Goal: Use online tool/utility: Use online tool/utility

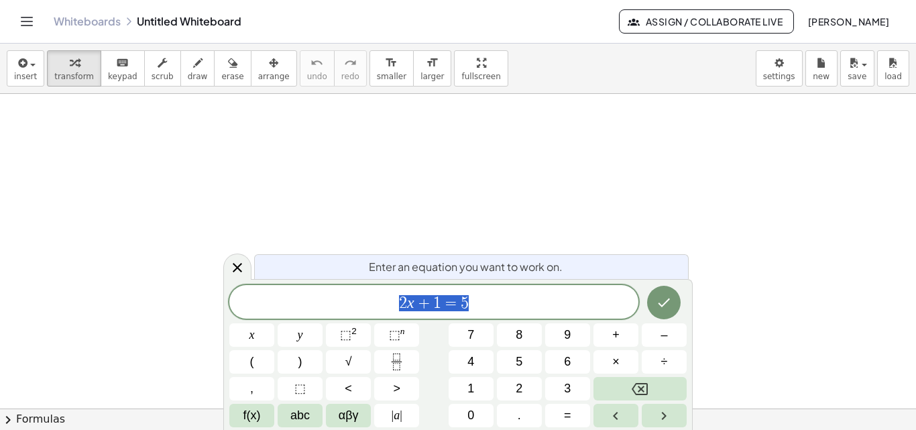
click at [71, 19] on link "Whiteboards" at bounding box center [87, 21] width 67 height 13
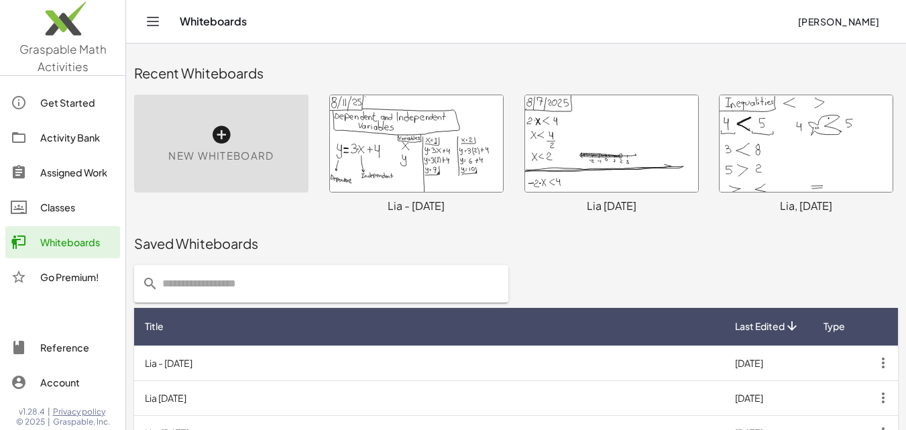
click at [223, 143] on icon at bounding box center [221, 134] width 21 height 21
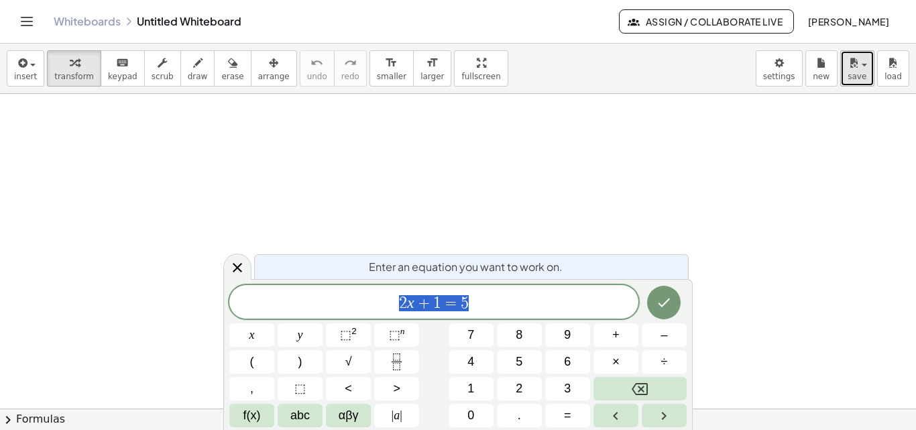
click at [869, 71] on button "save" at bounding box center [858, 68] width 34 height 36
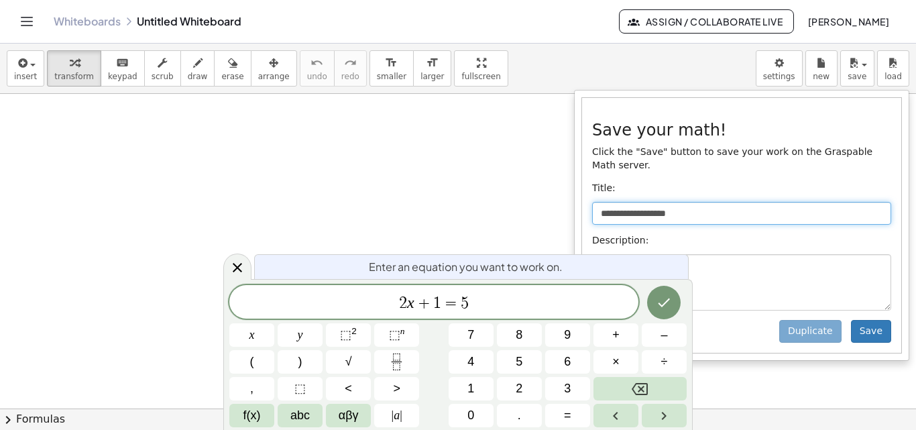
drag, startPoint x: 693, startPoint y: 202, endPoint x: 568, endPoint y: 195, distance: 125.7
click at [568, 195] on div "**********" at bounding box center [458, 237] width 916 height 386
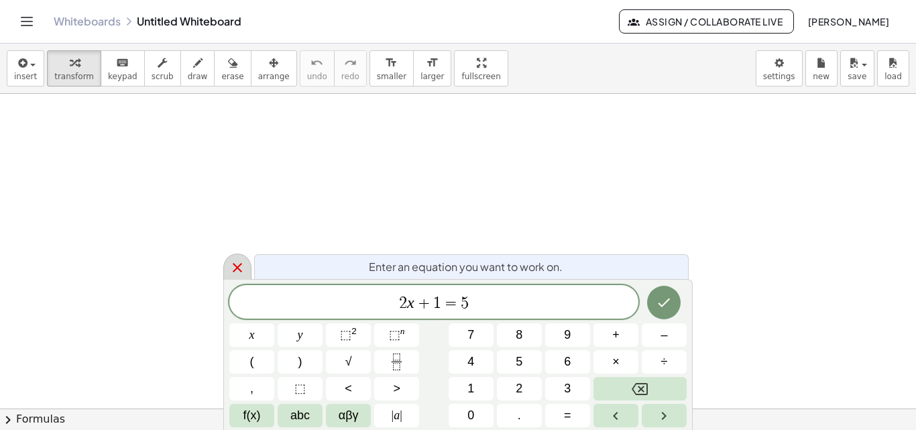
click at [241, 272] on icon at bounding box center [237, 268] width 16 height 16
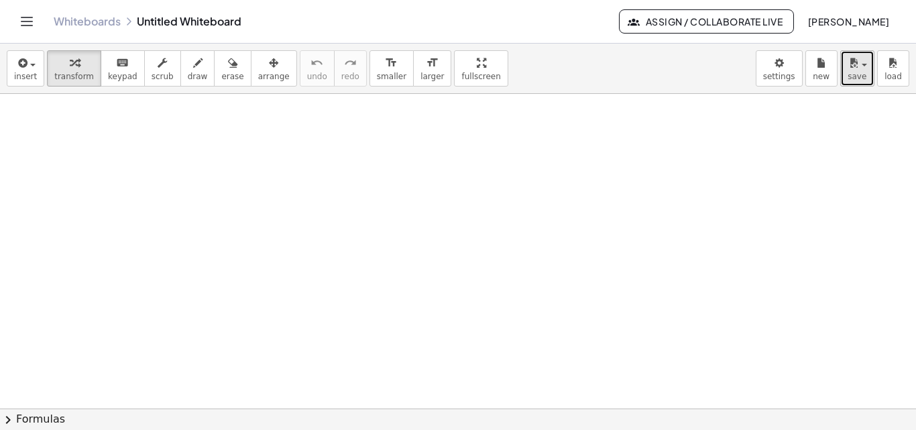
click at [854, 66] on icon "button" at bounding box center [854, 63] width 12 height 16
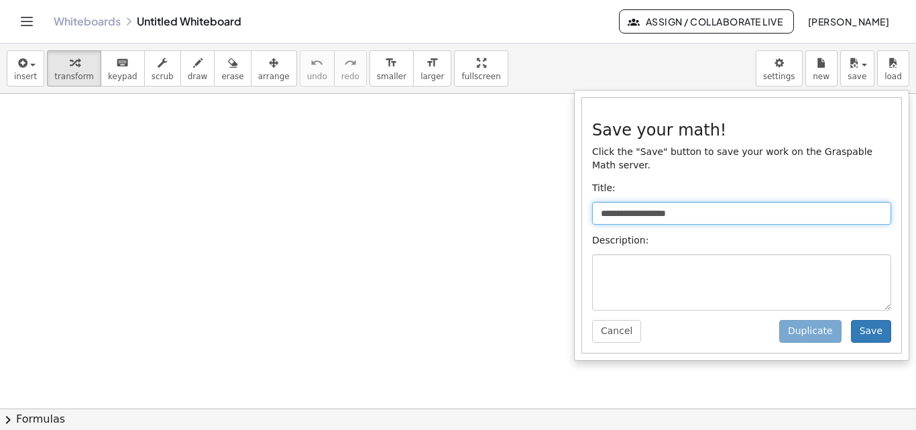
drag, startPoint x: 692, startPoint y: 200, endPoint x: 566, endPoint y: 200, distance: 126.1
click at [566, 200] on div "**********" at bounding box center [458, 237] width 916 height 386
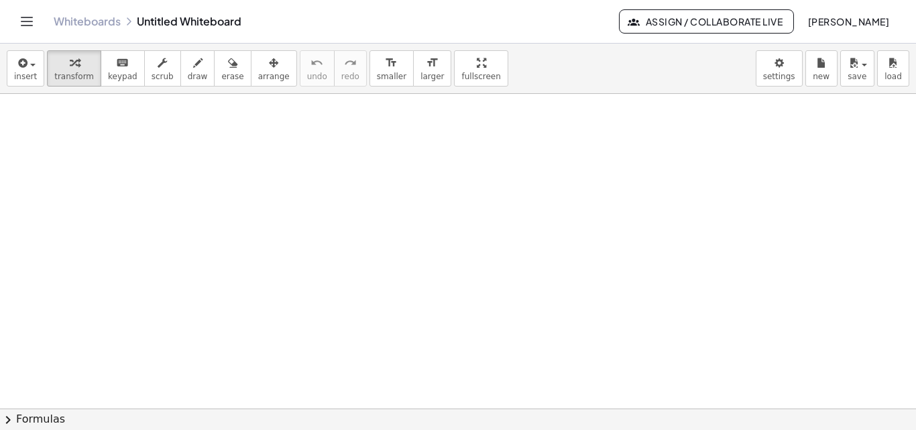
click at [839, 73] on div "**********" at bounding box center [458, 69] width 916 height 50
click at [845, 70] on button "save" at bounding box center [858, 68] width 34 height 36
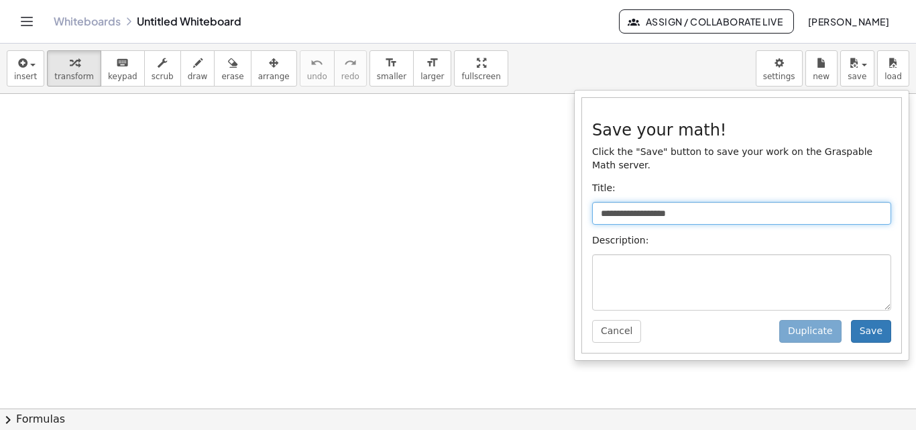
click at [696, 202] on input "**********" at bounding box center [741, 213] width 299 height 23
type input "*"
type input "**********"
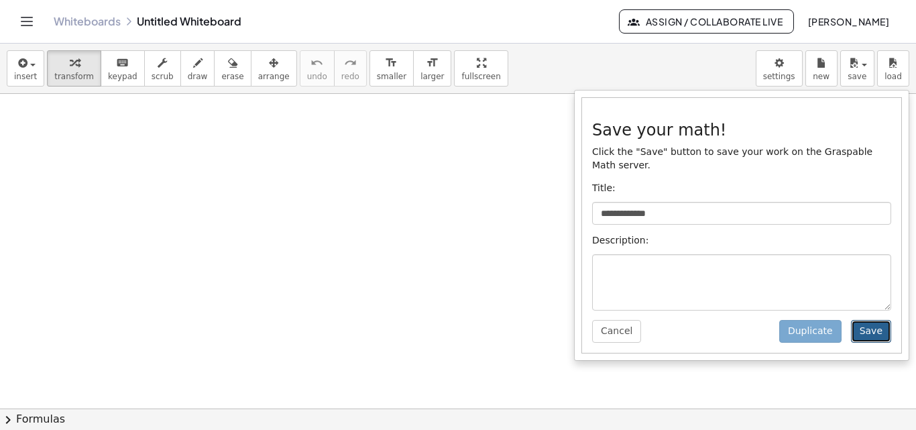
click at [871, 320] on button "Save" at bounding box center [871, 331] width 40 height 23
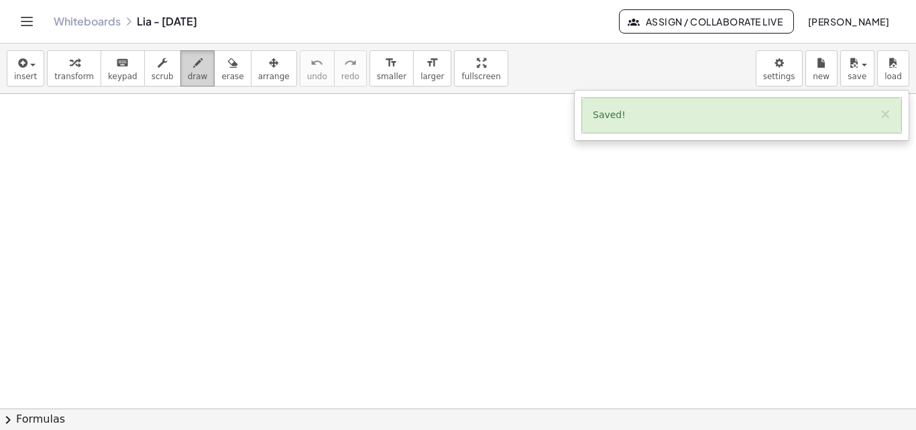
click at [189, 66] on div "button" at bounding box center [198, 62] width 20 height 16
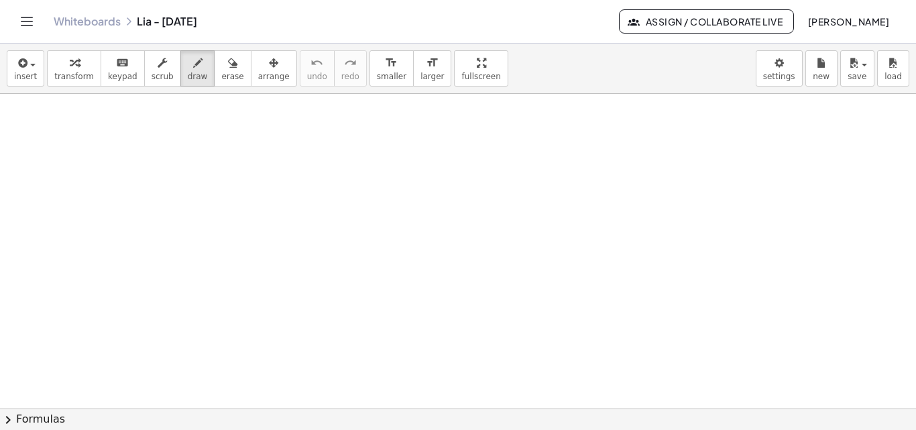
drag, startPoint x: 17, startPoint y: 115, endPoint x: 28, endPoint y: 115, distance: 10.1
click at [15, 127] on div at bounding box center [458, 408] width 916 height 629
click at [229, 55] on button "erase" at bounding box center [232, 68] width 37 height 36
click at [180, 71] on button "draw" at bounding box center [197, 68] width 35 height 36
click at [15, 105] on div at bounding box center [458, 408] width 916 height 629
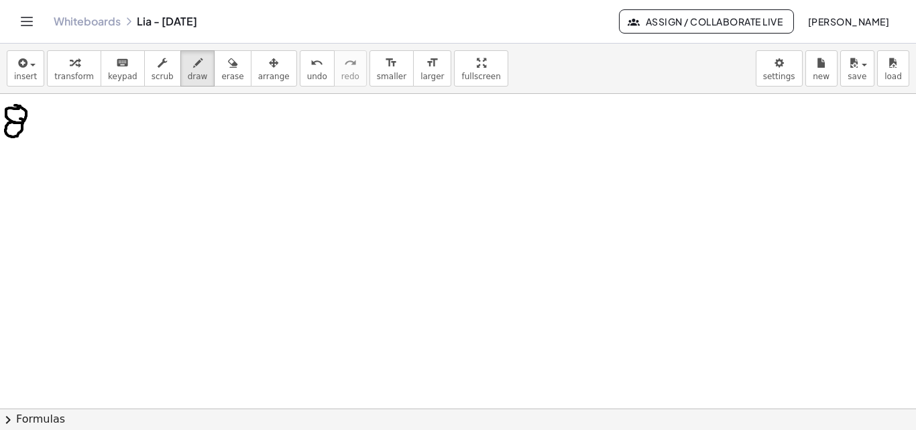
drag, startPoint x: 11, startPoint y: 122, endPoint x: 20, endPoint y: 119, distance: 9.3
click at [20, 119] on div at bounding box center [458, 408] width 916 height 629
drag, startPoint x: 50, startPoint y: 101, endPoint x: 28, endPoint y: 148, distance: 51.6
click at [28, 148] on div at bounding box center [458, 408] width 916 height 629
drag, startPoint x: 56, startPoint y: 110, endPoint x: 56, endPoint y: 138, distance: 27.5
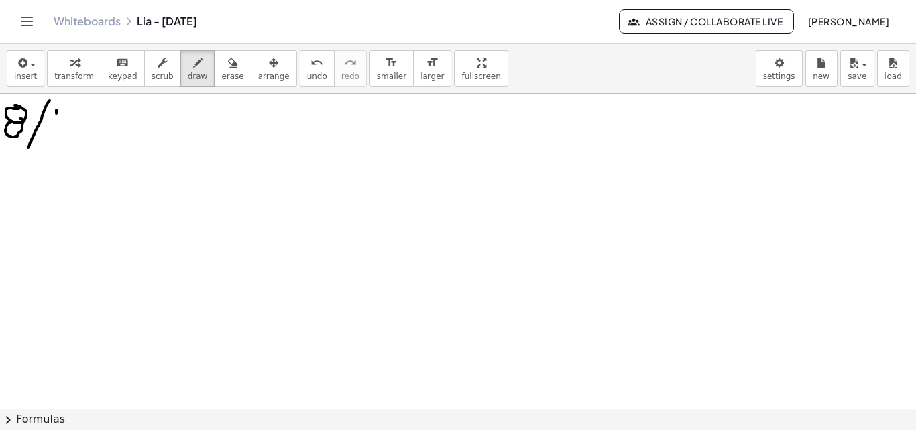
click at [56, 138] on div at bounding box center [458, 408] width 916 height 629
drag, startPoint x: 65, startPoint y: 109, endPoint x: 67, endPoint y: 136, distance: 26.2
click at [66, 139] on div at bounding box center [458, 408] width 916 height 629
drag, startPoint x: 101, startPoint y: 100, endPoint x: 87, endPoint y: 149, distance: 50.8
click at [87, 149] on div at bounding box center [458, 408] width 916 height 629
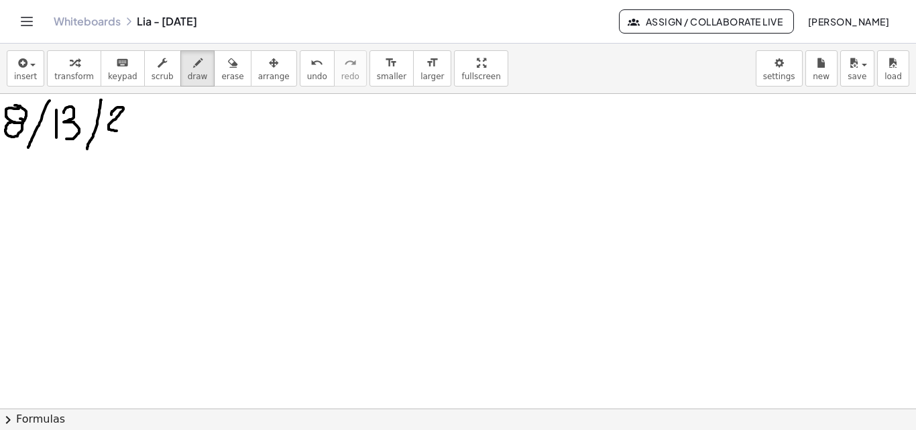
drag, startPoint x: 111, startPoint y: 115, endPoint x: 131, endPoint y: 119, distance: 20.5
click at [122, 131] on div at bounding box center [458, 408] width 916 height 629
drag, startPoint x: 143, startPoint y: 106, endPoint x: 124, endPoint y: 130, distance: 30.6
click at [124, 130] on div at bounding box center [458, 408] width 916 height 629
drag, startPoint x: 149, startPoint y: 95, endPoint x: 0, endPoint y: 147, distance: 157.6
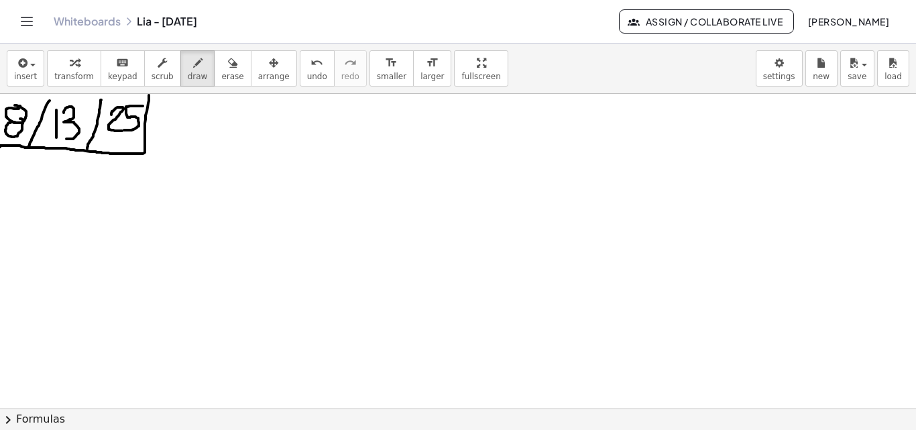
click at [0, 147] on div at bounding box center [458, 408] width 916 height 629
drag, startPoint x: 176, startPoint y: 105, endPoint x: 177, endPoint y: 123, distance: 18.1
click at [177, 123] on div at bounding box center [458, 408] width 916 height 629
drag, startPoint x: 187, startPoint y: 103, endPoint x: 186, endPoint y: 123, distance: 20.1
click at [186, 123] on div at bounding box center [458, 408] width 916 height 629
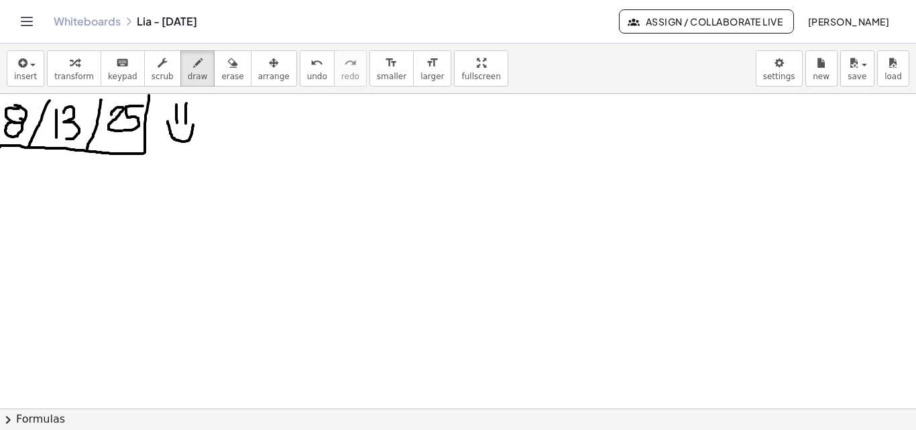
drag, startPoint x: 168, startPoint y: 121, endPoint x: 194, endPoint y: 121, distance: 26.2
click at [194, 121] on div at bounding box center [458, 408] width 916 height 629
drag, startPoint x: 32, startPoint y: 172, endPoint x: 46, endPoint y: 203, distance: 34.2
click at [46, 205] on div at bounding box center [458, 408] width 916 height 629
drag, startPoint x: 32, startPoint y: 184, endPoint x: 42, endPoint y: 180, distance: 10.8
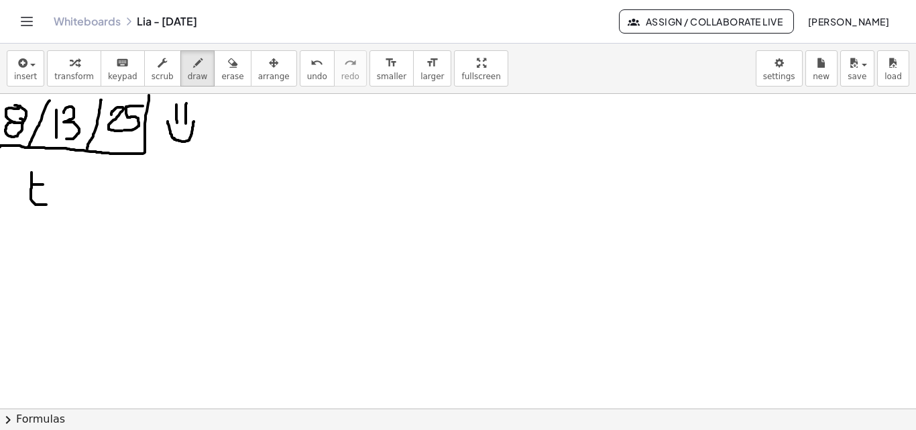
click at [44, 184] on div at bounding box center [458, 408] width 916 height 629
drag, startPoint x: 32, startPoint y: 170, endPoint x: 45, endPoint y: 170, distance: 12.7
click at [44, 170] on div at bounding box center [458, 408] width 916 height 629
click at [66, 184] on div at bounding box center [458, 408] width 916 height 629
drag, startPoint x: 71, startPoint y: 195, endPoint x: 76, endPoint y: 229, distance: 34.5
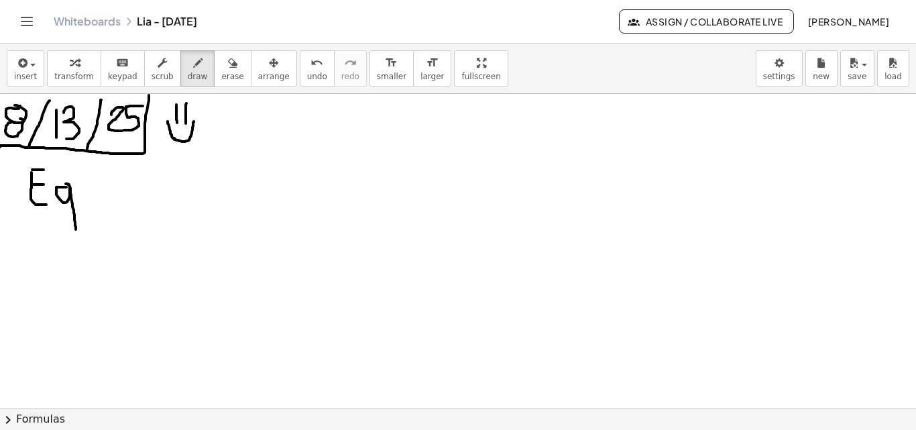
click at [76, 229] on div at bounding box center [458, 408] width 916 height 629
drag, startPoint x: 82, startPoint y: 188, endPoint x: 96, endPoint y: 191, distance: 14.5
click at [96, 192] on div at bounding box center [458, 408] width 916 height 629
drag, startPoint x: 113, startPoint y: 191, endPoint x: 116, endPoint y: 204, distance: 13.2
click at [116, 206] on div at bounding box center [458, 408] width 916 height 629
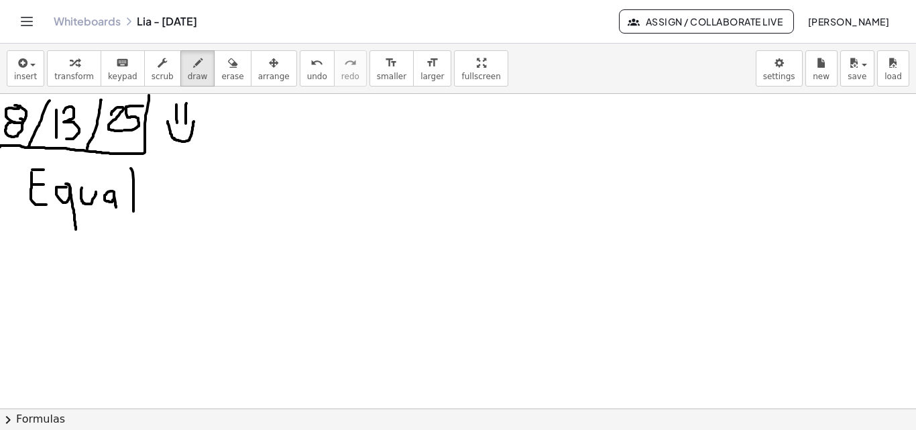
drag, startPoint x: 131, startPoint y: 168, endPoint x: 134, endPoint y: 211, distance: 43.0
click at [134, 211] on div at bounding box center [458, 408] width 916 height 629
drag, startPoint x: 127, startPoint y: 195, endPoint x: 146, endPoint y: 193, distance: 18.8
click at [146, 193] on div at bounding box center [458, 408] width 916 height 629
click at [156, 211] on div at bounding box center [458, 408] width 916 height 629
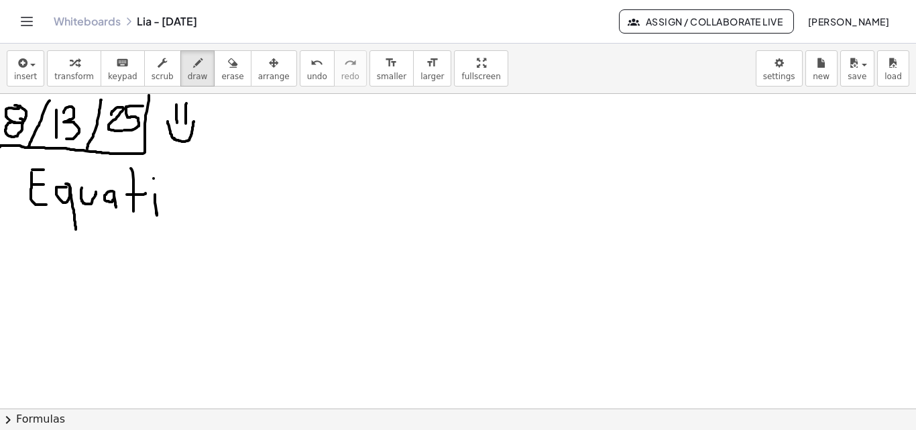
click at [154, 178] on div at bounding box center [458, 408] width 916 height 629
click at [169, 193] on div at bounding box center [458, 408] width 916 height 629
drag, startPoint x: 182, startPoint y: 198, endPoint x: 201, endPoint y: 200, distance: 18.9
click at [199, 207] on div at bounding box center [458, 408] width 916 height 629
drag, startPoint x: 214, startPoint y: 189, endPoint x: 205, endPoint y: 207, distance: 20.4
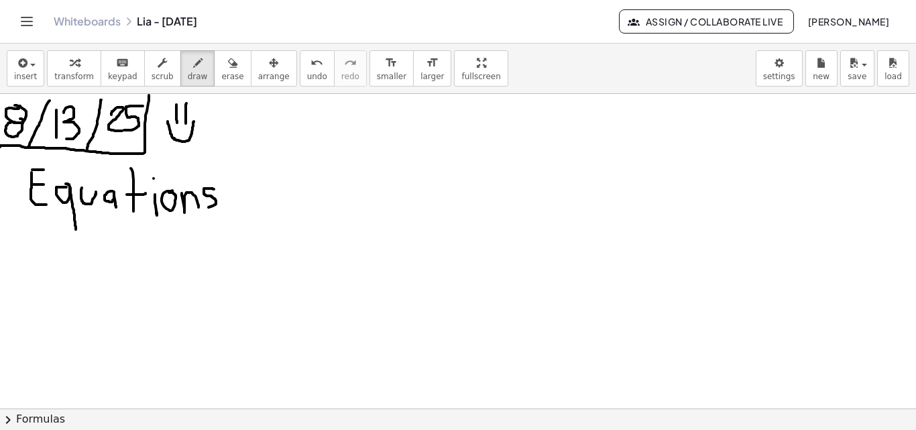
click at [205, 207] on div at bounding box center [458, 408] width 916 height 629
drag, startPoint x: 254, startPoint y: 190, endPoint x: 262, endPoint y: 204, distance: 16.6
click at [262, 204] on div at bounding box center [458, 408] width 916 height 629
drag, startPoint x: 280, startPoint y: 194, endPoint x: 284, endPoint y: 205, distance: 12.1
click at [284, 205] on div at bounding box center [458, 408] width 916 height 629
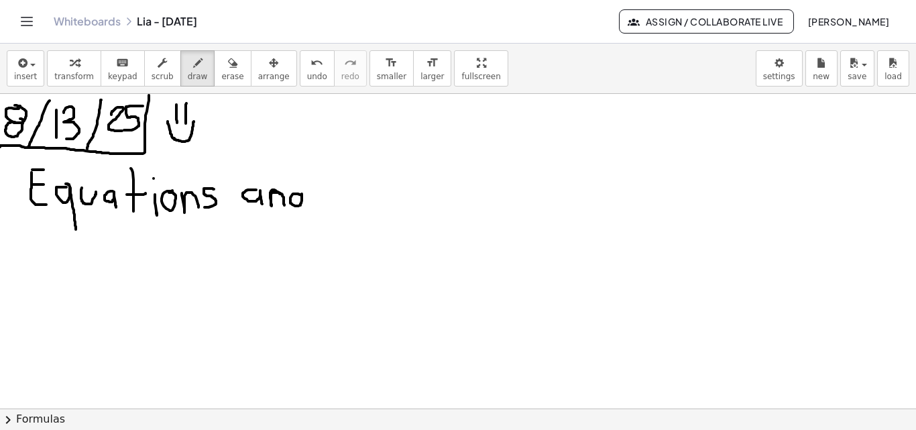
drag, startPoint x: 300, startPoint y: 195, endPoint x: 299, endPoint y: 179, distance: 15.4
click at [299, 179] on div at bounding box center [458, 408] width 916 height 629
drag, startPoint x: 346, startPoint y: 177, endPoint x: 337, endPoint y: 173, distance: 10.2
click at [343, 199] on div at bounding box center [458, 408] width 916 height 629
drag, startPoint x: 334, startPoint y: 168, endPoint x: 362, endPoint y: 169, distance: 27.5
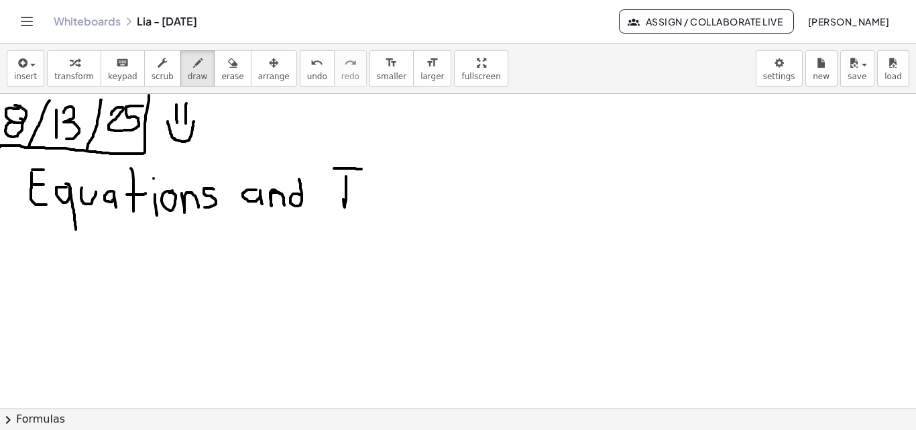
click at [362, 169] on div at bounding box center [458, 408] width 916 height 629
click at [347, 171] on div at bounding box center [458, 408] width 916 height 629
drag, startPoint x: 370, startPoint y: 192, endPoint x: 373, endPoint y: 199, distance: 7.5
click at [372, 199] on div at bounding box center [458, 408] width 916 height 629
drag, startPoint x: 388, startPoint y: 192, endPoint x: 378, endPoint y: 170, distance: 23.4
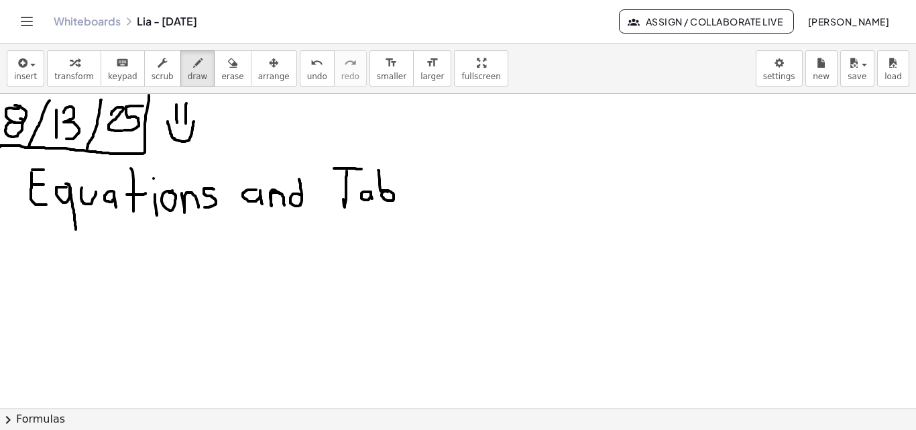
click at [378, 170] on div at bounding box center [458, 408] width 916 height 629
drag, startPoint x: 396, startPoint y: 171, endPoint x: 400, endPoint y: 199, distance: 27.7
click at [399, 199] on div at bounding box center [458, 408] width 916 height 629
drag, startPoint x: 407, startPoint y: 192, endPoint x: 420, endPoint y: 193, distance: 13.4
click at [416, 200] on div at bounding box center [458, 408] width 916 height 629
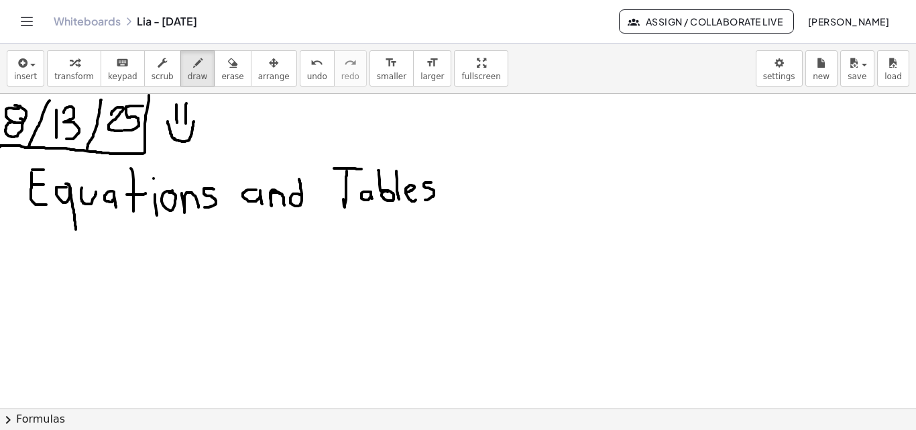
drag, startPoint x: 431, startPoint y: 182, endPoint x: 418, endPoint y: 199, distance: 21.1
click at [418, 199] on div at bounding box center [458, 408] width 916 height 629
drag, startPoint x: 92, startPoint y: 237, endPoint x: 125, endPoint y: 247, distance: 34.4
click at [117, 239] on div at bounding box center [458, 408] width 916 height 629
drag, startPoint x: 128, startPoint y: 252, endPoint x: 128, endPoint y: 244, distance: 7.4
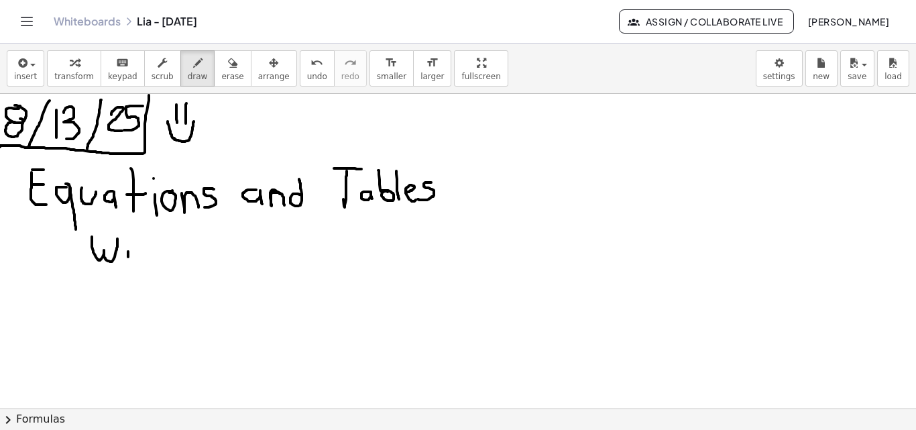
click at [128, 258] on div at bounding box center [458, 408] width 916 height 629
click at [129, 237] on div at bounding box center [458, 408] width 916 height 629
drag, startPoint x: 144, startPoint y: 243, endPoint x: 142, endPoint y: 259, distance: 16.3
click at [143, 262] on div at bounding box center [458, 408] width 916 height 629
drag, startPoint x: 142, startPoint y: 250, endPoint x: 149, endPoint y: 248, distance: 7.2
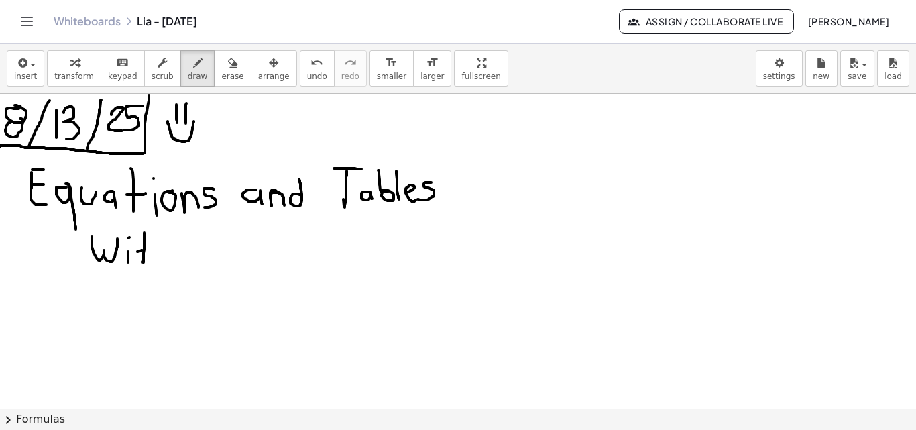
click at [148, 248] on div at bounding box center [458, 408] width 916 height 629
drag, startPoint x: 156, startPoint y: 235, endPoint x: 167, endPoint y: 261, distance: 27.7
click at [167, 260] on div at bounding box center [458, 408] width 916 height 629
drag, startPoint x: 192, startPoint y: 232, endPoint x: 223, endPoint y: 244, distance: 32.9
click at [215, 233] on div at bounding box center [458, 408] width 916 height 629
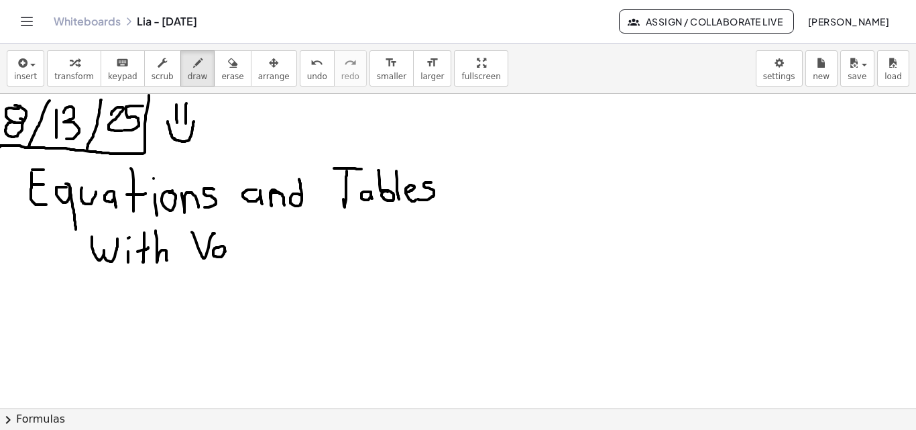
drag, startPoint x: 223, startPoint y: 246, endPoint x: 226, endPoint y: 256, distance: 10.4
click at [226, 256] on div at bounding box center [458, 408] width 916 height 629
drag, startPoint x: 232, startPoint y: 247, endPoint x: 242, endPoint y: 245, distance: 9.6
click at [241, 245] on div at bounding box center [458, 408] width 916 height 629
drag, startPoint x: 246, startPoint y: 247, endPoint x: 248, endPoint y: 256, distance: 9.5
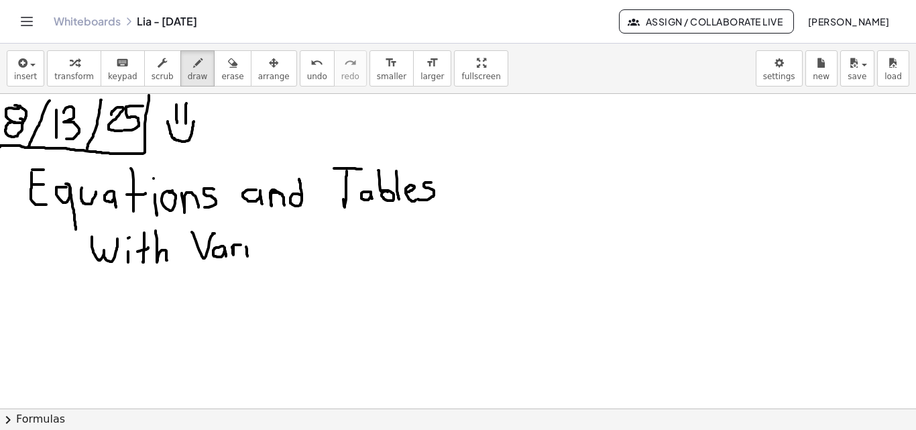
click at [248, 256] on div at bounding box center [458, 408] width 916 height 629
click at [246, 241] on div at bounding box center [458, 408] width 916 height 629
drag, startPoint x: 260, startPoint y: 245, endPoint x: 267, endPoint y: 254, distance: 11.9
click at [267, 254] on div at bounding box center [458, 408] width 916 height 629
click at [262, 244] on div at bounding box center [458, 408] width 916 height 629
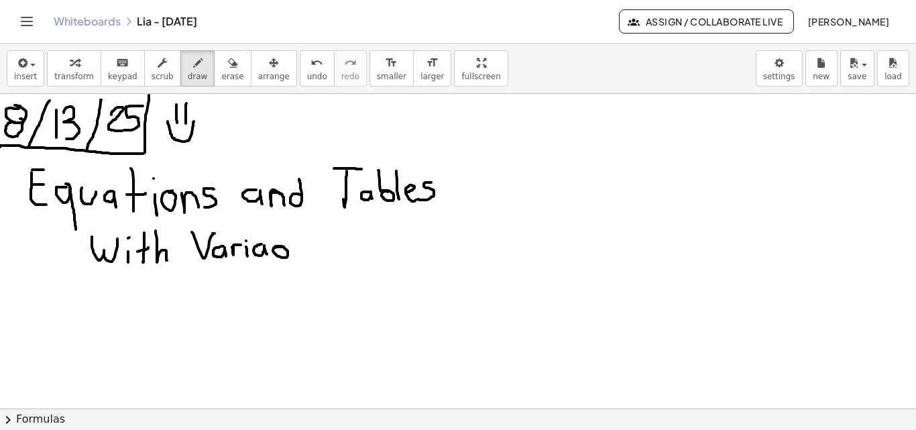
drag
click at [272, 227] on div at bounding box center [458, 408] width 916 height 629
click at [296, 255] on div at bounding box center [458, 408] width 916 height 629
click at [307, 256] on div at bounding box center [458, 408] width 916 height 629
click at [314, 260] on div at bounding box center [458, 408] width 916 height 629
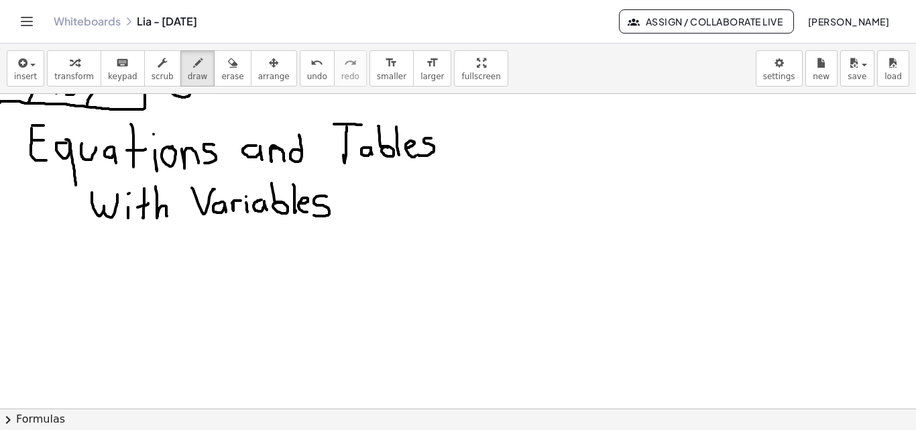
scroll to position [58, 0]
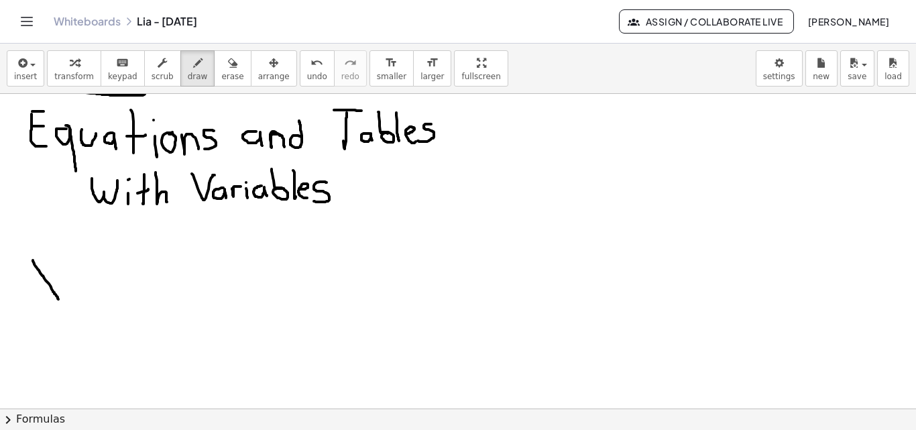
click at [61, 303] on div at bounding box center [458, 350] width 916 height 629
click at [35, 301] on div at bounding box center [458, 350] width 916 height 629
click at [94, 276] on div at bounding box center [458, 350] width 916 height 629
click at [92, 292] on div at bounding box center [458, 350] width 916 height 629
click at [126, 299] on div at bounding box center [458, 350] width 916 height 629
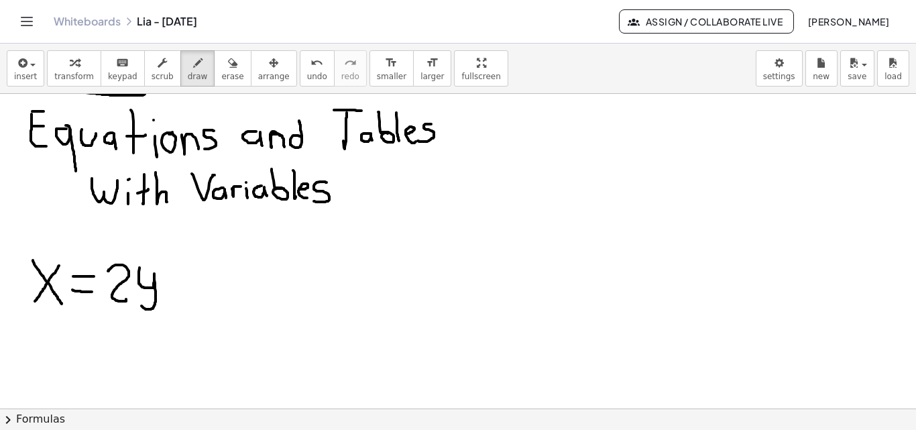
click at [136, 300] on div at bounding box center [458, 350] width 916 height 629
click at [179, 297] on div at bounding box center [458, 350] width 916 height 629
click at [183, 284] on div at bounding box center [458, 350] width 916 height 629
click at [207, 295] on div at bounding box center [458, 350] width 916 height 629
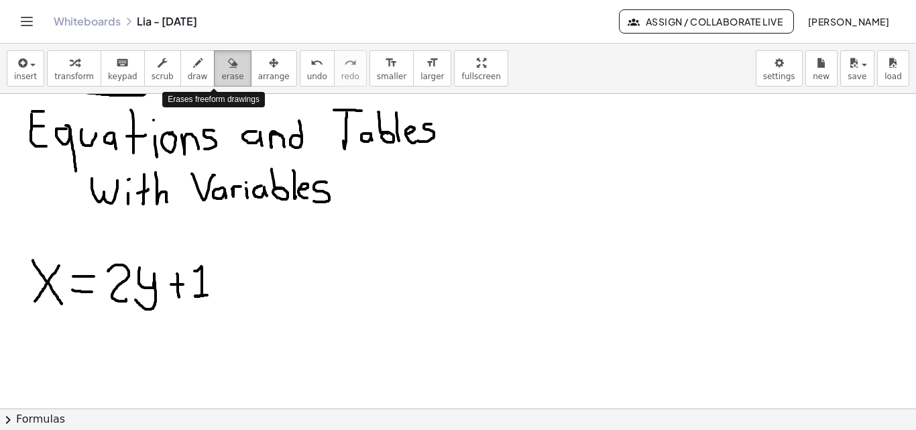
click at [228, 69] on icon "button" at bounding box center [232, 63] width 9 height 16
drag, startPoint x: 250, startPoint y: 282, endPoint x: 240, endPoint y: 253, distance: 30.3
click at [222, 278] on div at bounding box center [458, 350] width 916 height 629
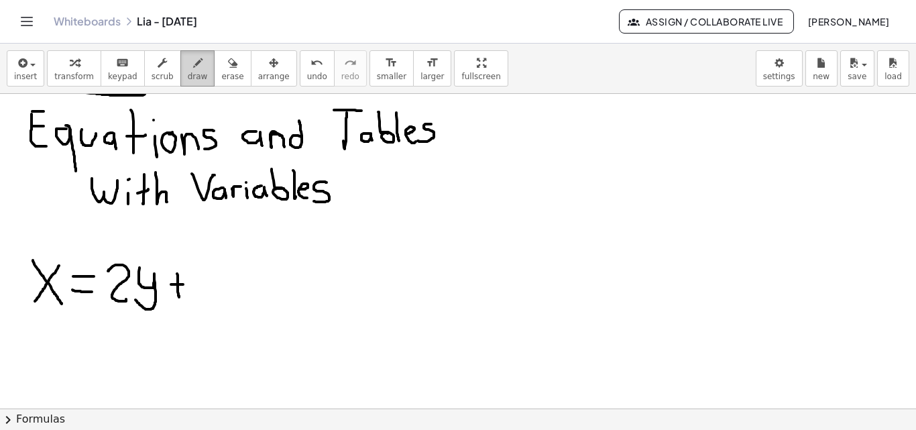
click at [193, 70] on icon "button" at bounding box center [197, 63] width 9 height 16
drag, startPoint x: 206, startPoint y: 276, endPoint x: 227, endPoint y: 306, distance: 36.5
click at [227, 306] on div at bounding box center [458, 350] width 916 height 629
click at [46, 282] on div at bounding box center [458, 350] width 916 height 629
click at [155, 288] on div at bounding box center [458, 350] width 916 height 629
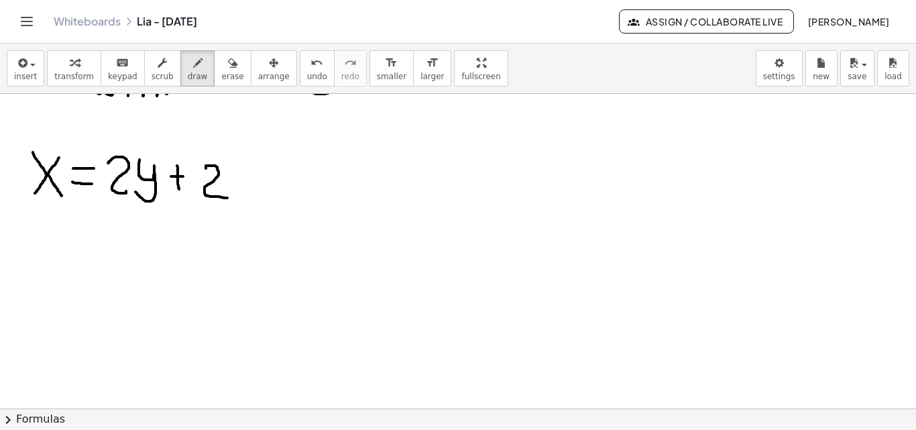
scroll to position [176, 0]
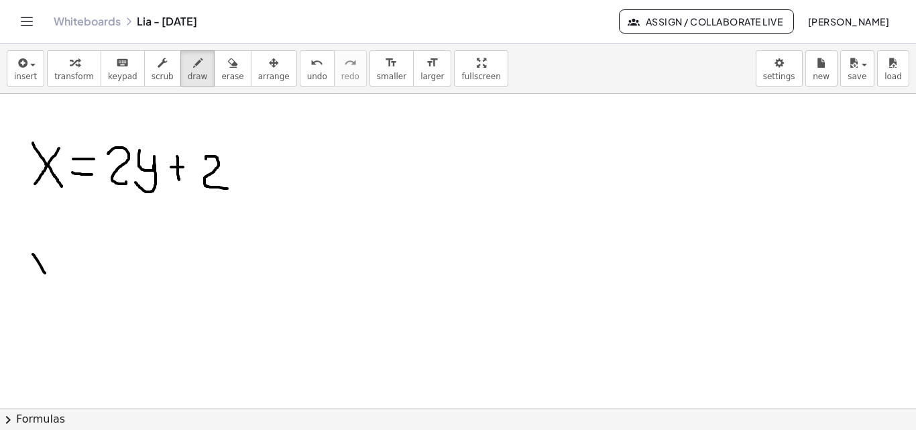
drag, startPoint x: 34, startPoint y: 256, endPoint x: 48, endPoint y: 278, distance: 26.5
click at [48, 279] on div at bounding box center [458, 232] width 916 height 629
drag, startPoint x: 50, startPoint y: 254, endPoint x: 25, endPoint y: 277, distance: 34.2
click at [25, 277] on div at bounding box center [458, 232] width 916 height 629
drag, startPoint x: 63, startPoint y: 267, endPoint x: 77, endPoint y: 267, distance: 14.1
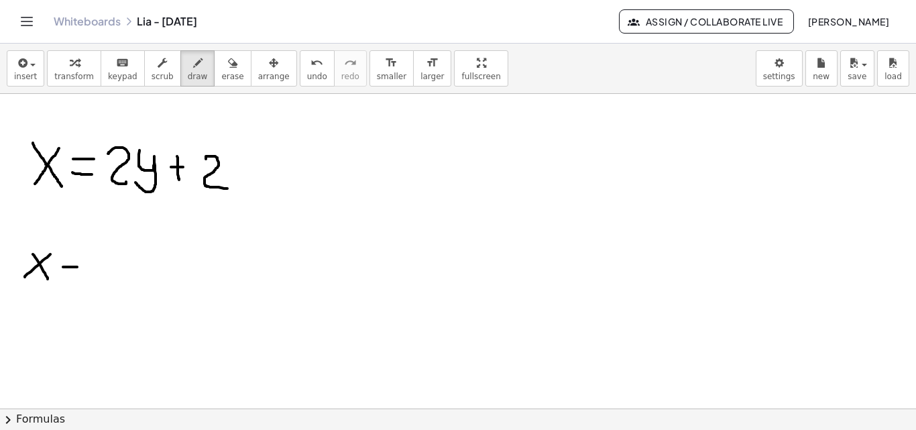
click at [77, 267] on div at bounding box center [458, 232] width 916 height 629
click at [87, 257] on div at bounding box center [458, 232] width 916 height 629
drag, startPoint x: 106, startPoint y: 261, endPoint x: 117, endPoint y: 274, distance: 17.1
click at [115, 275] on div at bounding box center [458, 232] width 916 height 629
drag, startPoint x: 125, startPoint y: 269, endPoint x: 90, endPoint y: 291, distance: 41.3
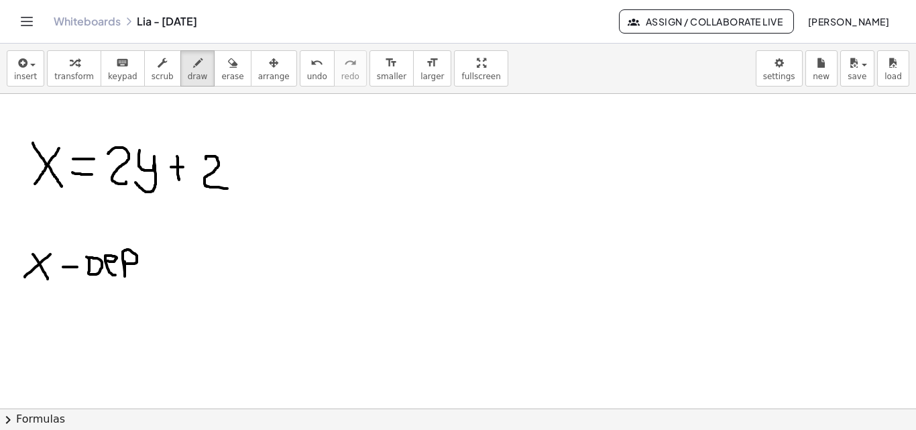
click at [125, 263] on div at bounding box center [458, 232] width 916 height 629
drag, startPoint x: 19, startPoint y: 311, endPoint x: 13, endPoint y: 341, distance: 30.8
click at [13, 341] on div at bounding box center [458, 232] width 916 height 629
drag, startPoint x: 41, startPoint y: 323, endPoint x: 50, endPoint y: 323, distance: 9.4
click at [50, 323] on div at bounding box center [458, 232] width 916 height 629
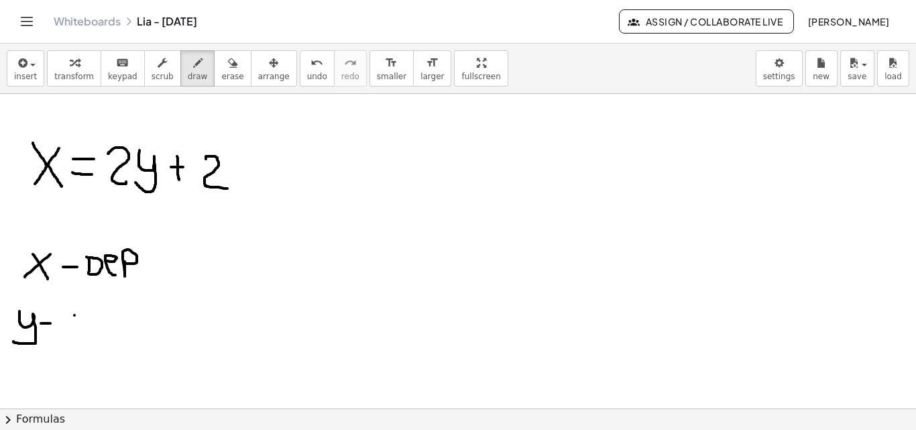
drag, startPoint x: 74, startPoint y: 315, endPoint x: 76, endPoint y: 331, distance: 16.2
click at [76, 331] on div at bounding box center [458, 232] width 916 height 629
drag, startPoint x: 66, startPoint y: 314, endPoint x: 82, endPoint y: 314, distance: 15.4
click at [82, 314] on div at bounding box center [458, 232] width 916 height 629
drag, startPoint x: 71, startPoint y: 331, endPoint x: 81, endPoint y: 332, distance: 9.4
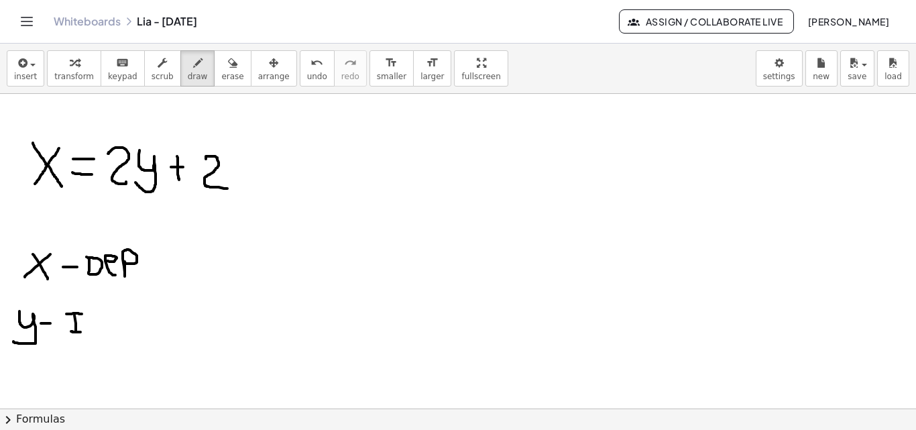
click at [81, 332] on div at bounding box center [458, 232] width 916 height 629
drag, startPoint x: 90, startPoint y: 327, endPoint x: 103, endPoint y: 329, distance: 13.5
click at [103, 329] on div at bounding box center [458, 232] width 916 height 629
drag, startPoint x: 121, startPoint y: 323, endPoint x: 109, endPoint y: 298, distance: 28.2
click at [117, 311] on div at bounding box center [458, 232] width 916 height 629
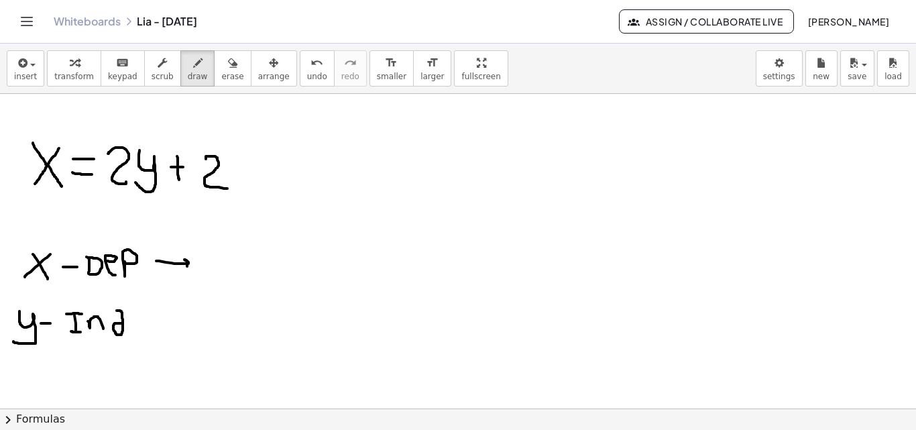
drag, startPoint x: 158, startPoint y: 261, endPoint x: 185, endPoint y: 270, distance: 28.9
click at [185, 270] on div at bounding box center [458, 232] width 916 height 629
drag, startPoint x: 143, startPoint y: 319, endPoint x: 180, endPoint y: 321, distance: 37.7
click at [180, 321] on div at bounding box center [458, 232] width 916 height 629
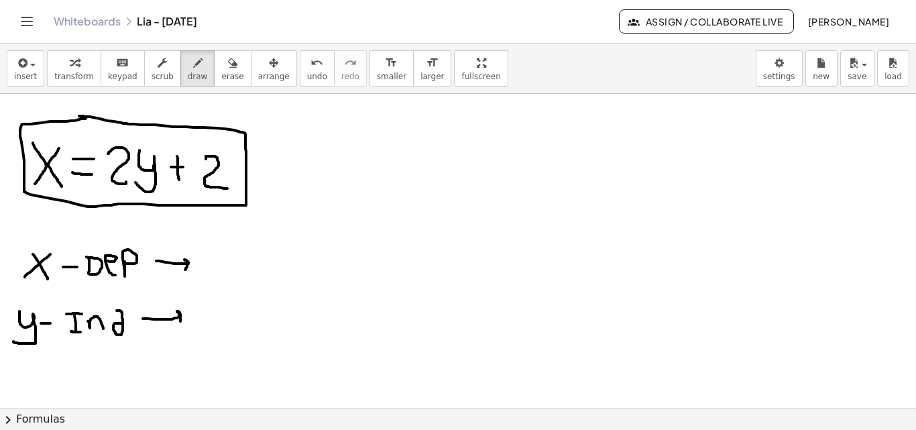
click at [79, 116] on div at bounding box center [458, 232] width 916 height 629
drag, startPoint x: 213, startPoint y: 252, endPoint x: 206, endPoint y: 256, distance: 8.2
click at [213, 274] on div at bounding box center [458, 232] width 916 height 629
drag, startPoint x: 203, startPoint y: 251, endPoint x: 215, endPoint y: 252, distance: 12.8
click at [215, 252] on div at bounding box center [458, 232] width 916 height 629
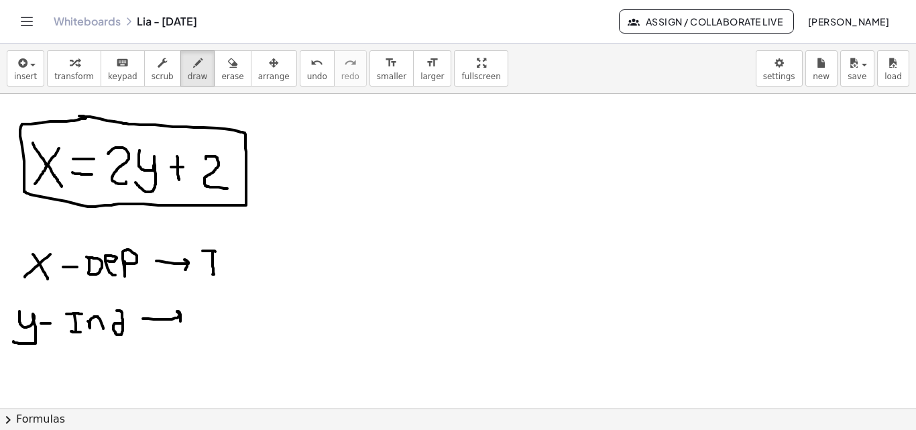
drag, startPoint x: 208, startPoint y: 278, endPoint x: 216, endPoint y: 278, distance: 8.1
click at [216, 278] on div at bounding box center [458, 232] width 916 height 629
drag, startPoint x: 223, startPoint y: 270, endPoint x: 235, endPoint y: 270, distance: 12.1
click at [234, 277] on div at bounding box center [458, 232] width 916 height 629
drag, startPoint x: 243, startPoint y: 283, endPoint x: 246, endPoint y: 270, distance: 13.8
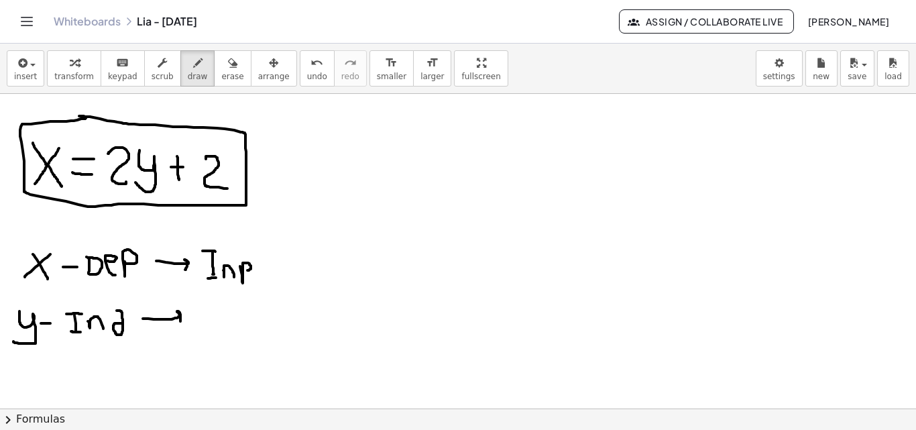
click at [246, 271] on div at bounding box center [458, 232] width 916 height 629
drag, startPoint x: 254, startPoint y: 265, endPoint x: 264, endPoint y: 266, distance: 10.8
click at [264, 266] on div at bounding box center [458, 232] width 916 height 629
drag, startPoint x: 274, startPoint y: 247, endPoint x: 276, endPoint y: 270, distance: 23.5
click at [276, 270] on div at bounding box center [458, 232] width 916 height 629
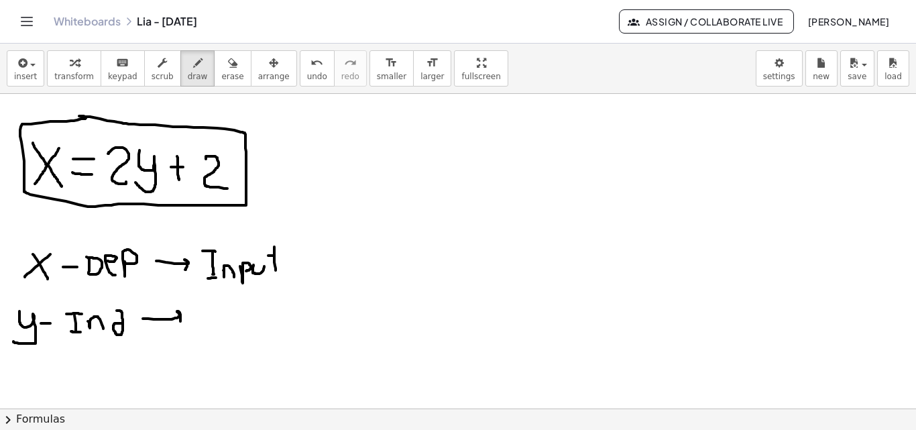
drag, startPoint x: 268, startPoint y: 256, endPoint x: 280, endPoint y: 256, distance: 11.4
click at [280, 256] on div at bounding box center [458, 232] width 916 height 629
click at [213, 311] on div at bounding box center [458, 232] width 916 height 629
drag, startPoint x: 240, startPoint y: 327, endPoint x: 234, endPoint y: 338, distance: 12.0
click at [234, 338] on div at bounding box center [458, 232] width 916 height 629
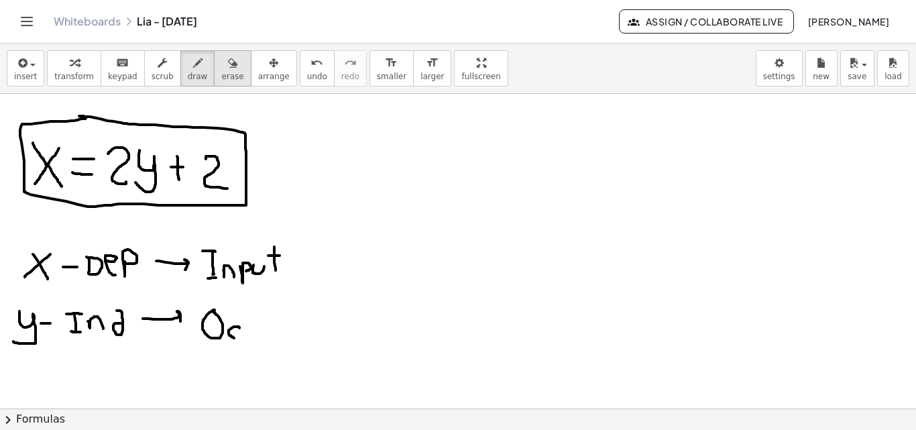
click at [221, 76] on span "erase" at bounding box center [232, 76] width 22 height 9
click at [256, 334] on div at bounding box center [458, 232] width 916 height 629
click at [188, 62] on div "button" at bounding box center [198, 62] width 20 height 16
click at [222, 333] on div at bounding box center [458, 232] width 916 height 629
drag, startPoint x: 231, startPoint y: 317, endPoint x: 239, endPoint y: 321, distance: 9.0
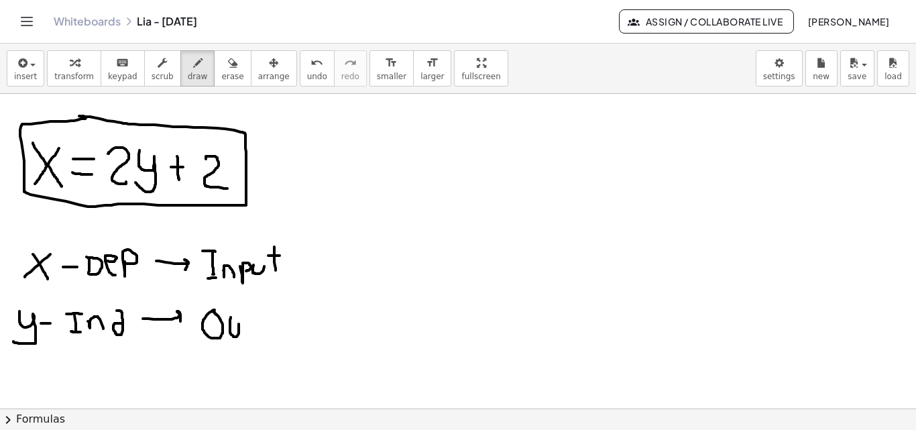
click at [239, 323] on div at bounding box center [458, 232] width 916 height 629
drag, startPoint x: 249, startPoint y: 309, endPoint x: 250, endPoint y: 331, distance: 22.1
click at [251, 336] on div at bounding box center [458, 232] width 916 height 629
drag, startPoint x: 245, startPoint y: 321, endPoint x: 253, endPoint y: 321, distance: 8.1
click at [253, 321] on div at bounding box center [458, 232] width 916 height 629
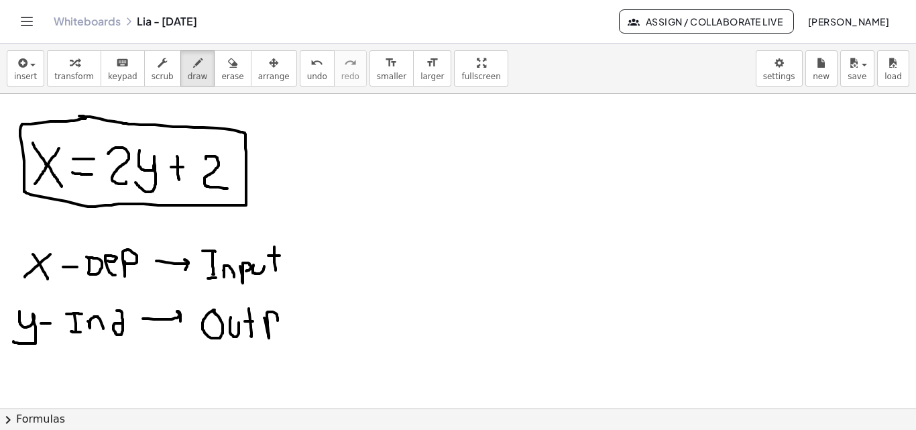
click at [270, 323] on div at bounding box center [458, 232] width 916 height 629
drag, startPoint x: 282, startPoint y: 322, endPoint x: 293, endPoint y: 319, distance: 11.2
click at [292, 320] on div at bounding box center [458, 232] width 916 height 629
drag, startPoint x: 305, startPoint y: 304, endPoint x: 305, endPoint y: 330, distance: 26.2
click at [305, 333] on div at bounding box center [458, 232] width 916 height 629
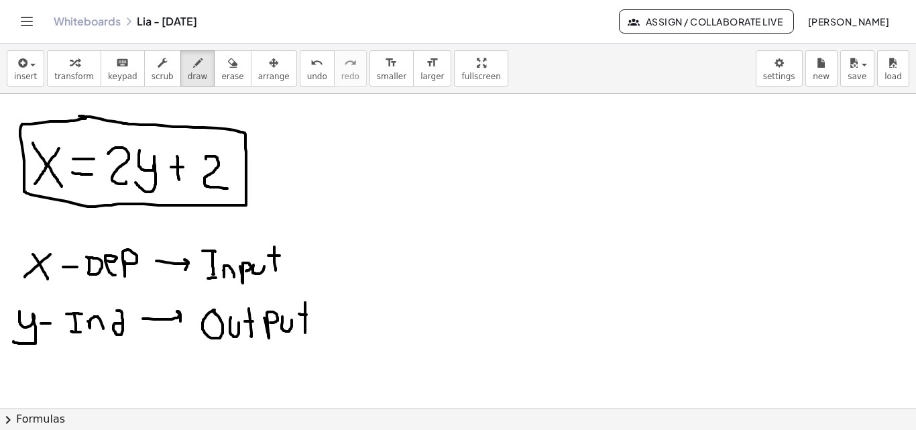
drag, startPoint x: 299, startPoint y: 314, endPoint x: 311, endPoint y: 315, distance: 12.1
click at [311, 315] on div at bounding box center [458, 232] width 916 height 629
drag, startPoint x: 510, startPoint y: 133, endPoint x: 519, endPoint y: 314, distance: 181.4
click at [523, 327] on div at bounding box center [458, 232] width 916 height 629
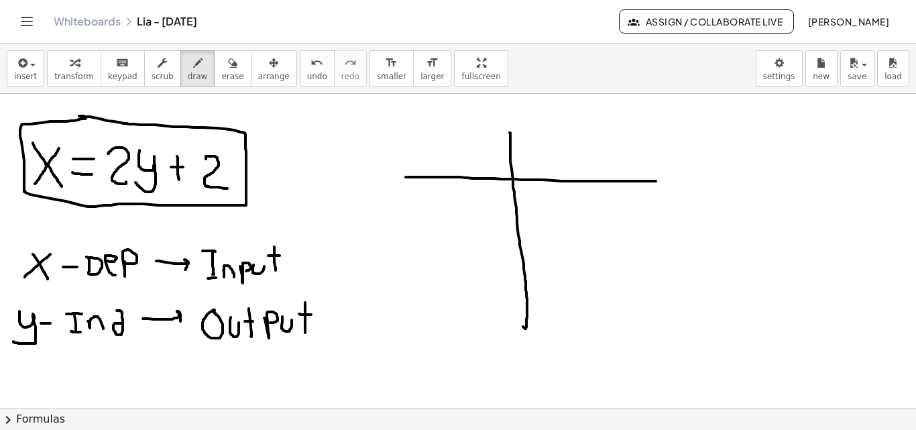
drag, startPoint x: 406, startPoint y: 177, endPoint x: 658, endPoint y: 181, distance: 252.3
click at [658, 181] on div at bounding box center [458, 232] width 916 height 629
drag, startPoint x: 410, startPoint y: 136, endPoint x: 413, endPoint y: 164, distance: 28.4
click at [413, 164] on div at bounding box center [458, 232] width 916 height 629
drag, startPoint x: 228, startPoint y: 64, endPoint x: 243, endPoint y: 174, distance: 110.3
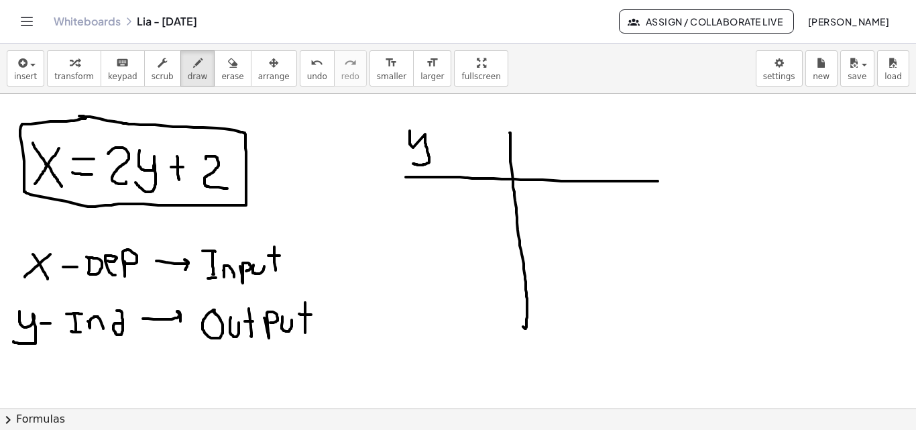
click at [227, 65] on button "erase" at bounding box center [232, 68] width 37 height 36
click at [318, 328] on div at bounding box center [458, 232] width 916 height 629
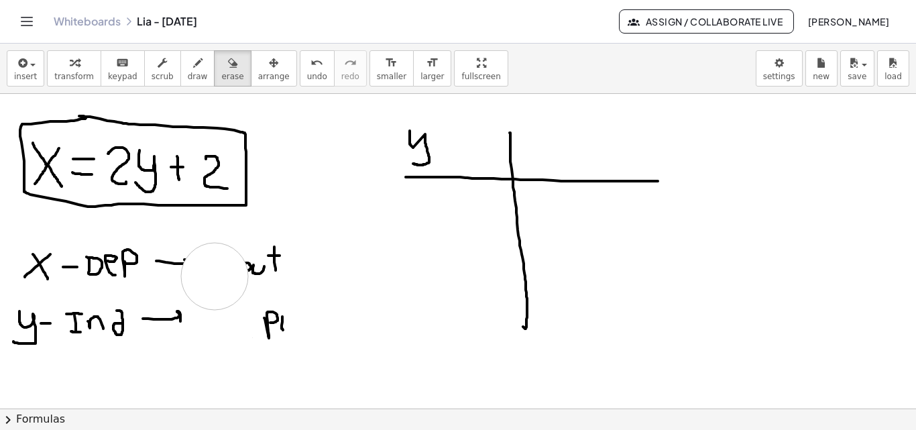
drag, startPoint x: 219, startPoint y: 330, endPoint x: 214, endPoint y: 275, distance: 55.3
click at [214, 275] on div at bounding box center [458, 232] width 916 height 629
click at [188, 56] on div "button" at bounding box center [198, 62] width 20 height 16
drag, startPoint x: 219, startPoint y: 263, endPoint x: 221, endPoint y: 274, distance: 11.7
click at [221, 274] on div at bounding box center [458, 232] width 916 height 629
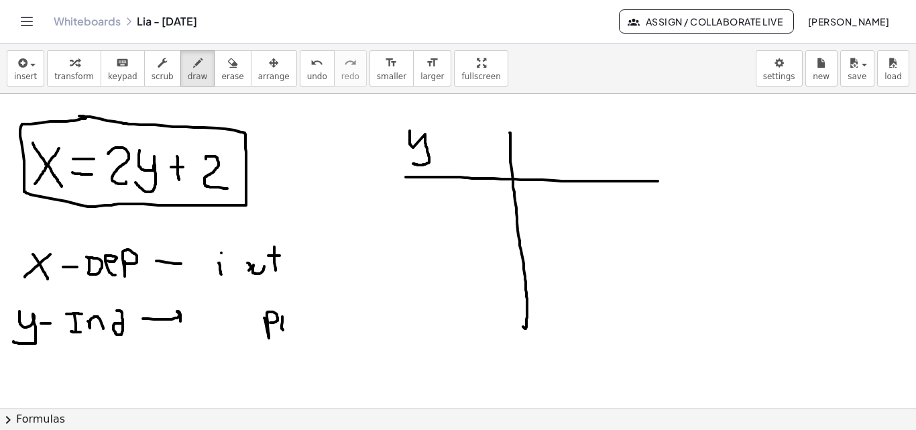
click at [221, 253] on div at bounding box center [458, 232] width 916 height 629
drag, startPoint x: 225, startPoint y: 270, endPoint x: 237, endPoint y: 270, distance: 11.4
click at [235, 274] on div at bounding box center [458, 232] width 916 height 629
drag, startPoint x: 239, startPoint y: 268, endPoint x: 237, endPoint y: 286, distance: 18.2
click at [242, 268] on div at bounding box center [458, 232] width 916 height 629
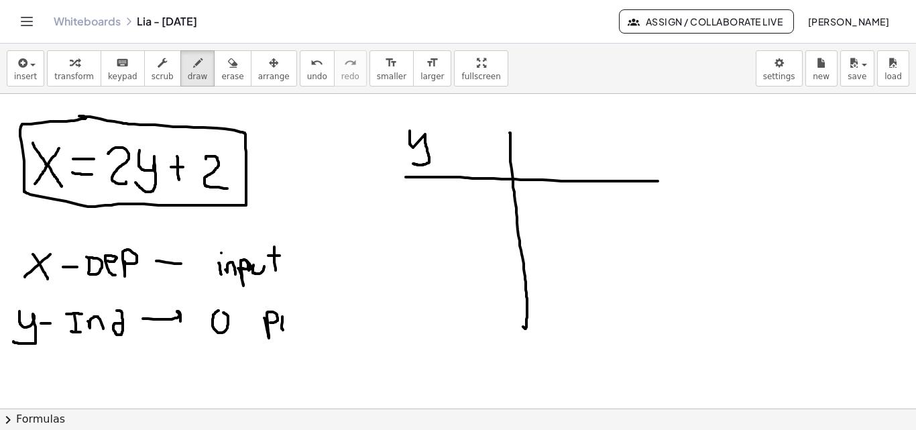
click at [222, 313] on div at bounding box center [458, 232] width 916 height 629
click at [241, 324] on div at bounding box center [458, 232] width 916 height 629
drag, startPoint x: 248, startPoint y: 309, endPoint x: 247, endPoint y: 327, distance: 17.5
click at [249, 331] on div at bounding box center [458, 232] width 916 height 629
drag, startPoint x: 246, startPoint y: 323, endPoint x: 271, endPoint y: 321, distance: 25.6
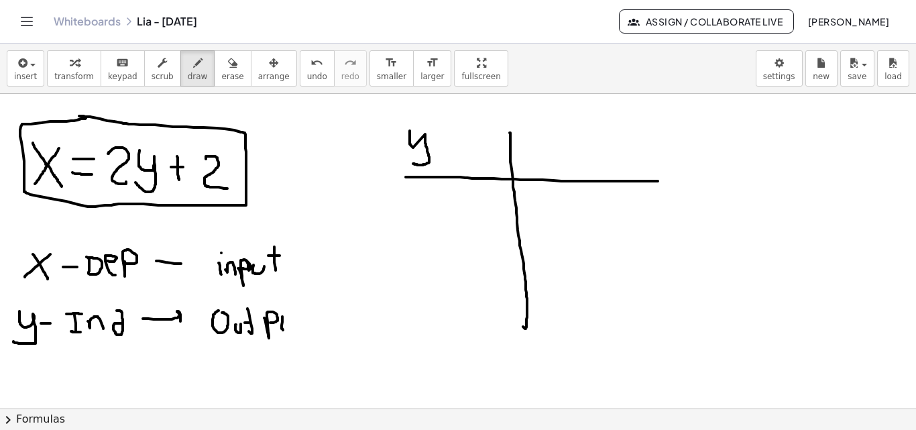
click at [256, 321] on div at bounding box center [458, 232] width 916 height 629
click at [288, 316] on div at bounding box center [458, 232] width 916 height 629
drag, startPoint x: 304, startPoint y: 305, endPoint x: 307, endPoint y: 333, distance: 28.4
click at [307, 333] on div at bounding box center [458, 232] width 916 height 629
click at [307, 321] on div at bounding box center [458, 232] width 916 height 629
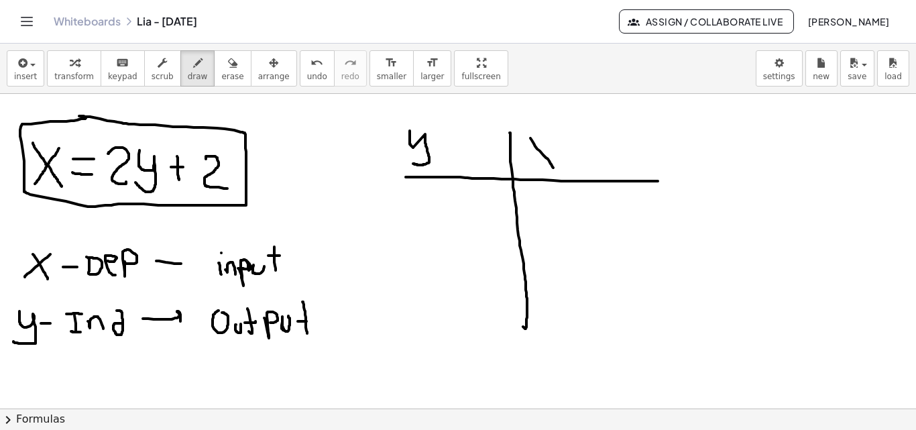
drag, startPoint x: 531, startPoint y: 138, endPoint x: 553, endPoint y: 168, distance: 37.3
click at [553, 168] on div at bounding box center [458, 232] width 916 height 629
drag, startPoint x: 549, startPoint y: 140, endPoint x: 535, endPoint y: 171, distance: 33.7
click at [535, 171] on div at bounding box center [458, 232] width 916 height 629
drag, startPoint x: 572, startPoint y: 138, endPoint x: 576, endPoint y: 173, distance: 35.0
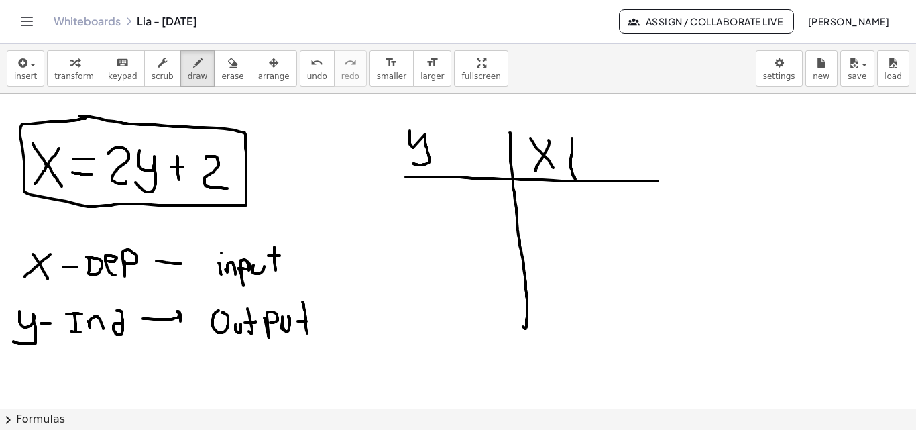
click at [576, 180] on div at bounding box center [458, 232] width 916 height 629
click at [590, 159] on div at bounding box center [458, 232] width 916 height 629
drag, startPoint x: 605, startPoint y: 163, endPoint x: 613, endPoint y: 161, distance: 7.6
click at [613, 161] on div at bounding box center [458, 232] width 916 height 629
drag, startPoint x: 626, startPoint y: 141, endPoint x: 627, endPoint y: 167, distance: 26.2
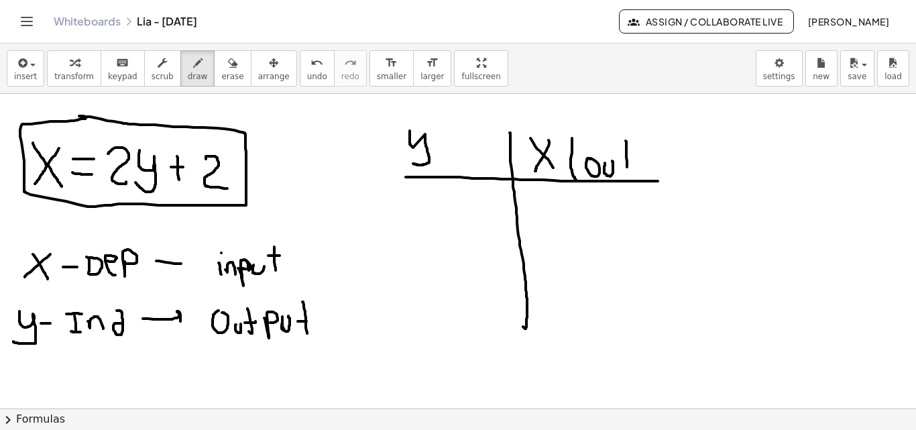
click at [627, 167] on div at bounding box center [458, 232] width 916 height 629
drag, startPoint x: 621, startPoint y: 156, endPoint x: 631, endPoint y: 156, distance: 9.4
click at [630, 156] on div at bounding box center [458, 232] width 916 height 629
click at [641, 160] on div at bounding box center [458, 232] width 916 height 629
drag, startPoint x: 651, startPoint y: 162, endPoint x: 659, endPoint y: 164, distance: 8.3
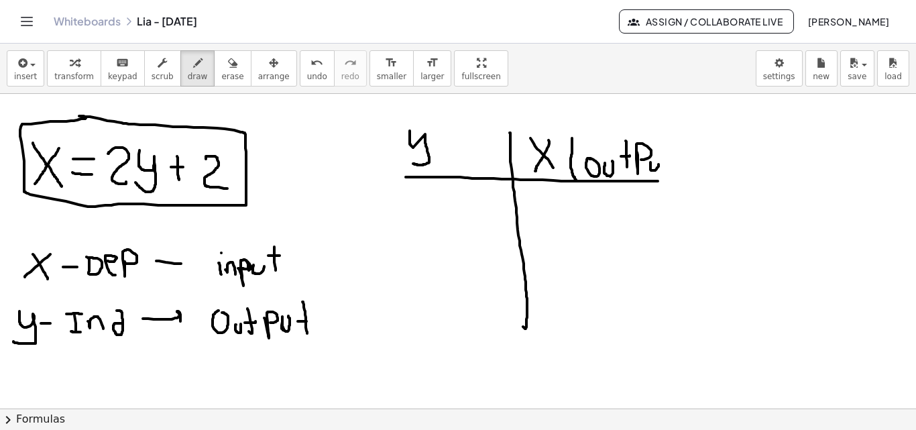
click at [659, 164] on div at bounding box center [458, 232] width 916 height 629
drag, startPoint x: 668, startPoint y: 148, endPoint x: 669, endPoint y: 169, distance: 20.8
click at [669, 169] on div at bounding box center [458, 232] width 916 height 629
drag, startPoint x: 666, startPoint y: 161, endPoint x: 675, endPoint y: 159, distance: 9.6
click at [675, 159] on div at bounding box center [458, 232] width 916 height 629
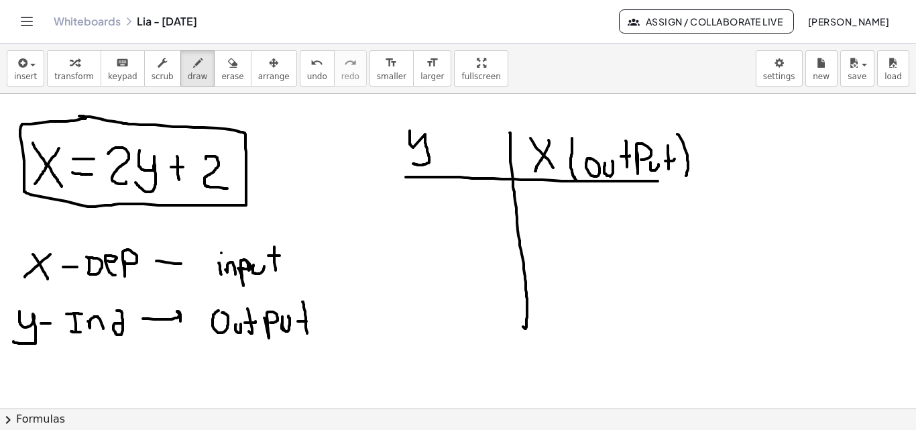
drag, startPoint x: 678, startPoint y: 134, endPoint x: 682, endPoint y: 180, distance: 46.5
click at [684, 179] on div at bounding box center [458, 232] width 916 height 629
drag, startPoint x: 668, startPoint y: 181, endPoint x: 683, endPoint y: 181, distance: 15.4
click at [683, 181] on div at bounding box center [458, 232] width 916 height 629
click at [438, 153] on div at bounding box center [458, 232] width 916 height 629
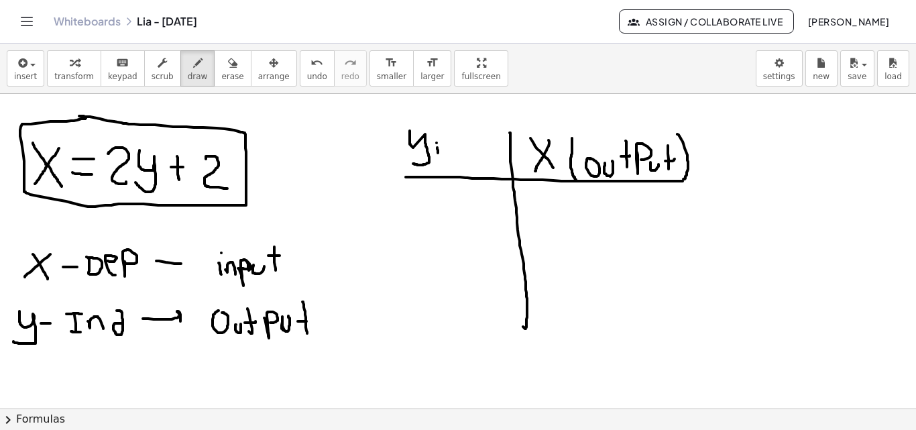
click at [437, 142] on div at bounding box center [458, 232] width 916 height 629
drag, startPoint x: 441, startPoint y: 148, endPoint x: 452, endPoint y: 151, distance: 11.1
click at [453, 152] on div at bounding box center [458, 232] width 916 height 629
drag, startPoint x: 461, startPoint y: 155, endPoint x: 466, endPoint y: 146, distance: 10.2
click at [463, 146] on div at bounding box center [458, 232] width 916 height 629
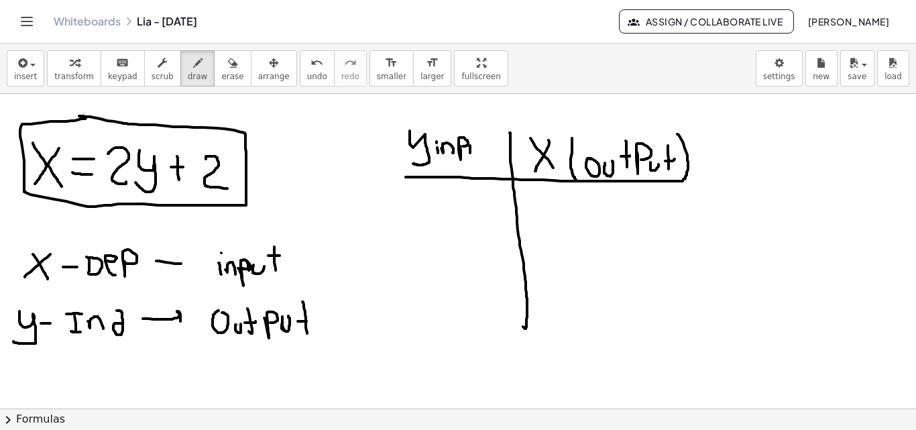
drag, startPoint x: 470, startPoint y: 146, endPoint x: 479, endPoint y: 147, distance: 8.7
click at [479, 147] on div at bounding box center [458, 232] width 916 height 629
drag, startPoint x: 487, startPoint y: 139, endPoint x: 486, endPoint y: 154, distance: 14.8
click at [486, 155] on div at bounding box center [458, 232] width 916 height 629
click at [488, 150] on div at bounding box center [458, 232] width 916 height 629
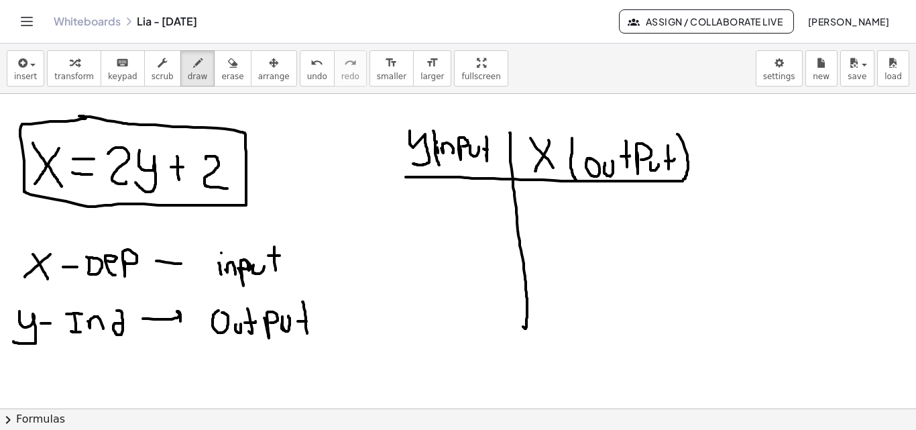
drag, startPoint x: 433, startPoint y: 131, endPoint x: 478, endPoint y: 150, distance: 48.7
click at [440, 163] on div at bounding box center [458, 232] width 916 height 629
drag, startPoint x: 488, startPoint y: 121, endPoint x: 486, endPoint y: 168, distance: 47.7
click at [492, 170] on div at bounding box center [458, 232] width 916 height 629
drag, startPoint x: 263, startPoint y: 140, endPoint x: 269, endPoint y: 146, distance: 8.1
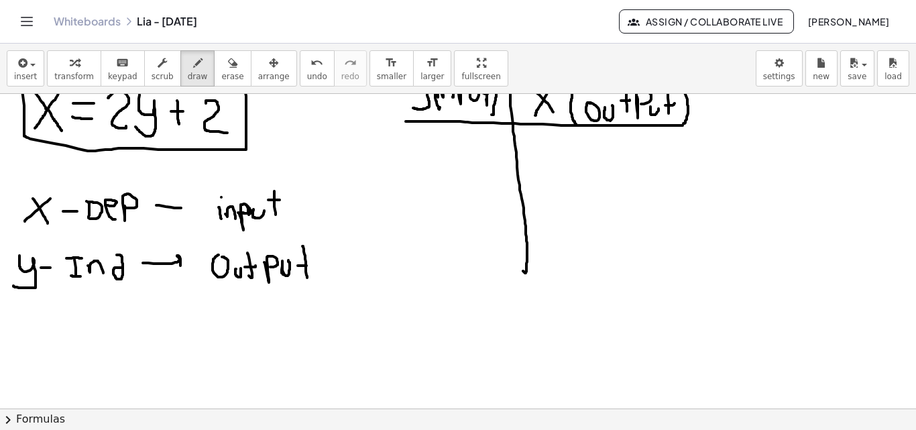
scroll to position [266, 0]
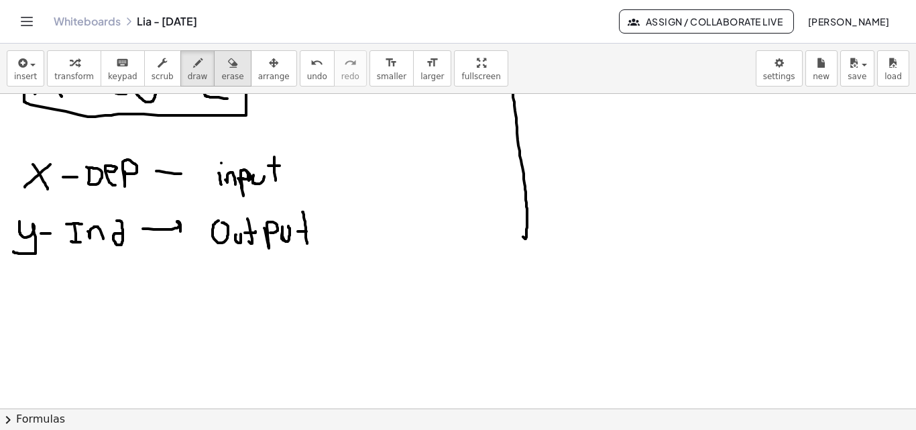
click at [227, 72] on button "erase" at bounding box center [232, 68] width 37 height 36
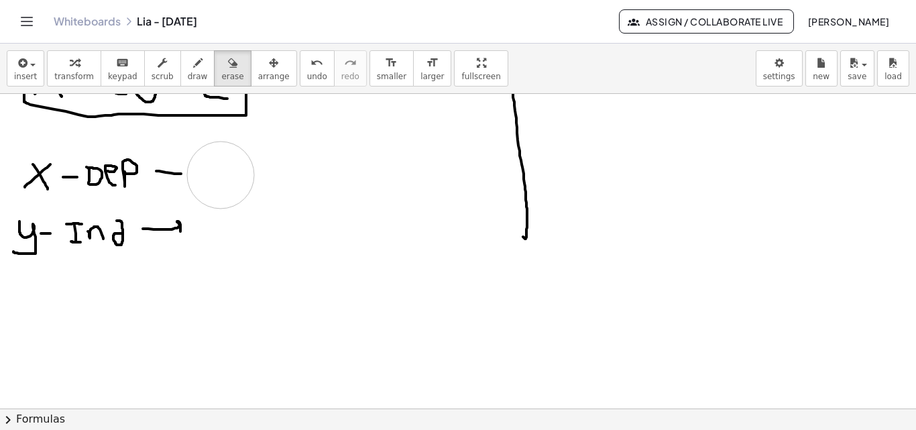
drag, startPoint x: 218, startPoint y: 252, endPoint x: 221, endPoint y: 175, distance: 77.2
click at [221, 175] on div at bounding box center [458, 142] width 916 height 629
drag, startPoint x: 172, startPoint y: 69, endPoint x: 255, endPoint y: 131, distance: 104.0
click at [180, 68] on button "draw" at bounding box center [197, 68] width 35 height 36
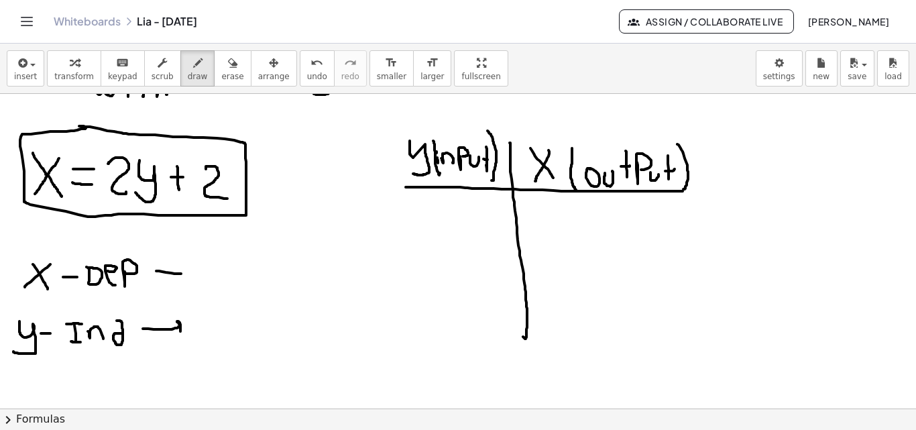
scroll to position [167, 0]
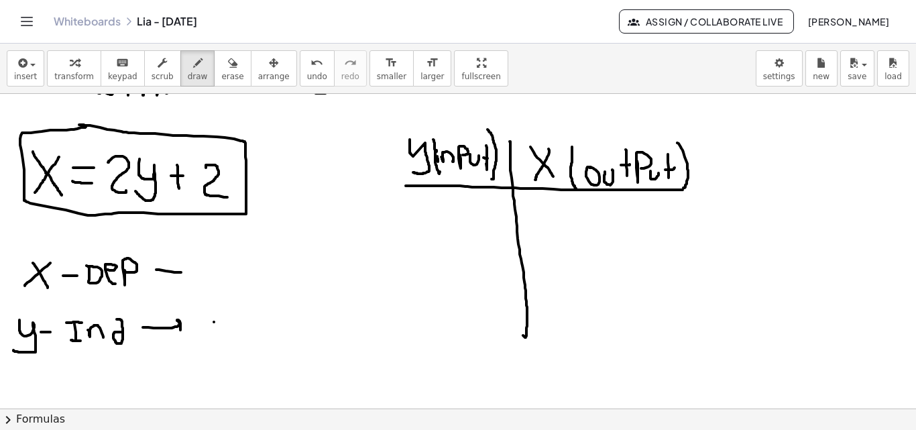
click at [214, 322] on div at bounding box center [458, 241] width 916 height 629
drag, startPoint x: 203, startPoint y: 262, endPoint x: 217, endPoint y: 266, distance: 15.3
click at [209, 260] on div at bounding box center [458, 241] width 916 height 629
drag, startPoint x: 235, startPoint y: 275, endPoint x: 242, endPoint y: 276, distance: 6.7
click at [242, 276] on div at bounding box center [458, 241] width 916 height 629
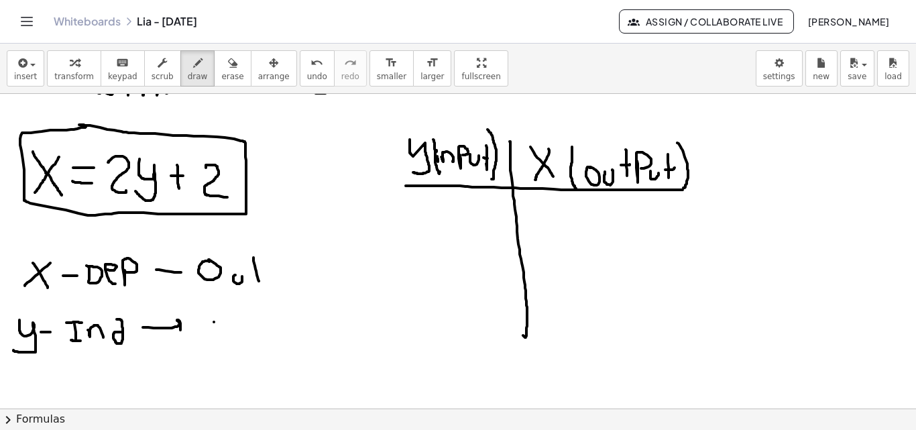
drag, startPoint x: 254, startPoint y: 258, endPoint x: 252, endPoint y: 268, distance: 10.9
click at [258, 280] on div at bounding box center [458, 241] width 916 height 629
drag, startPoint x: 256, startPoint y: 268, endPoint x: 263, endPoint y: 268, distance: 7.4
click at [260, 268] on div at bounding box center [458, 241] width 916 height 629
click at [267, 272] on div at bounding box center [458, 241] width 916 height 629
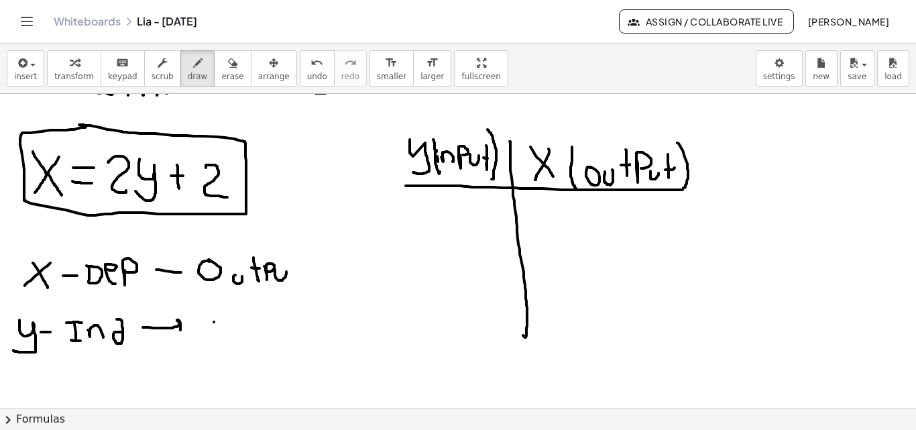
drag, startPoint x: 275, startPoint y: 270, endPoint x: 286, endPoint y: 272, distance: 11.6
click at [286, 272] on div at bounding box center [458, 241] width 916 height 629
drag, startPoint x: 309, startPoint y: 249, endPoint x: 306, endPoint y: 280, distance: 31.7
click at [306, 280] on div at bounding box center [458, 241] width 916 height 629
drag, startPoint x: 296, startPoint y: 264, endPoint x: 284, endPoint y: 298, distance: 36.1
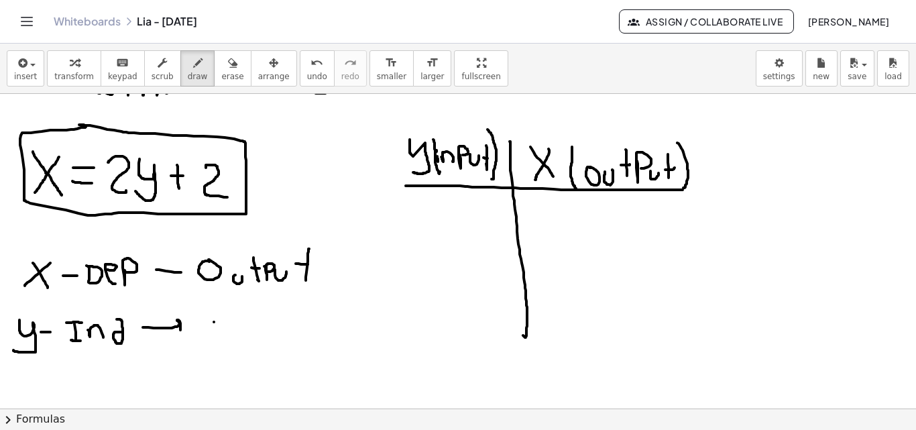
click at [316, 264] on div at bounding box center [458, 241] width 916 height 629
drag, startPoint x: 214, startPoint y: 323, endPoint x: 214, endPoint y: 336, distance: 13.4
click at [214, 336] on div at bounding box center [458, 241] width 916 height 629
click at [214, 305] on div at bounding box center [458, 241] width 916 height 629
drag, startPoint x: 220, startPoint y: 327, endPoint x: 237, endPoint y: 337, distance: 20.1
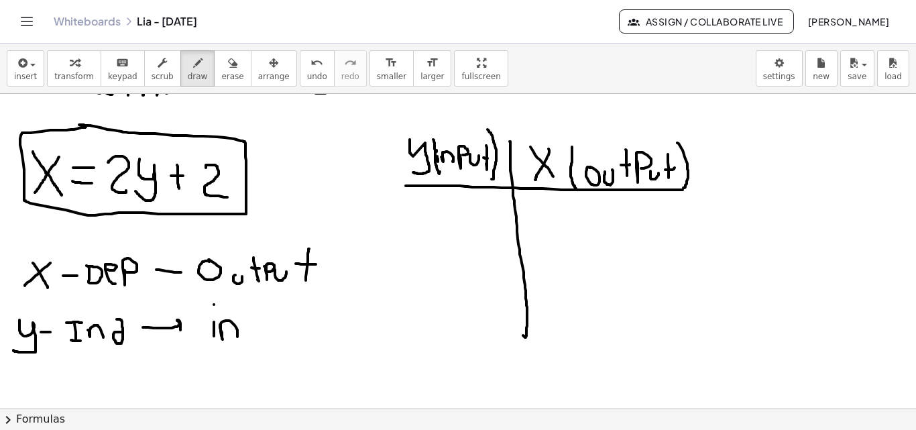
click at [237, 337] on div at bounding box center [458, 241] width 916 height 629
drag, startPoint x: 250, startPoint y: 341, endPoint x: 256, endPoint y: 323, distance: 19.1
click at [250, 325] on div at bounding box center [458, 241] width 916 height 629
click at [282, 319] on div at bounding box center [458, 241] width 916 height 629
click at [299, 329] on div at bounding box center [458, 241] width 916 height 629
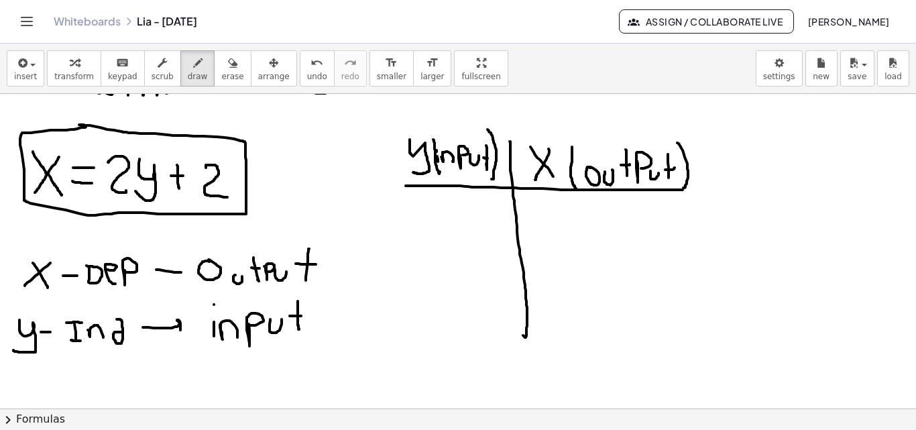
click at [302, 315] on div at bounding box center [458, 241] width 916 height 629
click at [213, 304] on div at bounding box center [458, 241] width 916 height 629
drag, startPoint x: 507, startPoint y: 134, endPoint x: 509, endPoint y: 329, distance: 195.9
click at [513, 343] on div at bounding box center [458, 241] width 916 height 629
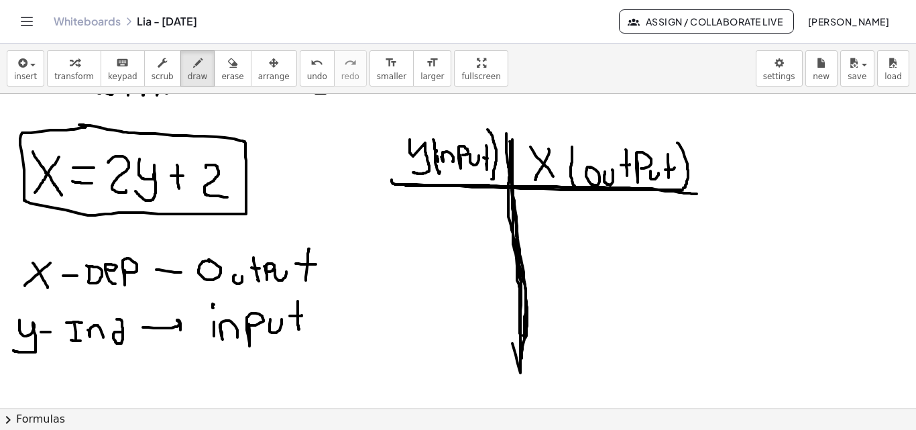
drag, startPoint x: 392, startPoint y: 180, endPoint x: 698, endPoint y: 194, distance: 306.9
click at [698, 194] on div at bounding box center [458, 241] width 916 height 629
drag, startPoint x: 435, startPoint y: 203, endPoint x: 447, endPoint y: 225, distance: 24.9
click at [447, 225] on div at bounding box center [458, 241] width 916 height 629
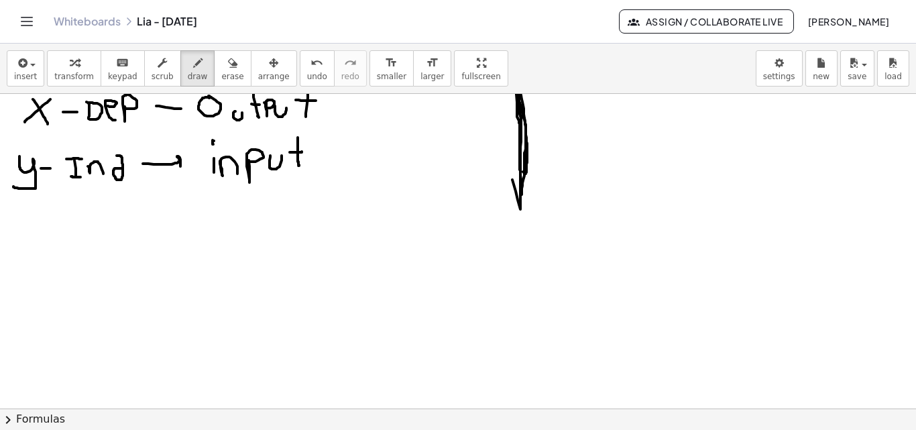
scroll to position [355, 0]
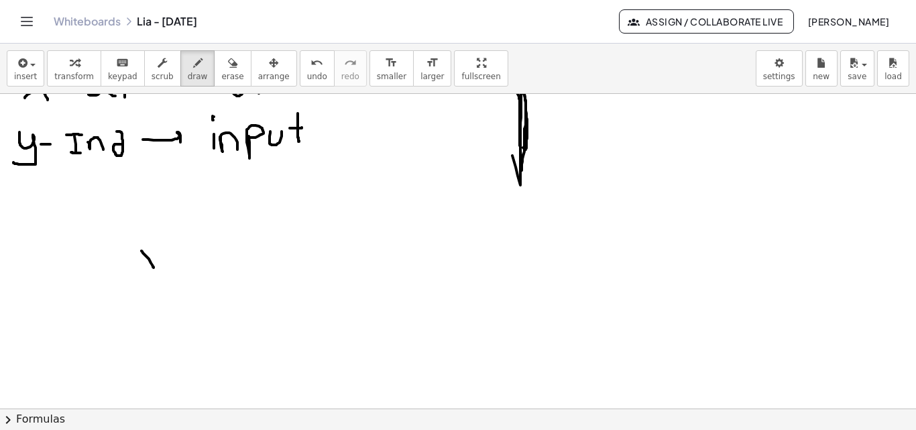
drag, startPoint x: 142, startPoint y: 251, endPoint x: 154, endPoint y: 268, distance: 21.6
click at [154, 268] on div at bounding box center [458, 211] width 916 height 944
drag, startPoint x: 358, startPoint y: 213, endPoint x: 366, endPoint y: 164, distance: 49.6
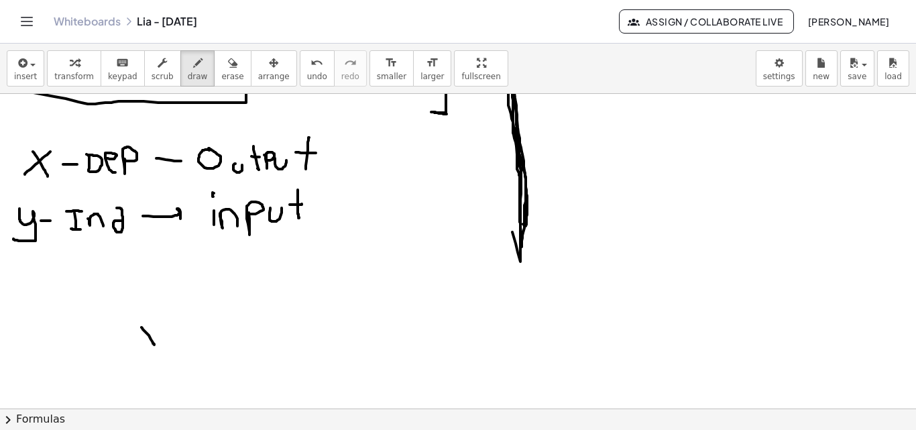
scroll to position [329, 0]
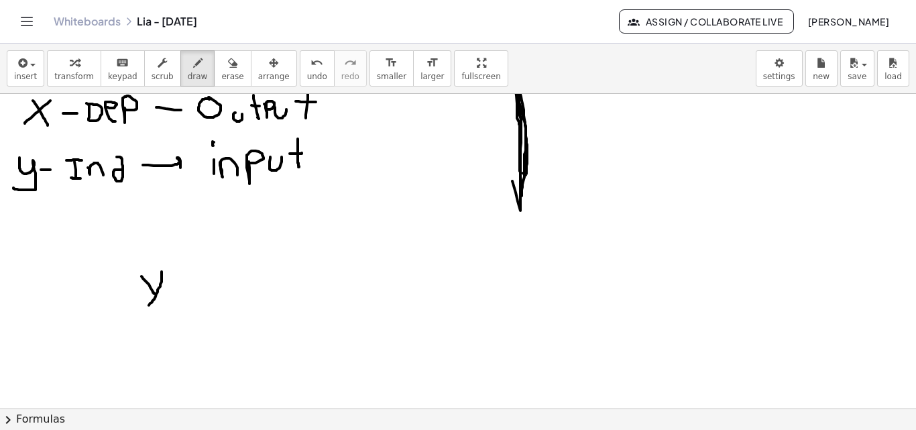
drag, startPoint x: 162, startPoint y: 272, endPoint x: 146, endPoint y: 313, distance: 44.4
click at [146, 313] on div at bounding box center [458, 237] width 916 height 944
drag, startPoint x: 172, startPoint y: 290, endPoint x: 172, endPoint y: 298, distance: 8.1
click at [177, 292] on div at bounding box center [458, 237] width 916 height 944
click at [178, 298] on div at bounding box center [458, 237] width 916 height 944
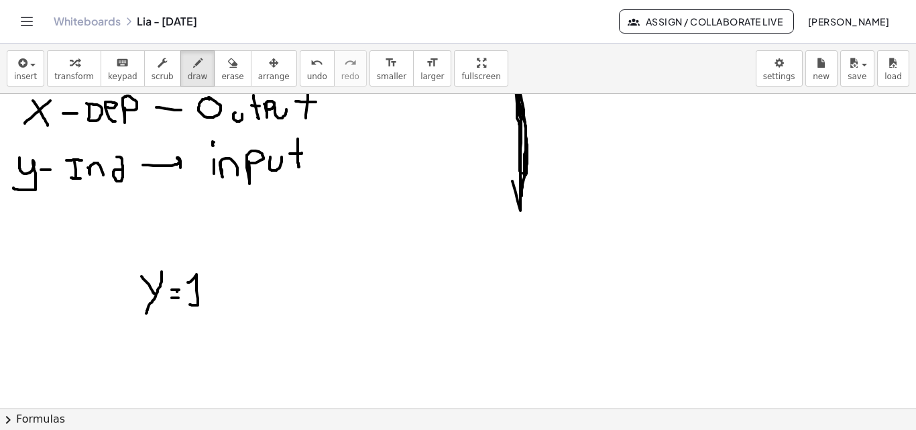
drag, startPoint x: 188, startPoint y: 282, endPoint x: 203, endPoint y: 305, distance: 26.6
click at [203, 305] on div at bounding box center [458, 237] width 916 height 944
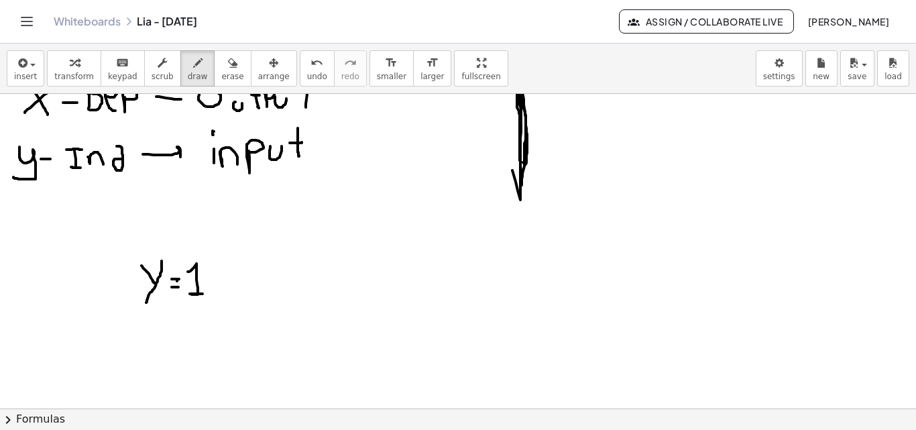
scroll to position [369, 0]
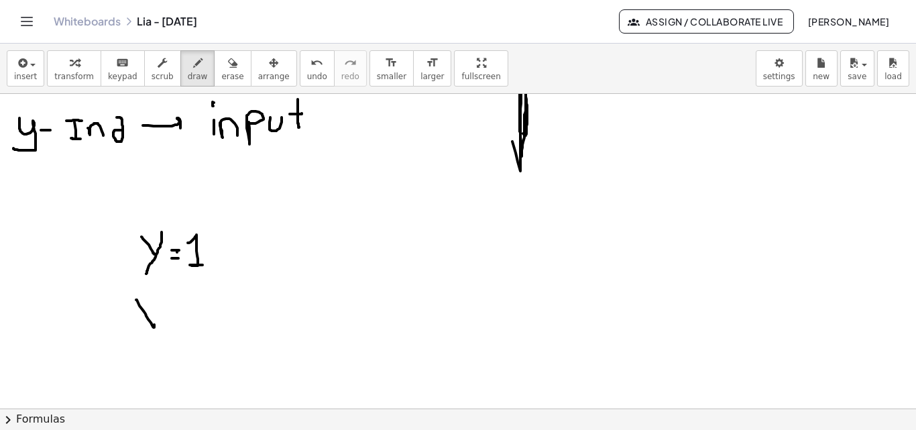
drag, startPoint x: 136, startPoint y: 300, endPoint x: 154, endPoint y: 322, distance: 28.6
click at [154, 323] on div at bounding box center [458, 197] width 916 height 944
drag, startPoint x: 153, startPoint y: 303, endPoint x: 162, endPoint y: 317, distance: 16.9
click at [136, 327] on div at bounding box center [458, 197] width 916 height 944
click at [171, 313] on div at bounding box center [458, 197] width 916 height 944
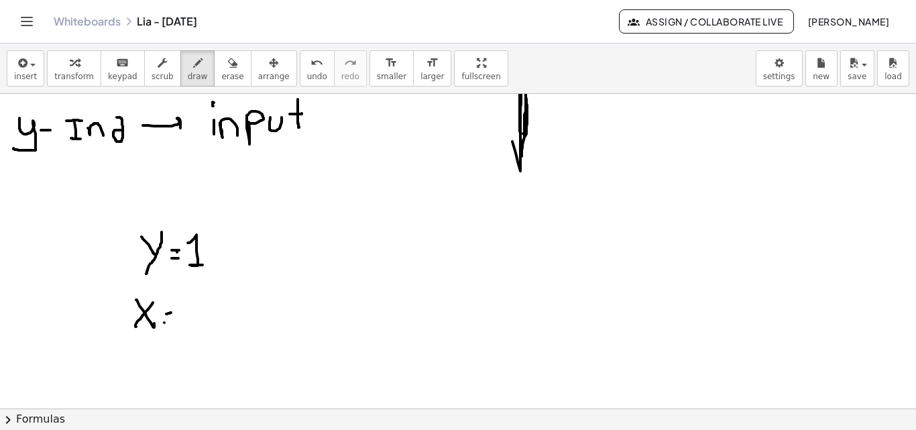
drag, startPoint x: 164, startPoint y: 323, endPoint x: 172, endPoint y: 323, distance: 8.1
click at [171, 323] on div at bounding box center [458, 197] width 916 height 944
click at [187, 321] on div at bounding box center [458, 197] width 916 height 944
drag, startPoint x: 187, startPoint y: 311, endPoint x: 176, endPoint y: 297, distance: 17.7
click at [176, 297] on div at bounding box center [458, 197] width 916 height 944
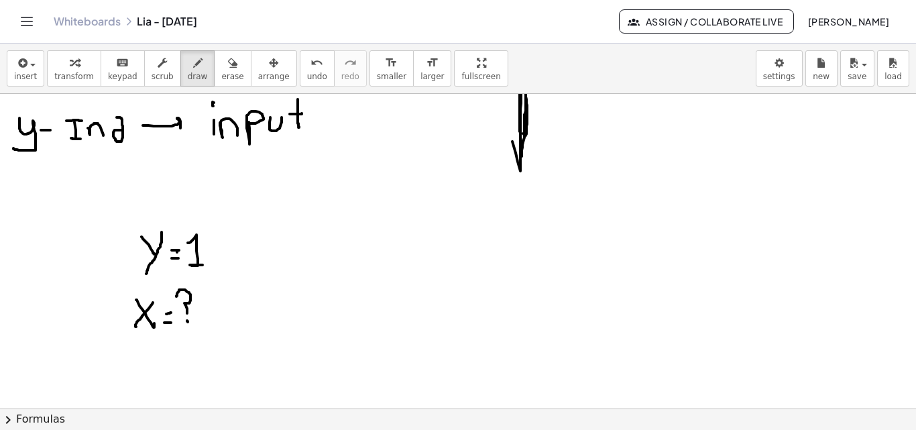
drag, startPoint x: 311, startPoint y: 295, endPoint x: 314, endPoint y: 267, distance: 28.3
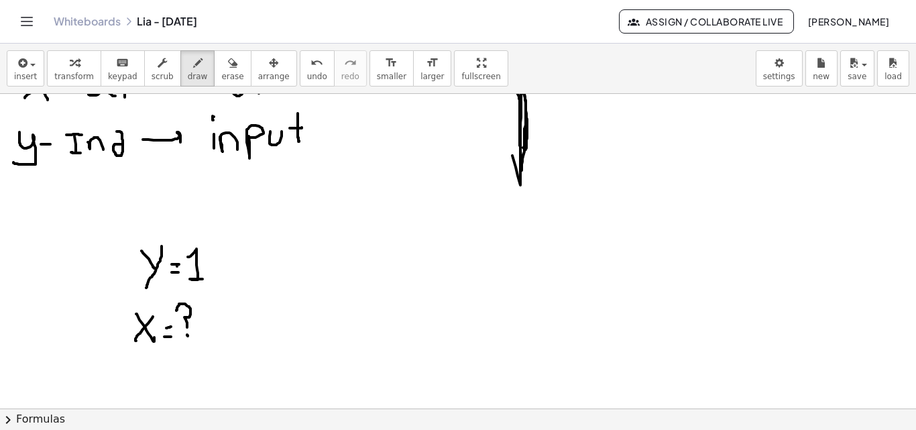
scroll to position [384, 0]
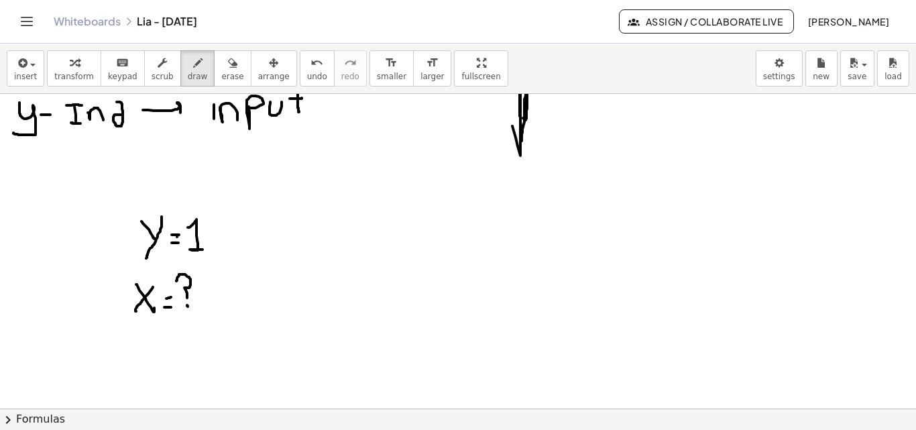
drag, startPoint x: 228, startPoint y: 224, endPoint x: 229, endPoint y: 239, distance: 14.8
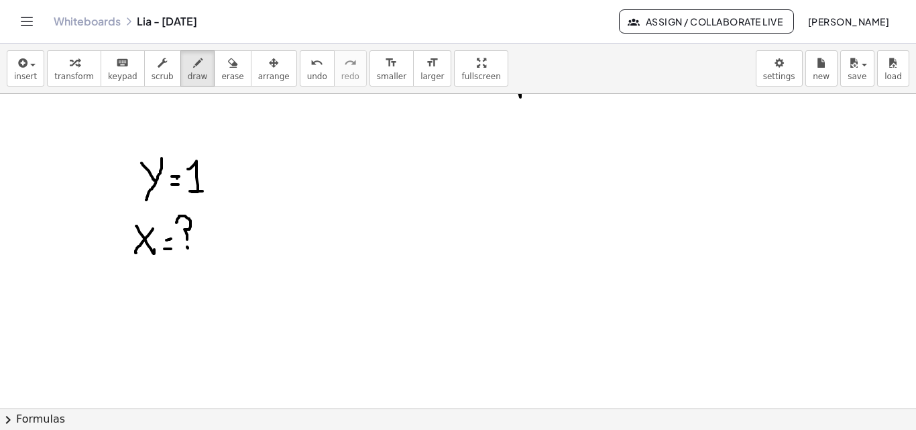
scroll to position [446, 0]
drag, startPoint x: 82, startPoint y: 287, endPoint x: 99, endPoint y: 316, distance: 33.7
click at [99, 316] on div at bounding box center [458, 120] width 916 height 944
drag, startPoint x: 99, startPoint y: 291, endPoint x: 95, endPoint y: 309, distance: 17.9
click at [80, 310] on div at bounding box center [458, 120] width 916 height 944
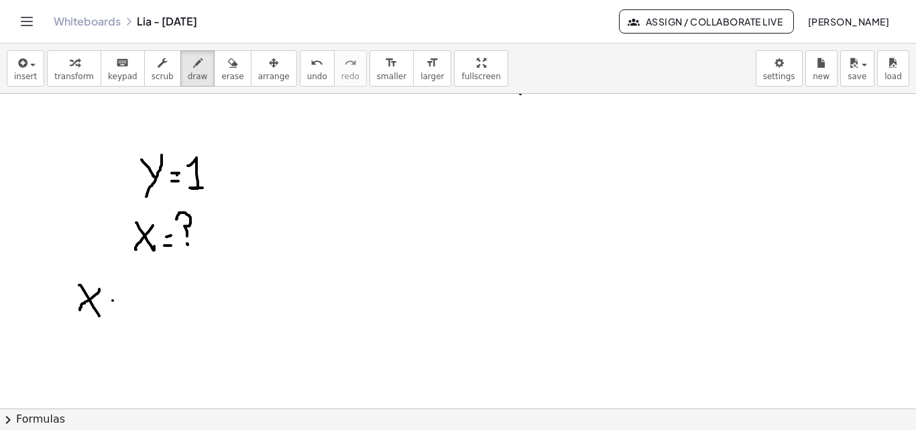
click at [117, 301] on div at bounding box center [458, 120] width 916 height 944
drag, startPoint x: 113, startPoint y: 307, endPoint x: 120, endPoint y: 303, distance: 7.8
click at [116, 307] on div at bounding box center [458, 120] width 916 height 944
drag, startPoint x: 128, startPoint y: 295, endPoint x: 141, endPoint y: 310, distance: 20.0
click at [139, 315] on div at bounding box center [458, 120] width 916 height 944
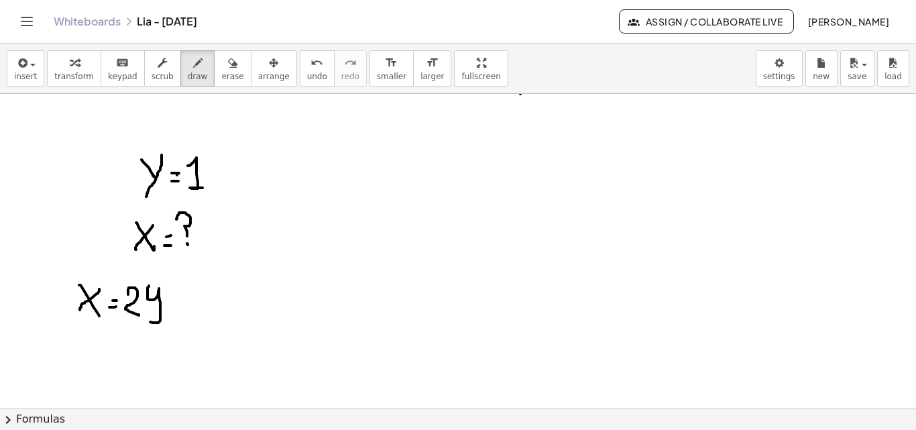
drag, startPoint x: 148, startPoint y: 299, endPoint x: 224, endPoint y: 293, distance: 76.7
click at [144, 317] on div at bounding box center [458, 120] width 916 height 944
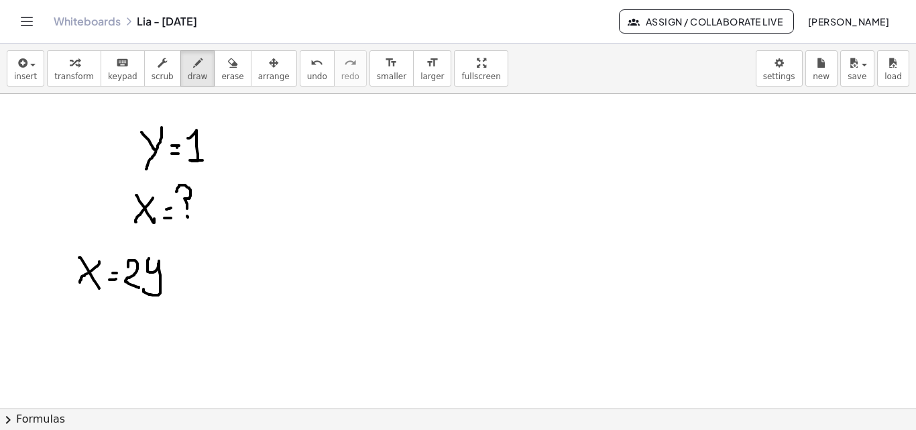
scroll to position [491, 0]
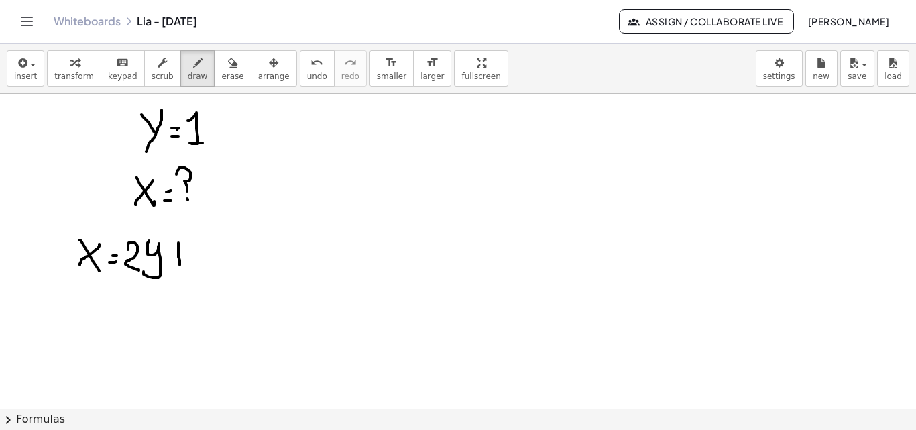
drag, startPoint x: 178, startPoint y: 243, endPoint x: 180, endPoint y: 265, distance: 22.2
click at [180, 265] on div at bounding box center [458, 75] width 916 height 944
drag, startPoint x: 172, startPoint y: 256, endPoint x: 184, endPoint y: 256, distance: 12.1
click at [184, 256] on div at bounding box center [458, 75] width 916 height 944
drag, startPoint x: 197, startPoint y: 246, endPoint x: 223, endPoint y: 229, distance: 31.1
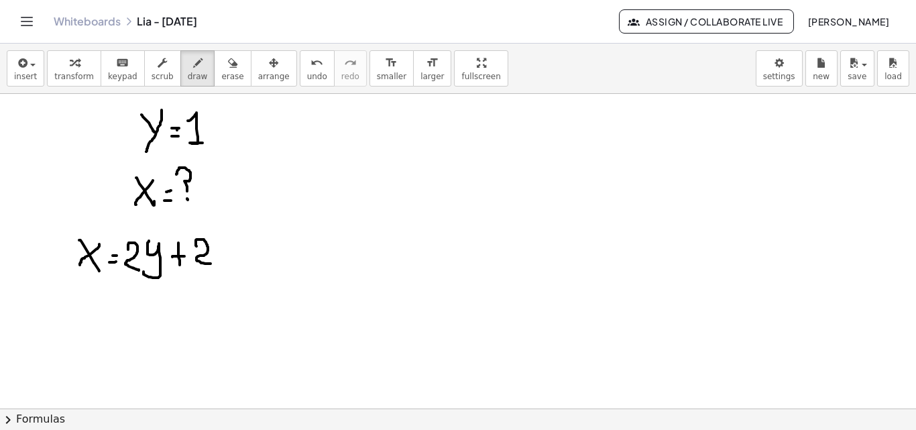
click at [211, 262] on div at bounding box center [458, 75] width 916 height 944
click at [357, 188] on div at bounding box center [458, 75] width 916 height 944
drag, startPoint x: 305, startPoint y: 140, endPoint x: 343, endPoint y: 184, distance: 59.0
click at [328, 173] on div at bounding box center [458, 75] width 916 height 944
click at [366, 196] on div at bounding box center [458, 75] width 916 height 944
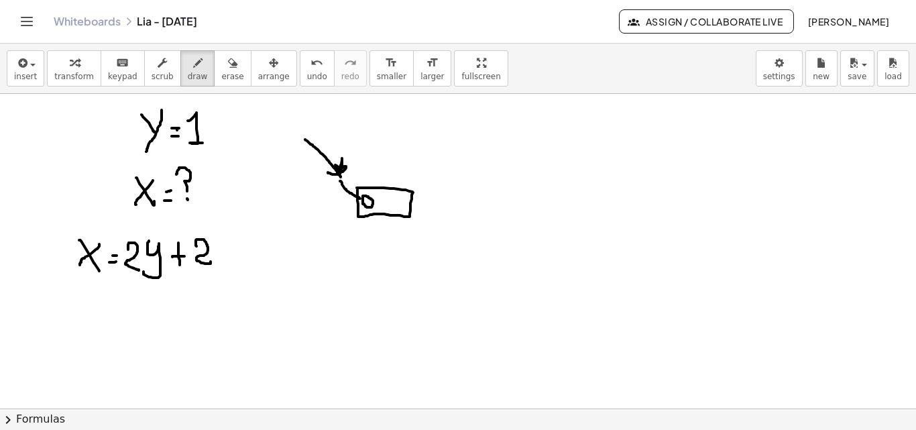
drag, startPoint x: 340, startPoint y: 181, endPoint x: 337, endPoint y: 166, distance: 15.0
click at [360, 199] on div at bounding box center [458, 75] width 916 height 944
drag, startPoint x: 287, startPoint y: 118, endPoint x: 289, endPoint y: 131, distance: 13.6
click at [289, 131] on div at bounding box center [458, 75] width 916 height 944
drag, startPoint x: 280, startPoint y: 119, endPoint x: 295, endPoint y: 119, distance: 14.8
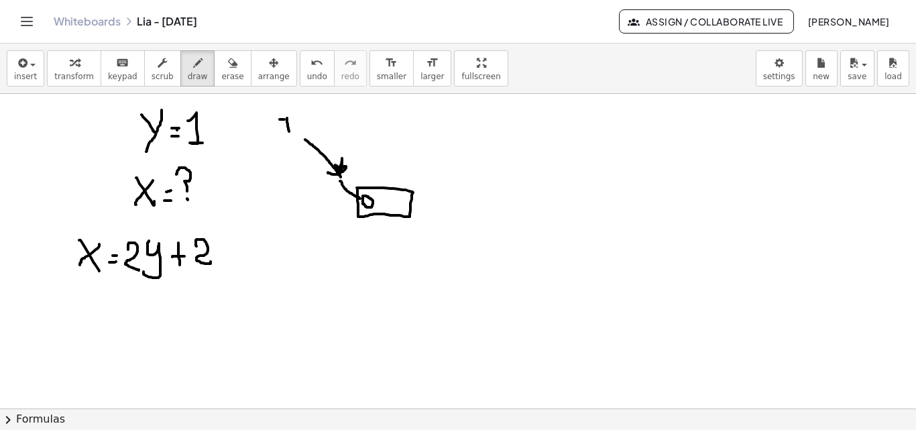
click at [295, 119] on div at bounding box center [458, 75] width 916 height 944
drag, startPoint x: 285, startPoint y: 131, endPoint x: 297, endPoint y: 129, distance: 11.6
click at [294, 131] on div at bounding box center [458, 75] width 916 height 944
drag, startPoint x: 299, startPoint y: 127, endPoint x: 309, endPoint y: 131, distance: 11.5
click at [309, 131] on div at bounding box center [458, 75] width 916 height 944
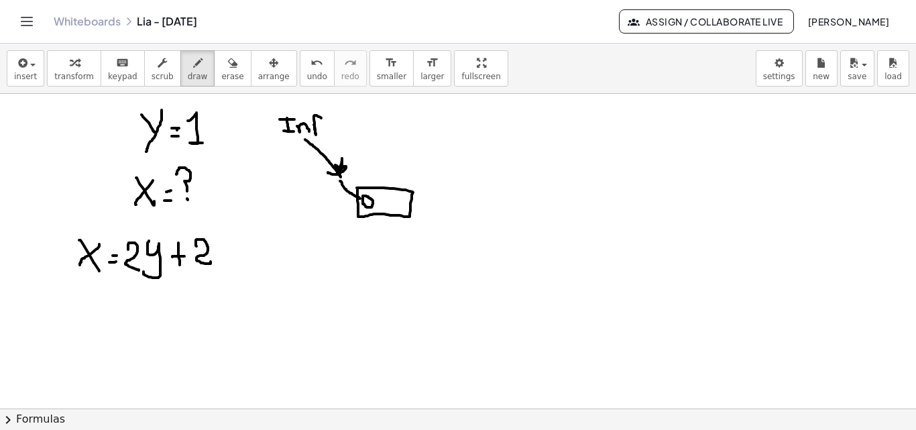
click at [314, 125] on div at bounding box center [458, 75] width 916 height 944
drag, startPoint x: 326, startPoint y: 121, endPoint x: 333, endPoint y: 123, distance: 7.2
click at [332, 123] on div at bounding box center [458, 75] width 916 height 944
drag, startPoint x: 340, startPoint y: 121, endPoint x: 341, endPoint y: 129, distance: 8.1
click at [341, 129] on div at bounding box center [458, 75] width 916 height 944
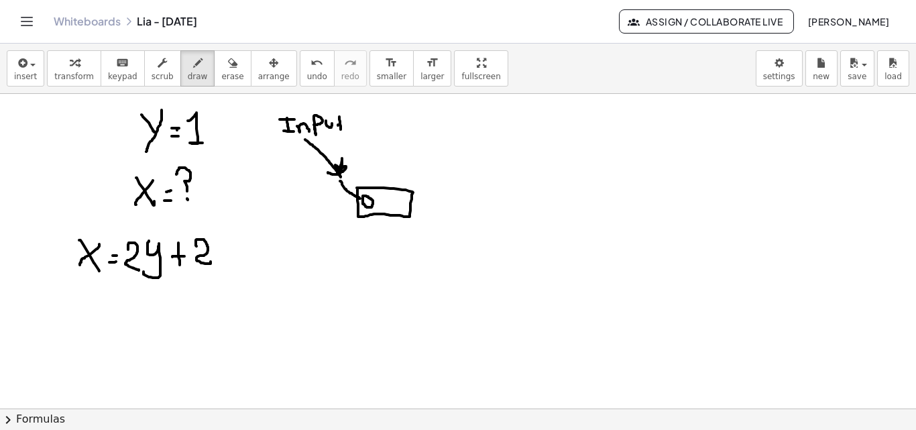
click at [343, 125] on div at bounding box center [458, 75] width 916 height 944
click at [378, 239] on div at bounding box center [458, 75] width 916 height 944
click at [376, 228] on div at bounding box center [458, 75] width 916 height 944
drag, startPoint x: 371, startPoint y: 222, endPoint x: 380, endPoint y: 222, distance: 9.4
click at [380, 222] on div at bounding box center [458, 75] width 916 height 944
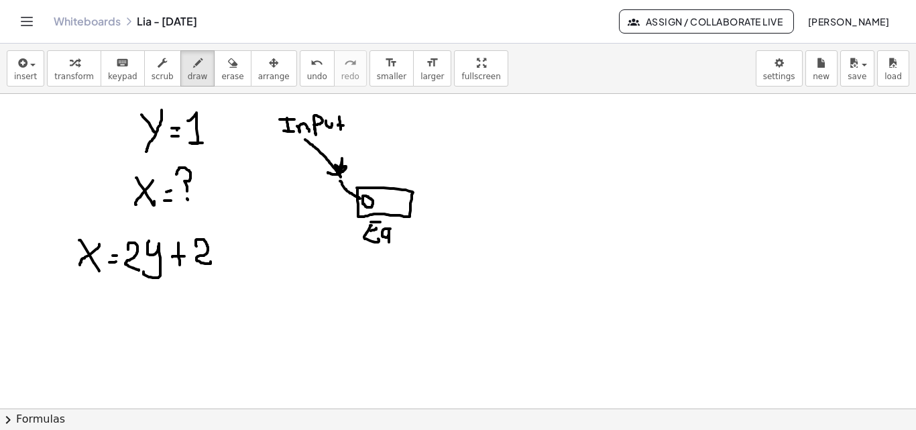
drag, startPoint x: 390, startPoint y: 229, endPoint x: 385, endPoint y: 248, distance: 19.4
click at [388, 254] on div at bounding box center [458, 75] width 916 height 944
drag, startPoint x: 384, startPoint y: 246, endPoint x: 390, endPoint y: 242, distance: 6.9
click at [390, 243] on div at bounding box center [458, 75] width 916 height 944
drag, startPoint x: 393, startPoint y: 230, endPoint x: 402, endPoint y: 231, distance: 8.8
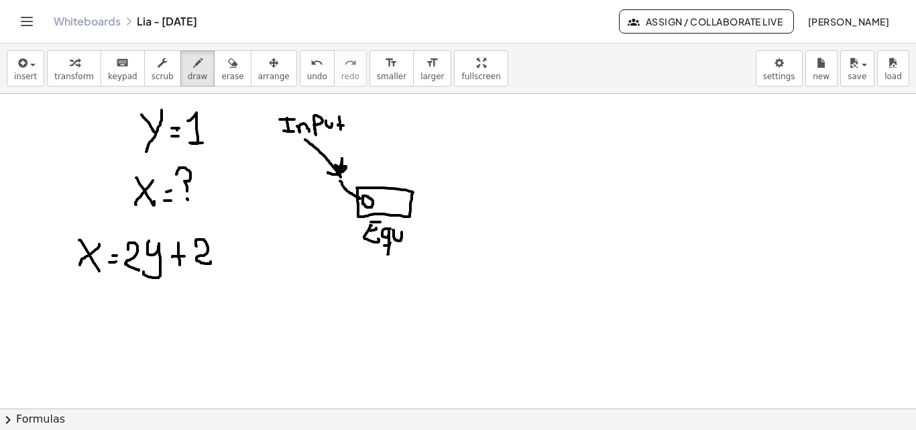
click at [402, 231] on div at bounding box center [458, 75] width 916 height 944
click at [401, 196] on div at bounding box center [458, 75] width 916 height 944
drag, startPoint x: 401, startPoint y: 203, endPoint x: 484, endPoint y: 187, distance: 85.3
click at [484, 187] on div at bounding box center [458, 75] width 916 height 944
click at [498, 180] on div at bounding box center [458, 75] width 916 height 944
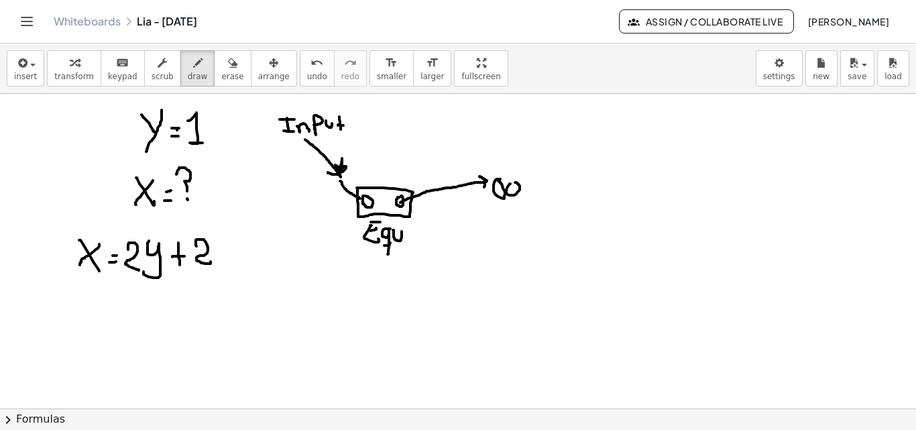
click at [515, 182] on div at bounding box center [458, 75] width 916 height 944
drag, startPoint x: 217, startPoint y: 63, endPoint x: 550, endPoint y: 157, distance: 346.4
click at [228, 63] on icon "button" at bounding box center [232, 63] width 9 height 16
drag, startPoint x: 542, startPoint y: 186, endPoint x: 535, endPoint y: 182, distance: 8.1
click at [535, 182] on div at bounding box center [458, 75] width 916 height 944
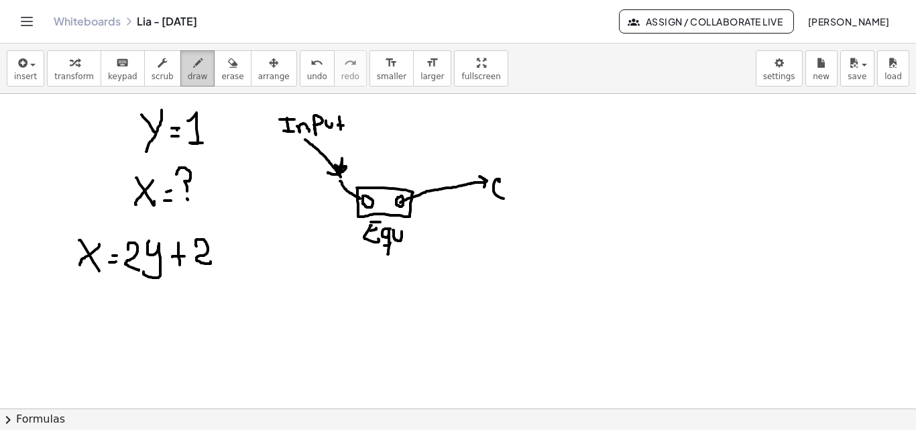
click at [193, 70] on icon "button" at bounding box center [197, 63] width 9 height 16
drag, startPoint x: 500, startPoint y: 180, endPoint x: 505, endPoint y: 197, distance: 18.1
click at [505, 197] on div at bounding box center [458, 75] width 916 height 944
drag, startPoint x: 518, startPoint y: 181, endPoint x: 527, endPoint y: 180, distance: 8.8
click at [527, 180] on div at bounding box center [458, 75] width 916 height 944
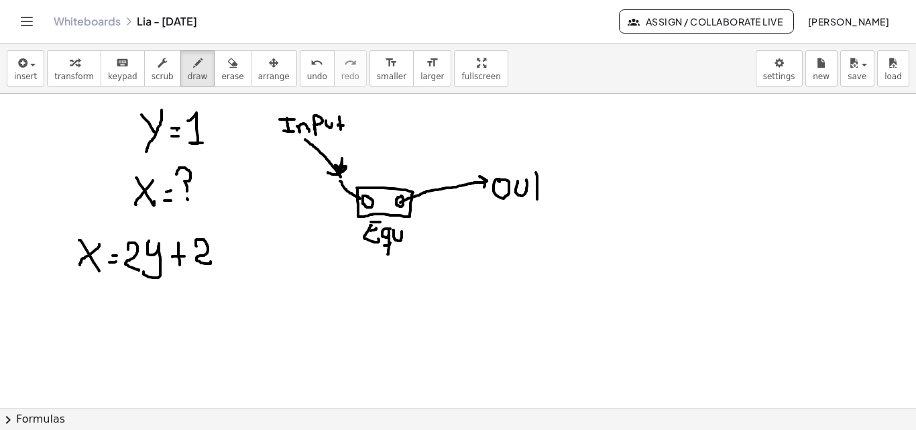
drag, startPoint x: 537, startPoint y: 199, endPoint x: 531, endPoint y: 191, distance: 9.5
click at [537, 199] on div at bounding box center [458, 75] width 916 height 944
drag, startPoint x: 537, startPoint y: 191, endPoint x: 549, endPoint y: 187, distance: 12.5
click at [542, 191] on div at bounding box center [458, 75] width 916 height 944
click at [553, 191] on div at bounding box center [458, 75] width 916 height 944
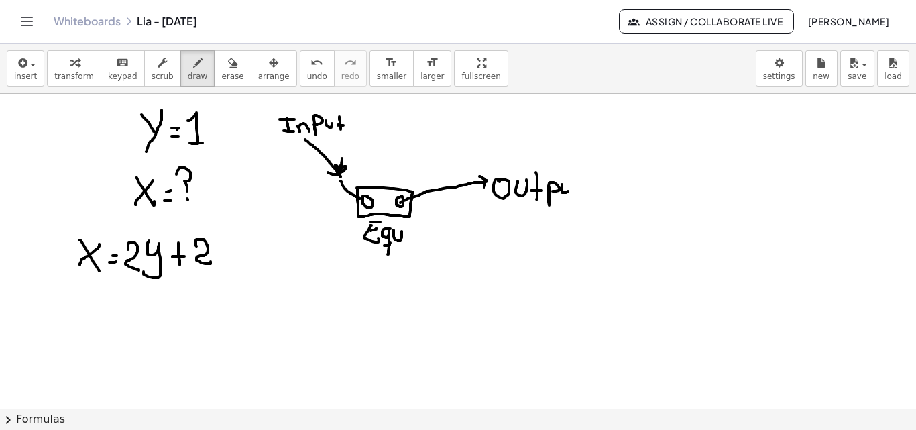
drag, startPoint x: 562, startPoint y: 184, endPoint x: 570, endPoint y: 186, distance: 8.2
click at [570, 186] on div at bounding box center [458, 75] width 916 height 944
drag, startPoint x: 585, startPoint y: 173, endPoint x: 584, endPoint y: 193, distance: 19.5
click at [584, 193] on div at bounding box center [458, 75] width 916 height 944
click at [588, 184] on div at bounding box center [458, 75] width 916 height 944
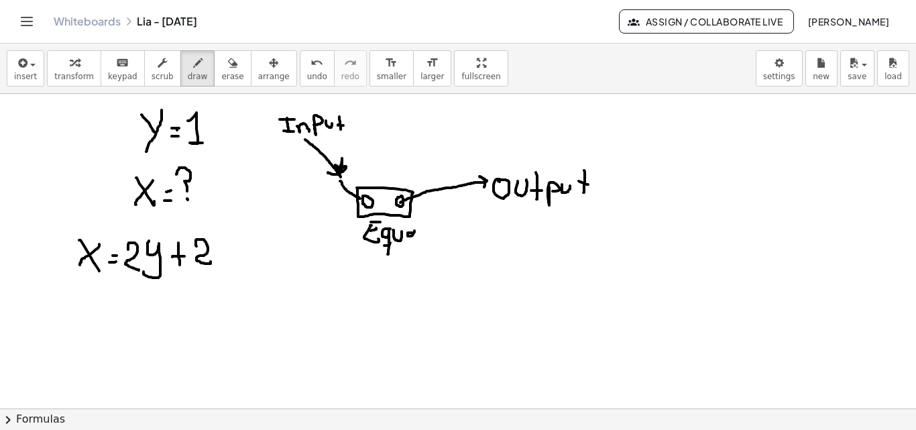
click at [415, 238] on div at bounding box center [458, 75] width 916 height 944
click at [421, 240] on div at bounding box center [458, 75] width 916 height 944
click at [425, 237] on div at bounding box center [458, 75] width 916 height 944
click at [433, 242] on div at bounding box center [458, 75] width 916 height 944
click at [434, 232] on div at bounding box center [458, 75] width 916 height 944
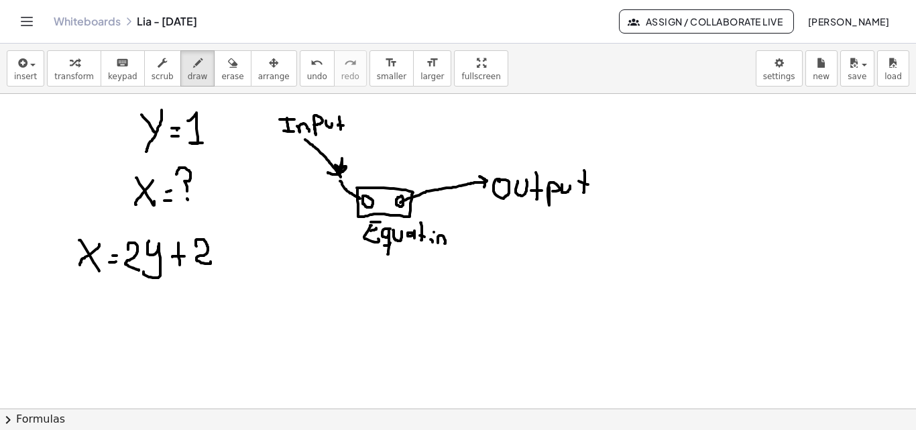
click at [445, 244] on div at bounding box center [458, 75] width 916 height 944
click at [443, 241] on div at bounding box center [458, 75] width 916 height 944
click at [461, 244] on div at bounding box center [458, 75] width 916 height 944
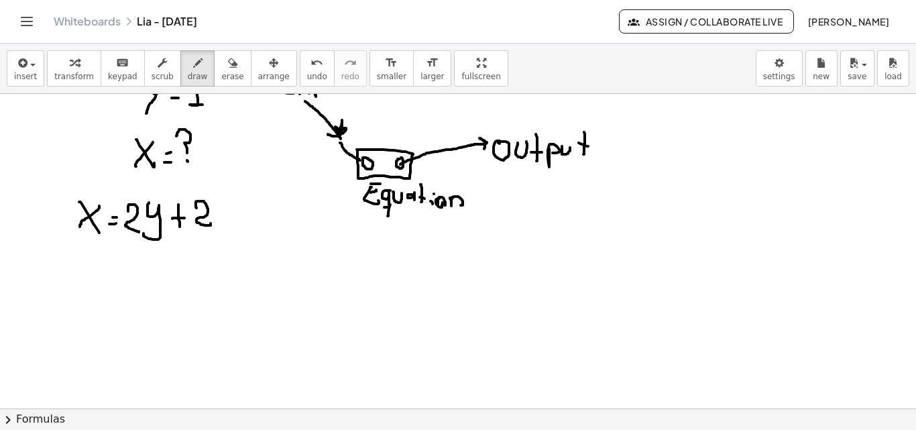
drag, startPoint x: 13, startPoint y: 215, endPoint x: 12, endPoint y: 192, distance: 23.5
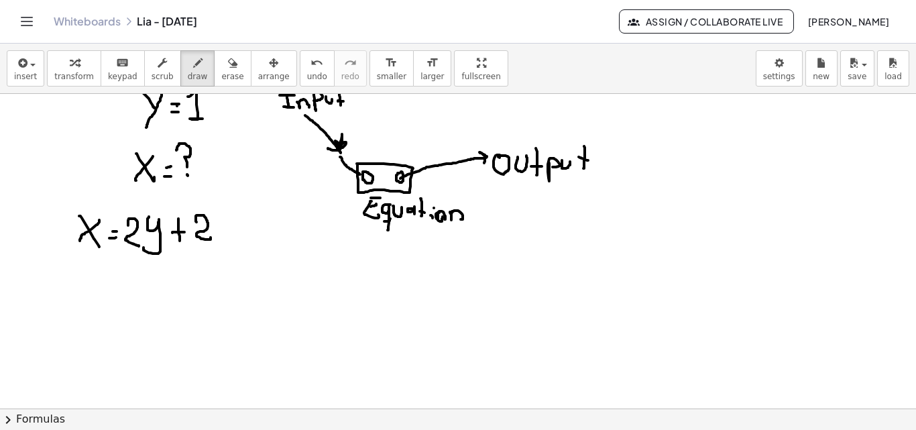
scroll to position [507, 0]
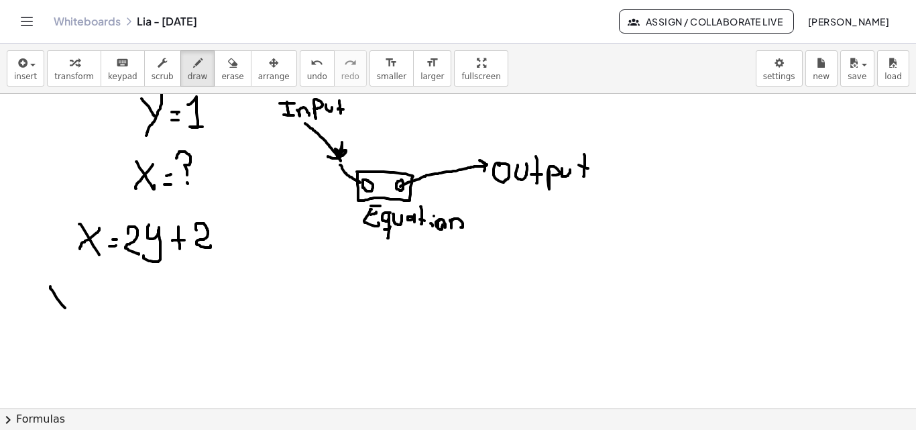
drag, startPoint x: 50, startPoint y: 286, endPoint x: 66, endPoint y: 309, distance: 27.0
click at [66, 309] on div at bounding box center [458, 59] width 916 height 944
drag, startPoint x: 66, startPoint y: 288, endPoint x: 50, endPoint y: 312, distance: 29.0
click at [46, 312] on div at bounding box center [458, 59] width 916 height 944
drag, startPoint x: 73, startPoint y: 295, endPoint x: 76, endPoint y: 301, distance: 6.9
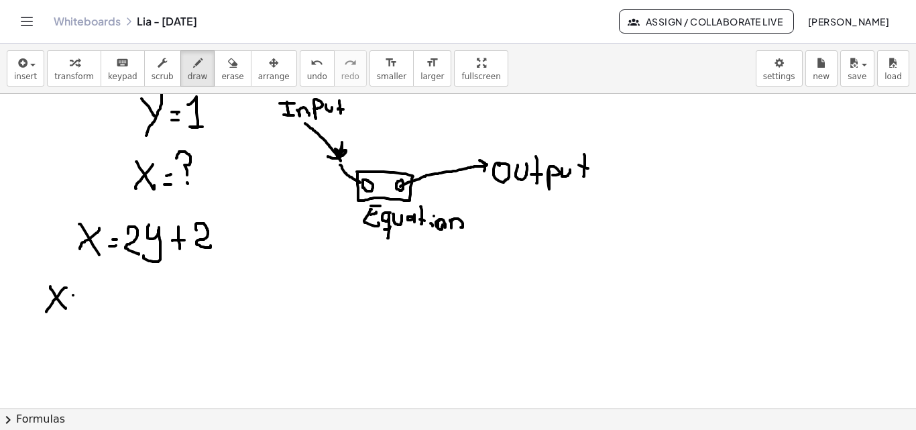
click at [78, 295] on div at bounding box center [458, 59] width 916 height 944
click at [78, 301] on div at bounding box center [458, 59] width 916 height 944
drag, startPoint x: 85, startPoint y: 293, endPoint x: 97, endPoint y: 302, distance: 15.8
click at [95, 309] on div at bounding box center [458, 59] width 916 height 944
drag, startPoint x: 105, startPoint y: 285, endPoint x: 109, endPoint y: 295, distance: 10.5
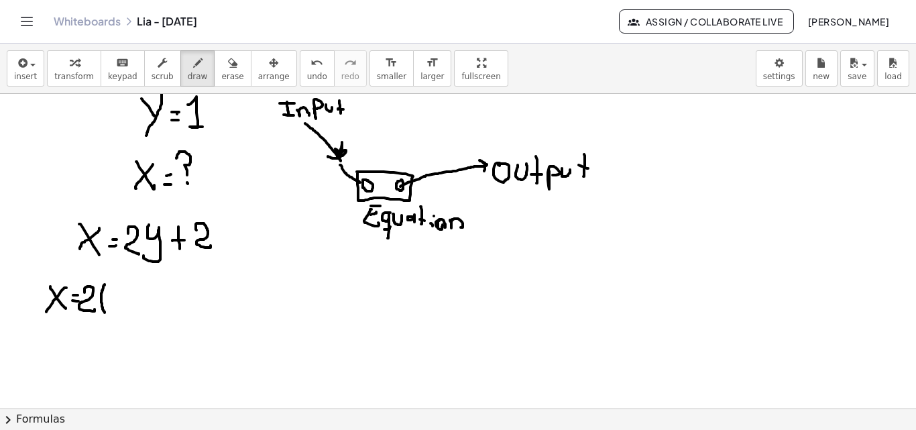
click at [106, 314] on div at bounding box center [458, 59] width 916 height 944
click at [118, 314] on div at bounding box center [458, 59] width 916 height 944
click at [136, 316] on div at bounding box center [458, 59] width 916 height 944
click at [150, 309] on div at bounding box center [458, 59] width 916 height 944
click at [154, 298] on div at bounding box center [458, 59] width 916 height 944
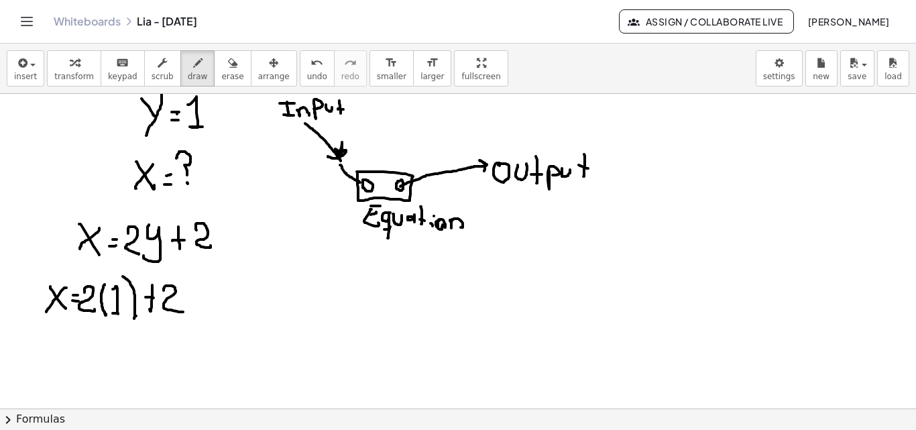
click at [182, 311] on div at bounding box center [458, 59] width 916 height 944
drag, startPoint x: 50, startPoint y: 343, endPoint x: 58, endPoint y: 362, distance: 20.4
click at [58, 363] on div at bounding box center [458, 59] width 916 height 944
drag, startPoint x: 60, startPoint y: 341, endPoint x: 43, endPoint y: 362, distance: 26.6
click at [43, 362] on div at bounding box center [458, 59] width 916 height 944
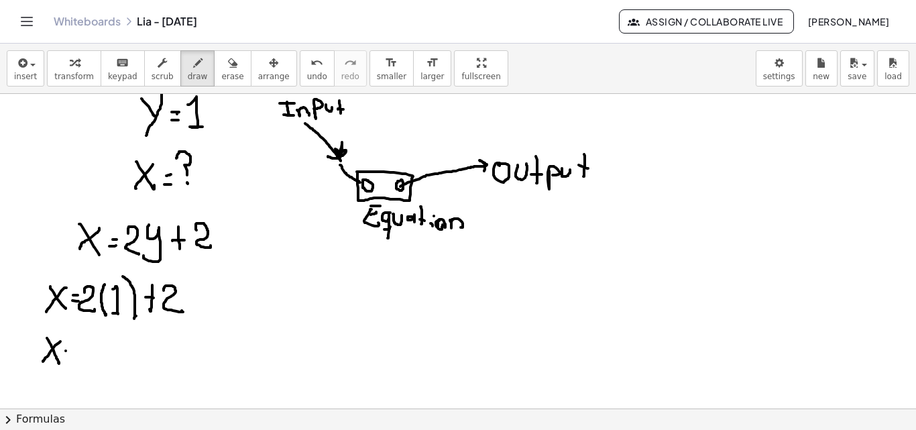
click at [70, 352] on div at bounding box center [458, 59] width 916 height 944
click at [72, 357] on div at bounding box center [458, 59] width 916 height 944
drag, startPoint x: 87, startPoint y: 343, endPoint x: 99, endPoint y: 362, distance: 22.0
click at [99, 362] on div at bounding box center [458, 59] width 916 height 944
drag, startPoint x: 116, startPoint y: 342, endPoint x: 116, endPoint y: 358, distance: 16.1
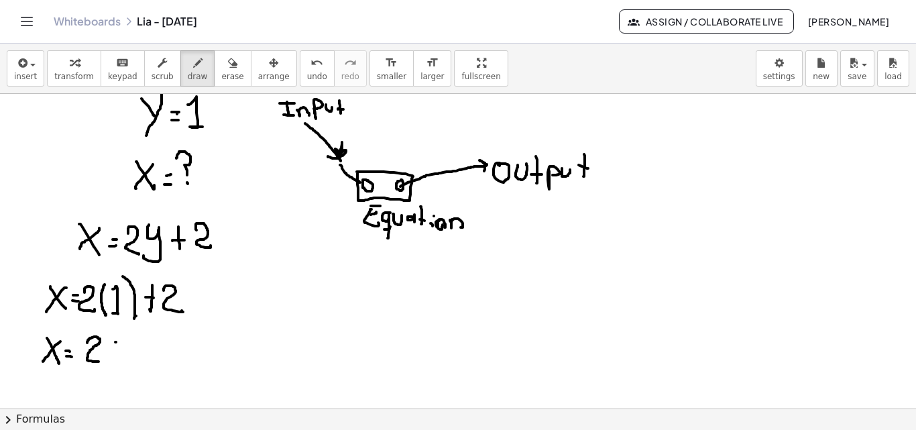
click at [116, 358] on div at bounding box center [458, 59] width 916 height 944
drag, startPoint x: 109, startPoint y: 348, endPoint x: 121, endPoint y: 349, distance: 12.2
click at [119, 349] on div at bounding box center [458, 59] width 916 height 944
drag, startPoint x: 129, startPoint y: 339, endPoint x: 93, endPoint y: 368, distance: 45.9
click at [142, 357] on div at bounding box center [458, 59] width 916 height 944
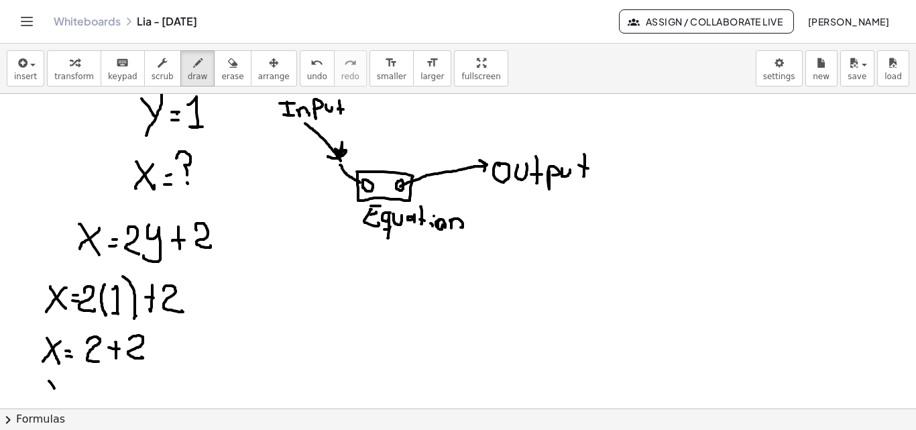
drag, startPoint x: 49, startPoint y: 381, endPoint x: 58, endPoint y: 396, distance: 17.5
click at [58, 396] on div at bounding box center [458, 59] width 916 height 944
drag, startPoint x: 62, startPoint y: 382, endPoint x: 50, endPoint y: 396, distance: 19.1
click at [50, 396] on div at bounding box center [458, 59] width 916 height 944
click at [70, 386] on div at bounding box center [458, 59] width 916 height 944
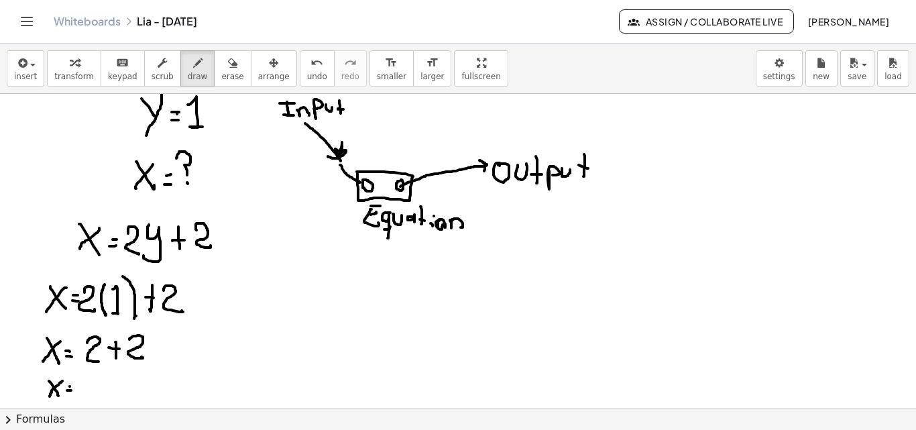
click at [71, 390] on div at bounding box center [458, 59] width 916 height 944
drag, startPoint x: 82, startPoint y: 378, endPoint x: 93, endPoint y: 398, distance: 22.8
click at [93, 398] on div at bounding box center [458, 59] width 916 height 944
drag, startPoint x: 104, startPoint y: 393, endPoint x: 95, endPoint y: 403, distance: 12.8
click at [95, 403] on div at bounding box center [458, 59] width 916 height 944
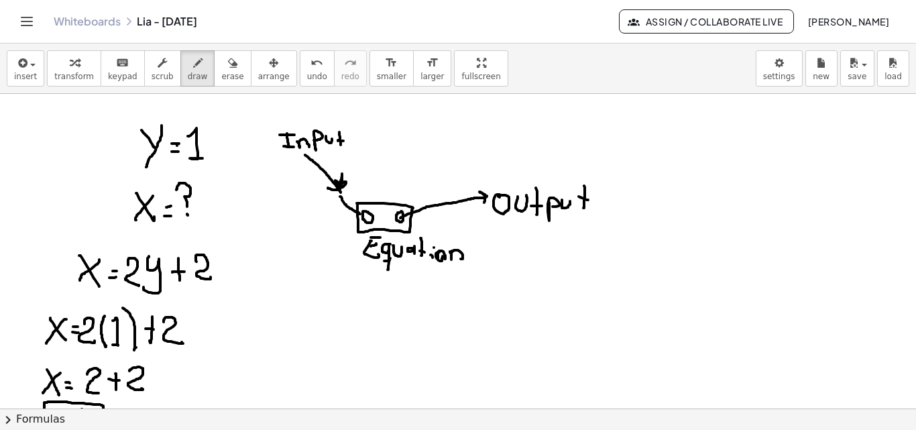
scroll to position [474, 0]
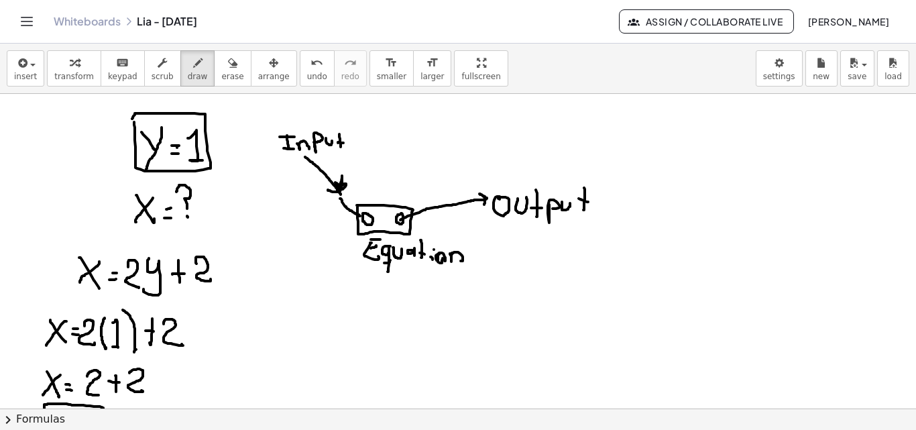
click at [132, 119] on div at bounding box center [458, 92] width 916 height 944
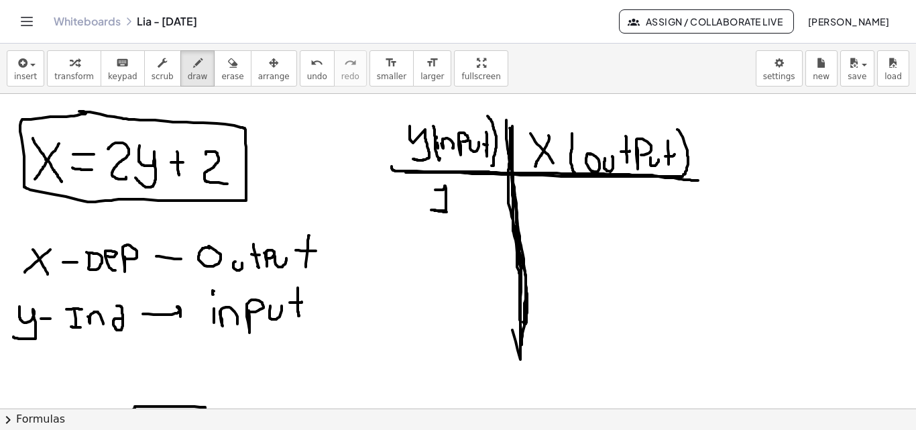
scroll to position [184, 0]
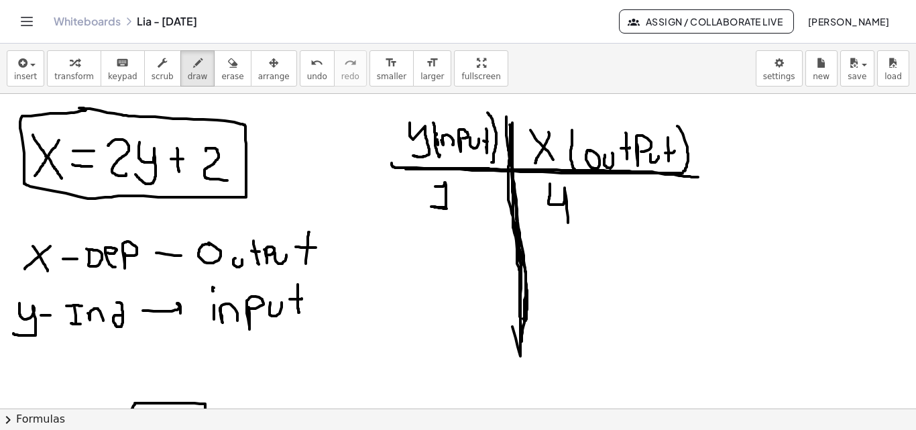
drag, startPoint x: 550, startPoint y: 184, endPoint x: 564, endPoint y: 225, distance: 43.3
click at [566, 225] on div at bounding box center [458, 382] width 916 height 944
drag, startPoint x: 387, startPoint y: 225, endPoint x: 696, endPoint y: 236, distance: 309.5
click at [696, 236] on div at bounding box center [458, 382] width 916 height 944
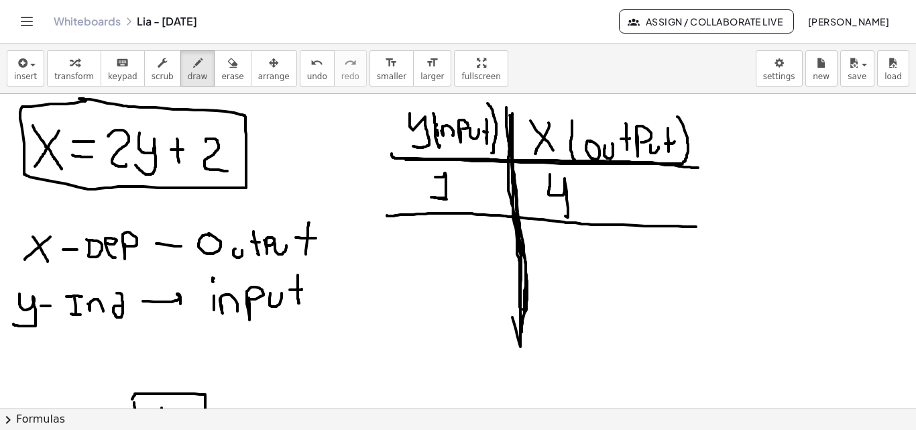
scroll to position [196, 0]
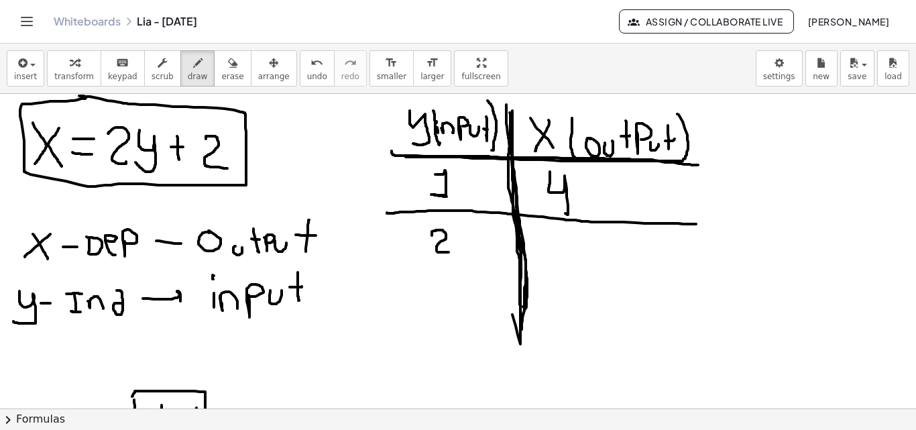
drag, startPoint x: 432, startPoint y: 235, endPoint x: 441, endPoint y: 255, distance: 21.3
click at [447, 253] on div at bounding box center [458, 370] width 916 height 944
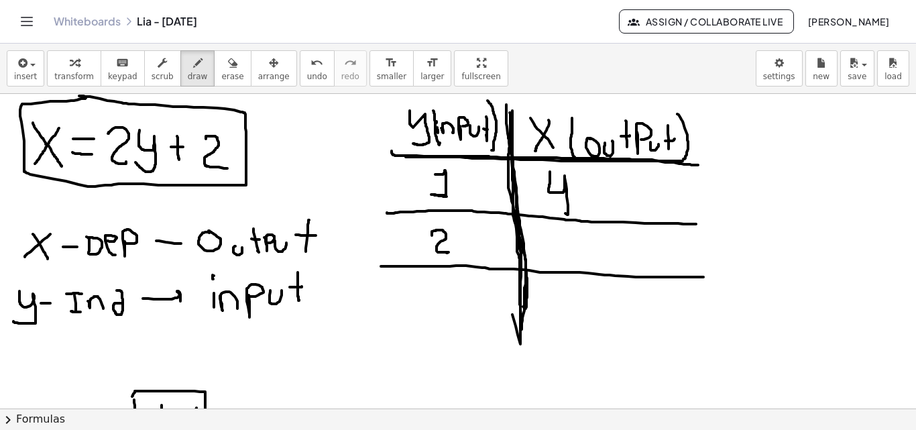
drag, startPoint x: 381, startPoint y: 266, endPoint x: 706, endPoint y: 277, distance: 325.6
click at [706, 277] on div at bounding box center [458, 370] width 916 height 944
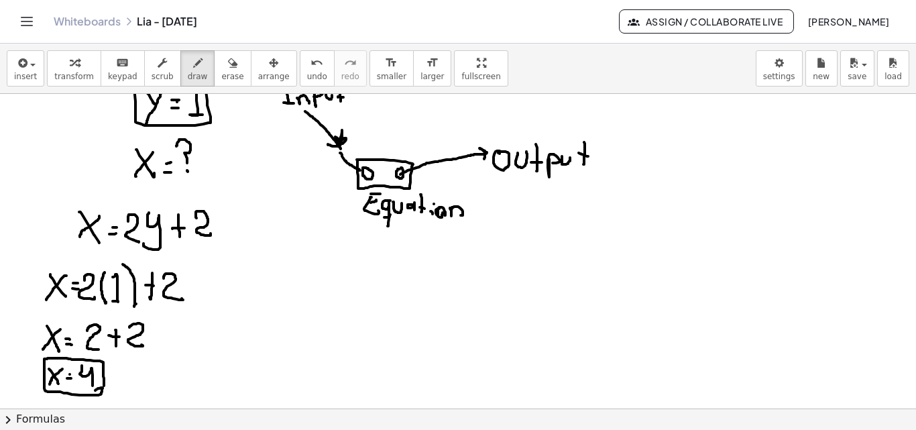
scroll to position [530, 0]
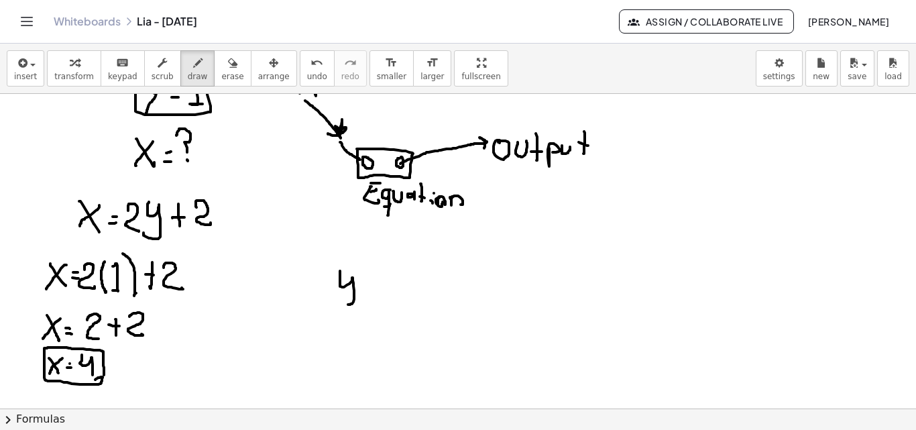
drag, startPoint x: 340, startPoint y: 271, endPoint x: 336, endPoint y: 303, distance: 31.8
click at [336, 303] on div at bounding box center [458, 36] width 916 height 944
click at [356, 293] on div at bounding box center [458, 36] width 916 height 944
click at [366, 283] on div at bounding box center [458, 36] width 916 height 944
click at [364, 293] on div at bounding box center [458, 36] width 916 height 944
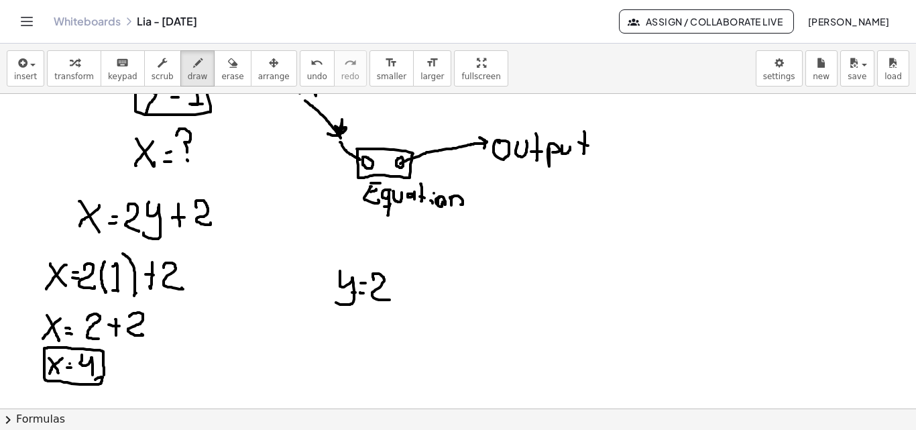
drag, startPoint x: 374, startPoint y: 278, endPoint x: 368, endPoint y: 315, distance: 36.7
click at [388, 299] on div at bounding box center [458, 36] width 916 height 944
drag, startPoint x: 339, startPoint y: 322, endPoint x: 351, endPoint y: 331, distance: 14.4
click at [353, 341] on div at bounding box center [458, 36] width 916 height 944
drag, startPoint x: 351, startPoint y: 325, endPoint x: 374, endPoint y: 331, distance: 24.2
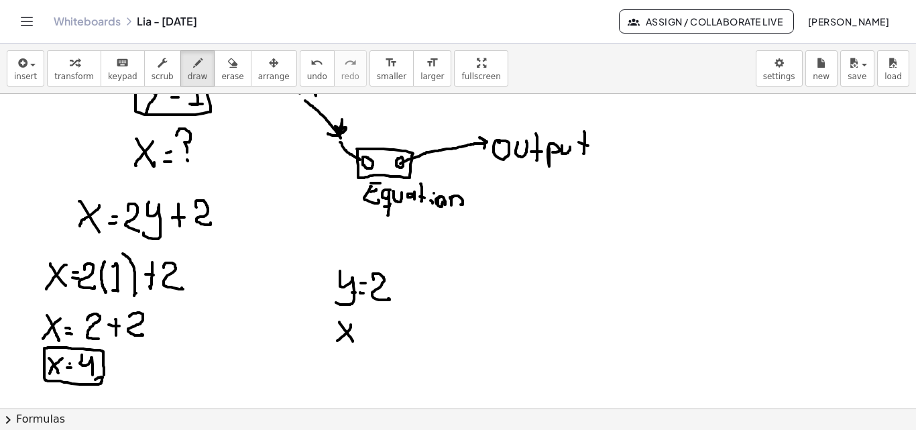
click at [337, 341] on div at bounding box center [458, 36] width 916 height 944
click at [363, 323] on div at bounding box center [458, 36] width 916 height 944
click at [361, 331] on div at bounding box center [458, 36] width 916 height 944
drag, startPoint x: 380, startPoint y: 336, endPoint x: 380, endPoint y: 329, distance: 7.4
click at [380, 336] on div at bounding box center [458, 36] width 916 height 944
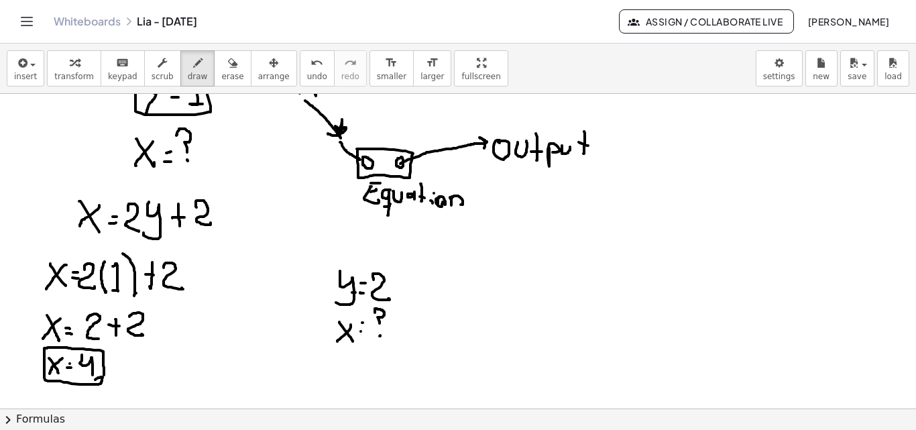
drag, startPoint x: 380, startPoint y: 323, endPoint x: 375, endPoint y: 313, distance: 11.7
click at [375, 313] on div at bounding box center [458, 36] width 916 height 944
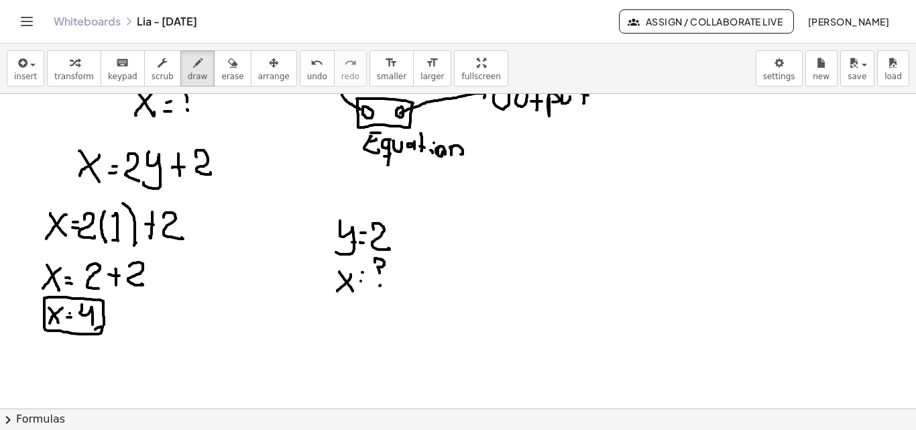
scroll to position [583, 0]
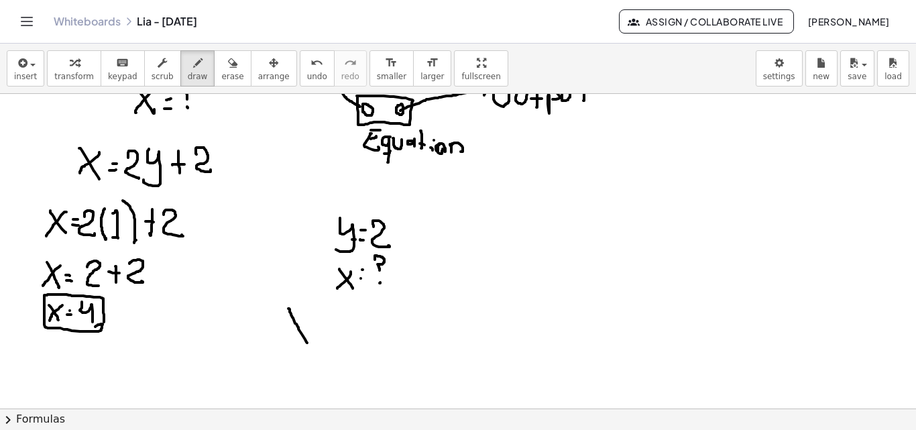
drag, startPoint x: 288, startPoint y: 309, endPoint x: 307, endPoint y: 325, distance: 24.7
drag, startPoint x: 305, startPoint y: 317, endPoint x: 303, endPoint y: 329, distance: 12.4
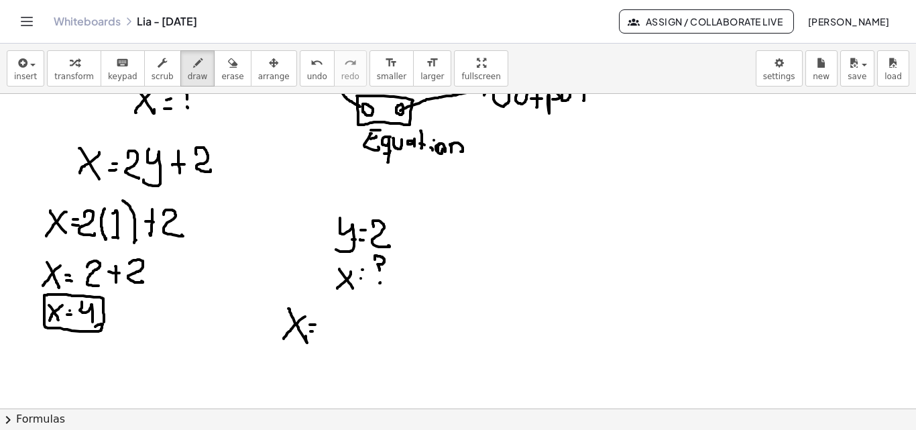
drag, startPoint x: 324, startPoint y: 321, endPoint x: 337, endPoint y: 335, distance: 19.5
drag, startPoint x: 342, startPoint y: 319, endPoint x: 335, endPoint y: 341, distance: 23.3
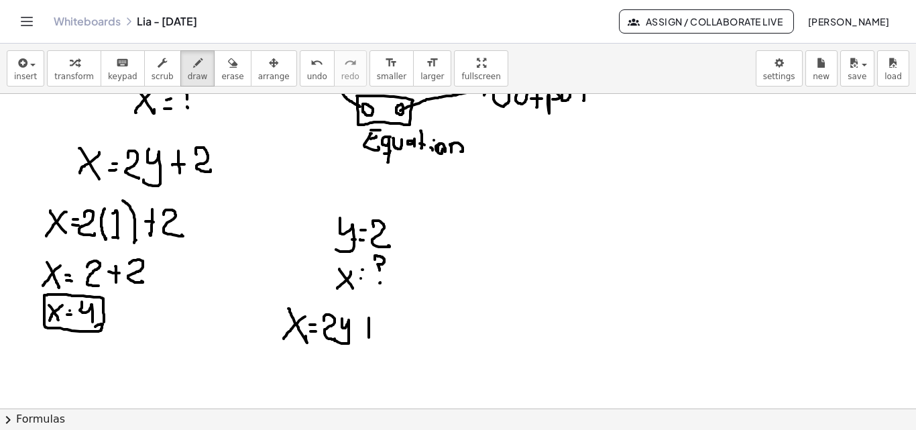
drag, startPoint x: 369, startPoint y: 318, endPoint x: 369, endPoint y: 337, distance: 19.5
drag, startPoint x: 362, startPoint y: 329, endPoint x: 373, endPoint y: 328, distance: 10.8
drag, startPoint x: 381, startPoint y: 322, endPoint x: 376, endPoint y: 337, distance: 16.3
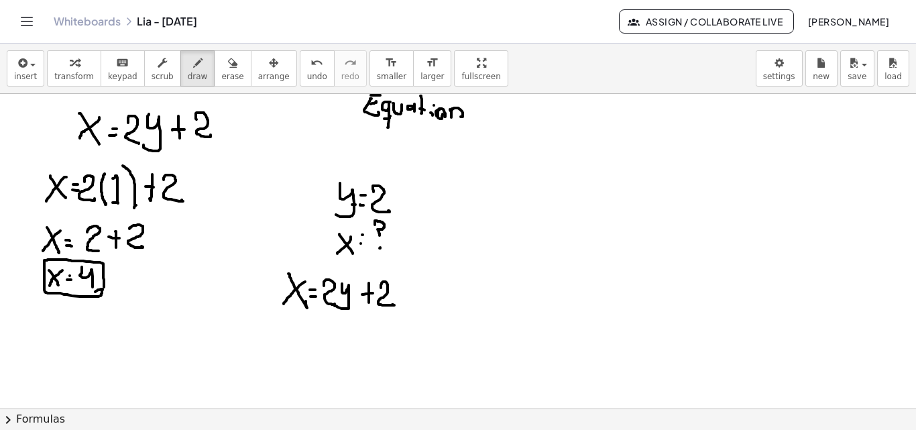
scroll to position [619, 0]
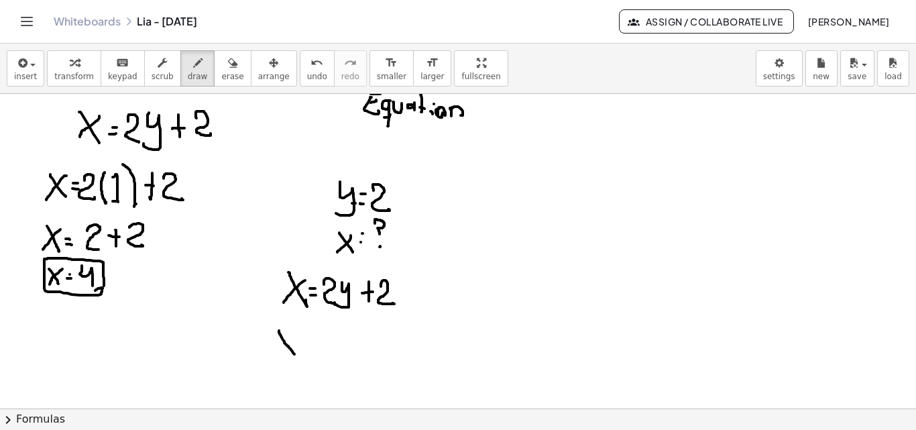
drag, startPoint x: 279, startPoint y: 331, endPoint x: 293, endPoint y: 347, distance: 21.4
drag, startPoint x: 289, startPoint y: 339, endPoint x: 275, endPoint y: 354, distance: 20.9
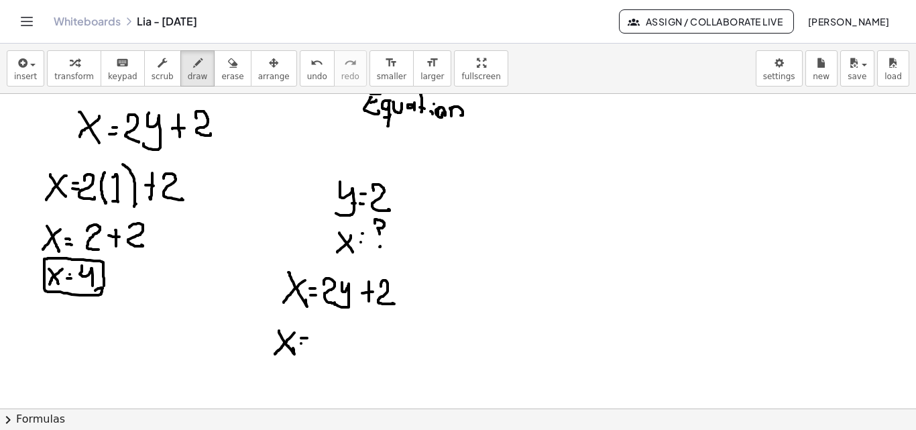
drag, startPoint x: 315, startPoint y: 331, endPoint x: 330, endPoint y: 350, distance: 23.9
drag, startPoint x: 336, startPoint y: 324, endPoint x: 338, endPoint y: 352, distance: 28.2
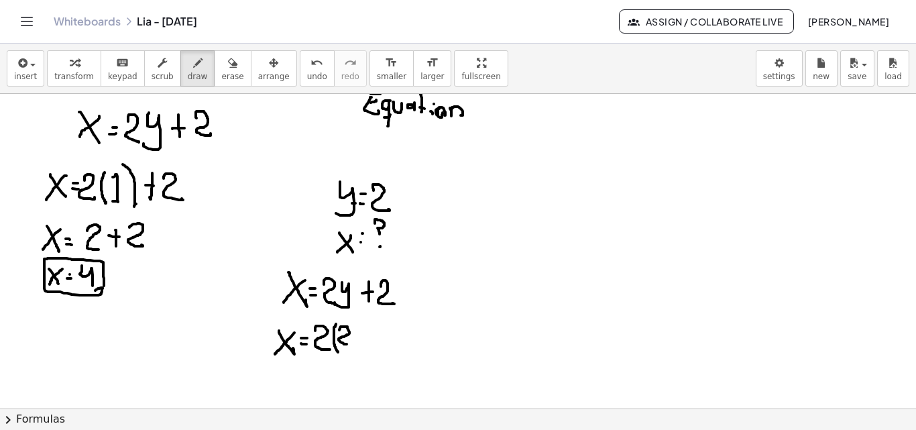
drag, startPoint x: 339, startPoint y: 330, endPoint x: 349, endPoint y: 340, distance: 13.8
drag, startPoint x: 352, startPoint y: 320, endPoint x: 356, endPoint y: 347, distance: 27.1
drag, startPoint x: 373, startPoint y: 326, endPoint x: 372, endPoint y: 344, distance: 18.1
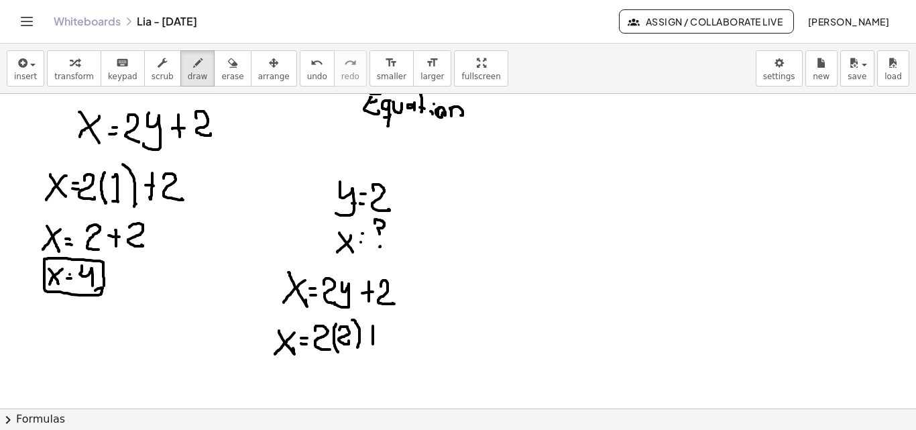
drag, startPoint x: 365, startPoint y: 335, endPoint x: 378, endPoint y: 335, distance: 13.4
drag, startPoint x: 386, startPoint y: 327, endPoint x: 368, endPoint y: 358, distance: 36.7
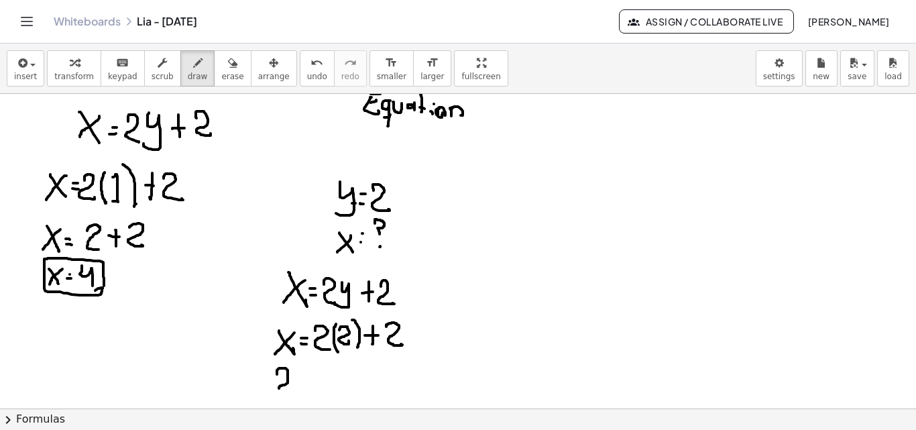
drag, startPoint x: 277, startPoint y: 374, endPoint x: 292, endPoint y: 390, distance: 21.4
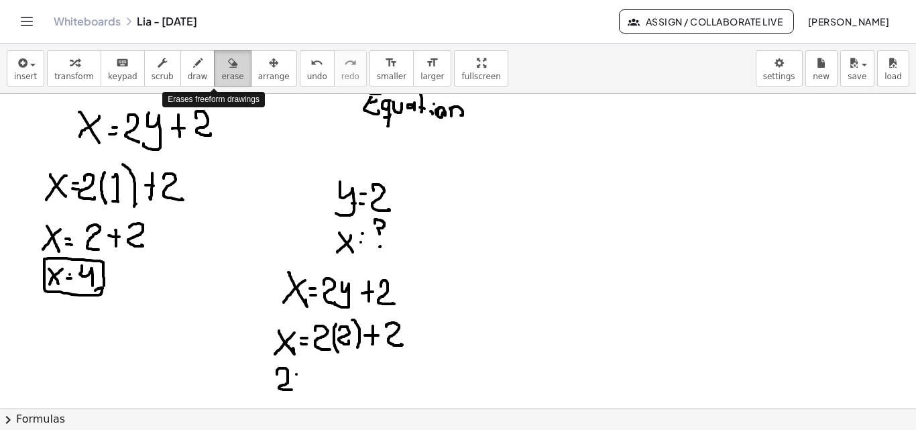
click at [228, 59] on icon "button" at bounding box center [232, 63] width 9 height 16
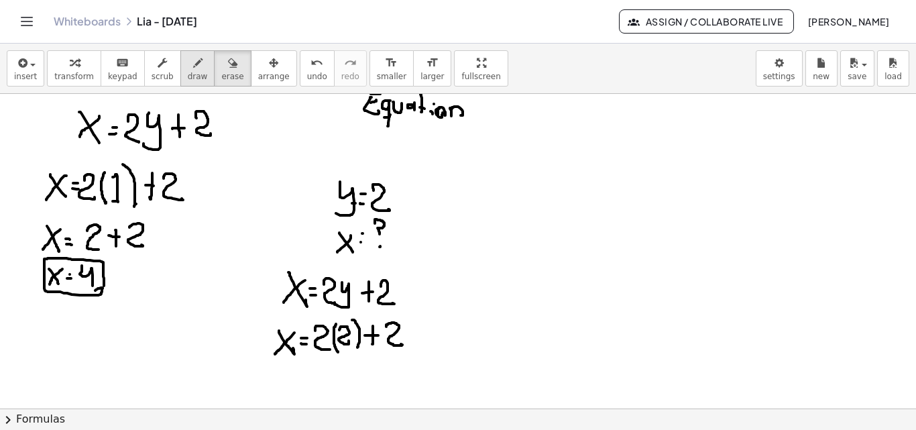
click at [191, 72] on button "draw" at bounding box center [197, 68] width 35 height 36
drag, startPoint x: 282, startPoint y: 369, endPoint x: 297, endPoint y: 388, distance: 24.4
drag, startPoint x: 295, startPoint y: 372, endPoint x: 281, endPoint y: 391, distance: 23.5
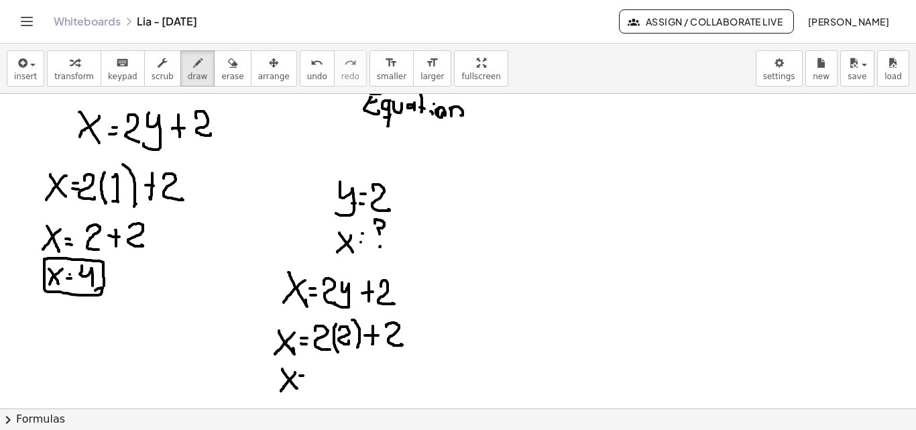
drag, startPoint x: 318, startPoint y: 373, endPoint x: 327, endPoint y: 395, distance: 23.8
drag, startPoint x: 317, startPoint y: 366, endPoint x: 317, endPoint y: 378, distance: 12.1
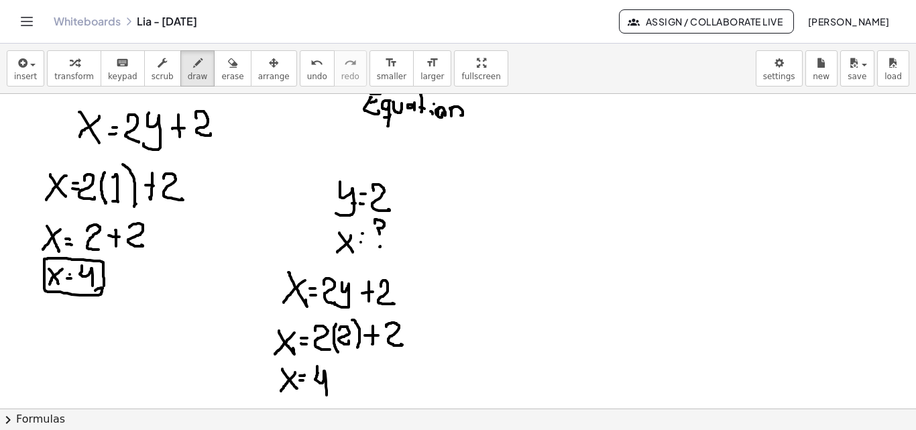
drag, startPoint x: 348, startPoint y: 370, endPoint x: 348, endPoint y: 385, distance: 14.8
drag, startPoint x: 360, startPoint y: 370, endPoint x: 371, endPoint y: 368, distance: 11.1
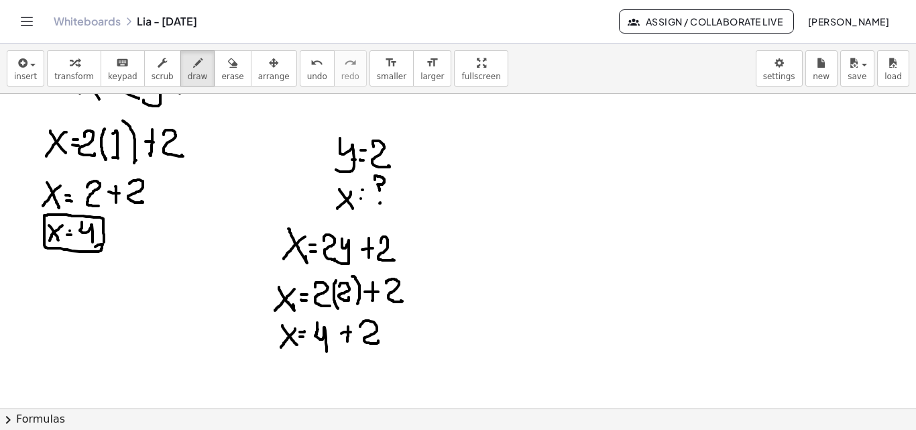
scroll to position [678, 0]
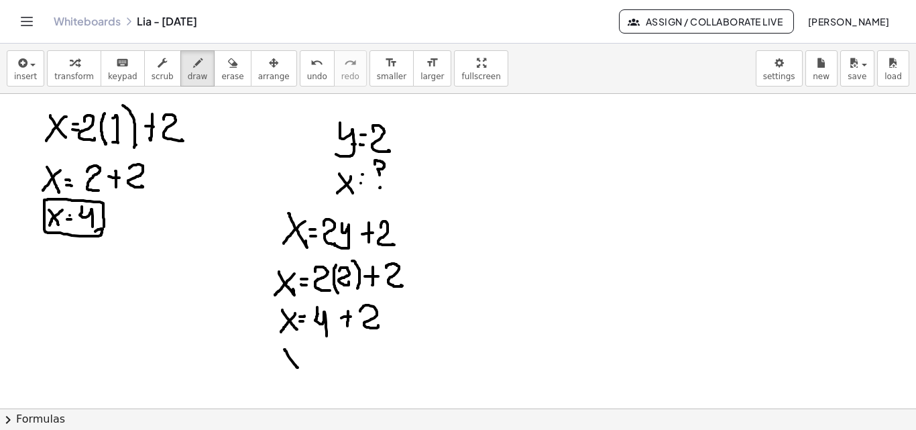
drag, startPoint x: 286, startPoint y: 352, endPoint x: 298, endPoint y: 368, distance: 19.7
click at [298, 368] on div at bounding box center [458, 45] width 916 height 1259
drag, startPoint x: 295, startPoint y: 350, endPoint x: 303, endPoint y: 364, distance: 15.3
click at [286, 373] on div at bounding box center [458, 45] width 916 height 1259
click at [307, 358] on div at bounding box center [458, 45] width 916 height 1259
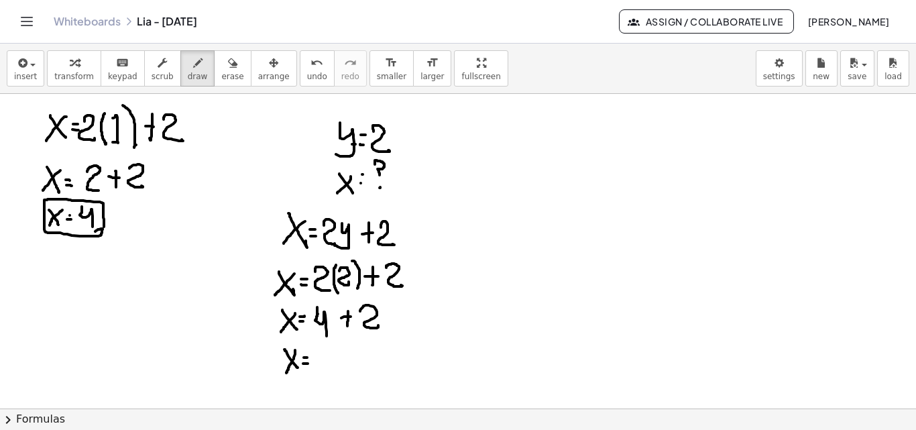
click at [308, 364] on div at bounding box center [458, 45] width 916 height 1259
drag, startPoint x: 333, startPoint y: 348, endPoint x: 339, endPoint y: 364, distance: 17.2
click at [327, 364] on div at bounding box center [458, 45] width 916 height 1259
drag, startPoint x: 354, startPoint y: 366, endPoint x: 396, endPoint y: 374, distance: 42.2
click at [360, 379] on div at bounding box center [458, 45] width 916 height 1259
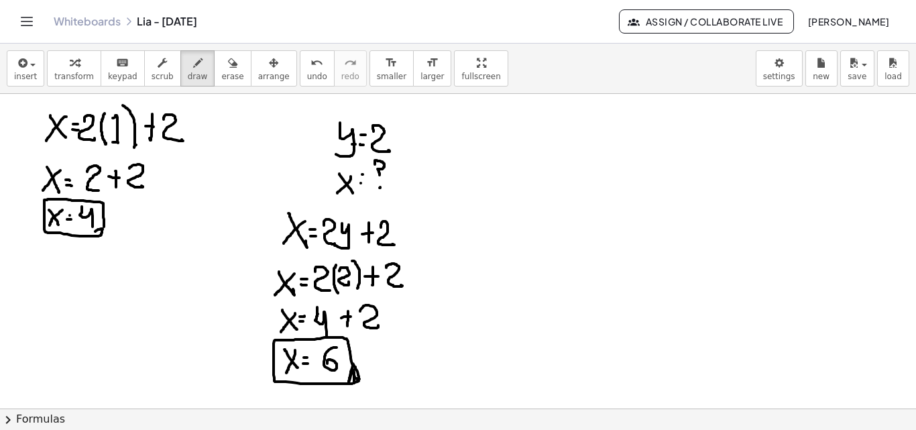
drag, startPoint x: 413, startPoint y: 376, endPoint x: 416, endPoint y: 346, distance: 31.0
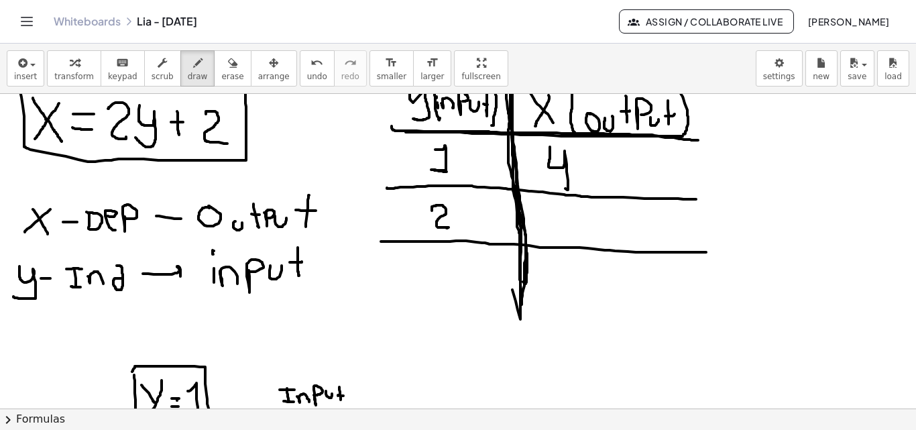
scroll to position [187, 0]
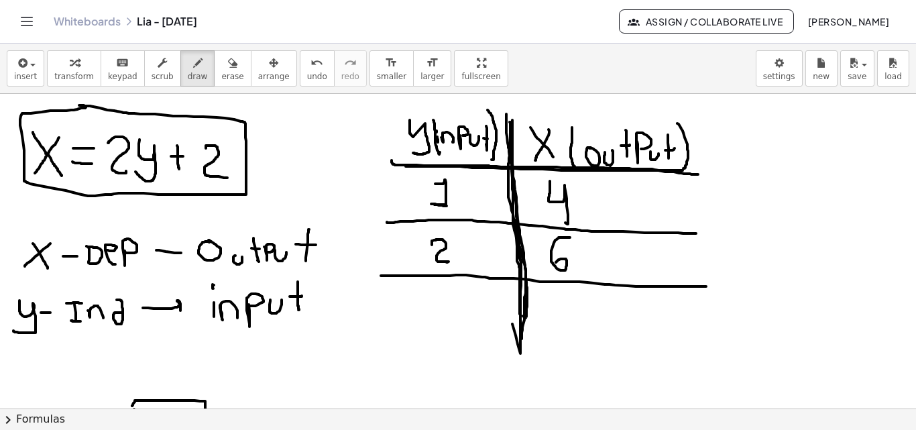
drag, startPoint x: 568, startPoint y: 237, endPoint x: 555, endPoint y: 263, distance: 28.2
drag, startPoint x: 521, startPoint y: 313, endPoint x: 520, endPoint y: 339, distance: 25.5
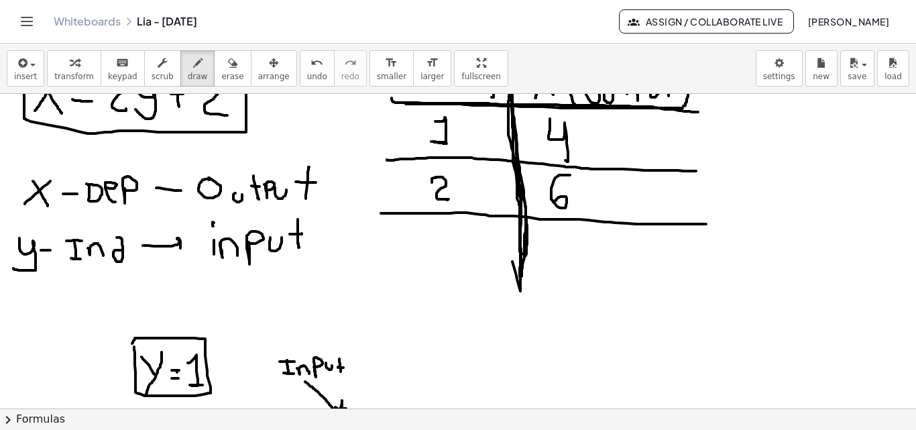
scroll to position [253, 0]
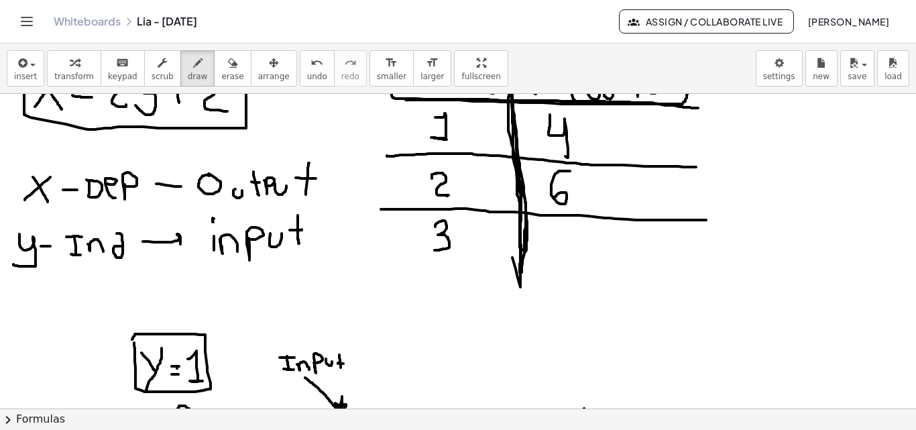
drag, startPoint x: 435, startPoint y: 227, endPoint x: 431, endPoint y: 250, distance: 23.8
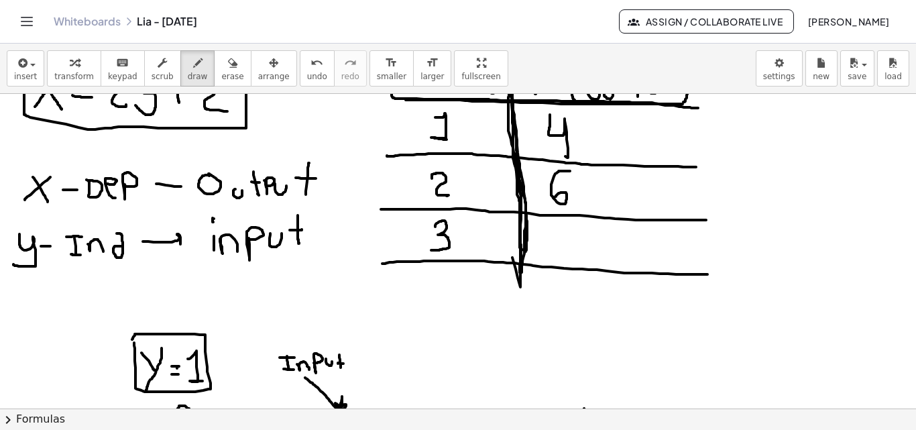
drag, startPoint x: 384, startPoint y: 264, endPoint x: 713, endPoint y: 273, distance: 329.5
drag, startPoint x: 527, startPoint y: 245, endPoint x: 528, endPoint y: 206, distance: 38.9
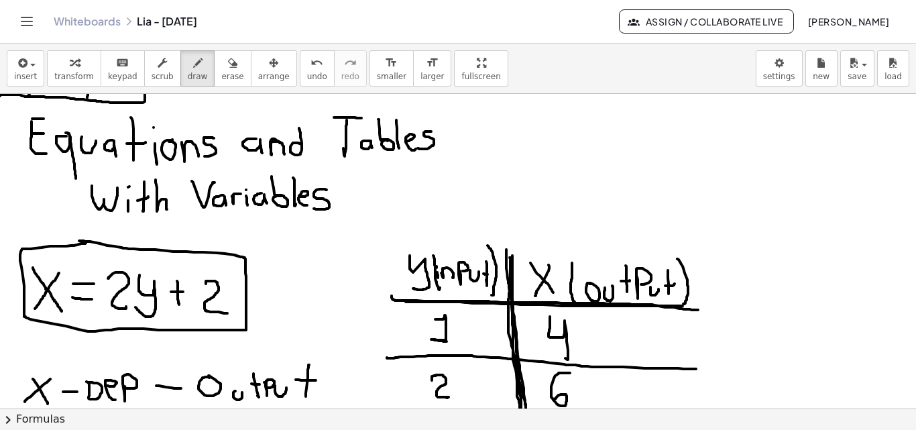
scroll to position [34, 0]
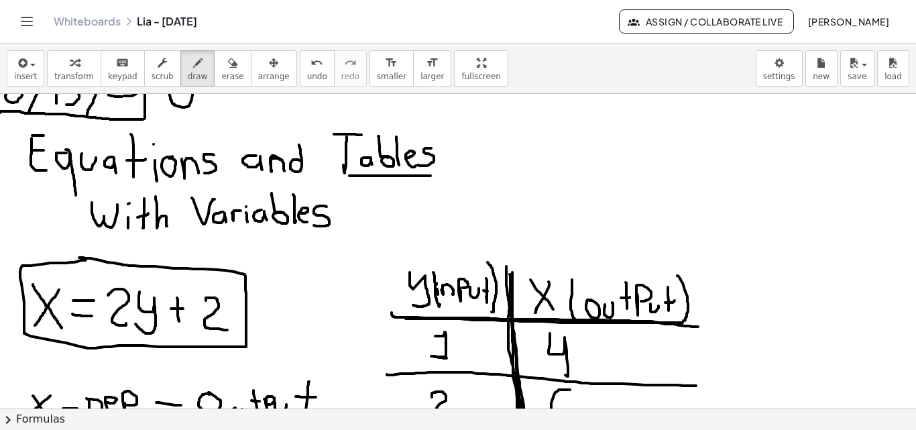
drag, startPoint x: 350, startPoint y: 176, endPoint x: 431, endPoint y: 176, distance: 81.2
drag, startPoint x: 339, startPoint y: 182, endPoint x: 466, endPoint y: 184, distance: 126.8
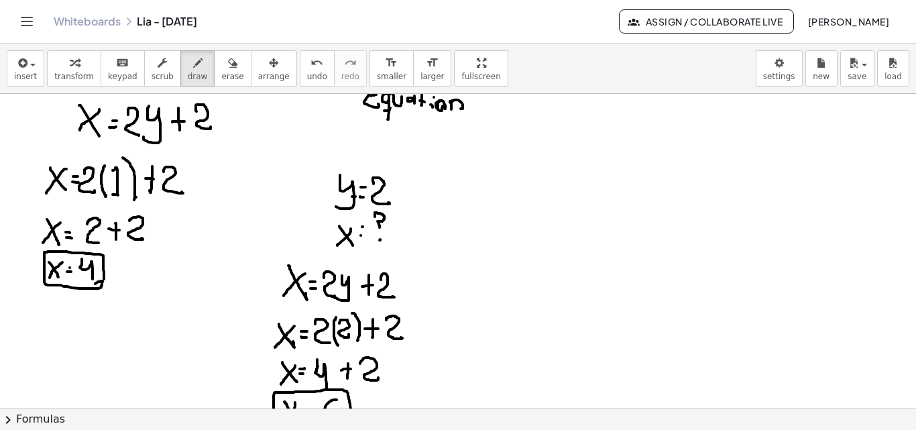
scroll to position [620, 0]
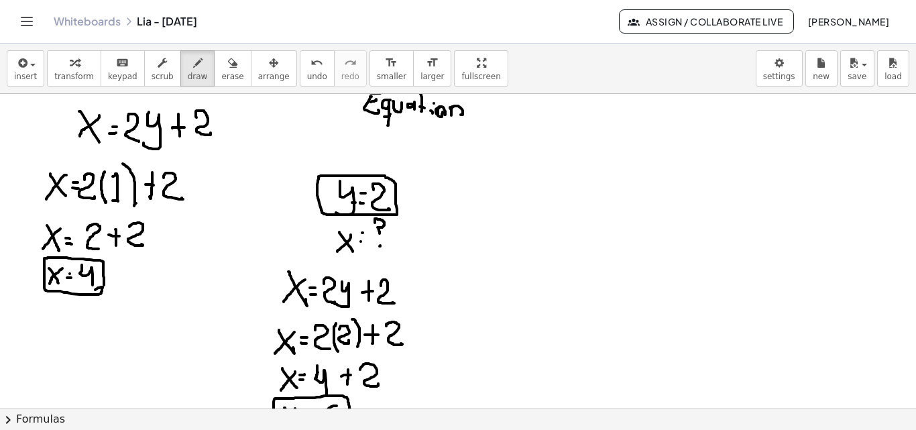
drag, startPoint x: 385, startPoint y: 176, endPoint x: 378, endPoint y: 184, distance: 10.9
click at [382, 178] on div at bounding box center [458, 103] width 916 height 1259
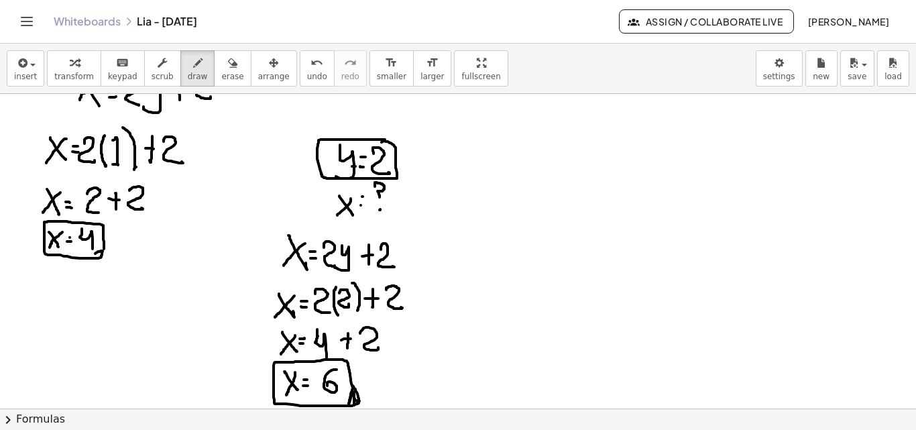
scroll to position [659, 0]
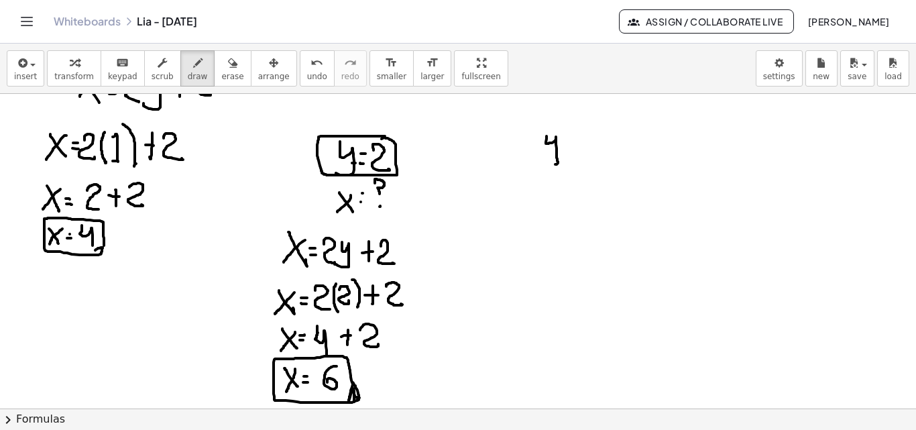
drag, startPoint x: 547, startPoint y: 136, endPoint x: 547, endPoint y: 164, distance: 27.5
click at [547, 164] on div at bounding box center [458, 63] width 916 height 1259
click at [572, 141] on div at bounding box center [458, 63] width 916 height 1259
drag, startPoint x: 566, startPoint y: 148, endPoint x: 576, endPoint y: 149, distance: 10.8
click at [572, 149] on div at bounding box center [458, 63] width 916 height 1259
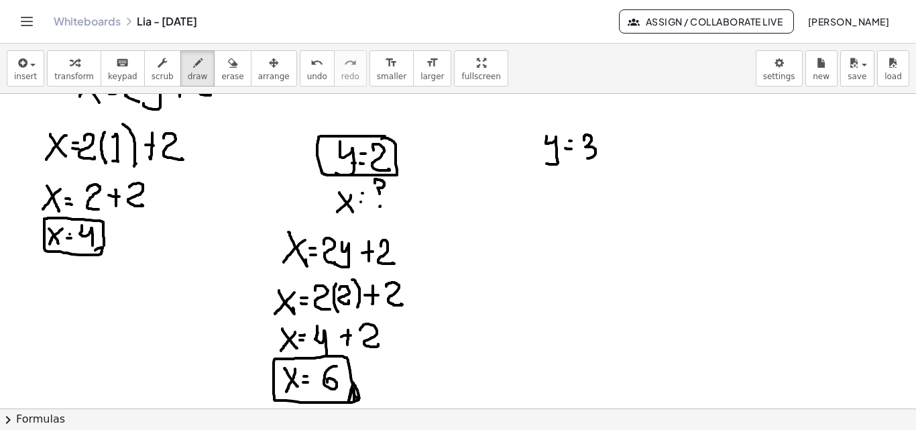
drag, startPoint x: 584, startPoint y: 140, endPoint x: 584, endPoint y: 158, distance: 18.1
click at [584, 158] on div at bounding box center [458, 63] width 916 height 1259
drag, startPoint x: 498, startPoint y: 194, endPoint x: 513, endPoint y: 213, distance: 24.0
click at [513, 214] on div at bounding box center [458, 63] width 916 height 1259
drag, startPoint x: 514, startPoint y: 199, endPoint x: 522, endPoint y: 207, distance: 11.4
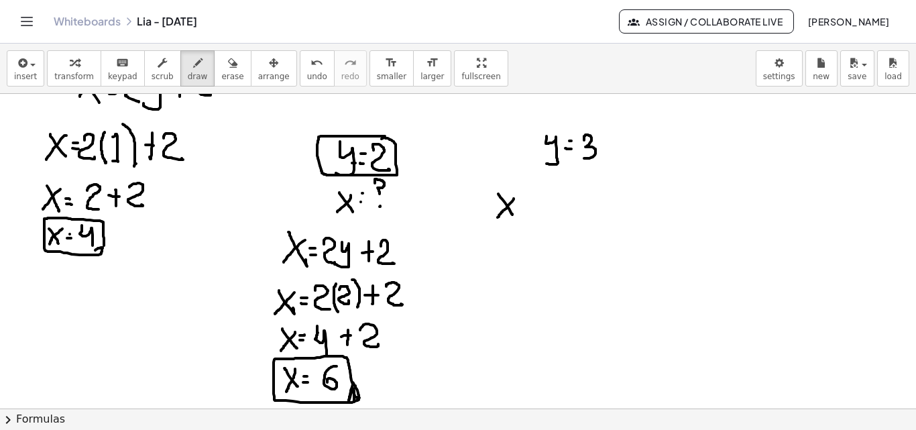
click at [498, 218] on div at bounding box center [458, 63] width 916 height 1259
click at [524, 203] on div at bounding box center [458, 63] width 916 height 1259
click at [524, 210] on div at bounding box center [458, 63] width 916 height 1259
drag, startPoint x: 537, startPoint y: 195, endPoint x: 550, endPoint y: 217, distance: 25.5
click at [550, 217] on div at bounding box center [458, 63] width 916 height 1259
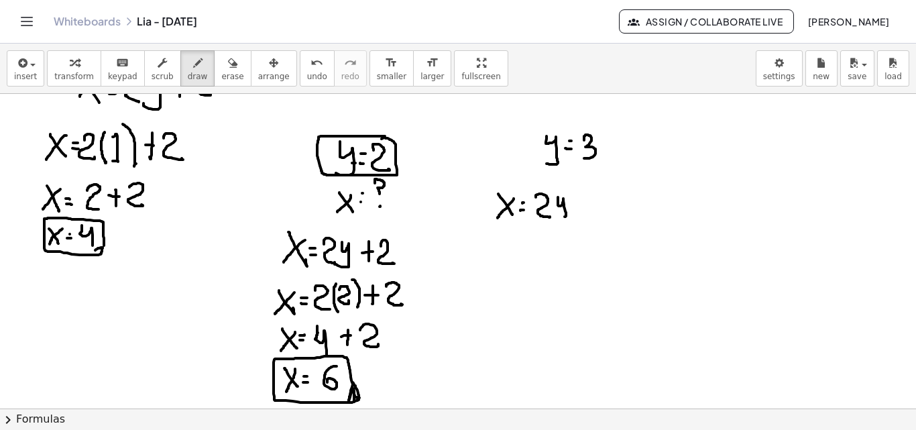
drag, startPoint x: 558, startPoint y: 197, endPoint x: 555, endPoint y: 217, distance: 19.7
click at [555, 216] on div at bounding box center [458, 63] width 916 height 1259
drag, startPoint x: 579, startPoint y: 201, endPoint x: 577, endPoint y: 209, distance: 7.6
click at [578, 212] on div at bounding box center [458, 63] width 916 height 1259
click at [582, 205] on div at bounding box center [458, 63] width 916 height 1259
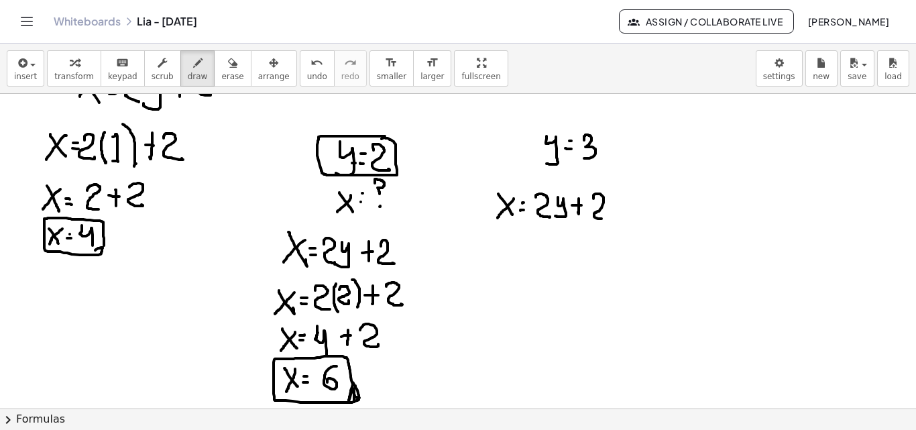
drag, startPoint x: 594, startPoint y: 199, endPoint x: 585, endPoint y: 227, distance: 29.5
click at [605, 219] on div at bounding box center [458, 63] width 916 height 1259
drag, startPoint x: 500, startPoint y: 246, endPoint x: 503, endPoint y: 239, distance: 7.5
click at [506, 254] on div at bounding box center [458, 63] width 916 height 1259
drag, startPoint x: 503, startPoint y: 236, endPoint x: 492, endPoint y: 254, distance: 20.5
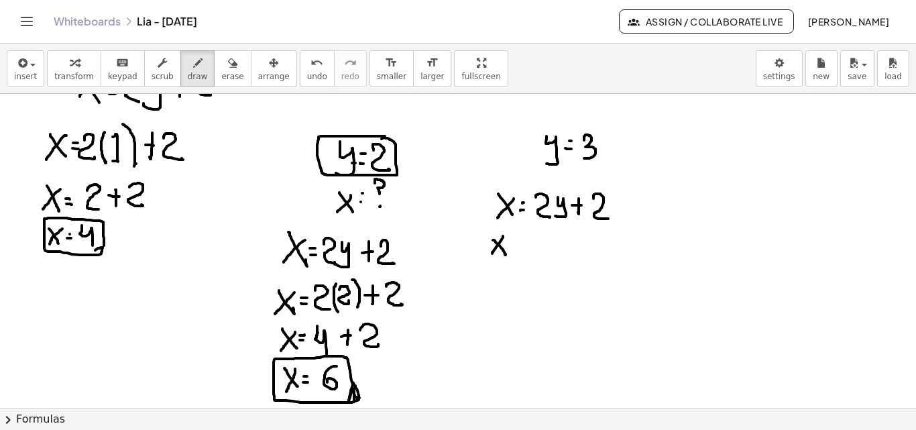
click at [492, 254] on div at bounding box center [458, 63] width 916 height 1259
click at [491, 237] on div at bounding box center [458, 63] width 916 height 1259
click at [517, 242] on div at bounding box center [458, 63] width 916 height 1259
click at [517, 250] on div at bounding box center [458, 63] width 916 height 1259
drag, startPoint x: 528, startPoint y: 242, endPoint x: 540, endPoint y: 257, distance: 19.6
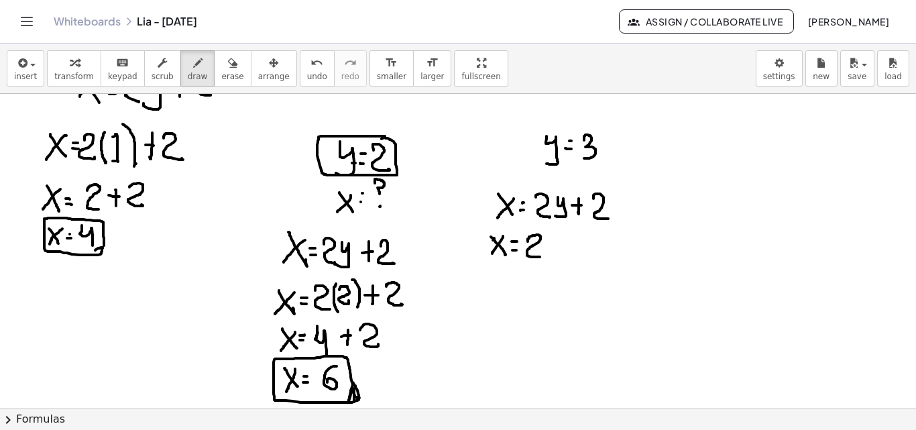
click at [540, 257] on div at bounding box center [458, 63] width 916 height 1259
drag, startPoint x: 551, startPoint y: 233, endPoint x: 551, endPoint y: 258, distance: 25.5
click at [551, 258] on div at bounding box center [458, 63] width 916 height 1259
drag, startPoint x: 558, startPoint y: 241, endPoint x: 560, endPoint y: 254, distance: 13.7
click at [560, 254] on div at bounding box center [458, 63] width 916 height 1259
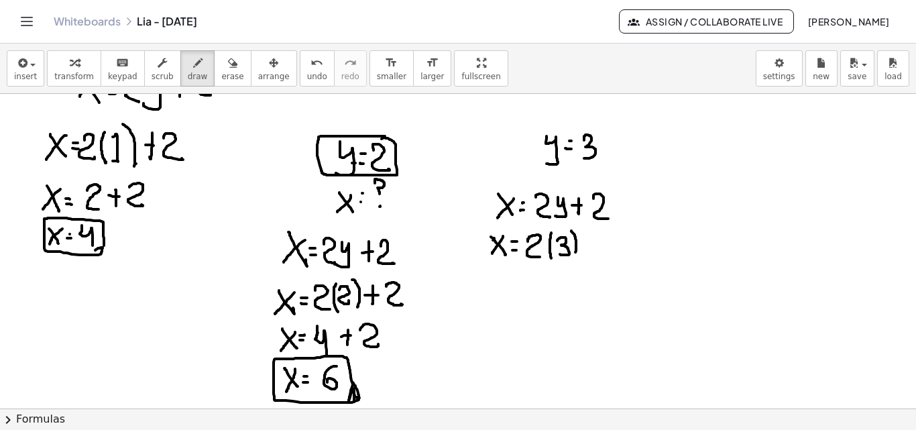
drag, startPoint x: 572, startPoint y: 231, endPoint x: 574, endPoint y: 252, distance: 21.0
click at [574, 255] on div at bounding box center [458, 63] width 916 height 1259
drag, startPoint x: 592, startPoint y: 235, endPoint x: 591, endPoint y: 250, distance: 14.8
click at [592, 254] on div at bounding box center [458, 63] width 916 height 1259
drag, startPoint x: 587, startPoint y: 242, endPoint x: 599, endPoint y: 242, distance: 12.1
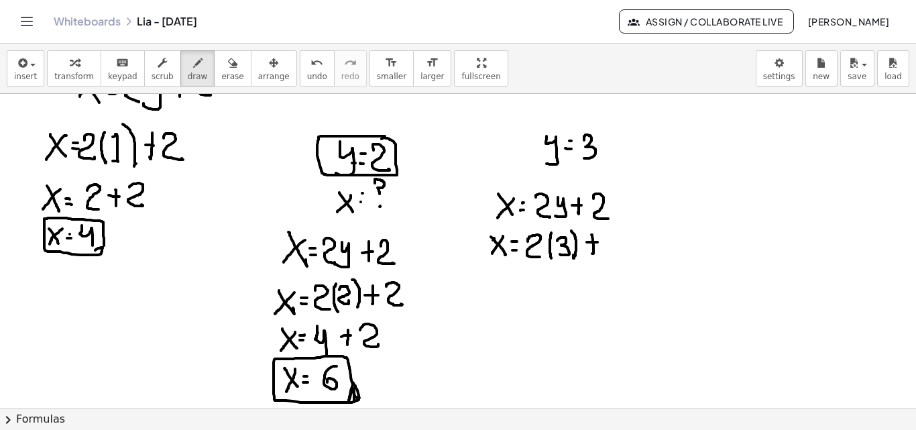
click at [599, 242] on div at bounding box center [458, 63] width 916 height 1259
drag, startPoint x: 604, startPoint y: 236, endPoint x: 574, endPoint y: 266, distance: 42.7
click at [612, 252] on div at bounding box center [458, 63] width 916 height 1259
drag, startPoint x: 486, startPoint y: 276, endPoint x: 501, endPoint y: 297, distance: 26.4
click at [501, 297] on div at bounding box center [458, 63] width 916 height 1259
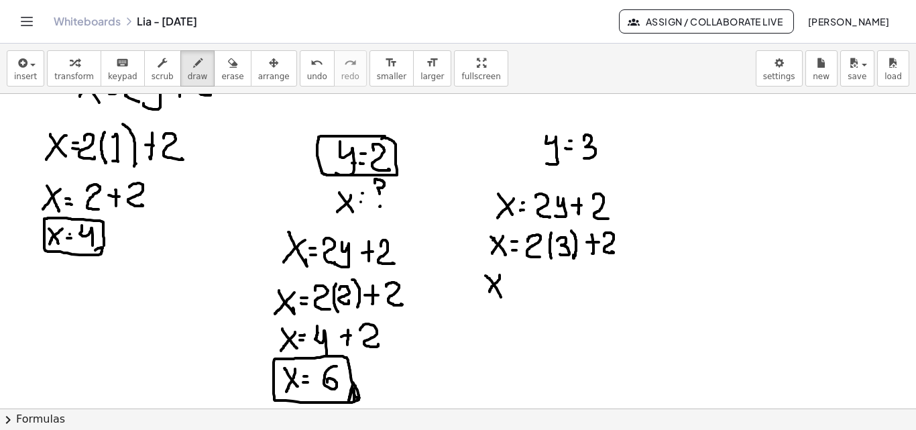
drag, startPoint x: 500, startPoint y: 275, endPoint x: 492, endPoint y: 295, distance: 21.1
click at [490, 294] on div at bounding box center [458, 63] width 916 height 1259
click at [514, 284] on div at bounding box center [458, 63] width 916 height 1259
click at [514, 289] on div at bounding box center [458, 63] width 916 height 1259
drag, startPoint x: 549, startPoint y: 270, endPoint x: 540, endPoint y: 288, distance: 19.8
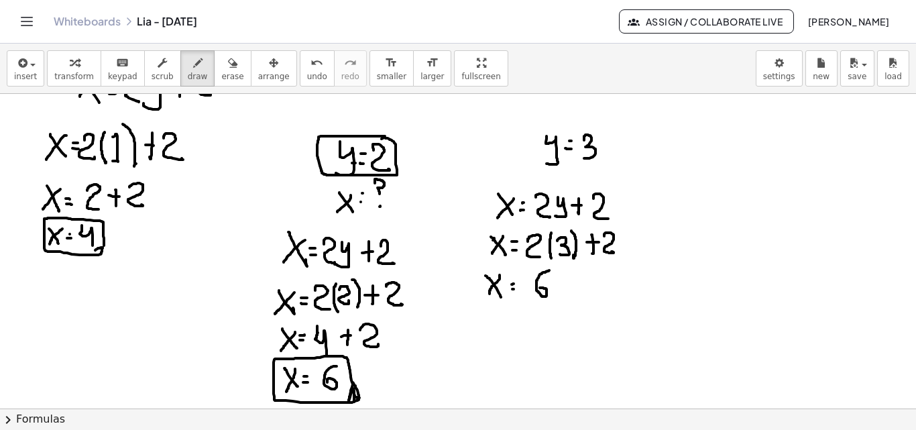
click at [540, 288] on div at bounding box center [458, 63] width 916 height 1259
drag, startPoint x: 567, startPoint y: 278, endPoint x: 564, endPoint y: 290, distance: 13.0
click at [565, 290] on div at bounding box center [458, 63] width 916 height 1259
drag, startPoint x: 560, startPoint y: 284, endPoint x: 574, endPoint y: 283, distance: 14.1
click at [574, 283] on div at bounding box center [458, 63] width 916 height 1259
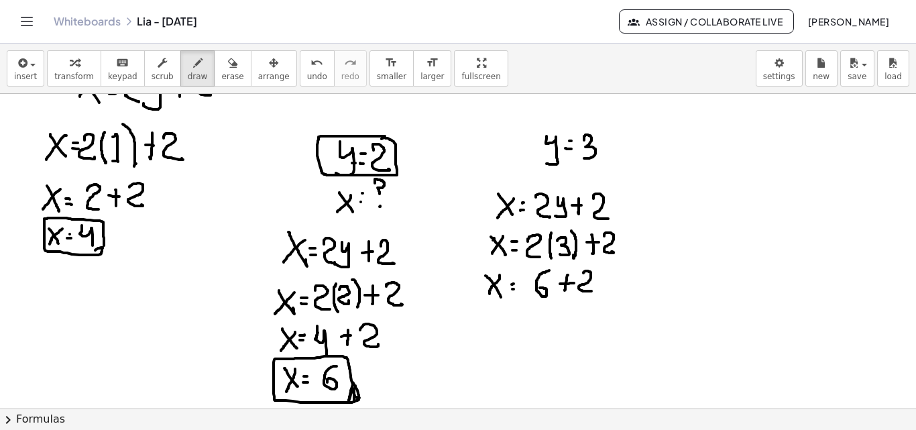
drag, startPoint x: 584, startPoint y: 273, endPoint x: 574, endPoint y: 297, distance: 25.9
click at [591, 291] on div at bounding box center [458, 63] width 916 height 1259
drag, startPoint x: 490, startPoint y: 319, endPoint x: 501, endPoint y: 336, distance: 20.5
click at [501, 337] on div at bounding box center [458, 63] width 916 height 1259
drag, startPoint x: 502, startPoint y: 320, endPoint x: 490, endPoint y: 338, distance: 21.8
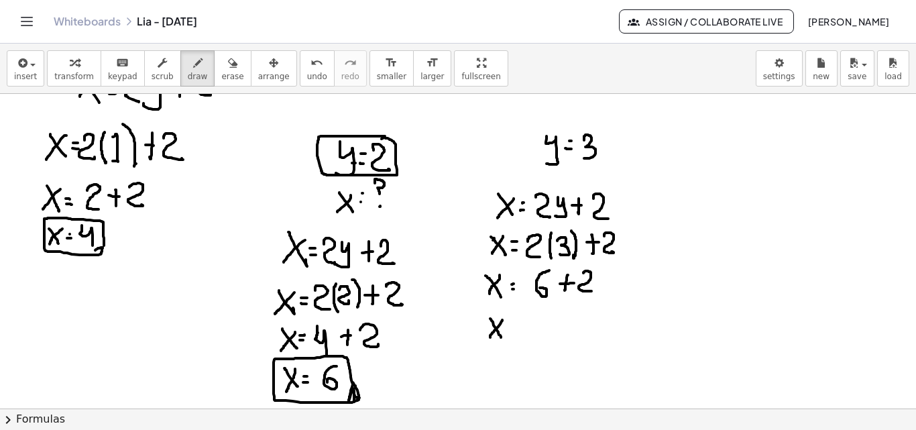
click at [490, 338] on div at bounding box center [458, 63] width 916 height 1259
click at [508, 327] on div at bounding box center [458, 63] width 916 height 1259
click at [507, 333] on div at bounding box center [458, 63] width 916 height 1259
drag, startPoint x: 539, startPoint y: 319, endPoint x: 533, endPoint y: 326, distance: 10.0
click at [535, 318] on div at bounding box center [458, 63] width 916 height 1259
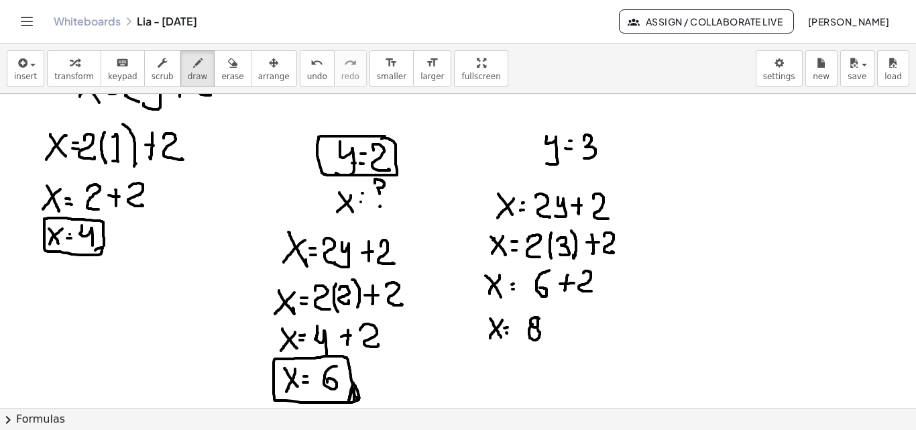
click at [535, 327] on div at bounding box center [458, 63] width 916 height 1259
click at [552, 330] on div at bounding box center [458, 63] width 916 height 1259
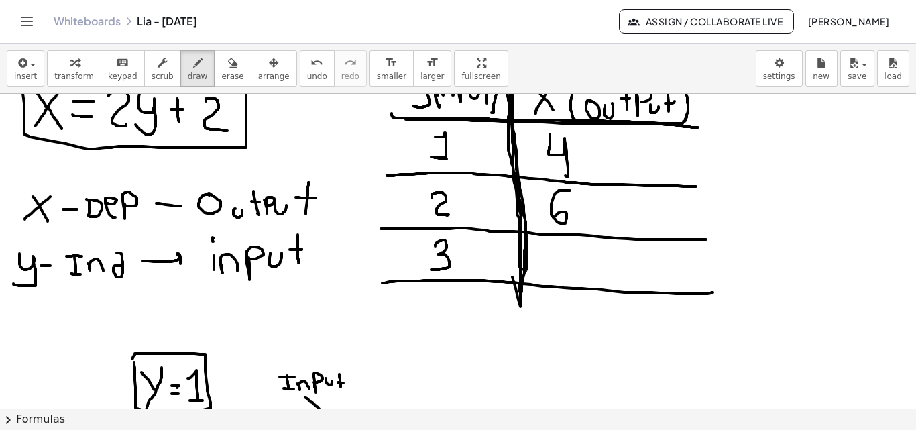
scroll to position [227, 0]
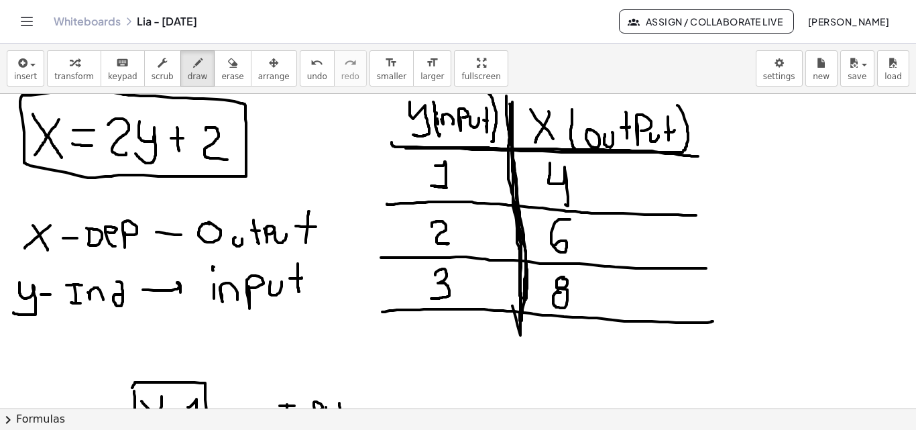
scroll to position [195, 0]
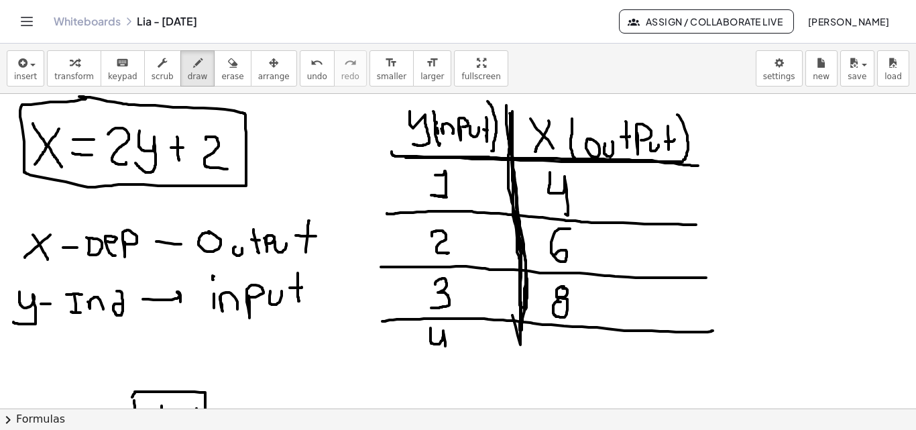
drag, startPoint x: 431, startPoint y: 328, endPoint x: 440, endPoint y: 358, distance: 31.0
drag, startPoint x: 399, startPoint y: 368, endPoint x: 718, endPoint y: 371, distance: 318.7
drag, startPoint x: 521, startPoint y: 321, endPoint x: 523, endPoint y: 370, distance: 49.0
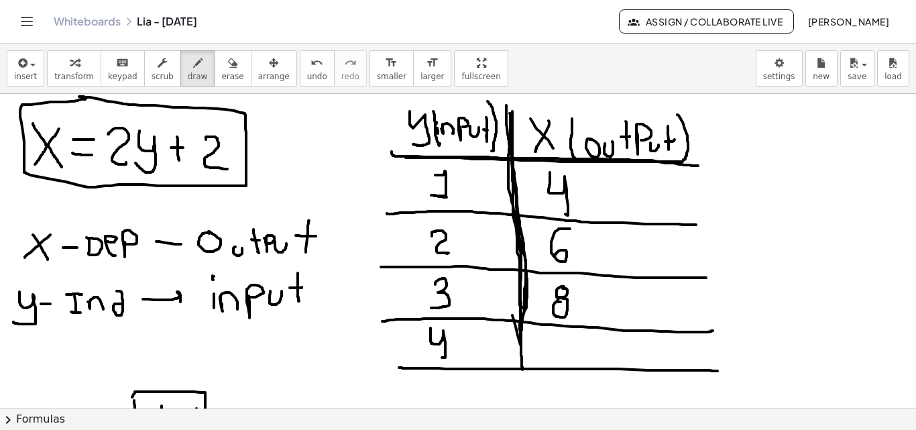
drag, startPoint x: 548, startPoint y: 338, endPoint x: 571, endPoint y: 348, distance: 24.7
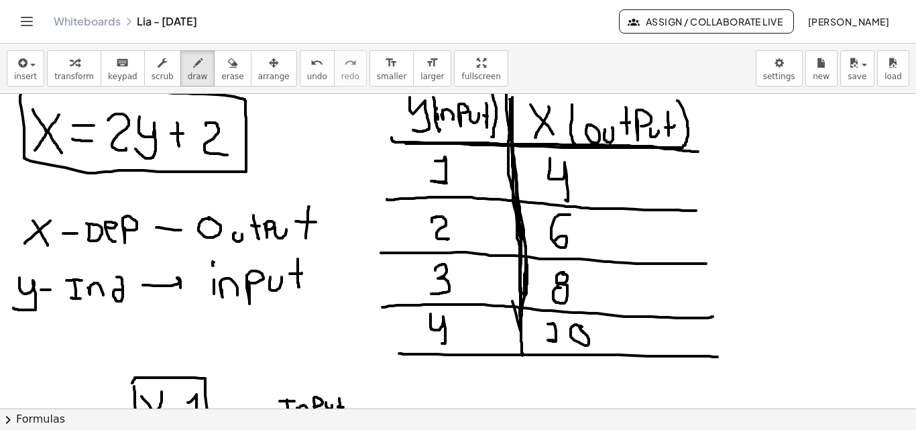
scroll to position [207, 0]
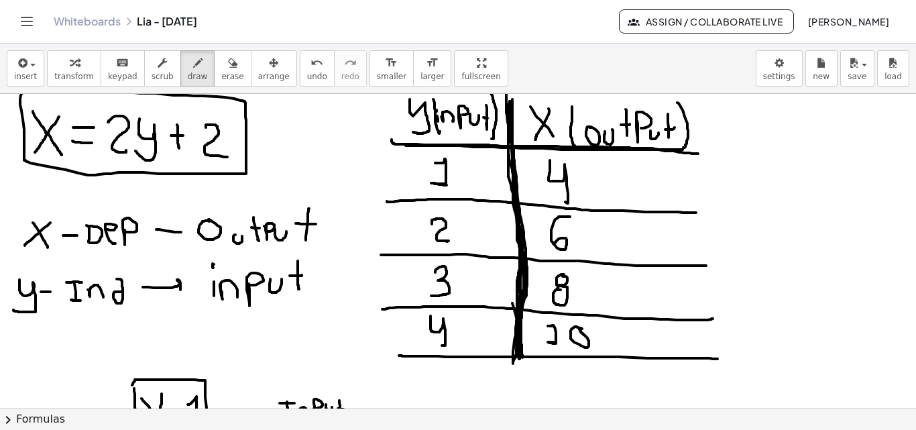
drag, startPoint x: 523, startPoint y: 256, endPoint x: 446, endPoint y: 201, distance: 94.6
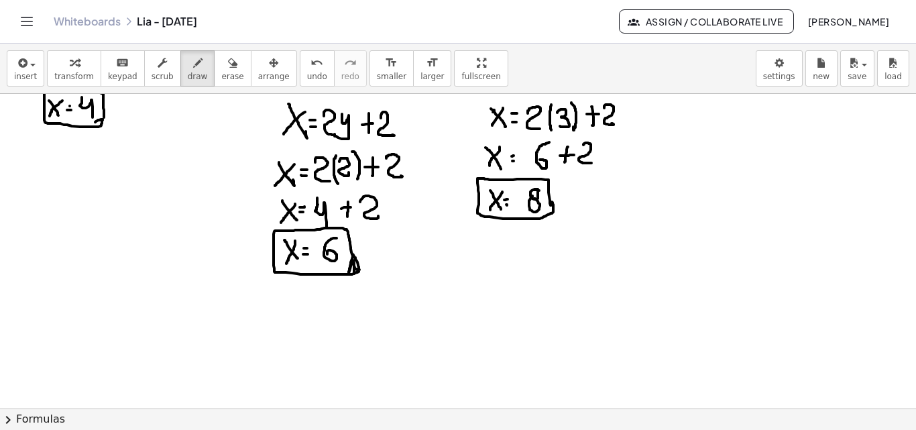
scroll to position [825, 0]
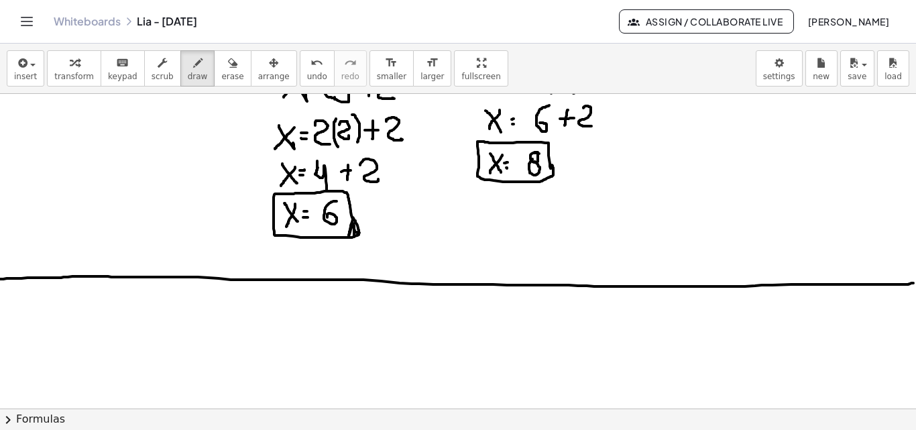
drag, startPoint x: 0, startPoint y: 279, endPoint x: 914, endPoint y: 282, distance: 913.7
click at [914, 282] on div "×" at bounding box center [458, 251] width 916 height 315
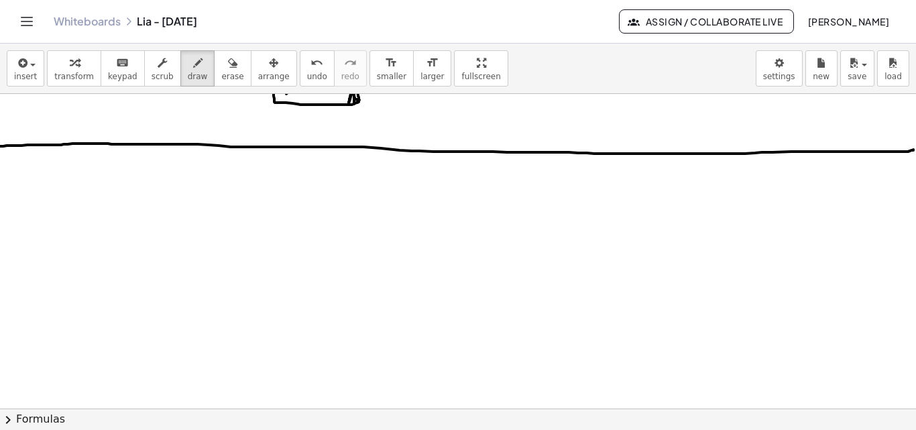
scroll to position [967, 0]
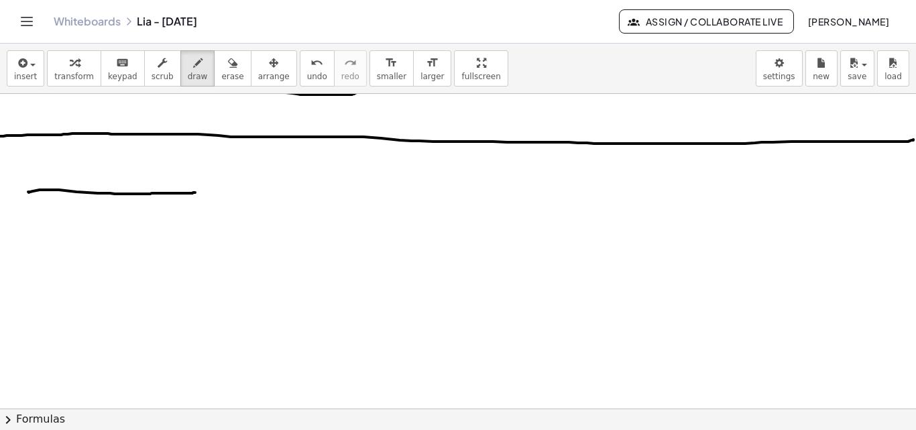
drag, startPoint x: 29, startPoint y: 193, endPoint x: 183, endPoint y: 191, distance: 154.3
drag, startPoint x: 106, startPoint y: 161, endPoint x: 96, endPoint y: 359, distance: 198.2
drag, startPoint x: 41, startPoint y: 152, endPoint x: 63, endPoint y: 166, distance: 26.2
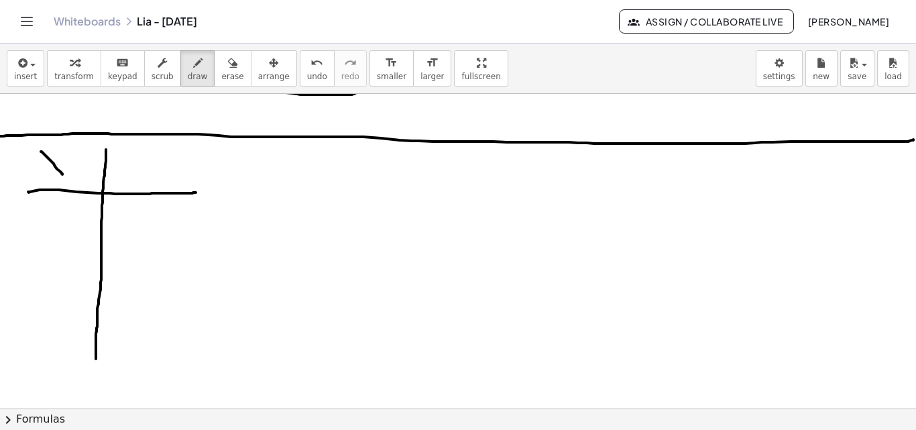
drag, startPoint x: 62, startPoint y: 150, endPoint x: 156, endPoint y: 166, distance: 95.4
drag, startPoint x: 136, startPoint y: 148, endPoint x: 137, endPoint y: 182, distance: 34.2
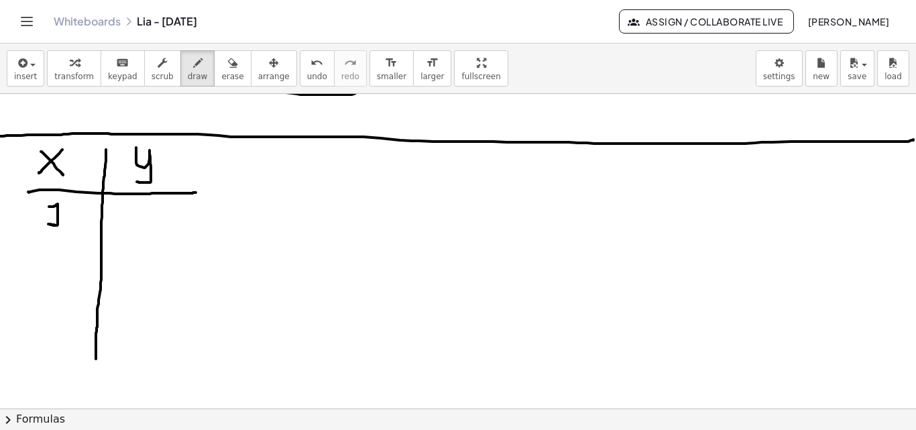
drag, startPoint x: 49, startPoint y: 207, endPoint x: 57, endPoint y: 225, distance: 20.4
drag, startPoint x: 45, startPoint y: 246, endPoint x: 66, endPoint y: 266, distance: 29.0
drag, startPoint x: 51, startPoint y: 280, endPoint x: 58, endPoint y: 300, distance: 20.6
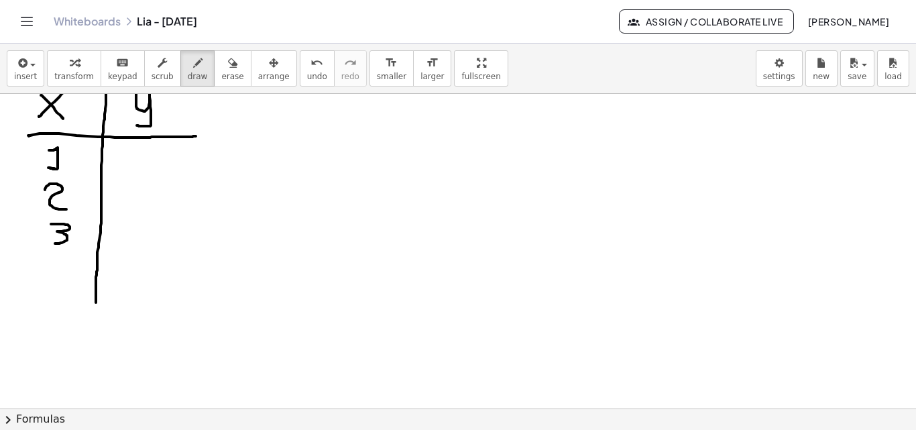
scroll to position [1066, 0]
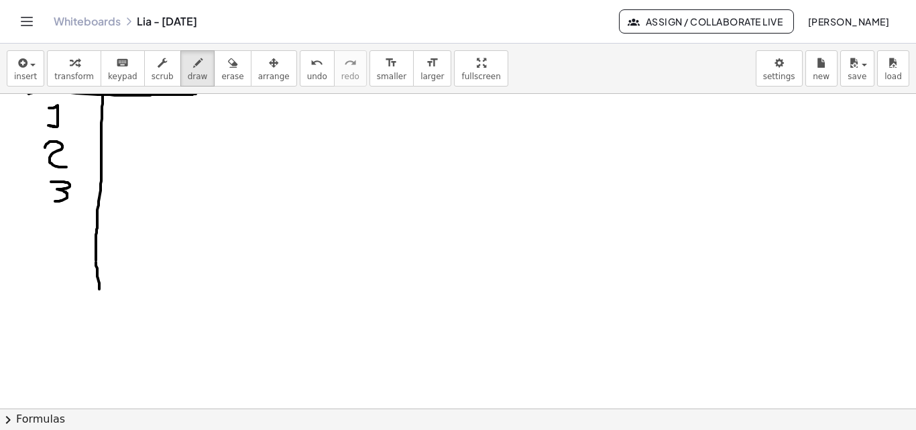
drag, startPoint x: 96, startPoint y: 262, endPoint x: 99, endPoint y: 290, distance: 28.3
drag, startPoint x: 50, startPoint y: 215, endPoint x: 66, endPoint y: 235, distance: 25.8
drag, startPoint x: 65, startPoint y: 253, endPoint x: 54, endPoint y: 200, distance: 54.2
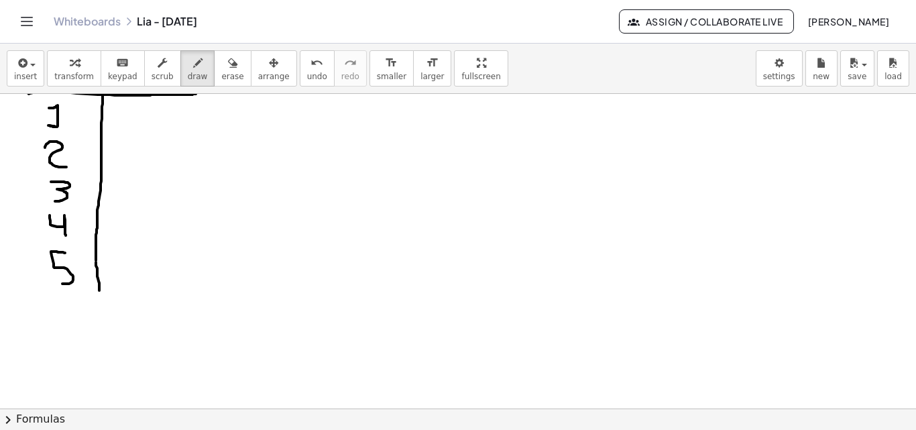
drag, startPoint x: 30, startPoint y: 133, endPoint x: 191, endPoint y: 150, distance: 162.5
drag, startPoint x: 28, startPoint y: 180, endPoint x: 170, endPoint y: 184, distance: 142.3
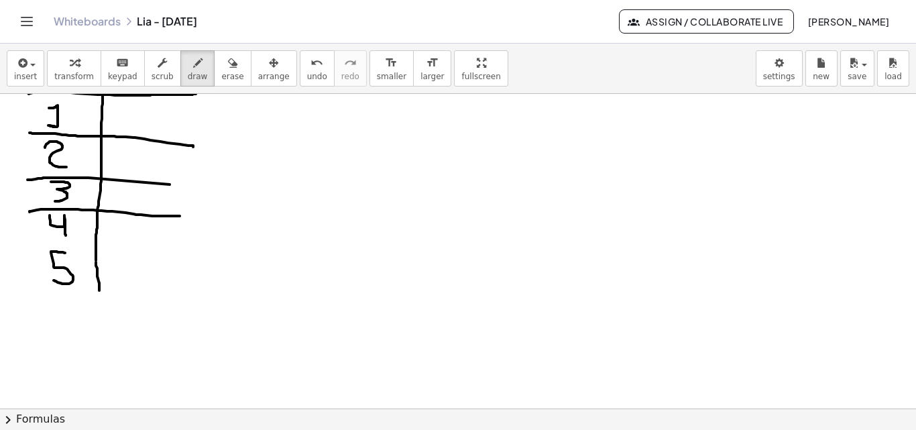
drag, startPoint x: 30, startPoint y: 212, endPoint x: 182, endPoint y: 216, distance: 153.0
drag, startPoint x: 33, startPoint y: 243, endPoint x: 194, endPoint y: 249, distance: 161.1
drag, startPoint x: 168, startPoint y: 187, endPoint x: 189, endPoint y: 187, distance: 20.8
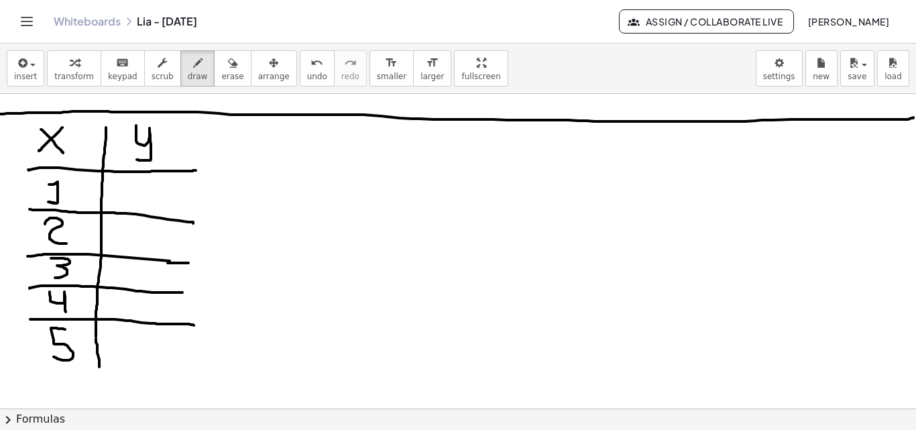
scroll to position [973, 0]
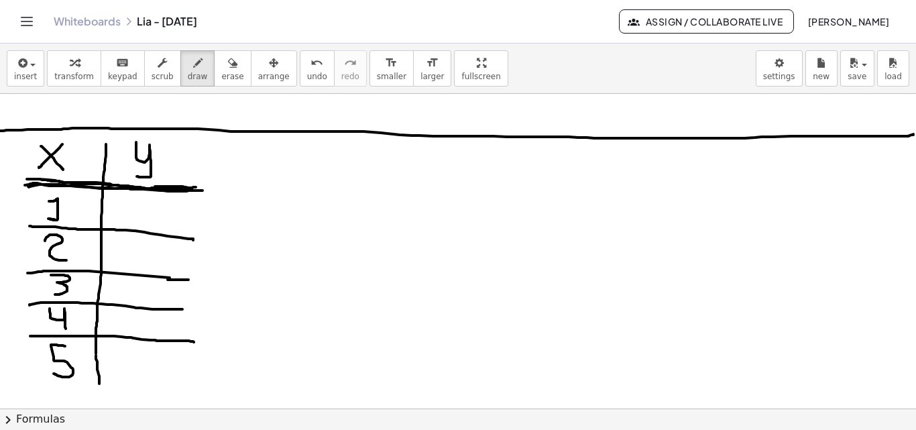
drag, startPoint x: 25, startPoint y: 185, endPoint x: 193, endPoint y: 189, distance: 167.8
drag, startPoint x: 338, startPoint y: 156, endPoint x: 335, endPoint y: 190, distance: 34.3
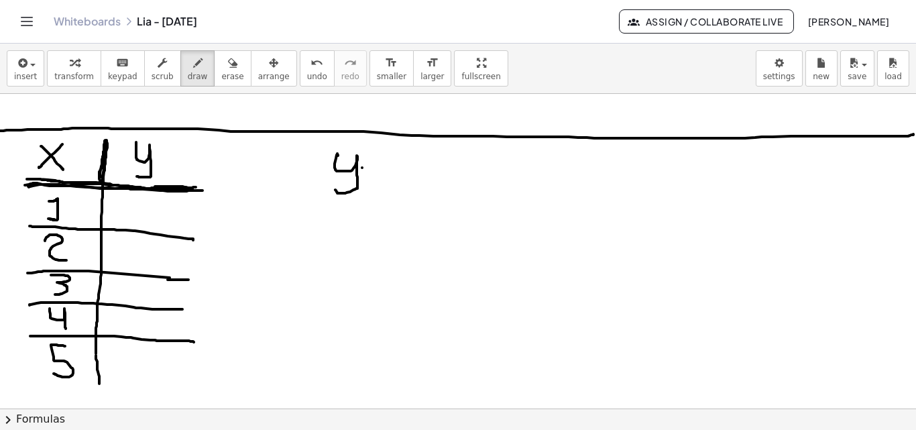
drag, startPoint x: 362, startPoint y: 168, endPoint x: 372, endPoint y: 168, distance: 9.4
drag, startPoint x: 363, startPoint y: 176, endPoint x: 376, endPoint y: 176, distance: 13.4
drag, startPoint x: 392, startPoint y: 160, endPoint x: 407, endPoint y: 187, distance: 30.6
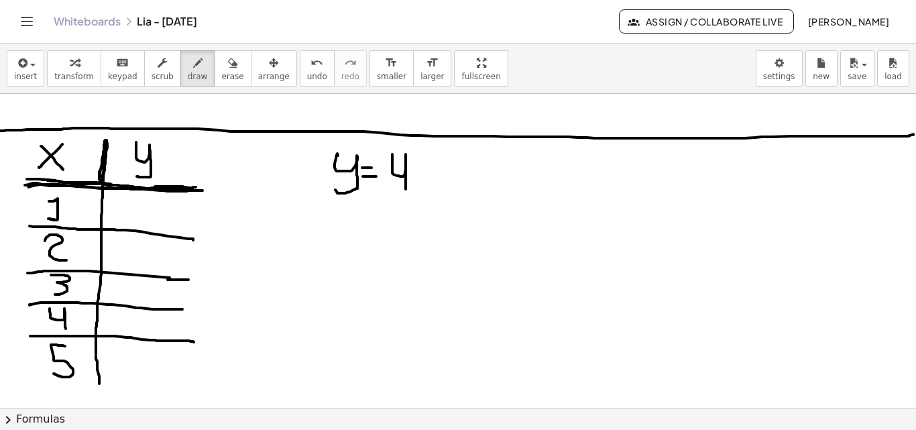
drag, startPoint x: 417, startPoint y: 160, endPoint x: 441, endPoint y: 181, distance: 31.4
drag, startPoint x: 432, startPoint y: 166, endPoint x: 416, endPoint y: 184, distance: 24.7
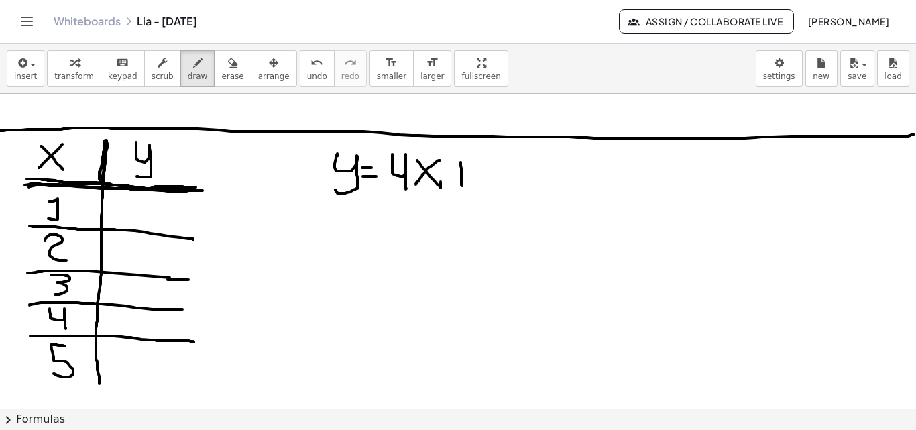
drag, startPoint x: 461, startPoint y: 162, endPoint x: 460, endPoint y: 181, distance: 18.8
drag, startPoint x: 456, startPoint y: 176, endPoint x: 468, endPoint y: 176, distance: 12.7
drag, startPoint x: 480, startPoint y: 167, endPoint x: 486, endPoint y: 190, distance: 23.6
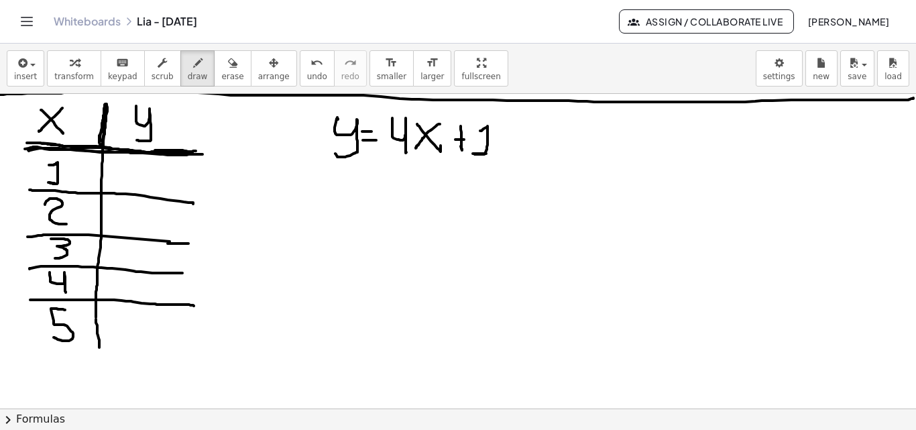
scroll to position [1011, 0]
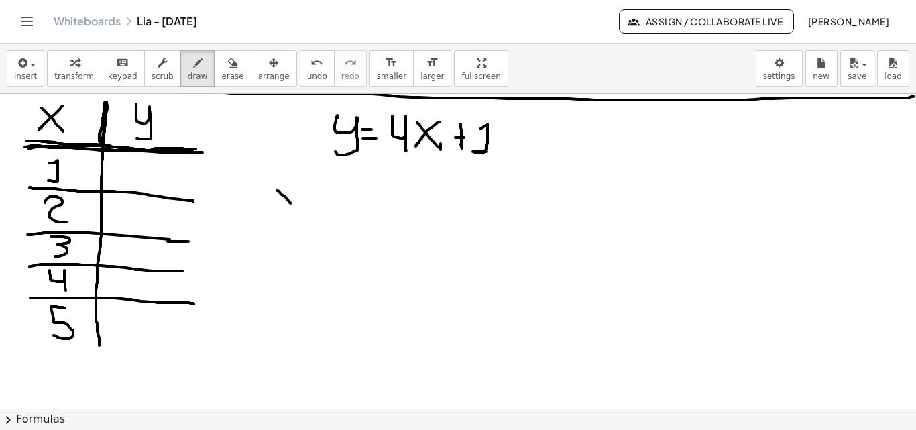
drag, startPoint x: 285, startPoint y: 197, endPoint x: 290, endPoint y: 203, distance: 8.6
drag, startPoint x: 290, startPoint y: 193, endPoint x: 280, endPoint y: 203, distance: 14.7
drag, startPoint x: 297, startPoint y: 193, endPoint x: 304, endPoint y: 198, distance: 9.1
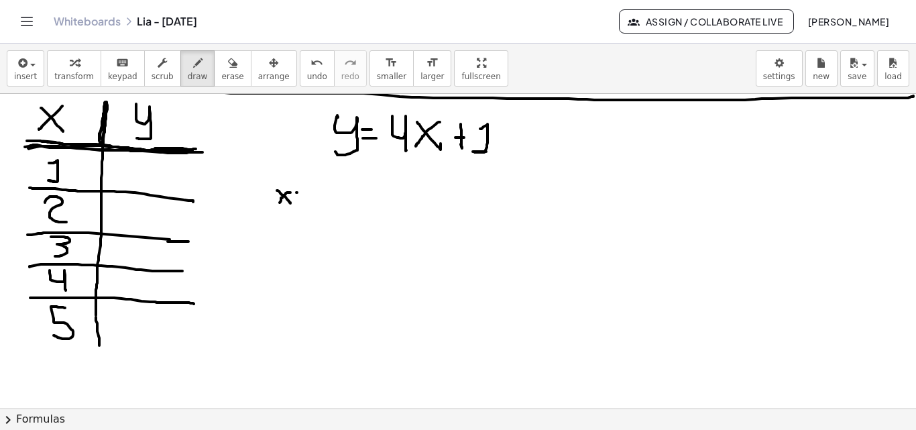
drag, startPoint x: 309, startPoint y: 191, endPoint x: 315, endPoint y: 203, distance: 13.5
drag, startPoint x: 265, startPoint y: 222, endPoint x: 266, endPoint y: 244, distance: 22.1
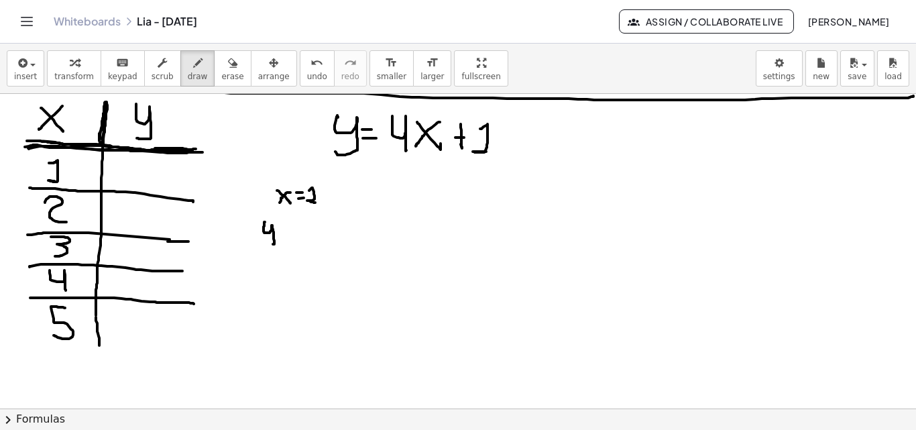
drag, startPoint x: 294, startPoint y: 222, endPoint x: 303, endPoint y: 244, distance: 23.4
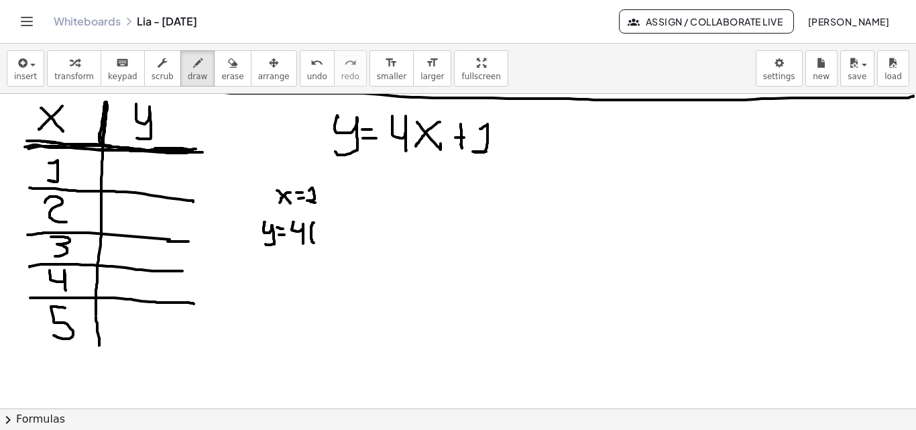
drag, startPoint x: 314, startPoint y: 223, endPoint x: 314, endPoint y: 243, distance: 20.1
drag, startPoint x: 321, startPoint y: 227, endPoint x: 323, endPoint y: 242, distance: 15.0
drag, startPoint x: 327, startPoint y: 223, endPoint x: 327, endPoint y: 246, distance: 22.8
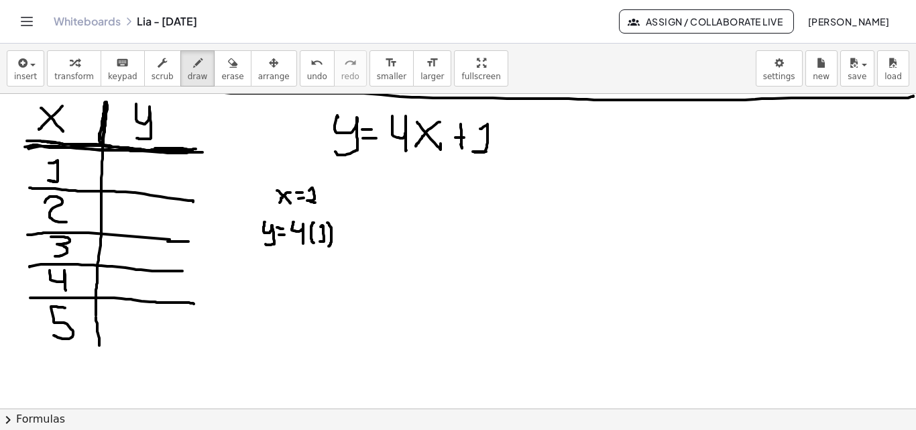
drag, startPoint x: 347, startPoint y: 224, endPoint x: 345, endPoint y: 237, distance: 12.9
drag, startPoint x: 343, startPoint y: 232, endPoint x: 354, endPoint y: 231, distance: 11.4
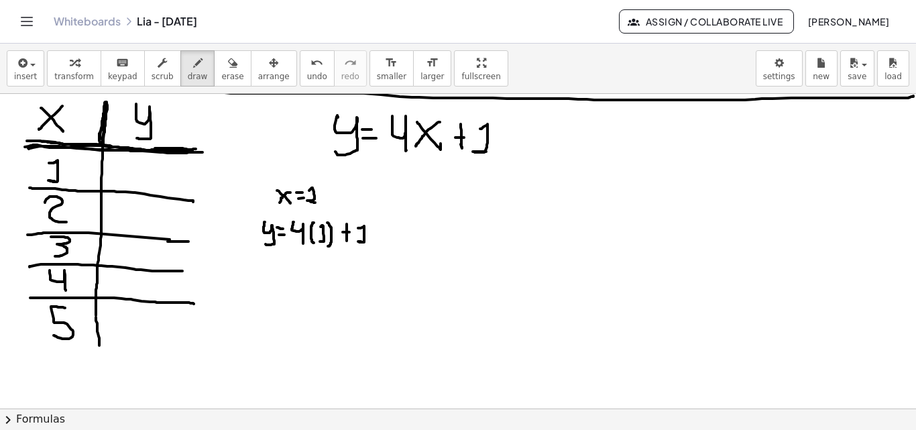
drag, startPoint x: 358, startPoint y: 228, endPoint x: 356, endPoint y: 246, distance: 17.6
drag, startPoint x: 262, startPoint y: 262, endPoint x: 260, endPoint y: 281, distance: 19.0
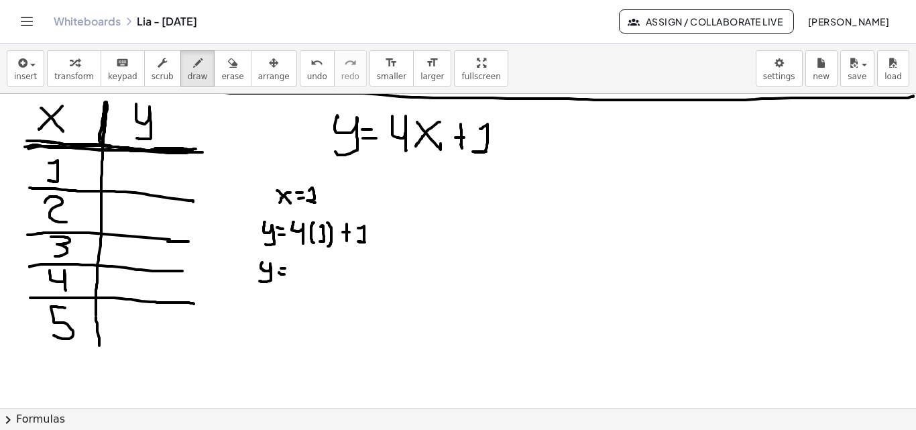
drag, startPoint x: 299, startPoint y: 260, endPoint x: 325, endPoint y: 270, distance: 28.7
drag, startPoint x: 327, startPoint y: 269, endPoint x: 327, endPoint y: 279, distance: 10.1
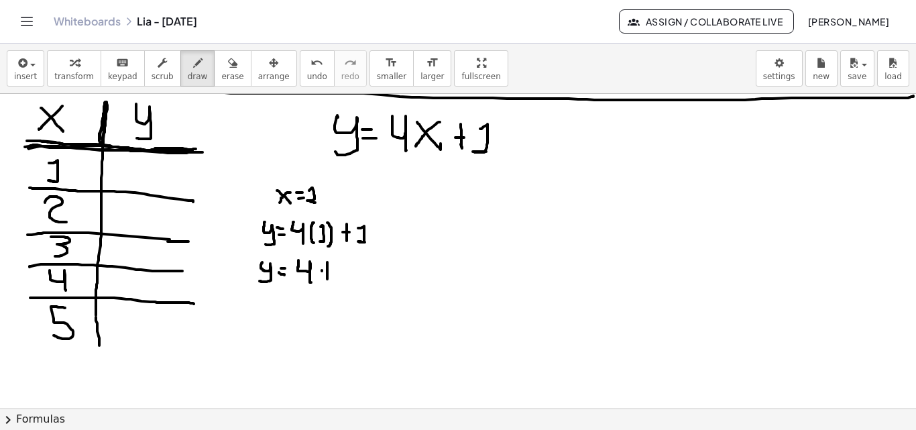
drag, startPoint x: 322, startPoint y: 271, endPoint x: 331, endPoint y: 270, distance: 9.4
drag, startPoint x: 340, startPoint y: 264, endPoint x: 347, endPoint y: 276, distance: 13.8
drag, startPoint x: 261, startPoint y: 303, endPoint x: 272, endPoint y: 319, distance: 19.4
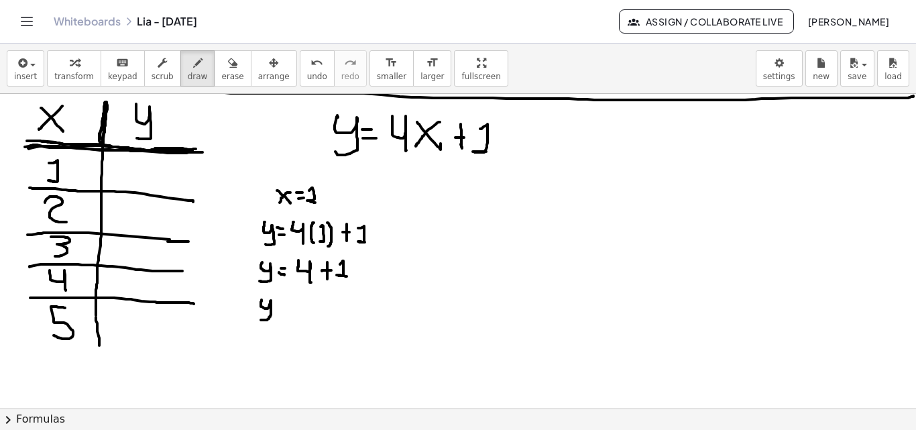
drag, startPoint x: 280, startPoint y: 310, endPoint x: 286, endPoint y: 312, distance: 7.0
drag, startPoint x: 305, startPoint y: 305, endPoint x: 293, endPoint y: 320, distance: 19.6
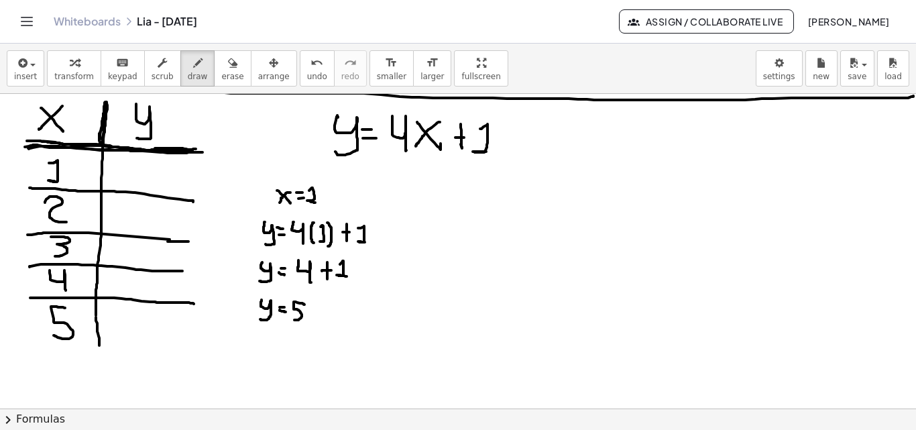
drag, startPoint x: 310, startPoint y: 309, endPoint x: 309, endPoint y: 325, distance: 16.8
drag, startPoint x: 146, startPoint y: 161, endPoint x: 130, endPoint y: 179, distance: 23.8
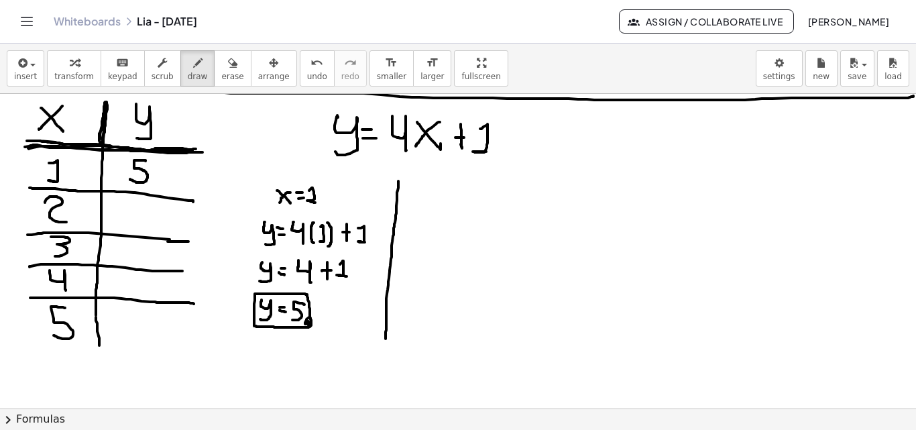
drag, startPoint x: 399, startPoint y: 181, endPoint x: 386, endPoint y: 348, distance: 166.9
drag, startPoint x: 419, startPoint y: 184, endPoint x: 429, endPoint y: 199, distance: 18.1
drag, startPoint x: 429, startPoint y: 185, endPoint x: 418, endPoint y: 197, distance: 15.7
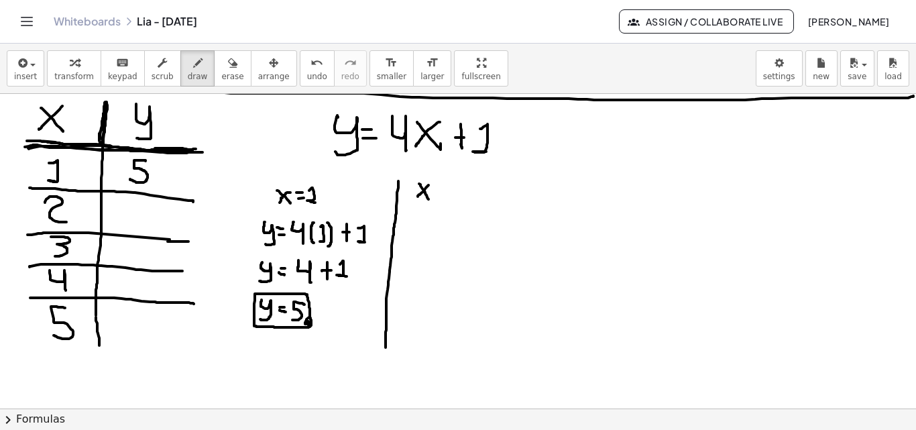
drag, startPoint x: 435, startPoint y: 193, endPoint x: 444, endPoint y: 195, distance: 8.8
drag, startPoint x: 453, startPoint y: 187, endPoint x: 459, endPoint y: 199, distance: 14.1
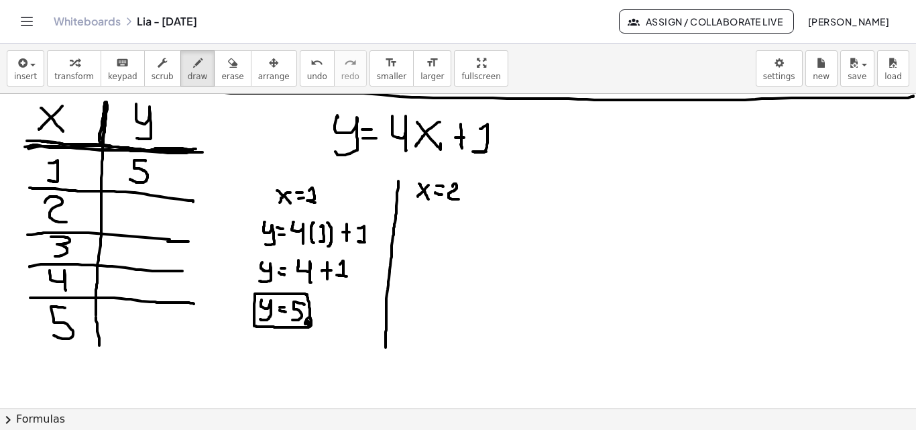
drag, startPoint x: 409, startPoint y: 222, endPoint x: 412, endPoint y: 240, distance: 18.4
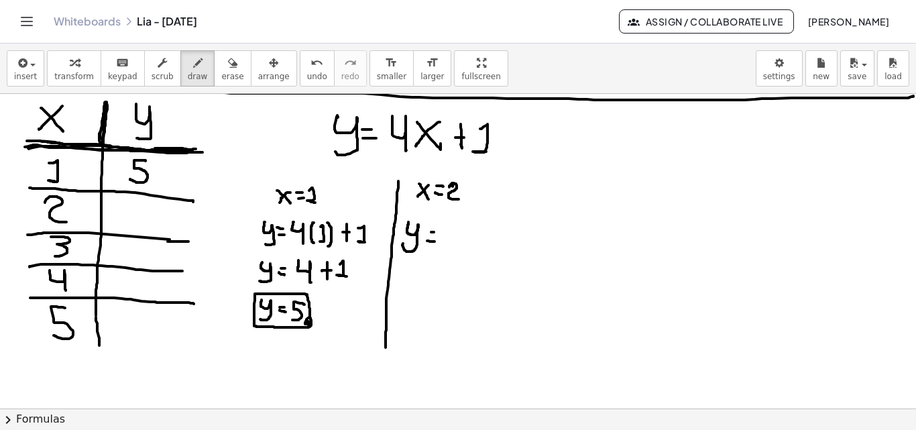
drag, startPoint x: 427, startPoint y: 241, endPoint x: 435, endPoint y: 242, distance: 7.4
drag, startPoint x: 445, startPoint y: 223, endPoint x: 454, endPoint y: 246, distance: 24.2
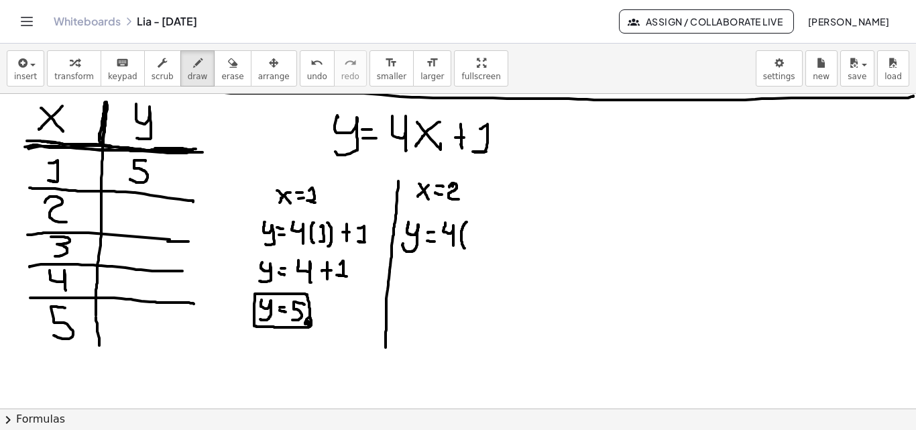
drag, startPoint x: 467, startPoint y: 222, endPoint x: 465, endPoint y: 248, distance: 26.2
drag, startPoint x: 470, startPoint y: 229, endPoint x: 480, endPoint y: 242, distance: 16.8
drag, startPoint x: 484, startPoint y: 224, endPoint x: 486, endPoint y: 251, distance: 26.9
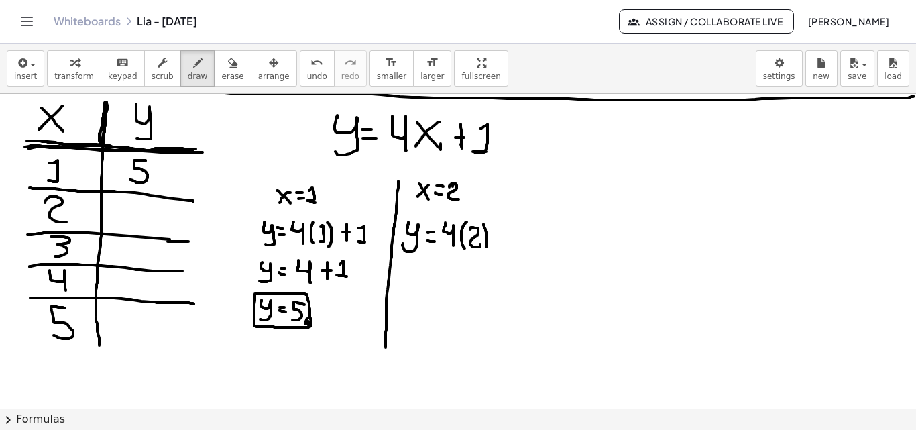
drag, startPoint x: 498, startPoint y: 231, endPoint x: 498, endPoint y: 248, distance: 16.8
drag, startPoint x: 494, startPoint y: 239, endPoint x: 501, endPoint y: 240, distance: 6.8
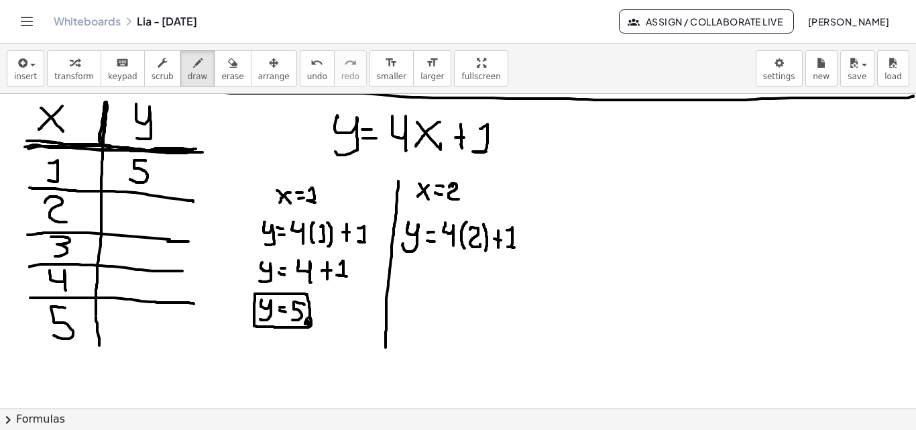
drag, startPoint x: 511, startPoint y: 229, endPoint x: 515, endPoint y: 248, distance: 18.7
drag, startPoint x: 398, startPoint y: 266, endPoint x: 403, endPoint y: 285, distance: 19.4
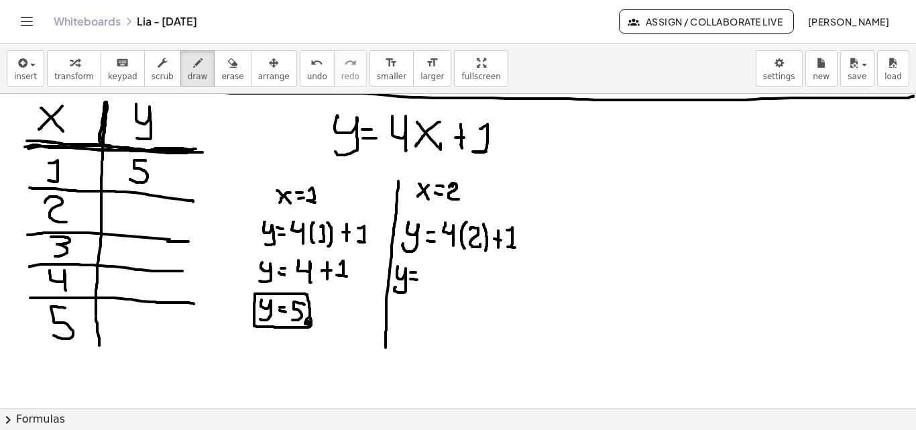
drag, startPoint x: 411, startPoint y: 279, endPoint x: 418, endPoint y: 280, distance: 7.4
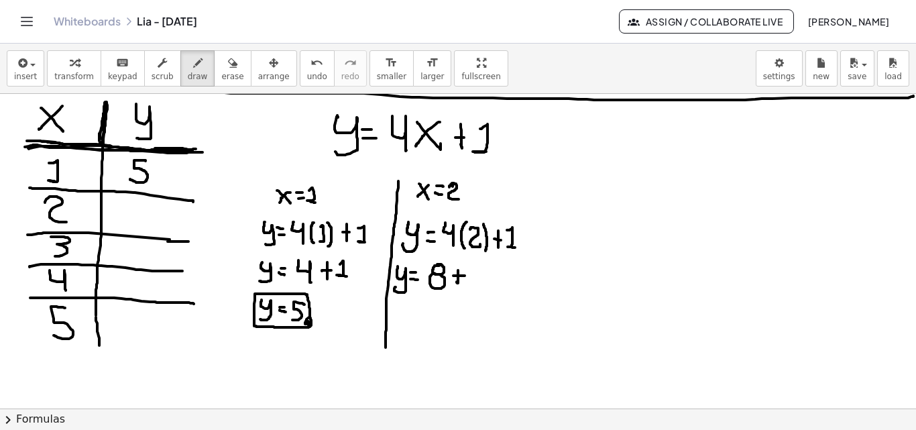
drag, startPoint x: 454, startPoint y: 276, endPoint x: 465, endPoint y: 276, distance: 11.4
drag, startPoint x: 473, startPoint y: 268, endPoint x: 468, endPoint y: 286, distance: 19.4
drag, startPoint x: 399, startPoint y: 305, endPoint x: 412, endPoint y: 317, distance: 17.6
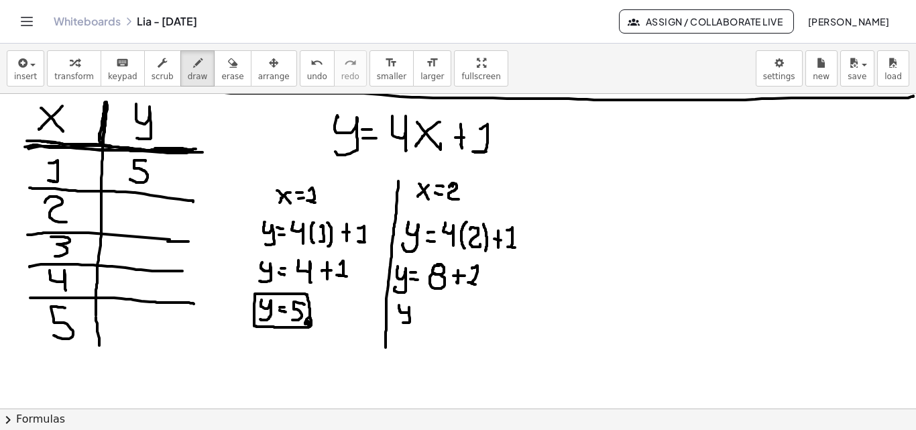
drag, startPoint x: 444, startPoint y: 305, endPoint x: 441, endPoint y: 325, distance: 19.6
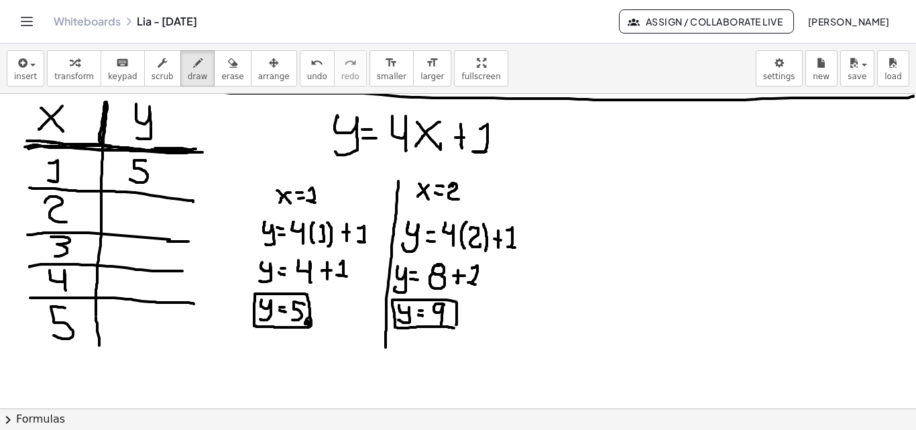
drag, startPoint x: 457, startPoint y: 325, endPoint x: 338, endPoint y: 268, distance: 131.4
drag, startPoint x: 149, startPoint y: 209, endPoint x: 148, endPoint y: 236, distance: 27.5
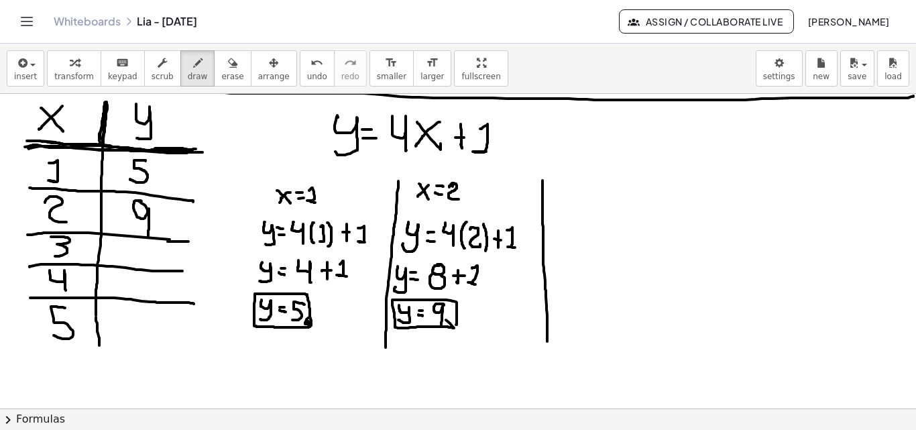
drag, startPoint x: 543, startPoint y: 180, endPoint x: 547, endPoint y: 341, distance: 161.1
drag, startPoint x: 580, startPoint y: 187, endPoint x: 588, endPoint y: 196, distance: 11.9
drag, startPoint x: 588, startPoint y: 185, endPoint x: 581, endPoint y: 197, distance: 13.8
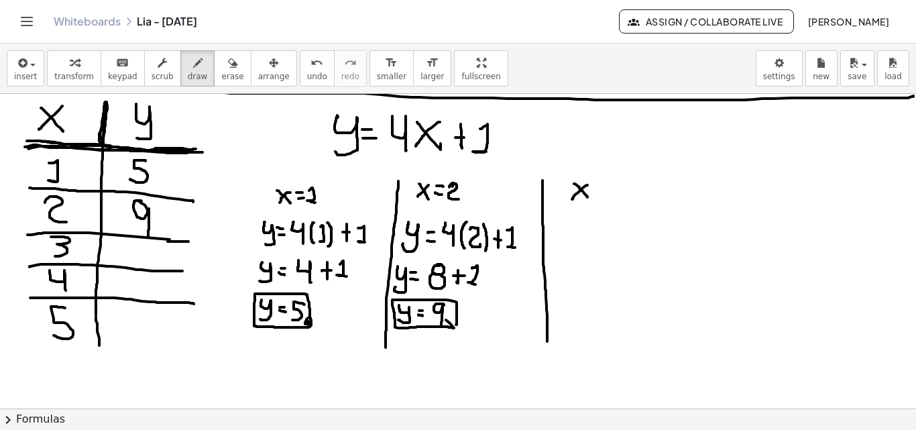
drag, startPoint x: 594, startPoint y: 191, endPoint x: 602, endPoint y: 192, distance: 8.1
drag, startPoint x: 611, startPoint y: 184, endPoint x: 604, endPoint y: 199, distance: 16.2
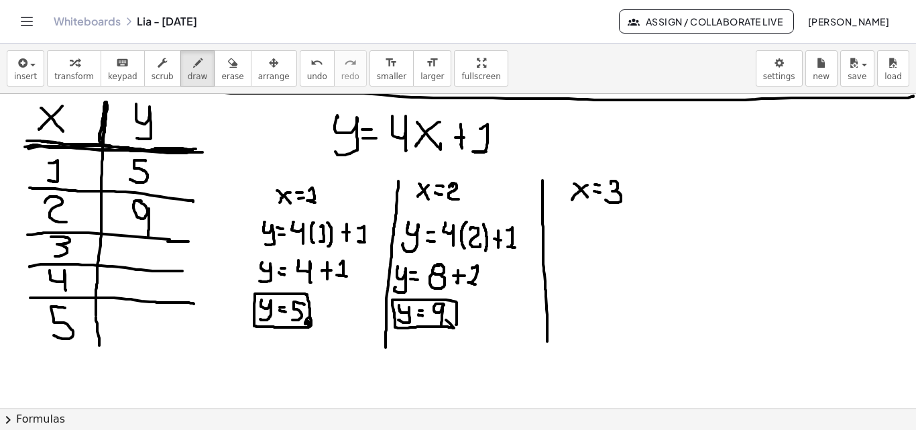
drag, startPoint x: 551, startPoint y: 223, endPoint x: 549, endPoint y: 243, distance: 20.2
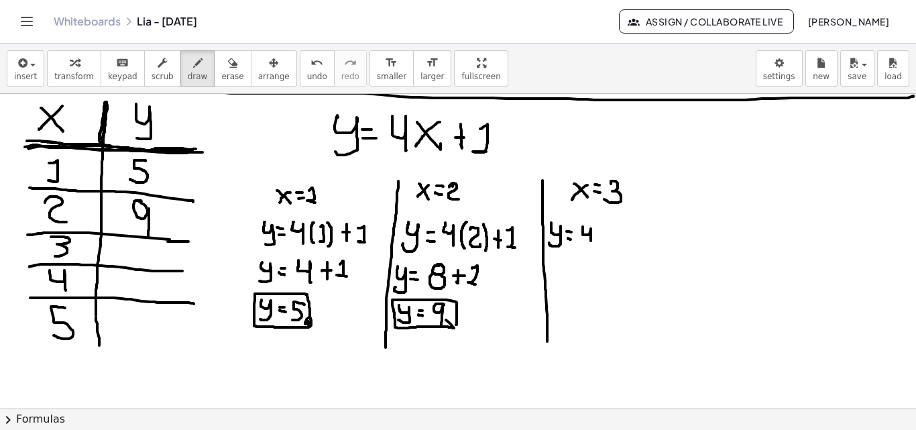
drag, startPoint x: 583, startPoint y: 227, endPoint x: 596, endPoint y: 237, distance: 16.7
drag, startPoint x: 605, startPoint y: 223, endPoint x: 603, endPoint y: 246, distance: 22.9
drag, startPoint x: 608, startPoint y: 228, endPoint x: 611, endPoint y: 244, distance: 15.6
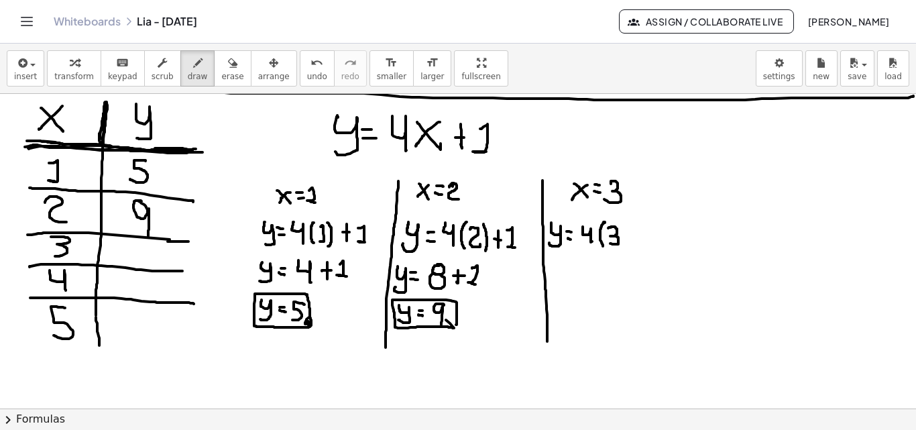
drag, startPoint x: 622, startPoint y: 223, endPoint x: 627, endPoint y: 242, distance: 19.4
drag, startPoint x: 641, startPoint y: 227, endPoint x: 639, endPoint y: 237, distance: 10.3
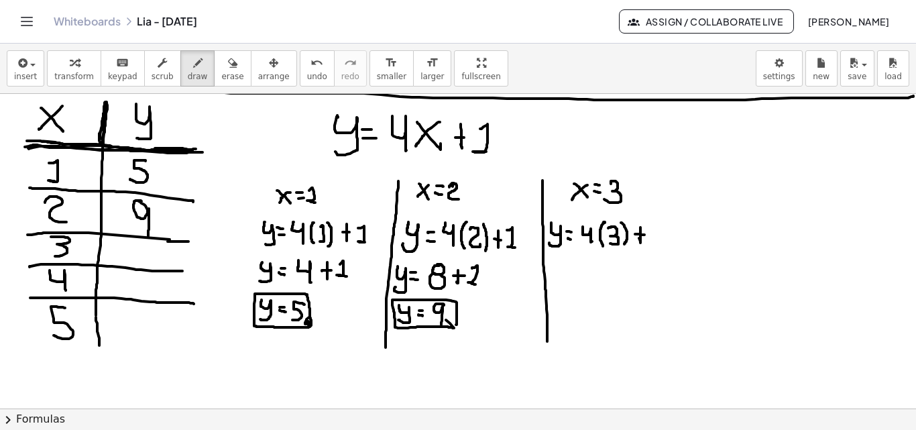
drag, startPoint x: 635, startPoint y: 234, endPoint x: 645, endPoint y: 235, distance: 9.4
drag, startPoint x: 651, startPoint y: 229, endPoint x: 651, endPoint y: 245, distance: 16.1
drag, startPoint x: 551, startPoint y: 259, endPoint x: 569, endPoint y: 277, distance: 25.6
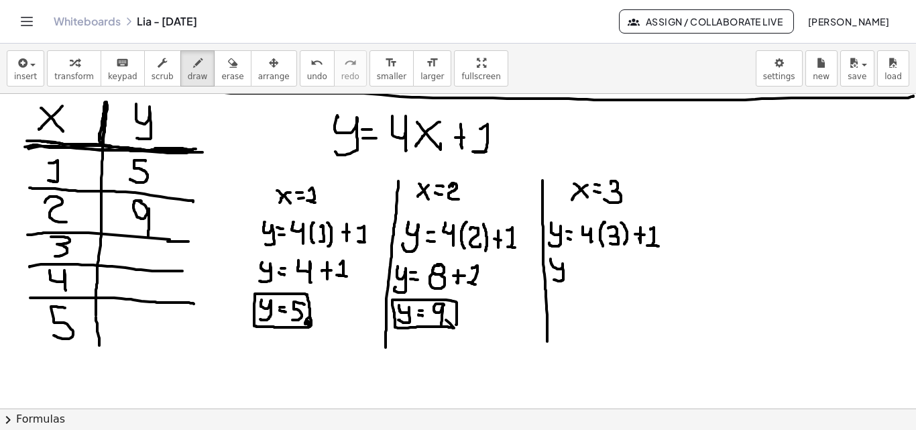
drag, startPoint x: 584, startPoint y: 262, endPoint x: 594, endPoint y: 272, distance: 13.8
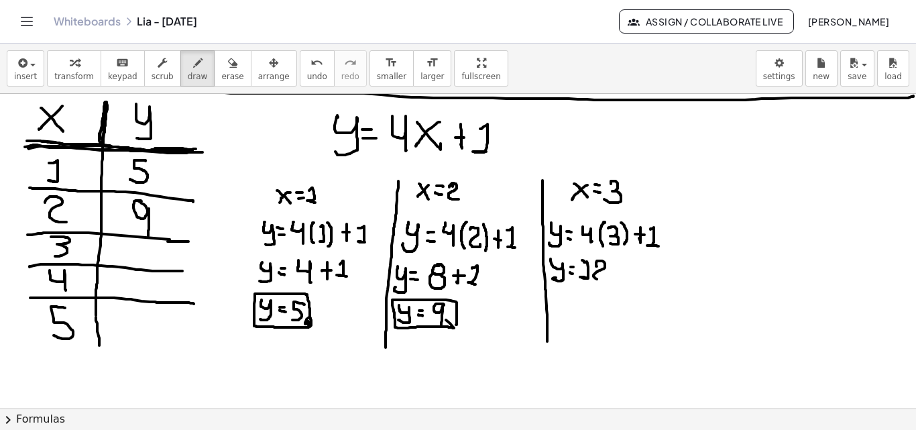
drag, startPoint x: 596, startPoint y: 266, endPoint x: 607, endPoint y: 278, distance: 16.2
drag, startPoint x: 621, startPoint y: 264, endPoint x: 621, endPoint y: 278, distance: 14.1
drag, startPoint x: 616, startPoint y: 269, endPoint x: 625, endPoint y: 270, distance: 9.5
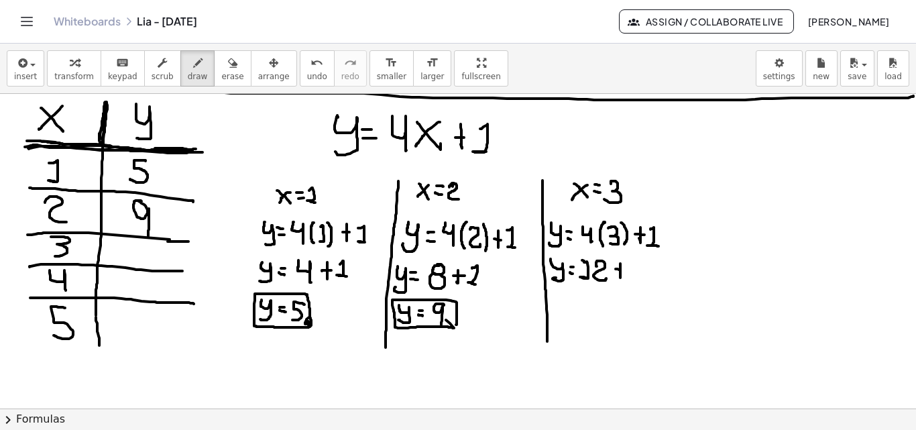
drag, startPoint x: 634, startPoint y: 264, endPoint x: 602, endPoint y: 289, distance: 40.5
drag, startPoint x: 551, startPoint y: 297, endPoint x: 564, endPoint y: 313, distance: 20.5
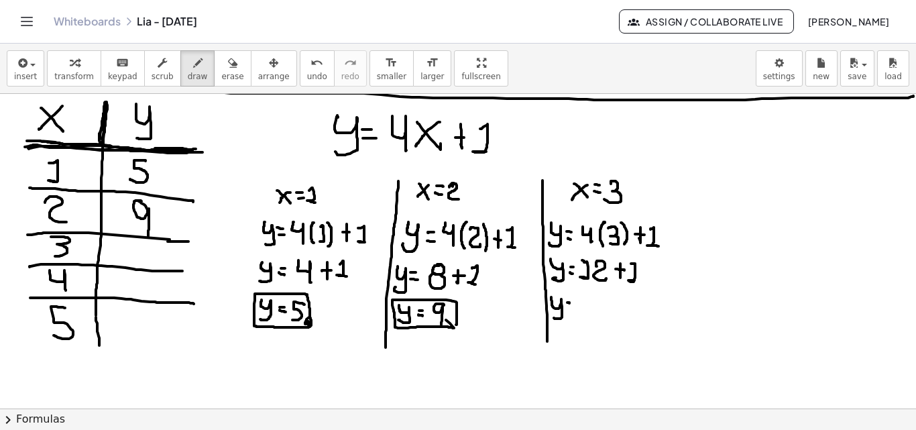
drag, startPoint x: 585, startPoint y: 307, endPoint x: 592, endPoint y: 302, distance: 8.7
drag, startPoint x: 594, startPoint y: 301, endPoint x: 593, endPoint y: 311, distance: 10.8
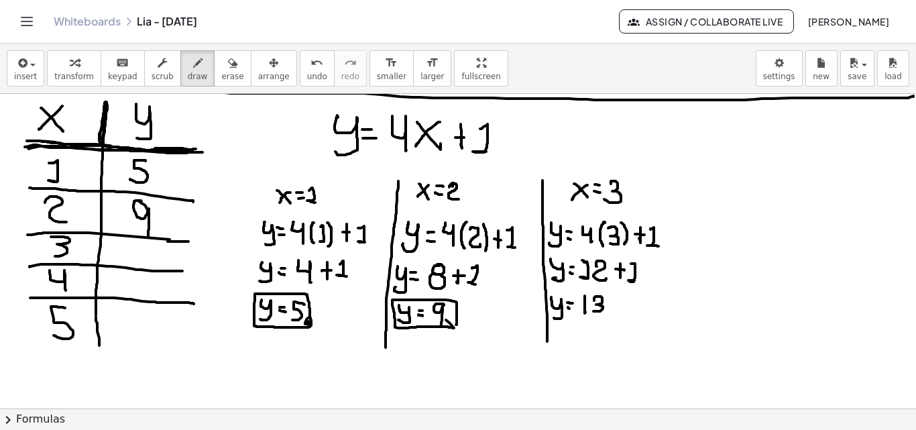
drag, startPoint x: 614, startPoint y: 311, endPoint x: 596, endPoint y: 307, distance: 18.6
drag, startPoint x: 121, startPoint y: 242, endPoint x: 123, endPoint y: 258, distance: 16.2
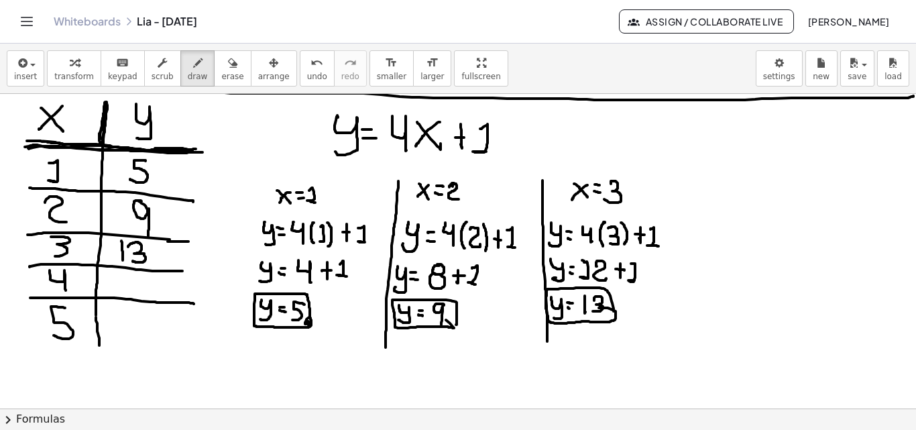
drag, startPoint x: 128, startPoint y: 247, endPoint x: 133, endPoint y: 261, distance: 14.9
drag, startPoint x: 670, startPoint y: 173, endPoint x: 668, endPoint y: 331, distance: 157.7
click at [221, 64] on div "button" at bounding box center [232, 62] width 22 height 16
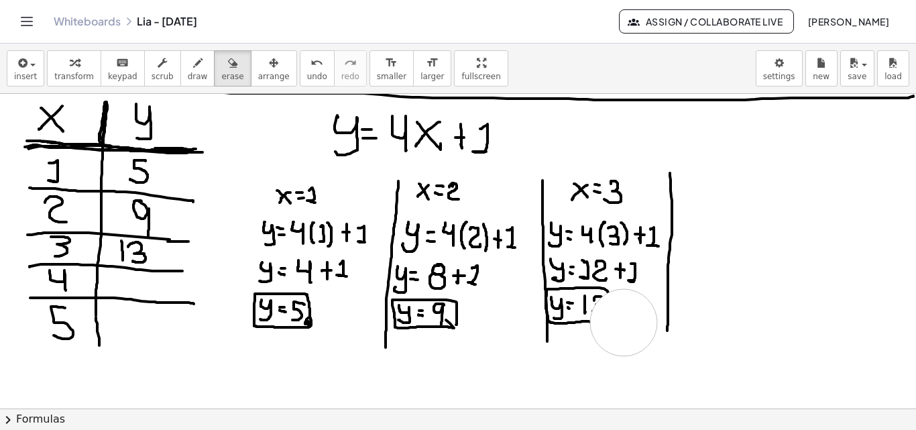
click at [193, 66] on icon "button" at bounding box center [197, 63] width 9 height 16
drag, startPoint x: 594, startPoint y: 297, endPoint x: 596, endPoint y: 314, distance: 16.8
drag, startPoint x: 588, startPoint y: 321, endPoint x: 608, endPoint y: 290, distance: 36.5
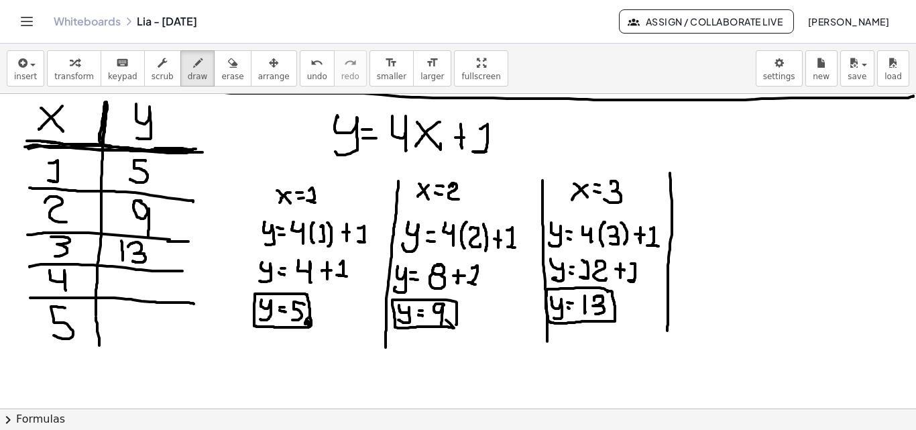
drag, startPoint x: 613, startPoint y: 312, endPoint x: 614, endPoint y: 319, distance: 6.8
drag, startPoint x: 686, startPoint y: 172, endPoint x: 697, endPoint y: 190, distance: 20.5
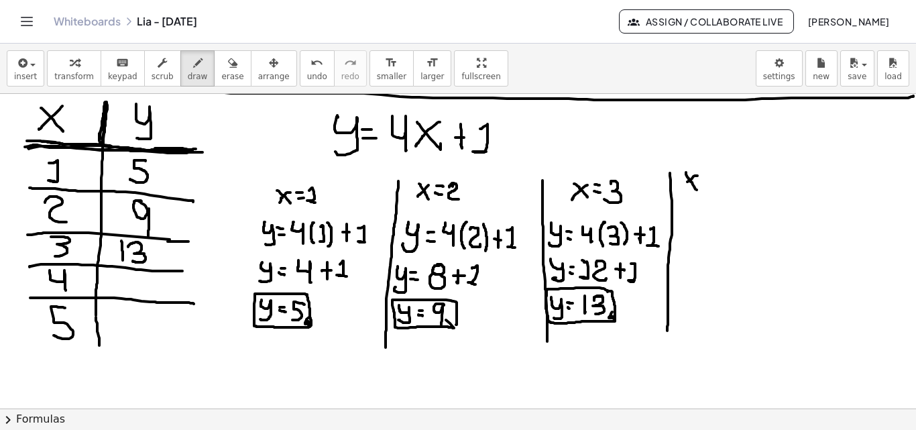
drag, startPoint x: 698, startPoint y: 176, endPoint x: 686, endPoint y: 185, distance: 15.3
drag, startPoint x: 720, startPoint y: 180, endPoint x: 729, endPoint y: 191, distance: 13.8
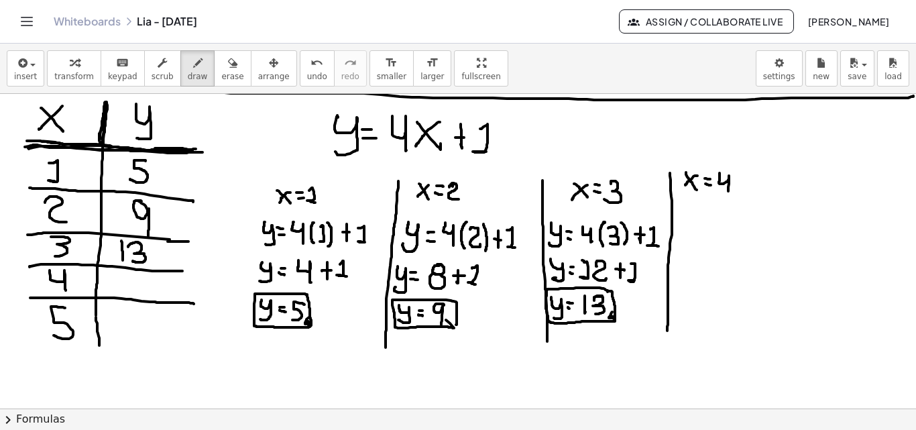
drag, startPoint x: 684, startPoint y: 217, endPoint x: 680, endPoint y: 234, distance: 17.8
drag, startPoint x: 700, startPoint y: 227, endPoint x: 706, endPoint y: 230, distance: 7.5
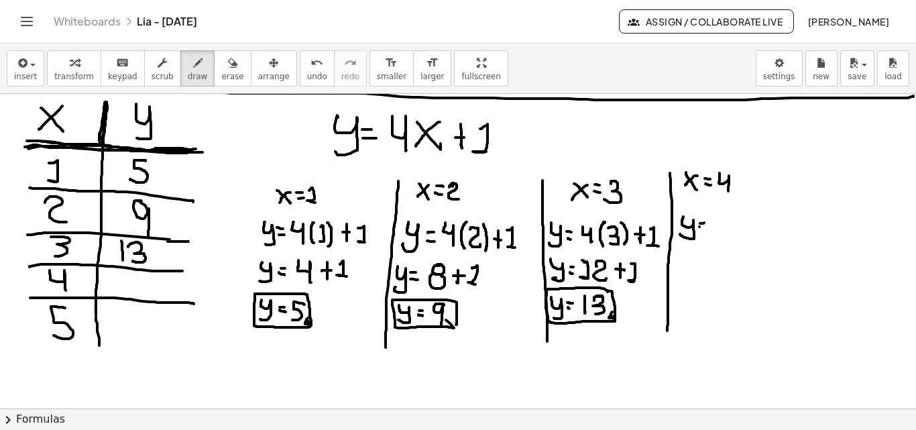
drag, startPoint x: 712, startPoint y: 216, endPoint x: 733, endPoint y: 222, distance: 21.0
drag, startPoint x: 733, startPoint y: 218, endPoint x: 739, endPoint y: 229, distance: 12.3
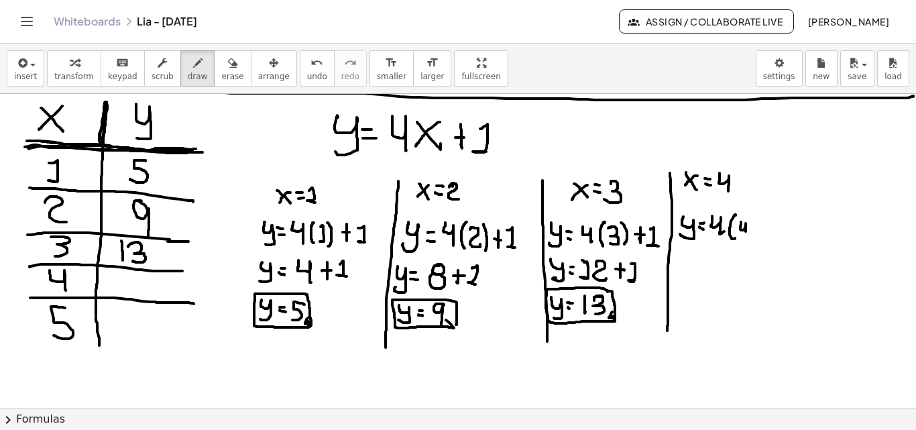
drag, startPoint x: 741, startPoint y: 222, endPoint x: 747, endPoint y: 235, distance: 13.8
drag, startPoint x: 751, startPoint y: 217, endPoint x: 749, endPoint y: 241, distance: 24.2
drag, startPoint x: 766, startPoint y: 220, endPoint x: 766, endPoint y: 234, distance: 14.1
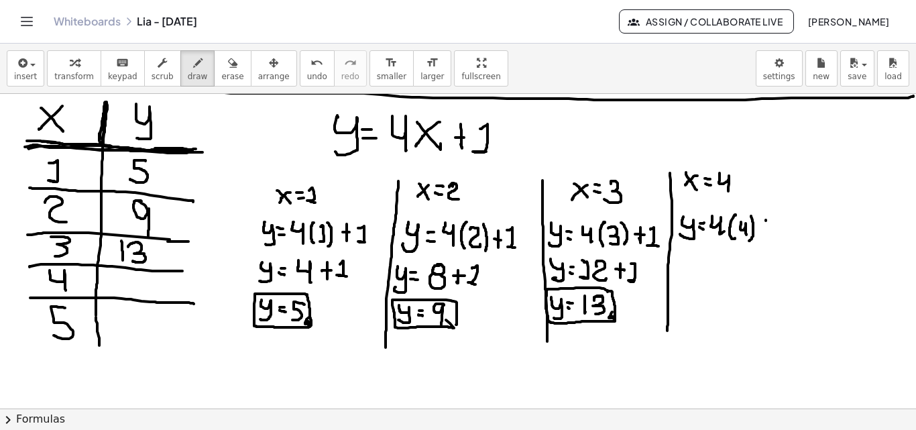
drag, startPoint x: 763, startPoint y: 225, endPoint x: 774, endPoint y: 225, distance: 11.4
drag, startPoint x: 782, startPoint y: 219, endPoint x: 743, endPoint y: 252, distance: 50.5
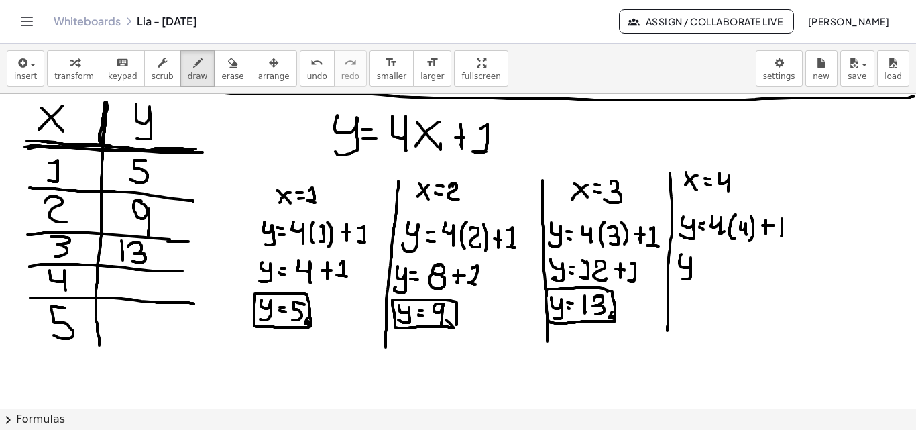
drag, startPoint x: 682, startPoint y: 254, endPoint x: 684, endPoint y: 274, distance: 20.2
drag, startPoint x: 717, startPoint y: 256, endPoint x: 726, endPoint y: 274, distance: 19.5
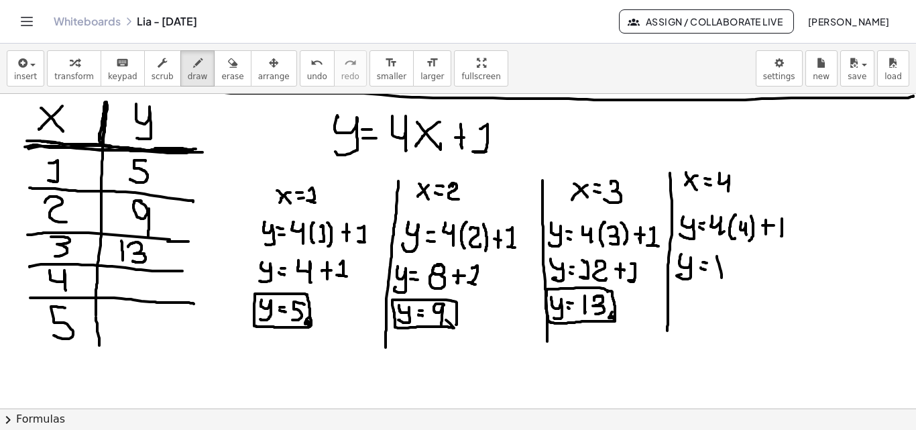
drag, startPoint x: 731, startPoint y: 260, endPoint x: 745, endPoint y: 276, distance: 20.9
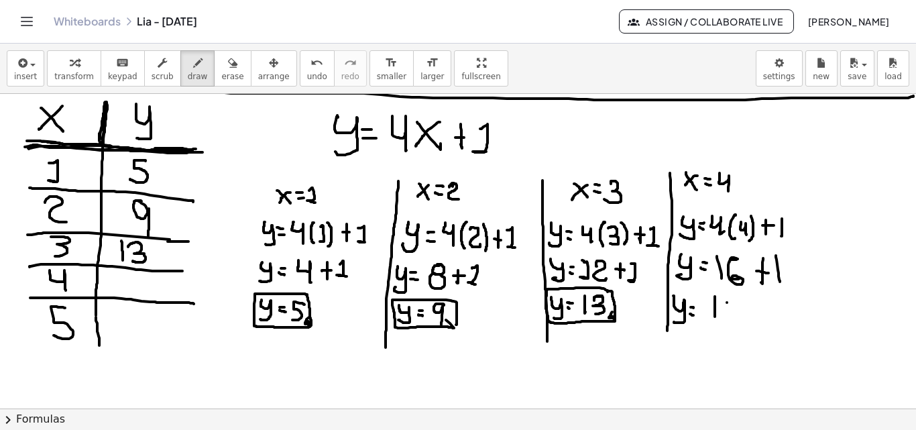
click at [221, 62] on div "button" at bounding box center [232, 62] width 22 height 16
click at [193, 58] on icon "button" at bounding box center [197, 63] width 9 height 16
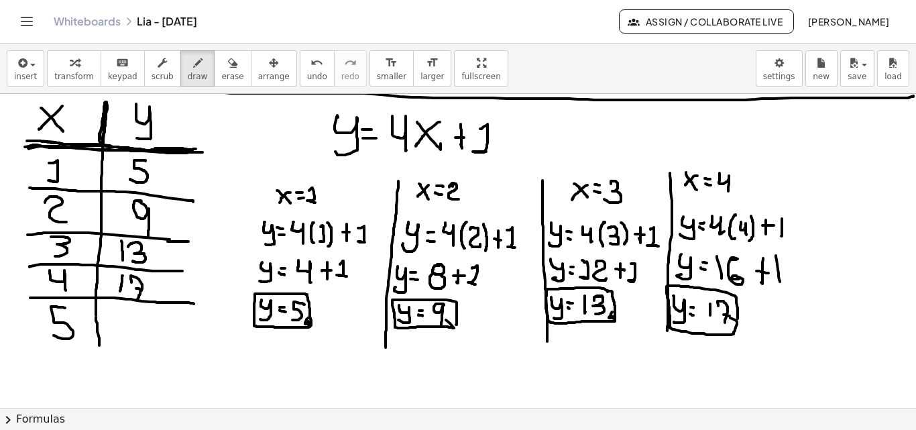
drag, startPoint x: 111, startPoint y: 316, endPoint x: 131, endPoint y: 321, distance: 20.7
drag, startPoint x: 131, startPoint y: 315, endPoint x: 137, endPoint y: 335, distance: 20.2
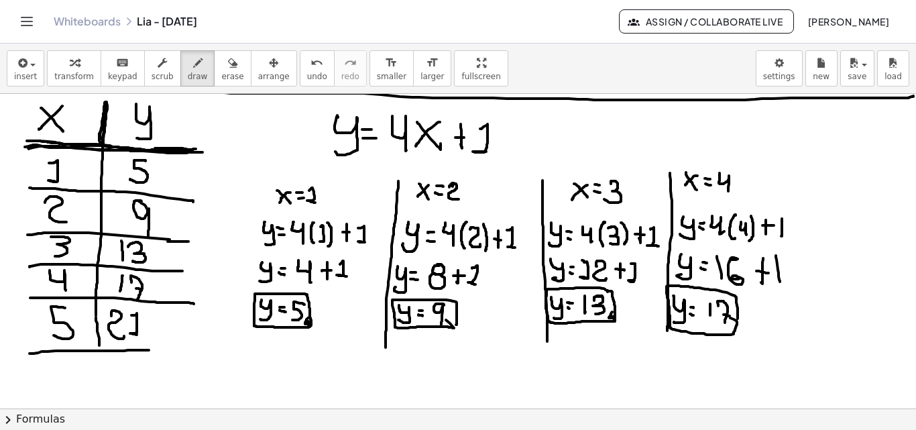
drag, startPoint x: 30, startPoint y: 354, endPoint x: 162, endPoint y: 351, distance: 132.2
drag, startPoint x: 57, startPoint y: 362, endPoint x: 55, endPoint y: 378, distance: 16.2
drag, startPoint x: 96, startPoint y: 350, endPoint x: 64, endPoint y: 394, distance: 54.2
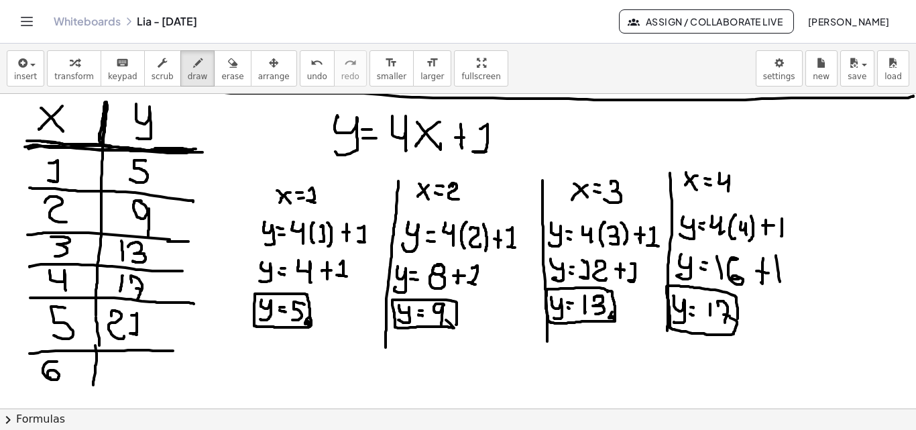
drag, startPoint x: 25, startPoint y: 388, endPoint x: 176, endPoint y: 389, distance: 150.9
drag, startPoint x: 111, startPoint y: 364, endPoint x: 130, endPoint y: 382, distance: 26.1
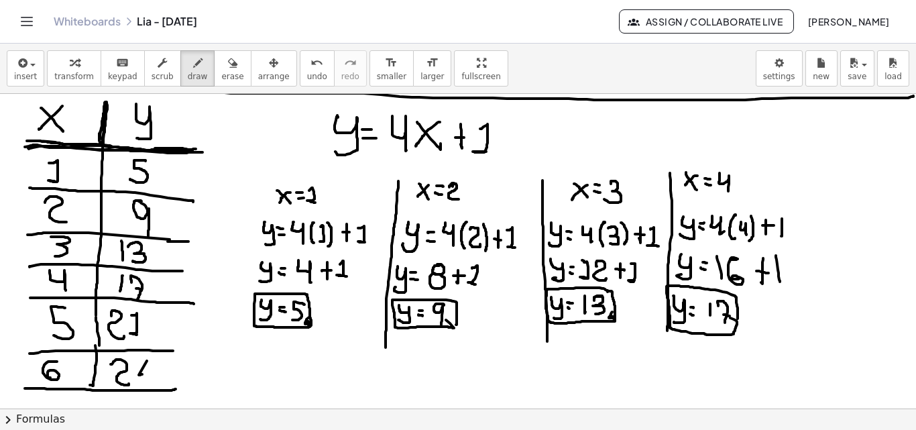
drag, startPoint x: 217, startPoint y: 74, endPoint x: 174, endPoint y: 265, distance: 195.3
click at [221, 75] on span "erase" at bounding box center [232, 76] width 22 height 9
click at [180, 55] on button "draw" at bounding box center [197, 68] width 35 height 36
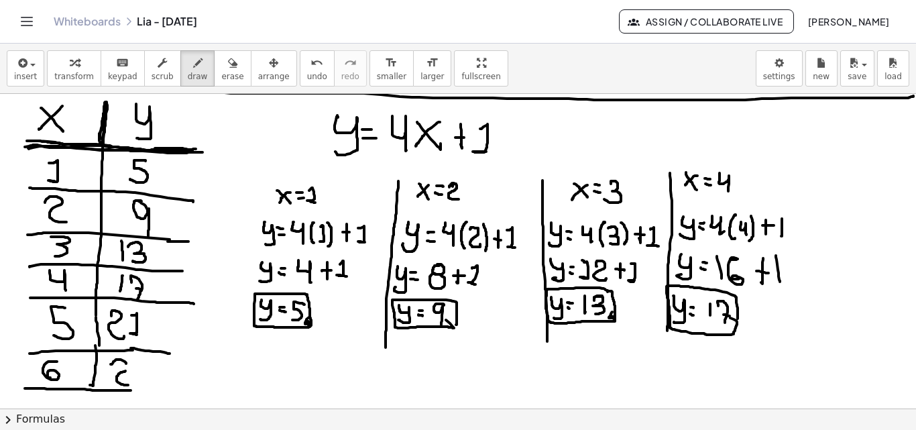
drag, startPoint x: 138, startPoint y: 350, endPoint x: 152, endPoint y: 356, distance: 15.0
drag, startPoint x: 145, startPoint y: 362, endPoint x: 138, endPoint y: 379, distance: 18.1
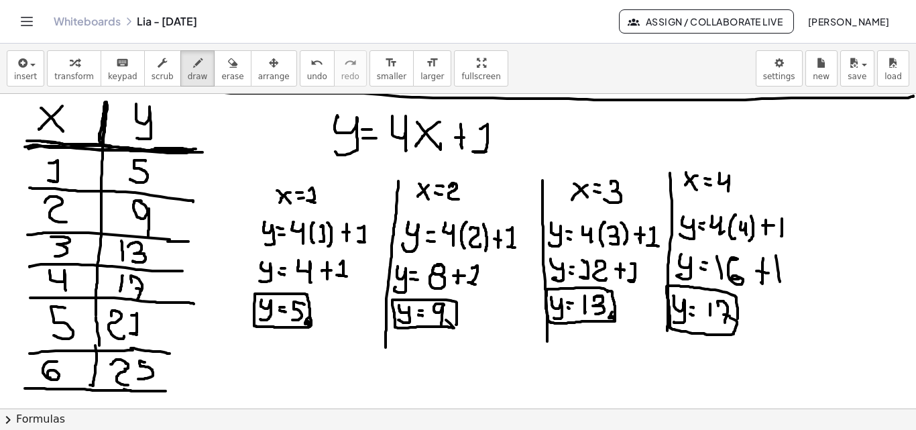
drag, startPoint x: 131, startPoint y: 391, endPoint x: 166, endPoint y: 391, distance: 34.2
drag, startPoint x: 129, startPoint y: 366, endPoint x: 131, endPoint y: 389, distance: 23.6
drag, startPoint x: 113, startPoint y: 365, endPoint x: 136, endPoint y: 372, distance: 24.4
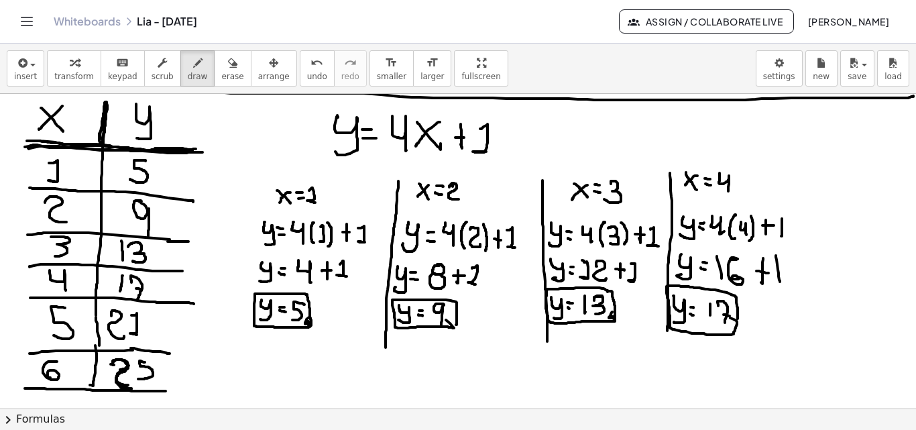
drag, startPoint x: 152, startPoint y: 361, endPoint x: 138, endPoint y: 378, distance: 21.9
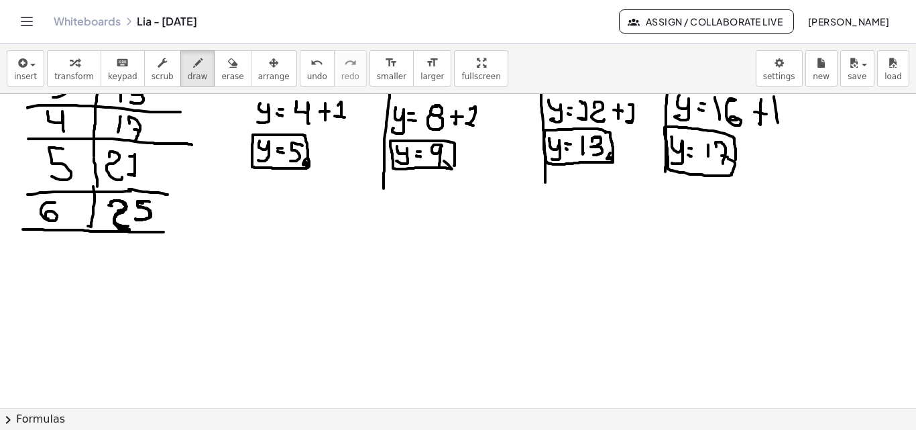
scroll to position [1188, 3]
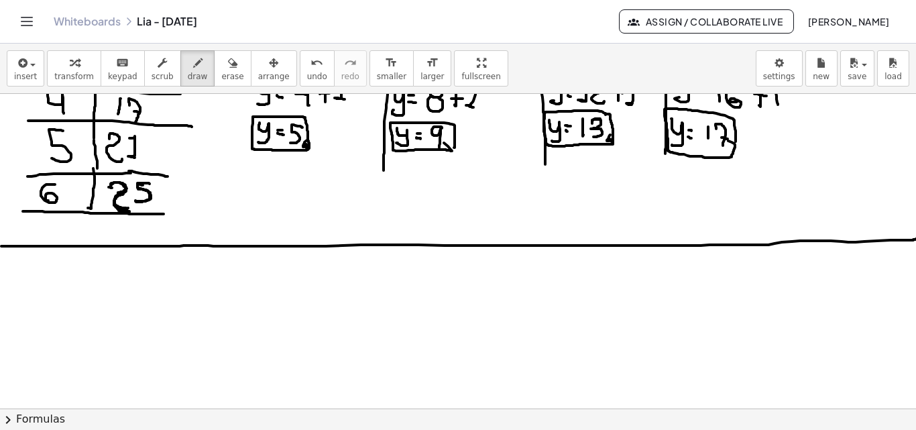
drag, startPoint x: 0, startPoint y: 246, endPoint x: 915, endPoint y: 239, distance: 915.1
click at [915, 239] on div "×" at bounding box center [458, 251] width 916 height 315
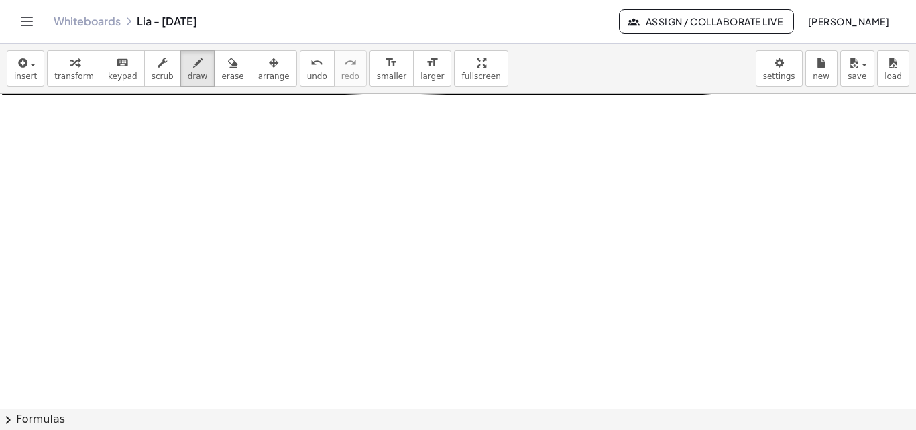
scroll to position [1339, 0]
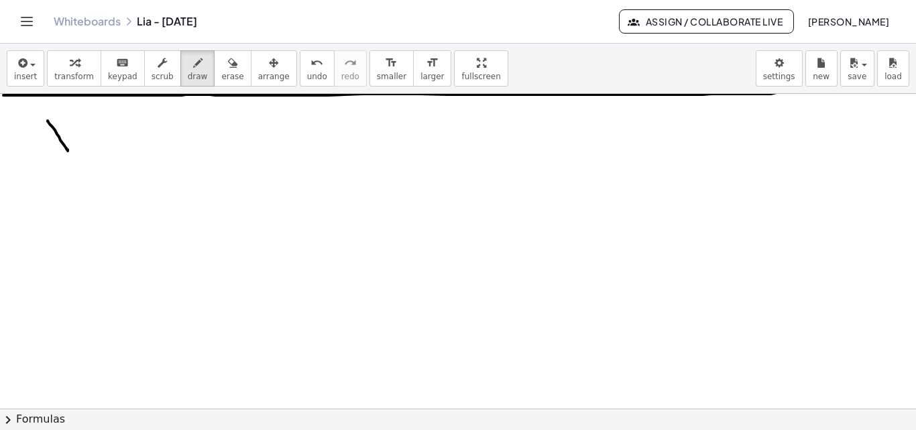
drag, startPoint x: 48, startPoint y: 121, endPoint x: 68, endPoint y: 151, distance: 36.3
drag, startPoint x: 69, startPoint y: 126, endPoint x: 36, endPoint y: 146, distance: 39.1
drag, startPoint x: 95, startPoint y: 115, endPoint x: 81, endPoint y: 250, distance: 135.6
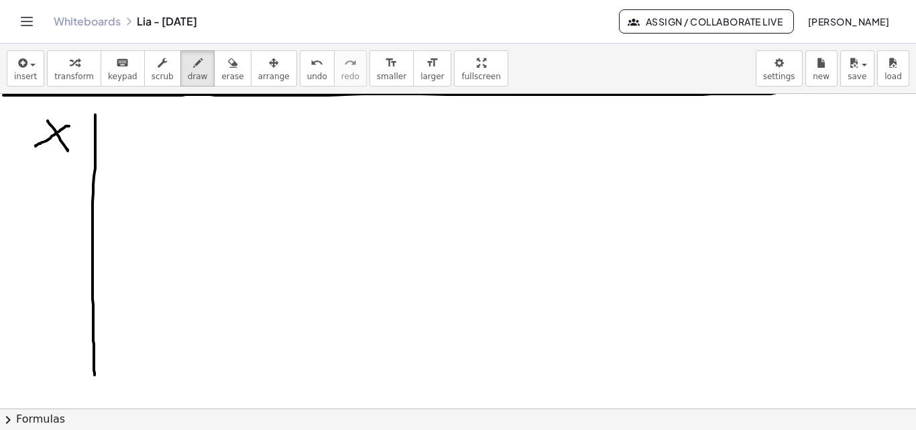
drag, startPoint x: 14, startPoint y: 161, endPoint x: 209, endPoint y: 161, distance: 195.2
drag, startPoint x: 129, startPoint y: 116, endPoint x: 62, endPoint y: 181, distance: 93.9
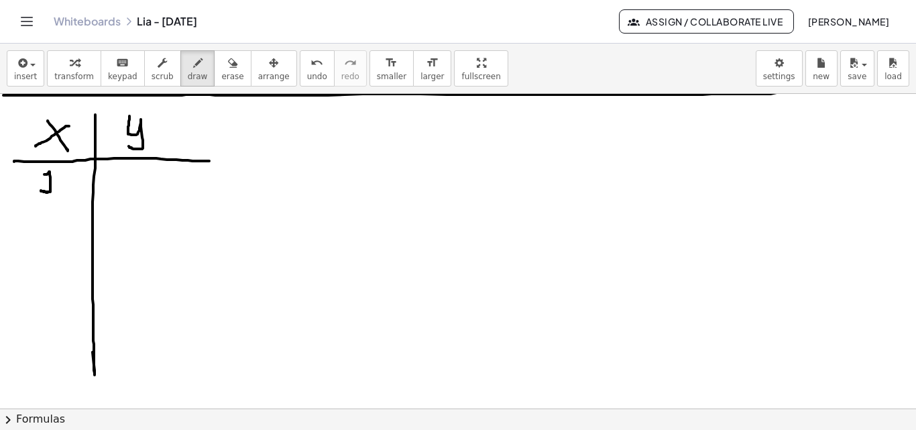
drag, startPoint x: 44, startPoint y: 174, endPoint x: 48, endPoint y: 193, distance: 18.4
drag, startPoint x: 38, startPoint y: 221, endPoint x: 50, endPoint y: 247, distance: 28.2
drag, startPoint x: 38, startPoint y: 266, endPoint x: 41, endPoint y: 292, distance: 26.4
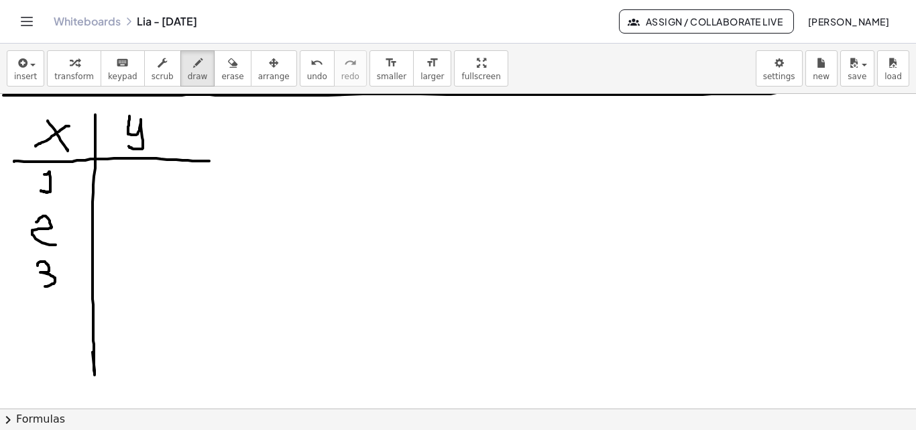
drag, startPoint x: 40, startPoint y: 306, endPoint x: 50, endPoint y: 264, distance: 42.6
drag, startPoint x: 7, startPoint y: 203, endPoint x: 172, endPoint y: 211, distance: 165.2
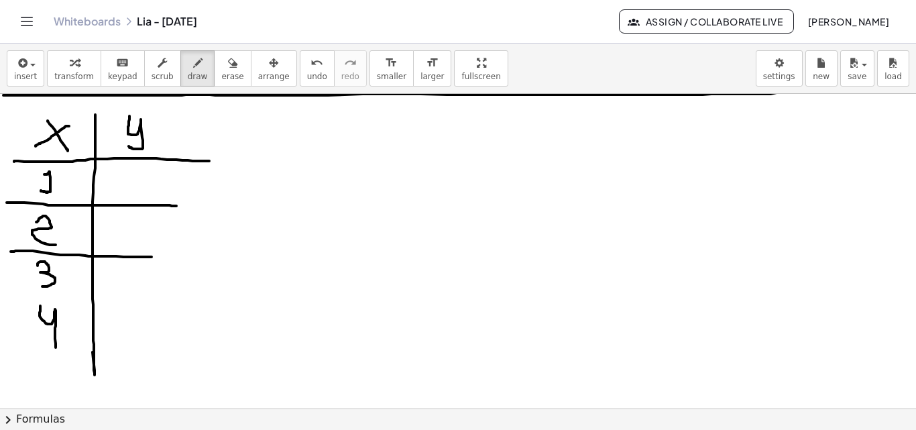
drag, startPoint x: 11, startPoint y: 252, endPoint x: 178, endPoint y: 257, distance: 167.8
drag, startPoint x: 7, startPoint y: 301, endPoint x: 211, endPoint y: 305, distance: 203.3
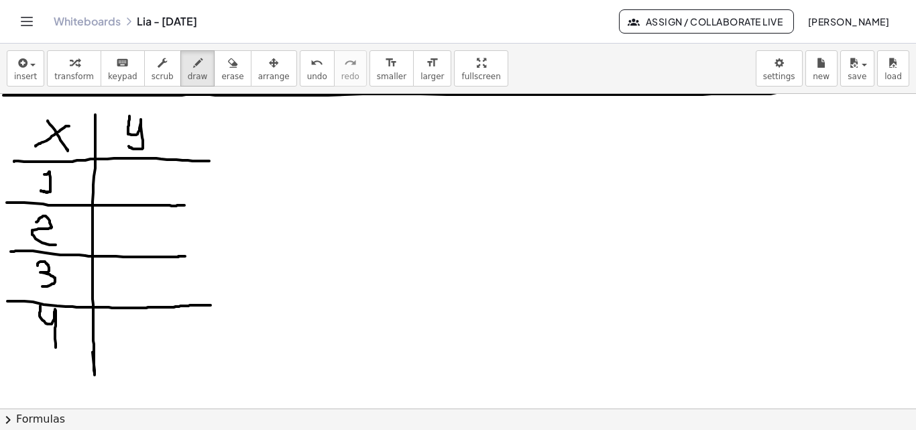
drag, startPoint x: 321, startPoint y: 105, endPoint x: 342, endPoint y: 132, distance: 34.0
drag, startPoint x: 347, startPoint y: 127, endPoint x: 360, endPoint y: 125, distance: 12.8
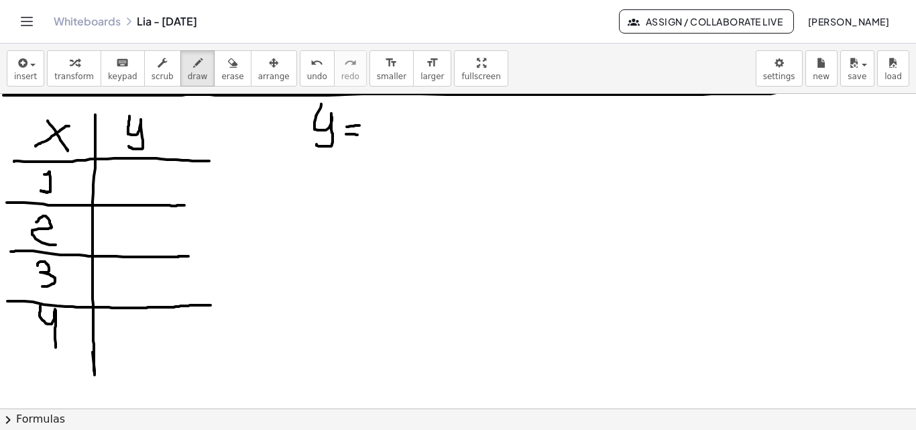
drag, startPoint x: 346, startPoint y: 134, endPoint x: 358, endPoint y: 135, distance: 12.1
drag, startPoint x: 372, startPoint y: 121, endPoint x: 392, endPoint y: 140, distance: 28.0
drag, startPoint x: 410, startPoint y: 115, endPoint x: 429, endPoint y: 125, distance: 21.3
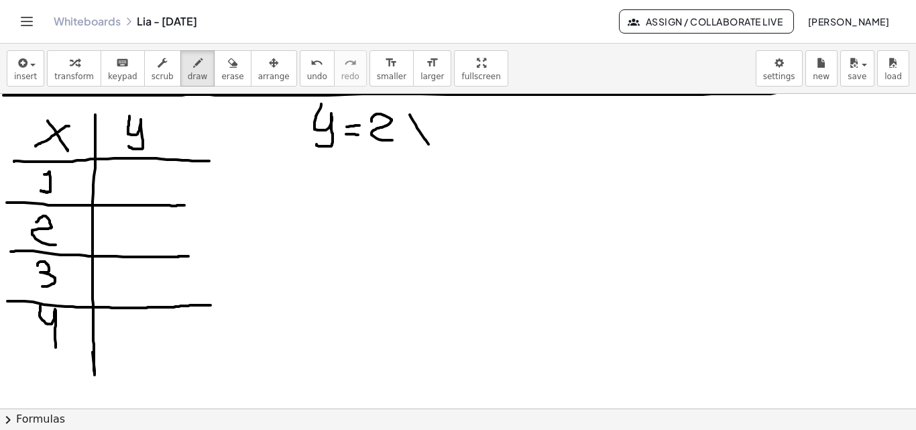
drag, startPoint x: 429, startPoint y: 117, endPoint x: 410, endPoint y: 140, distance: 29.0
drag, startPoint x: 448, startPoint y: 127, endPoint x: 475, endPoint y: 127, distance: 26.8
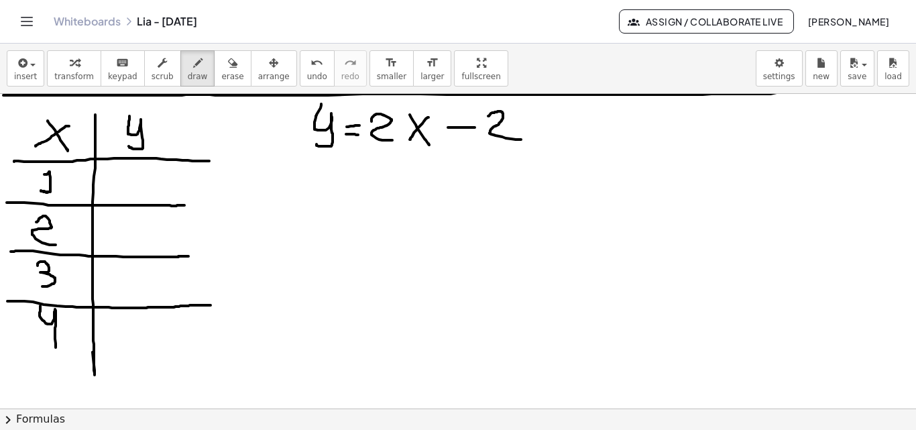
drag, startPoint x: 488, startPoint y: 116, endPoint x: 521, endPoint y: 140, distance: 40.4
drag, startPoint x: 186, startPoint y: 205, endPoint x: 194, endPoint y: 207, distance: 8.3
drag, startPoint x: 187, startPoint y: 258, endPoint x: 199, endPoint y: 231, distance: 29.2
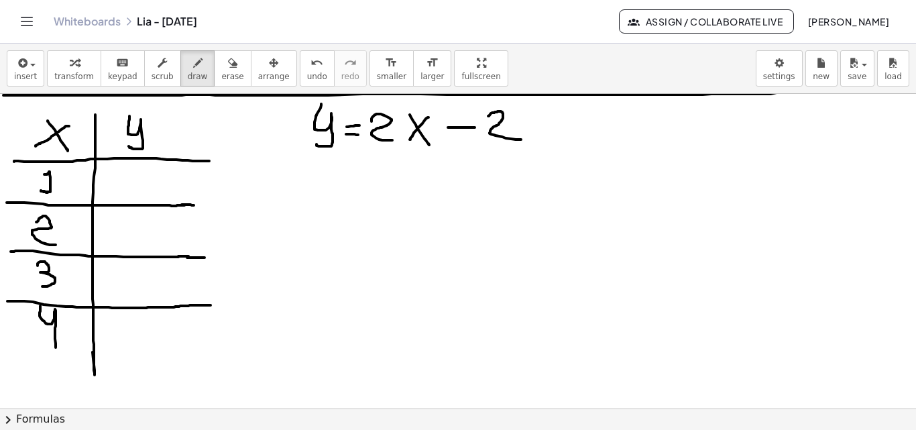
drag, startPoint x: 194, startPoint y: 205, endPoint x: 203, endPoint y: 205, distance: 9.4
drag, startPoint x: 95, startPoint y: 119, endPoint x: 93, endPoint y: 293, distance: 173.1
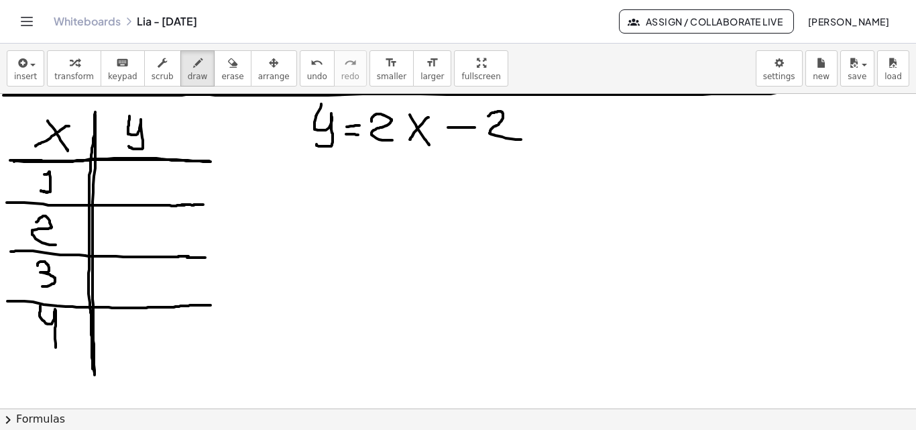
drag, startPoint x: 10, startPoint y: 160, endPoint x: 109, endPoint y: 152, distance: 99.7
drag, startPoint x: 93, startPoint y: 153, endPoint x: 91, endPoint y: 216, distance: 63.1
drag, startPoint x: 301, startPoint y: 184, endPoint x: 313, endPoint y: 205, distance: 24.0
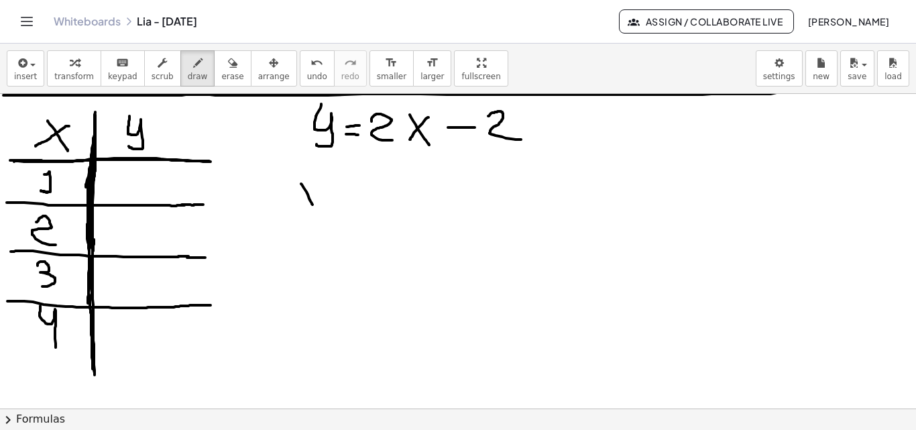
drag, startPoint x: 314, startPoint y: 188, endPoint x: 309, endPoint y: 200, distance: 13.2
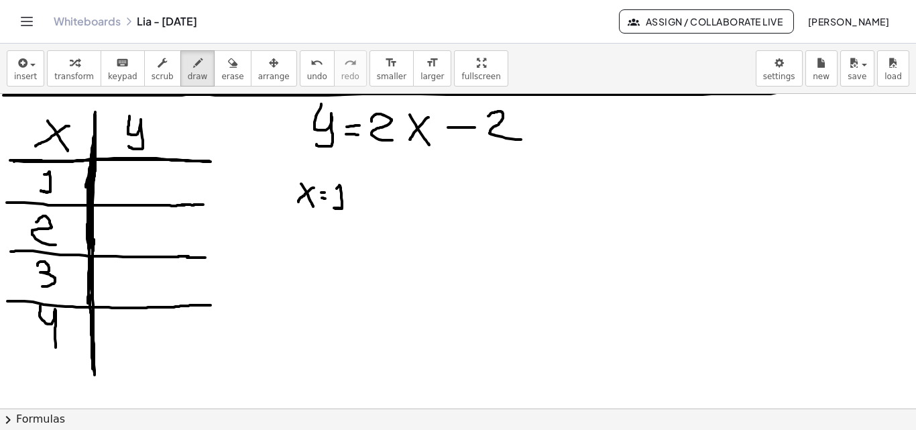
drag, startPoint x: 337, startPoint y: 189, endPoint x: 342, endPoint y: 209, distance: 20.8
drag, startPoint x: 268, startPoint y: 229, endPoint x: 264, endPoint y: 258, distance: 29.1
click at [214, 65] on button "erase" at bounding box center [232, 68] width 37 height 36
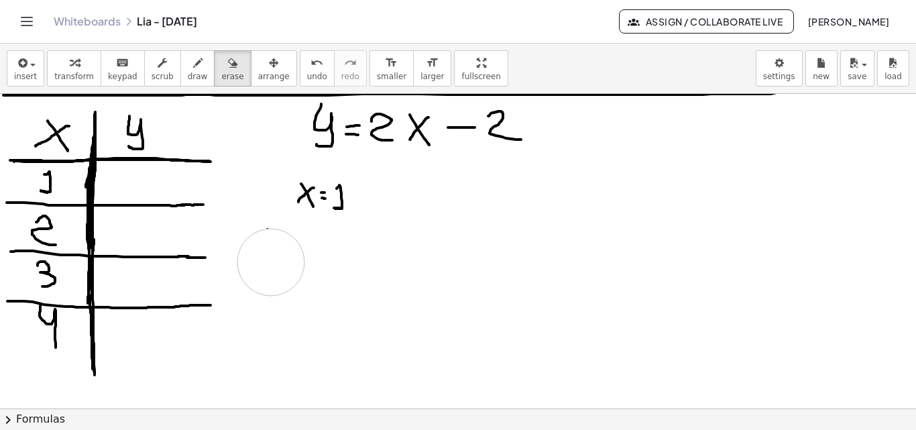
drag, startPoint x: 272, startPoint y: 262, endPoint x: 270, endPoint y: 256, distance: 7.0
click at [193, 59] on icon "button" at bounding box center [197, 63] width 9 height 16
drag, startPoint x: 269, startPoint y: 231, endPoint x: 268, endPoint y: 257, distance: 26.2
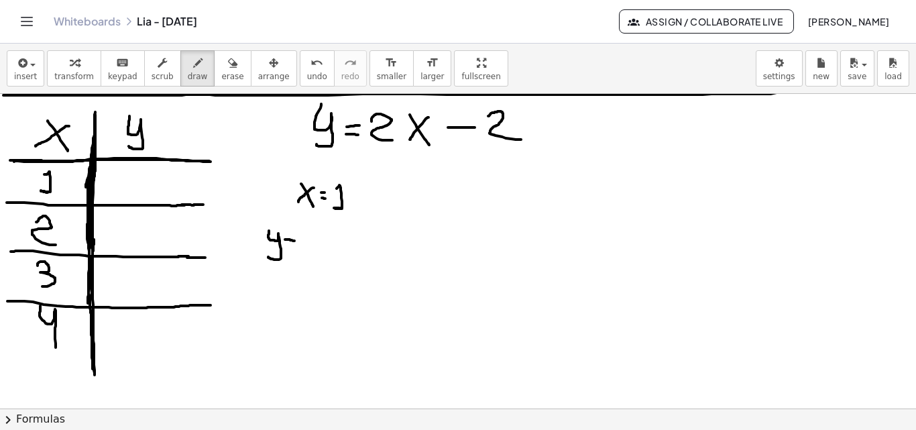
drag, startPoint x: 286, startPoint y: 240, endPoint x: 295, endPoint y: 241, distance: 8.8
drag, startPoint x: 286, startPoint y: 248, endPoint x: 294, endPoint y: 250, distance: 7.5
drag, startPoint x: 303, startPoint y: 239, endPoint x: 315, endPoint y: 256, distance: 20.7
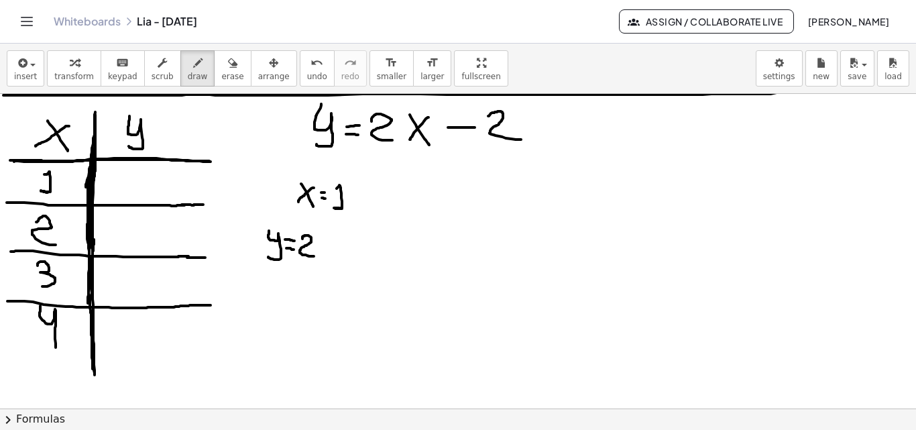
drag, startPoint x: 323, startPoint y: 234, endPoint x: 323, endPoint y: 260, distance: 25.5
drag, startPoint x: 329, startPoint y: 241, endPoint x: 332, endPoint y: 255, distance: 14.5
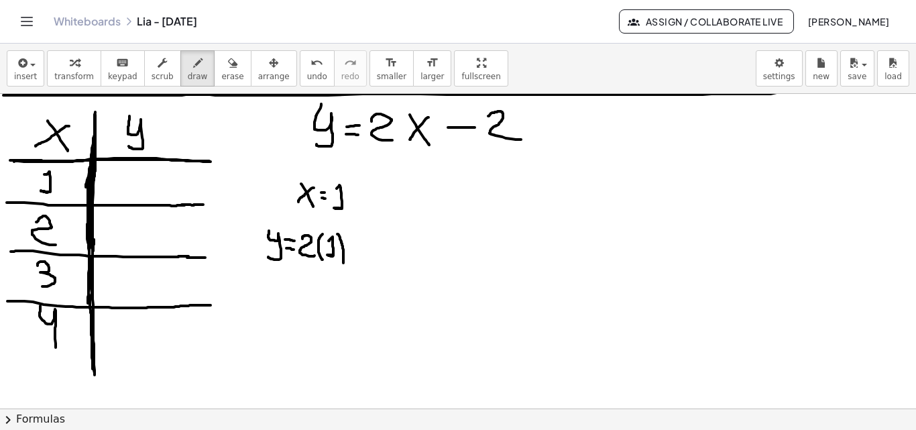
drag, startPoint x: 337, startPoint y: 234, endPoint x: 348, endPoint y: 252, distance: 21.1
drag, startPoint x: 350, startPoint y: 246, endPoint x: 360, endPoint y: 246, distance: 9.4
drag, startPoint x: 365, startPoint y: 240, endPoint x: 377, endPoint y: 259, distance: 22.3
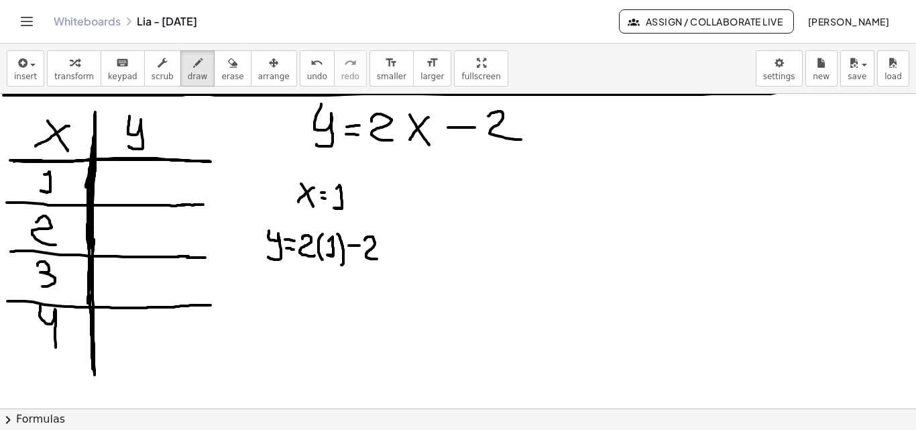
drag, startPoint x: 269, startPoint y: 280, endPoint x: 267, endPoint y: 305, distance: 24.9
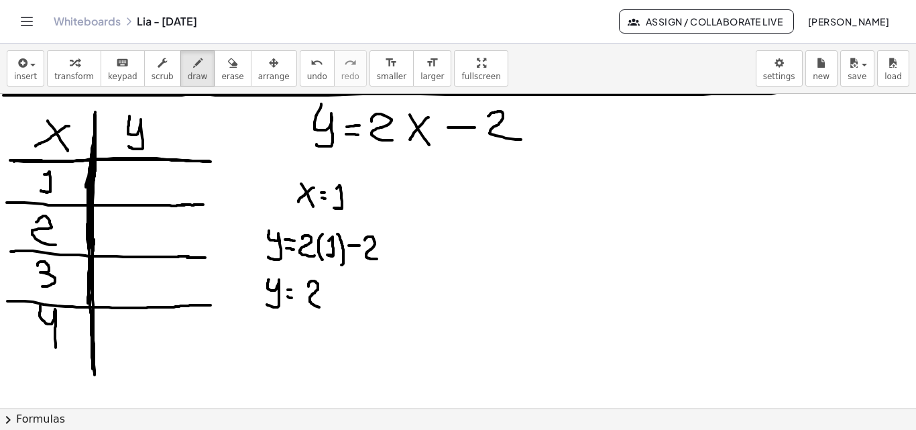
drag, startPoint x: 309, startPoint y: 286, endPoint x: 323, endPoint y: 302, distance: 21.4
drag, startPoint x: 331, startPoint y: 293, endPoint x: 339, endPoint y: 294, distance: 7.5
drag, startPoint x: 348, startPoint y: 287, endPoint x: 318, endPoint y: 325, distance: 48.3
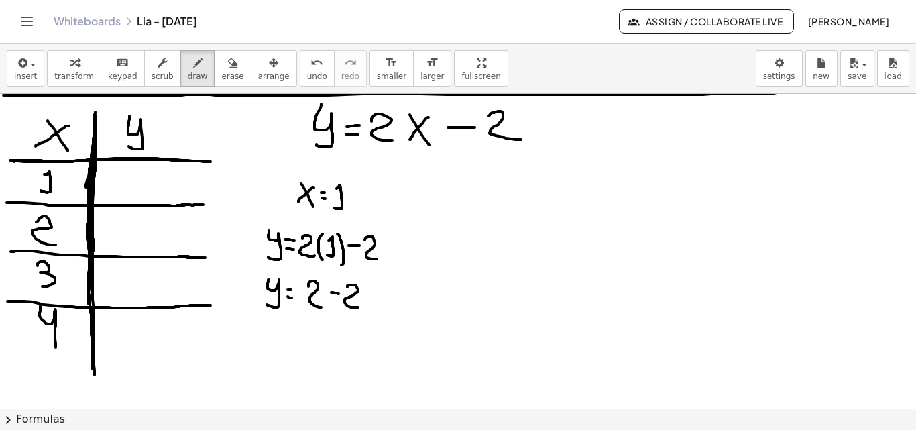
drag, startPoint x: 268, startPoint y: 324, endPoint x: 268, endPoint y: 350, distance: 25.5
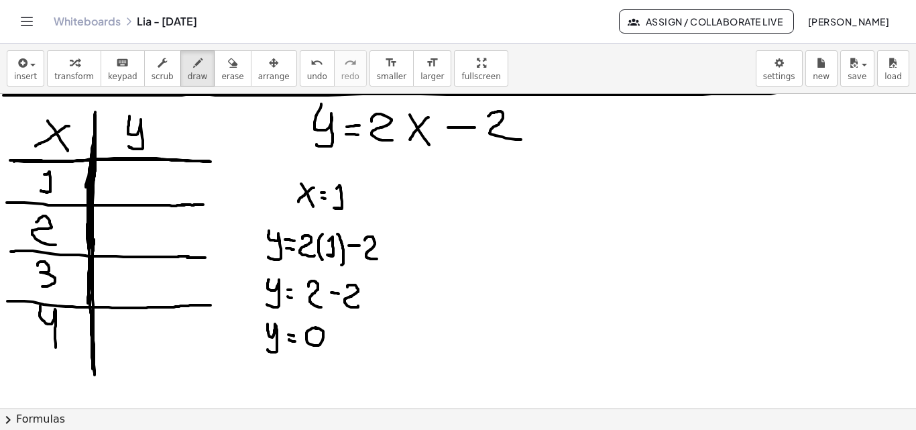
drag, startPoint x: 333, startPoint y: 342, endPoint x: 333, endPoint y: 355, distance: 12.7
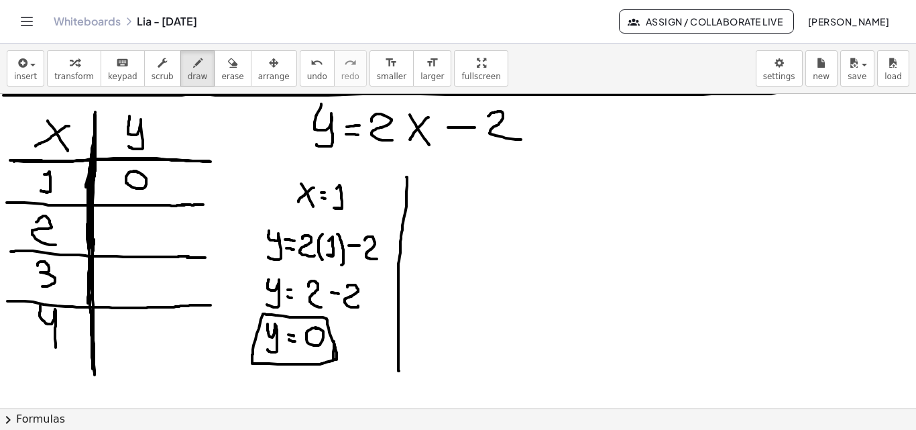
drag, startPoint x: 407, startPoint y: 177, endPoint x: 422, endPoint y: 330, distance: 153.7
drag, startPoint x: 447, startPoint y: 182, endPoint x: 457, endPoint y: 194, distance: 14.8
drag, startPoint x: 457, startPoint y: 183, endPoint x: 446, endPoint y: 196, distance: 16.7
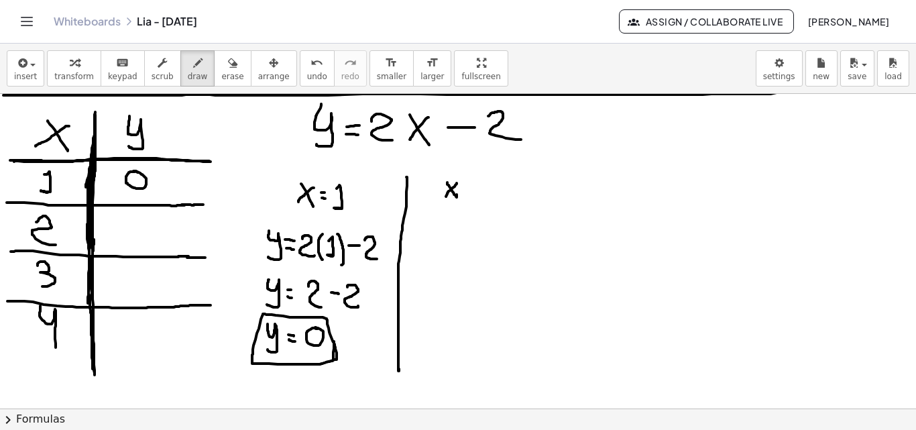
drag, startPoint x: 466, startPoint y: 191, endPoint x: 475, endPoint y: 187, distance: 10.0
drag, startPoint x: 480, startPoint y: 182, endPoint x: 490, endPoint y: 198, distance: 19.0
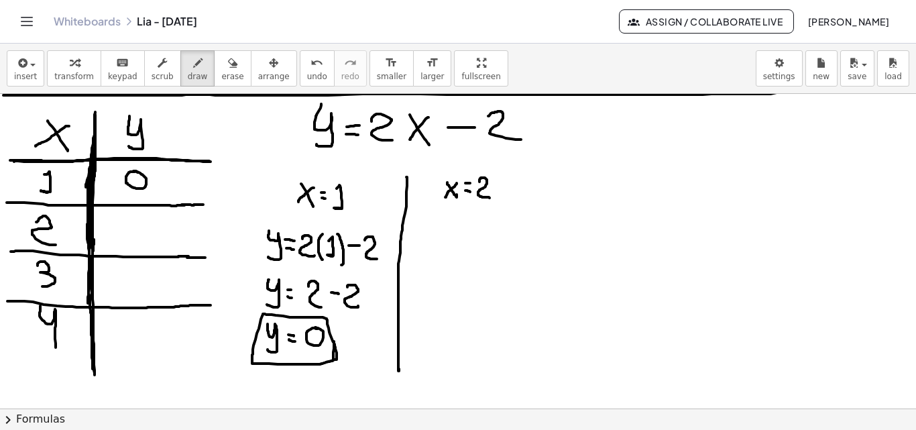
drag, startPoint x: 420, startPoint y: 221, endPoint x: 418, endPoint y: 239, distance: 17.6
drag, startPoint x: 435, startPoint y: 235, endPoint x: 441, endPoint y: 237, distance: 7.2
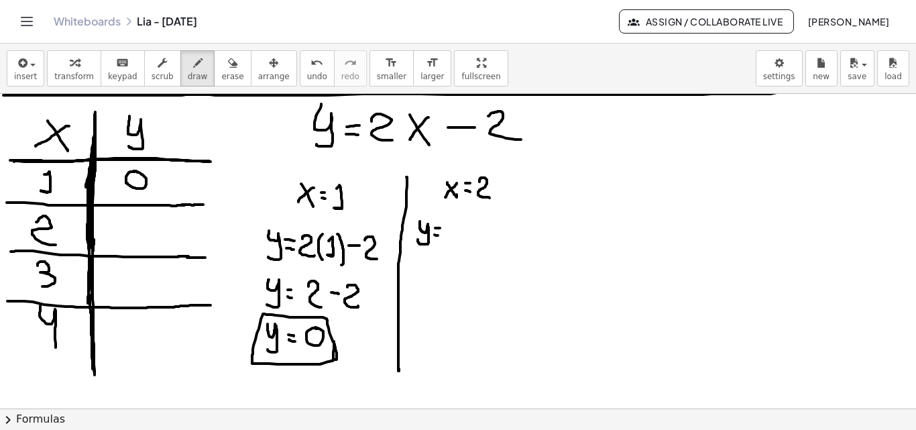
drag, startPoint x: 446, startPoint y: 229, endPoint x: 460, endPoint y: 237, distance: 16.6
drag, startPoint x: 468, startPoint y: 221, endPoint x: 470, endPoint y: 241, distance: 20.2
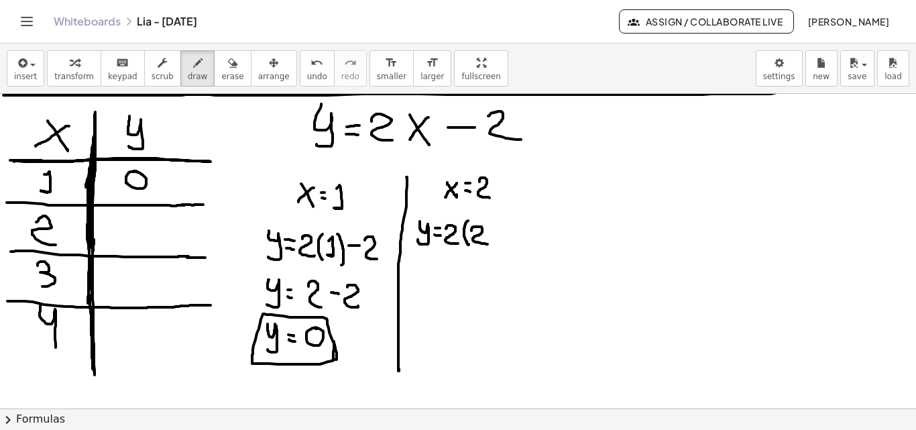
drag, startPoint x: 472, startPoint y: 229, endPoint x: 489, endPoint y: 233, distance: 17.8
drag, startPoint x: 487, startPoint y: 223, endPoint x: 489, endPoint y: 242, distance: 18.9
drag, startPoint x: 496, startPoint y: 231, endPoint x: 508, endPoint y: 232, distance: 11.4
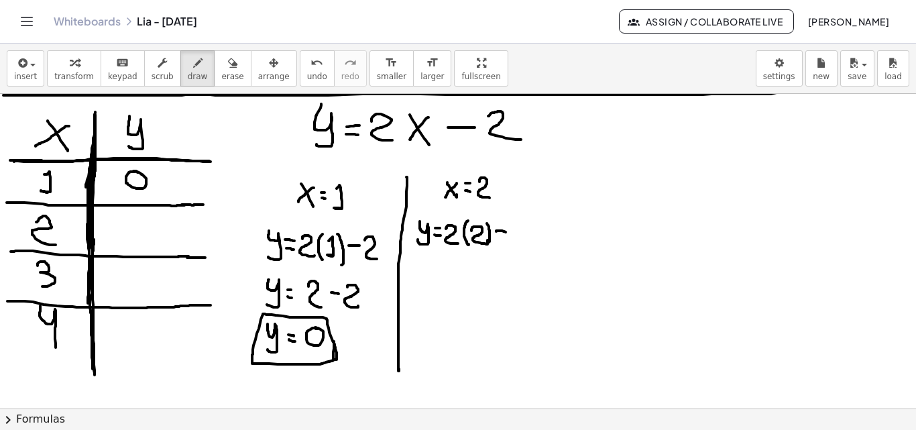
drag, startPoint x: 519, startPoint y: 226, endPoint x: 534, endPoint y: 243, distance: 22.8
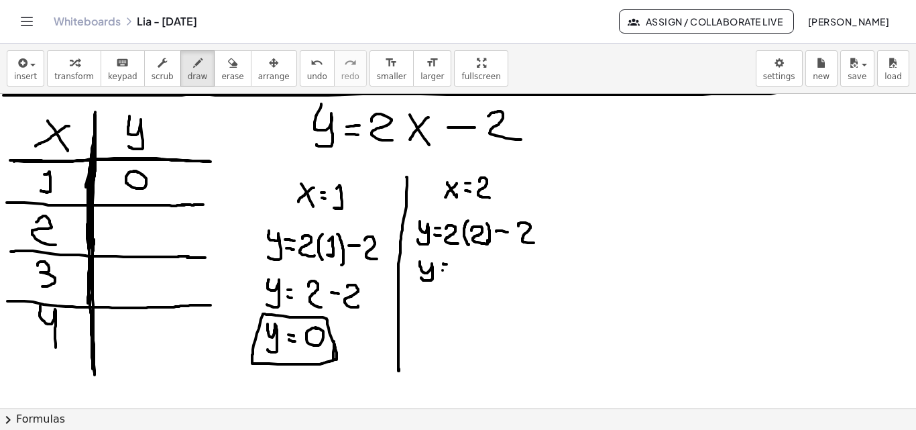
drag, startPoint x: 460, startPoint y: 261, endPoint x: 469, endPoint y: 279, distance: 20.4
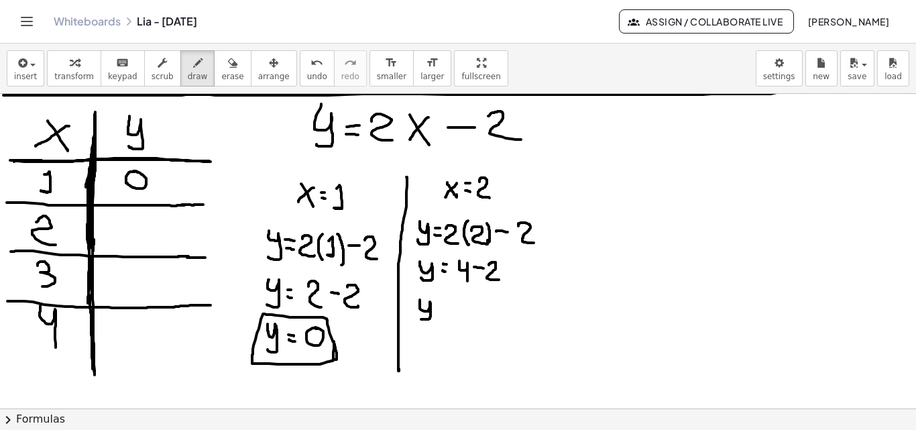
drag, startPoint x: 420, startPoint y: 300, endPoint x: 422, endPoint y: 318, distance: 18.2
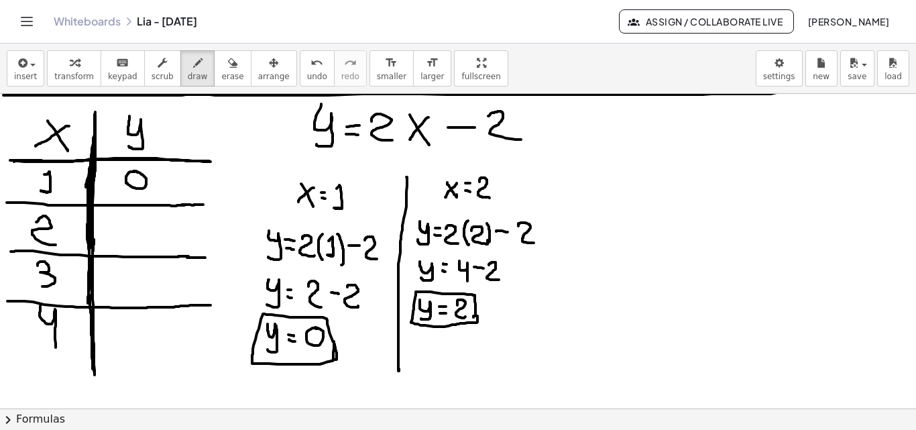
drag, startPoint x: 476, startPoint y: 308, endPoint x: 474, endPoint y: 317, distance: 9.6
drag, startPoint x: 131, startPoint y: 220, endPoint x: 147, endPoint y: 234, distance: 21.4
drag, startPoint x: 560, startPoint y: 173, endPoint x: 558, endPoint y: 355, distance: 181.8
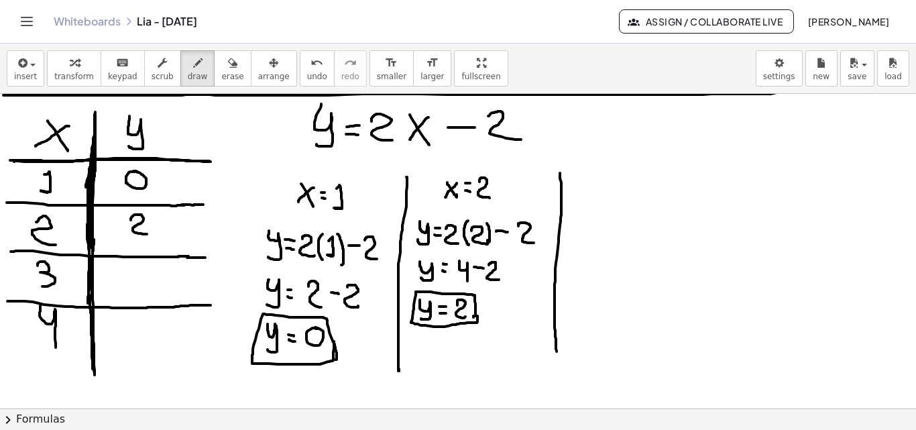
drag, startPoint x: 574, startPoint y: 175, endPoint x: 586, endPoint y: 188, distance: 17.1
drag, startPoint x: 585, startPoint y: 176, endPoint x: 577, endPoint y: 188, distance: 14.0
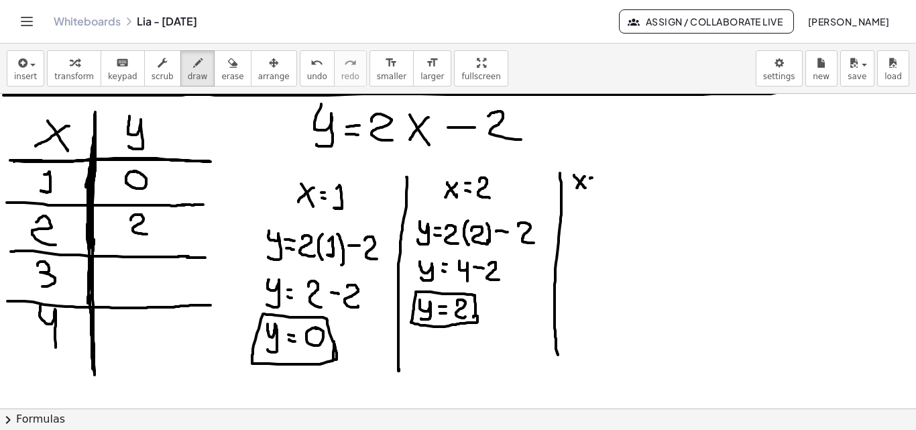
drag, startPoint x: 600, startPoint y: 173, endPoint x: 600, endPoint y: 190, distance: 16.8
drag, startPoint x: 569, startPoint y: 220, endPoint x: 567, endPoint y: 248, distance: 27.6
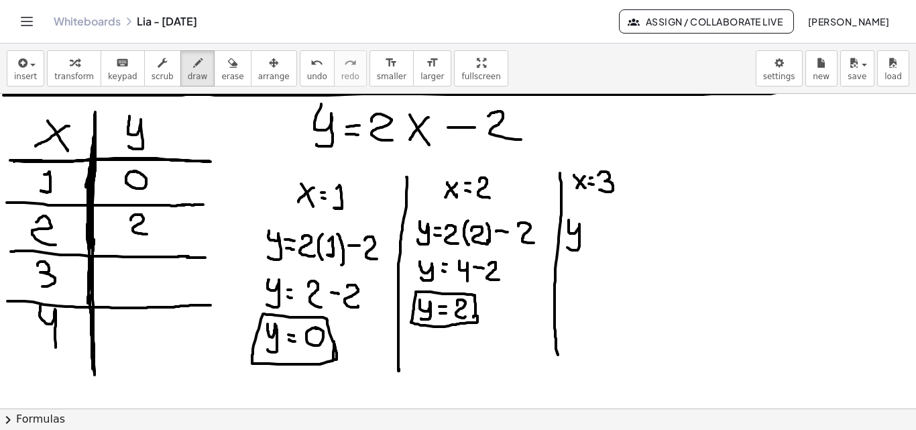
drag, startPoint x: 602, startPoint y: 225, endPoint x: 610, endPoint y: 240, distance: 16.5
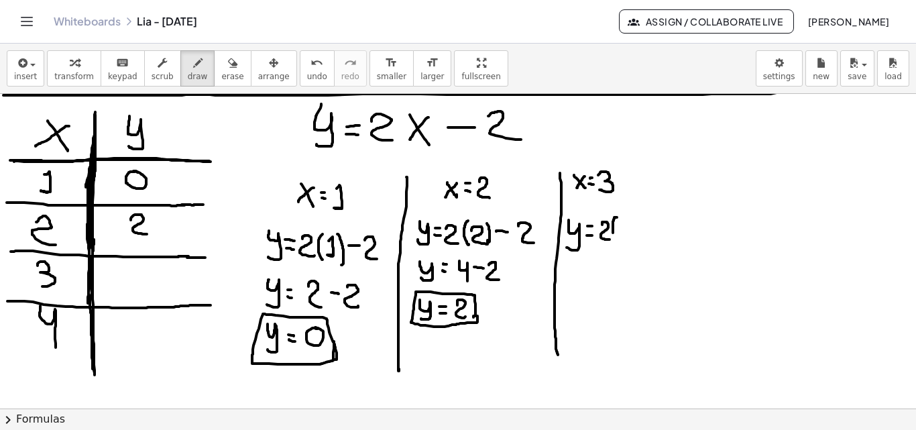
drag, startPoint x: 617, startPoint y: 217, endPoint x: 619, endPoint y: 240, distance: 22.3
drag, startPoint x: 623, startPoint y: 228, endPoint x: 625, endPoint y: 241, distance: 13.0
drag, startPoint x: 636, startPoint y: 219, endPoint x: 642, endPoint y: 239, distance: 21.0
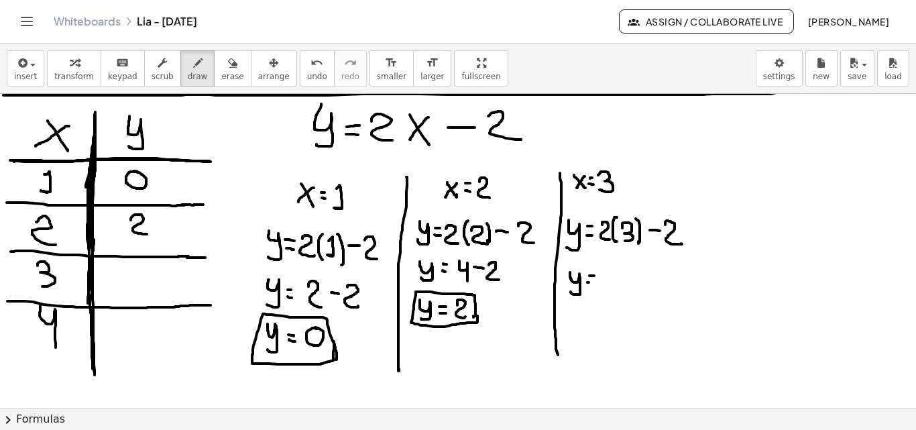
drag, startPoint x: 616, startPoint y: 269, endPoint x: 608, endPoint y: 282, distance: 15.6
drag, startPoint x: 625, startPoint y: 276, endPoint x: 635, endPoint y: 276, distance: 9.4
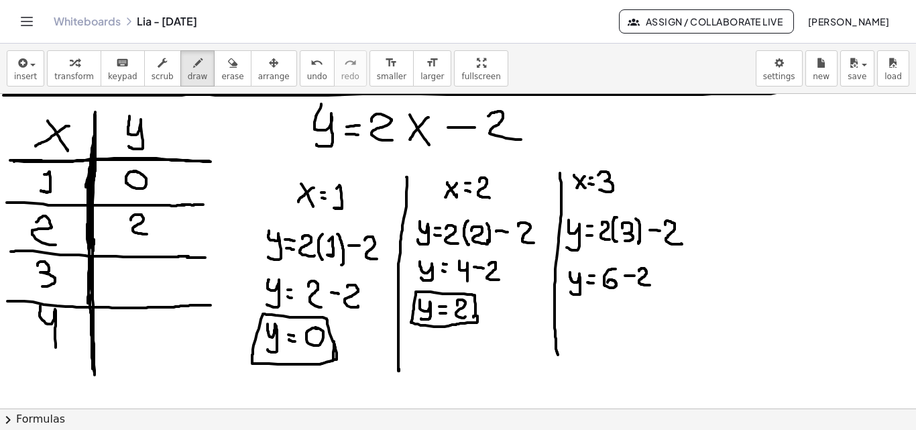
drag, startPoint x: 639, startPoint y: 271, endPoint x: 650, endPoint y: 285, distance: 17.7
drag, startPoint x: 567, startPoint y: 305, endPoint x: 578, endPoint y: 315, distance: 15.2
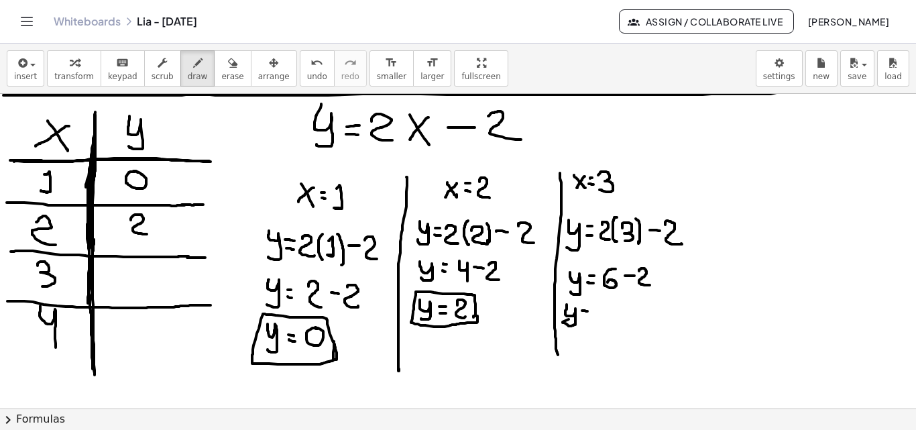
drag, startPoint x: 582, startPoint y: 317, endPoint x: 589, endPoint y: 317, distance: 7.4
drag, startPoint x: 602, startPoint y: 311, endPoint x: 613, endPoint y: 322, distance: 15.7
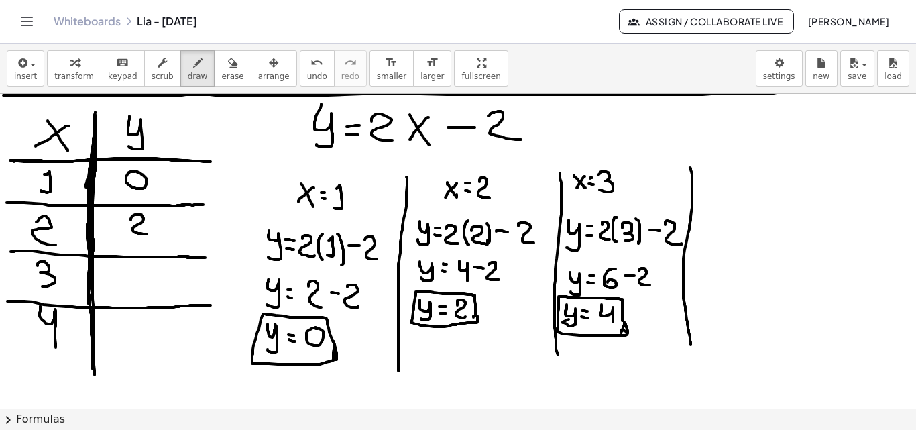
drag, startPoint x: 691, startPoint y: 168, endPoint x: 689, endPoint y: 345, distance: 176.5
drag, startPoint x: 127, startPoint y: 264, endPoint x: 136, endPoint y: 295, distance: 31.4
drag, startPoint x: 714, startPoint y: 173, endPoint x: 721, endPoint y: 179, distance: 9.0
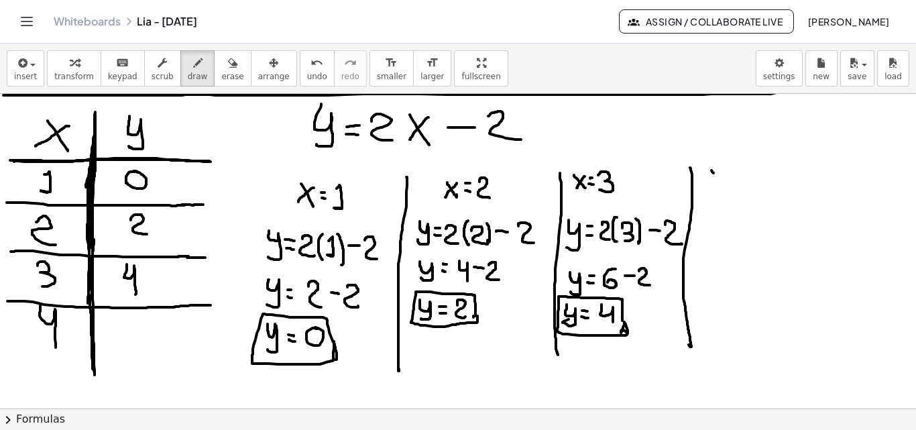
drag, startPoint x: 721, startPoint y: 172, endPoint x: 709, endPoint y: 183, distance: 16.1
drag, startPoint x: 727, startPoint y: 175, endPoint x: 733, endPoint y: 176, distance: 6.8
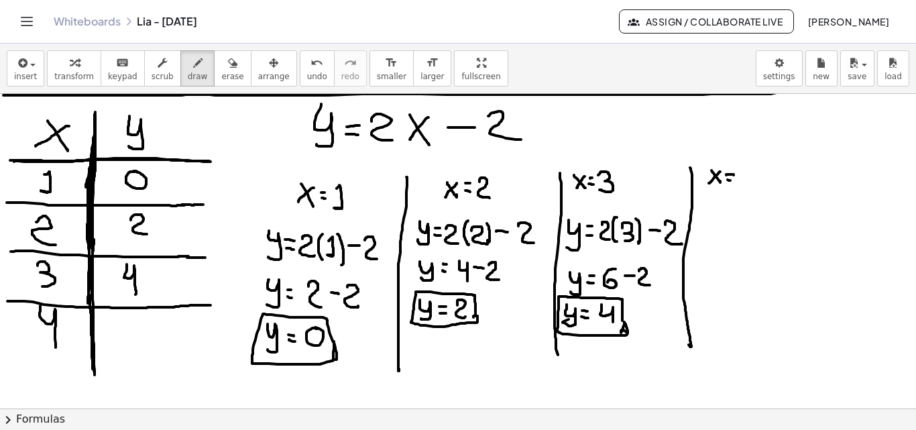
drag, startPoint x: 742, startPoint y: 166, endPoint x: 748, endPoint y: 191, distance: 25.5
drag, startPoint x: 702, startPoint y: 211, endPoint x: 712, endPoint y: 232, distance: 23.7
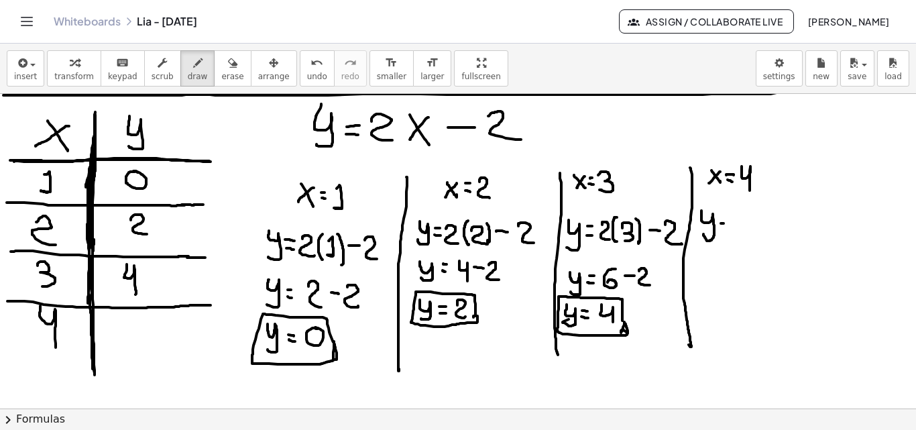
drag, startPoint x: 732, startPoint y: 215, endPoint x: 741, endPoint y: 233, distance: 19.8
drag, startPoint x: 748, startPoint y: 218, endPoint x: 753, endPoint y: 233, distance: 15.7
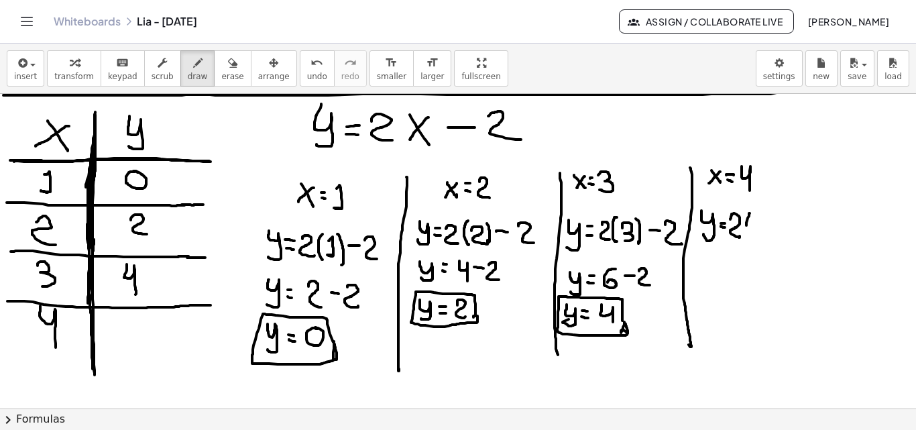
drag, startPoint x: 759, startPoint y: 219, endPoint x: 767, endPoint y: 233, distance: 16.6
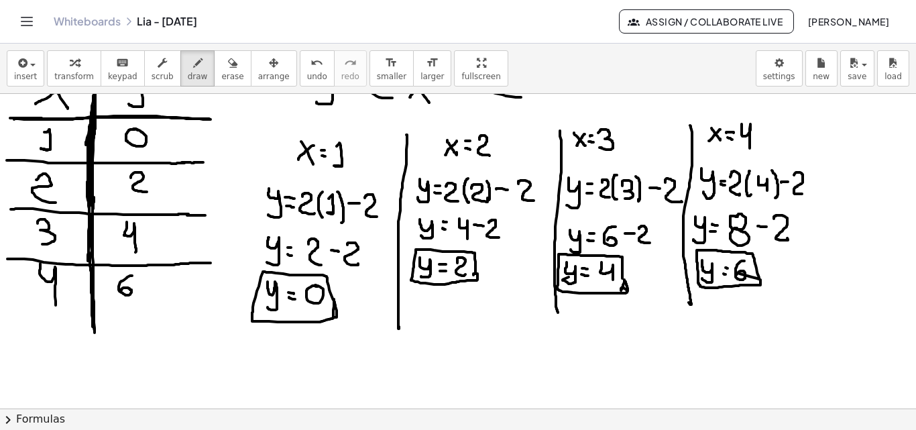
scroll to position [1385, 0]
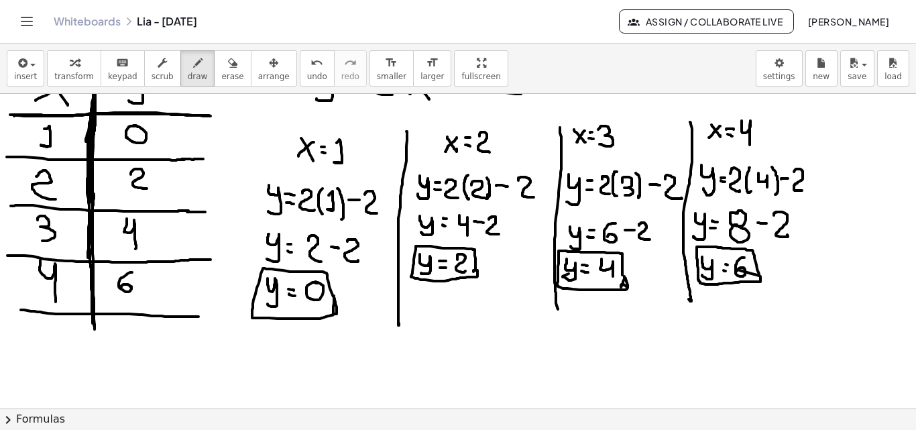
drag, startPoint x: 21, startPoint y: 310, endPoint x: 199, endPoint y: 317, distance: 177.9
drag, startPoint x: 48, startPoint y: 326, endPoint x: 42, endPoint y: 343, distance: 18.2
drag, startPoint x: 34, startPoint y: 354, endPoint x: 212, endPoint y: 372, distance: 179.3
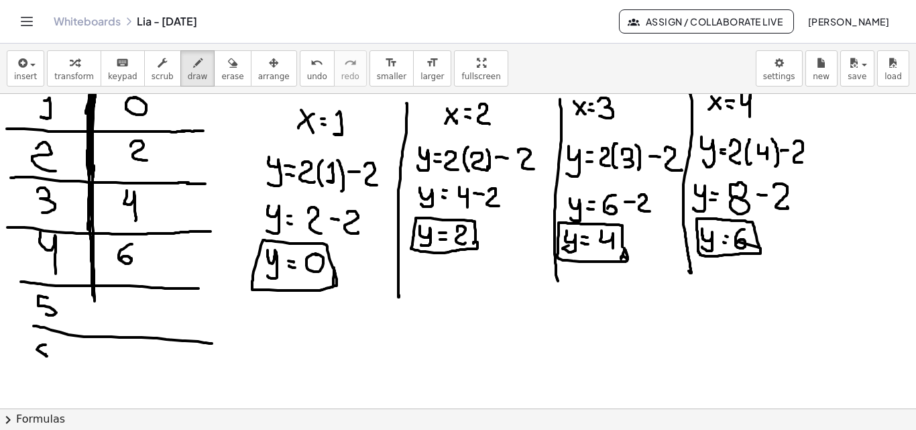
scroll to position [1424, 0]
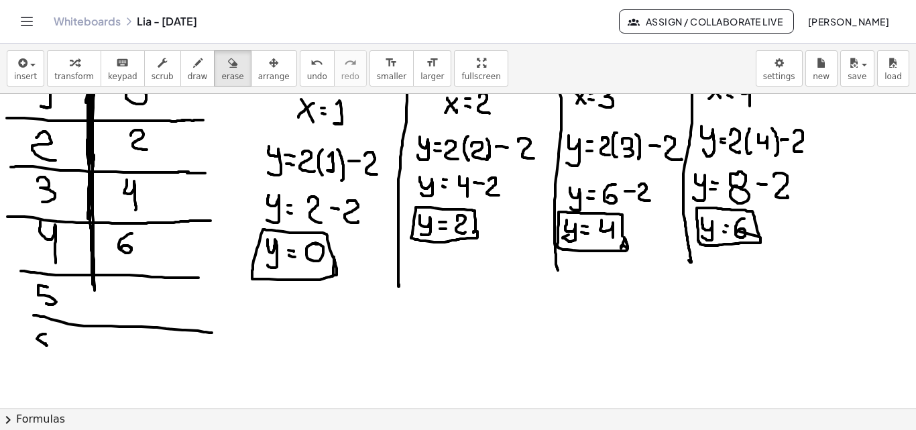
click at [224, 78] on button "erase" at bounding box center [232, 68] width 37 height 36
click at [180, 76] on button "draw" at bounding box center [197, 68] width 35 height 36
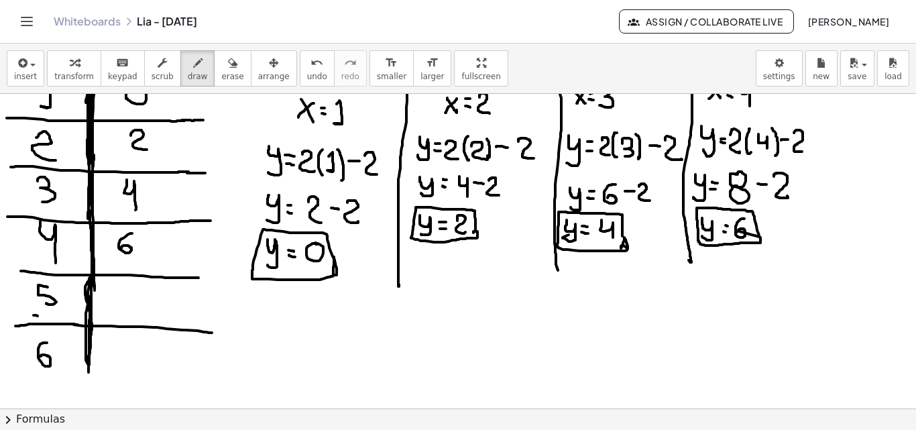
drag, startPoint x: 91, startPoint y: 280, endPoint x: 91, endPoint y: 296, distance: 16.1
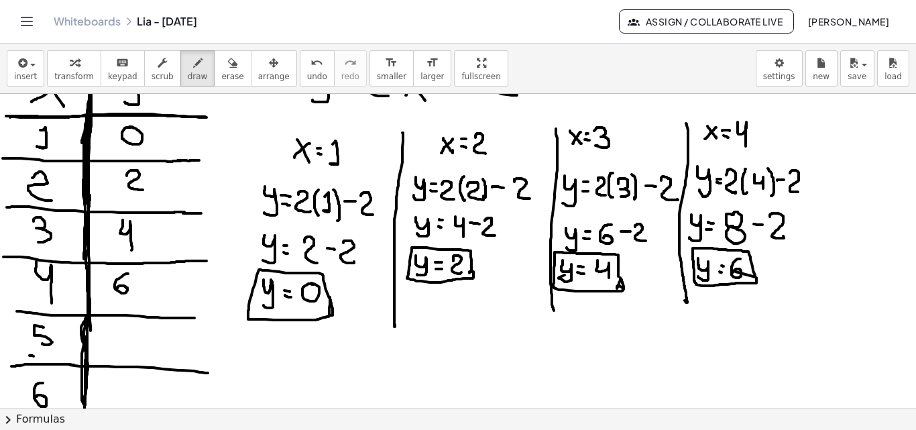
scroll to position [1383, 0]
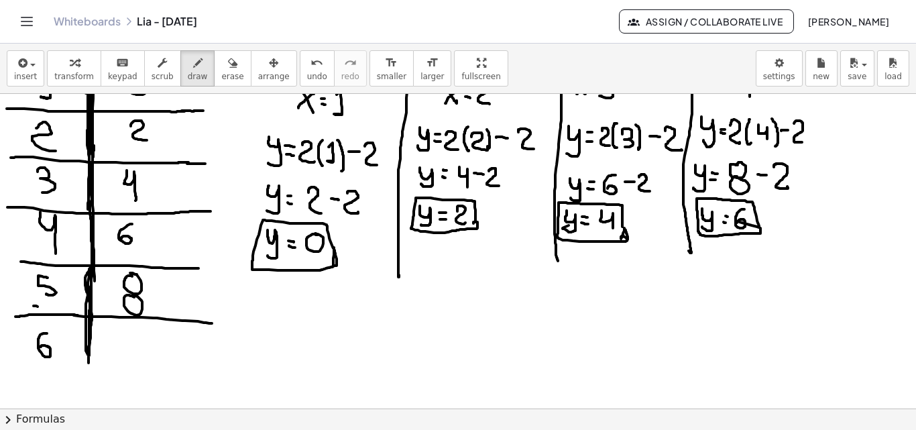
scroll to position [1442, 0]
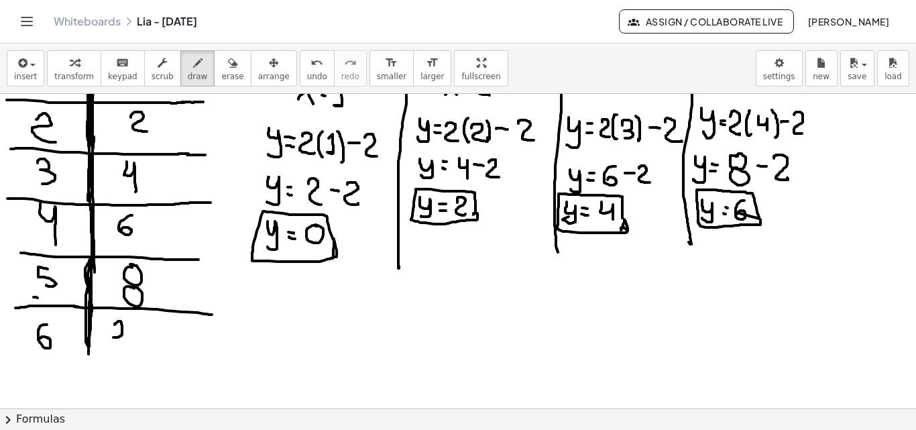
drag, startPoint x: 115, startPoint y: 325, endPoint x: 124, endPoint y: 339, distance: 16.9
drag, startPoint x: 160, startPoint y: 301, endPoint x: 167, endPoint y: 278, distance: 23.8
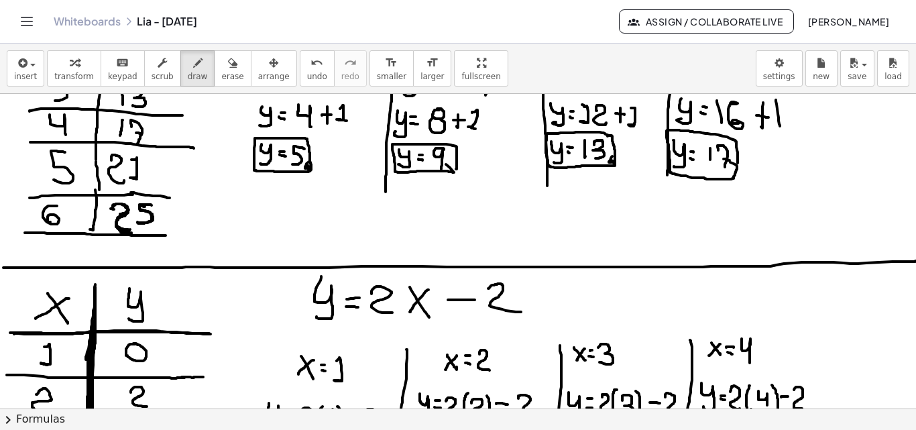
scroll to position [1166, 0]
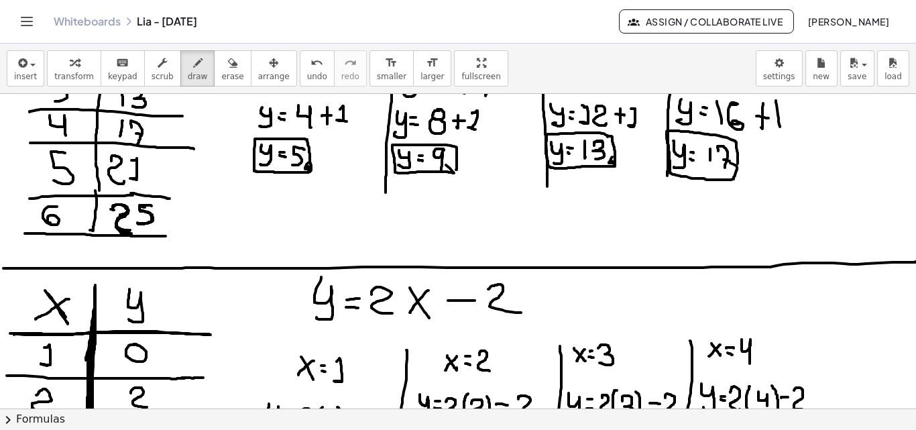
drag, startPoint x: 45, startPoint y: 290, endPoint x: 66, endPoint y: 319, distance: 36.0
drag, startPoint x: 35, startPoint y: 317, endPoint x: 67, endPoint y: 298, distance: 37.6
drag, startPoint x: 129, startPoint y: 287, endPoint x: 126, endPoint y: 316, distance: 29.0
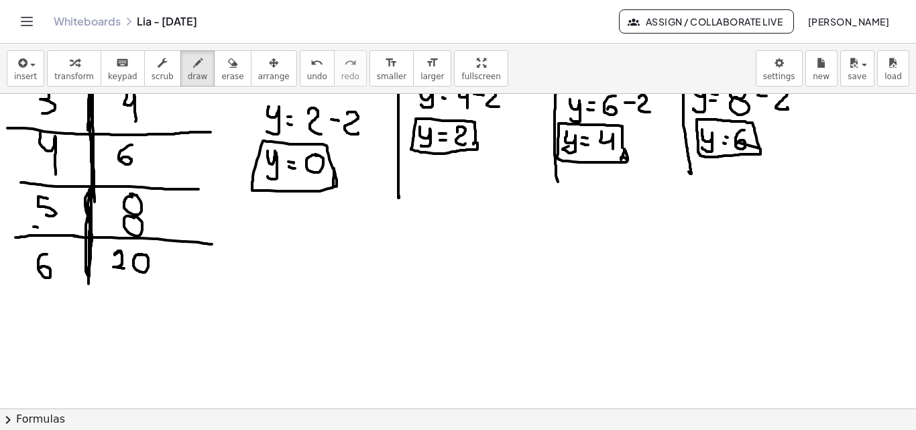
scroll to position [1536, 0]
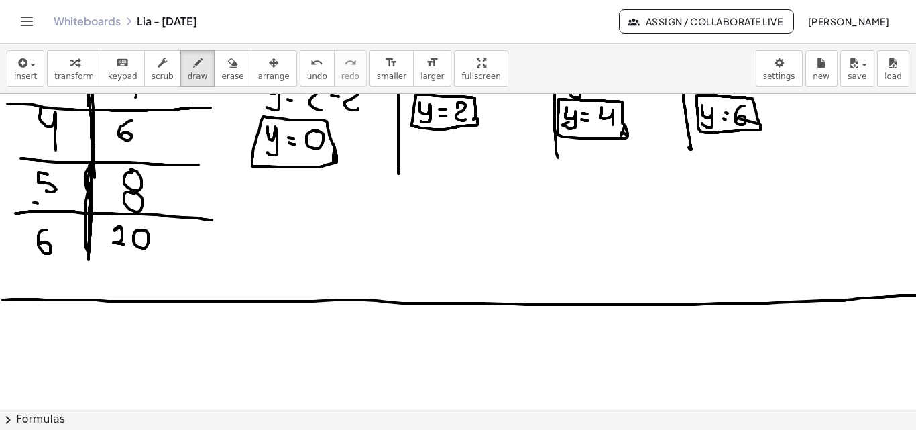
drag, startPoint x: 3, startPoint y: 300, endPoint x: 934, endPoint y: 294, distance: 931.2
click at [916, 294] on html "Graspable Math Activities Get Started Activity Bank Assigned Work Classes White…" at bounding box center [458, 215] width 916 height 430
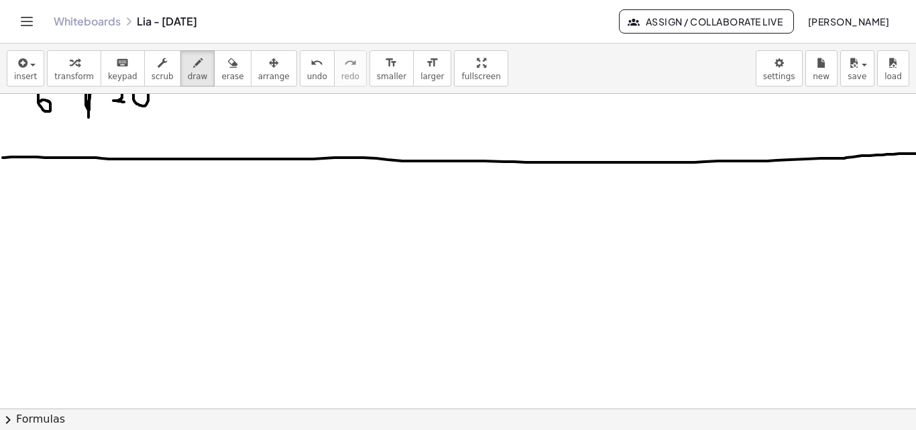
scroll to position [1707, 0]
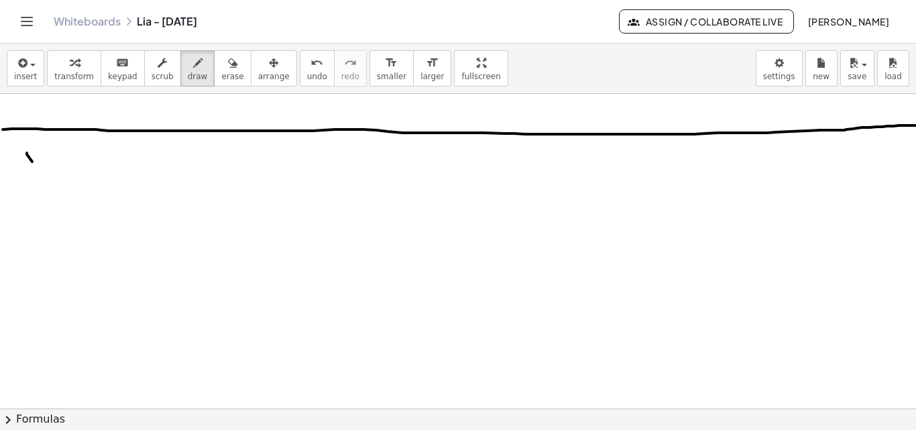
drag, startPoint x: 27, startPoint y: 153, endPoint x: 46, endPoint y: 178, distance: 32.1
drag, startPoint x: 46, startPoint y: 160, endPoint x: 23, endPoint y: 175, distance: 27.2
drag, startPoint x: 68, startPoint y: 152, endPoint x: 62, endPoint y: 323, distance: 171.2
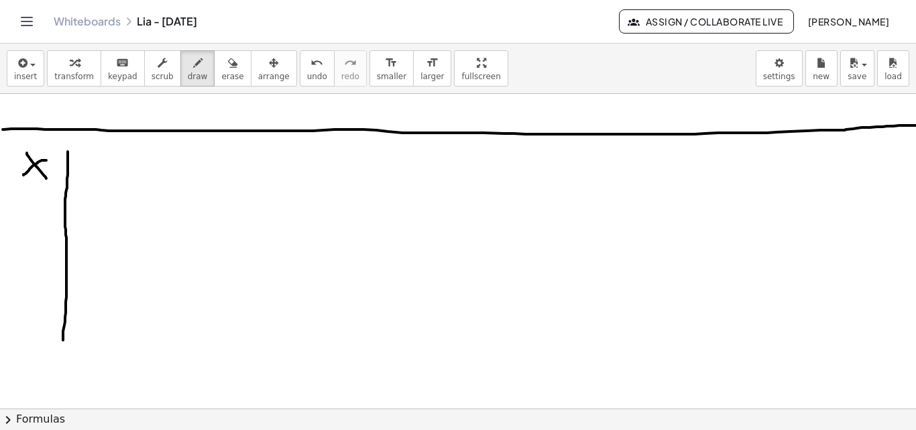
drag, startPoint x: 19, startPoint y: 198, endPoint x: 127, endPoint y: 198, distance: 108.0
drag, startPoint x: 91, startPoint y: 155, endPoint x: 60, endPoint y: 223, distance: 75.1
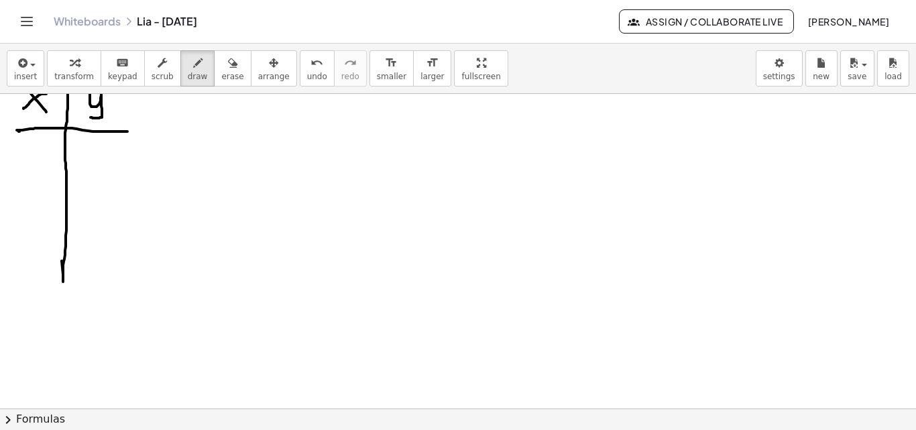
scroll to position [1778, 0]
drag, startPoint x: 15, startPoint y: 170, endPoint x: 148, endPoint y: 171, distance: 132.2
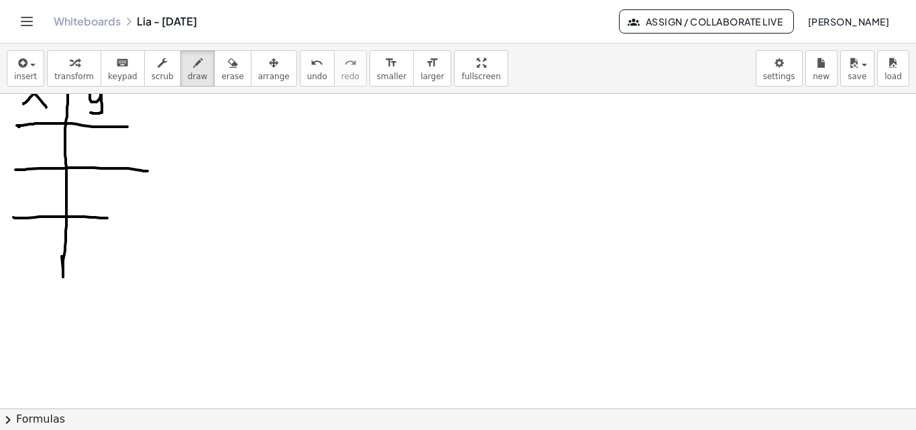
drag, startPoint x: 13, startPoint y: 217, endPoint x: 115, endPoint y: 219, distance: 102.0
drag, startPoint x: 23, startPoint y: 260, endPoint x: 122, endPoint y: 264, distance: 99.3
drag, startPoint x: 20, startPoint y: 305, endPoint x: 136, endPoint y: 311, distance: 115.5
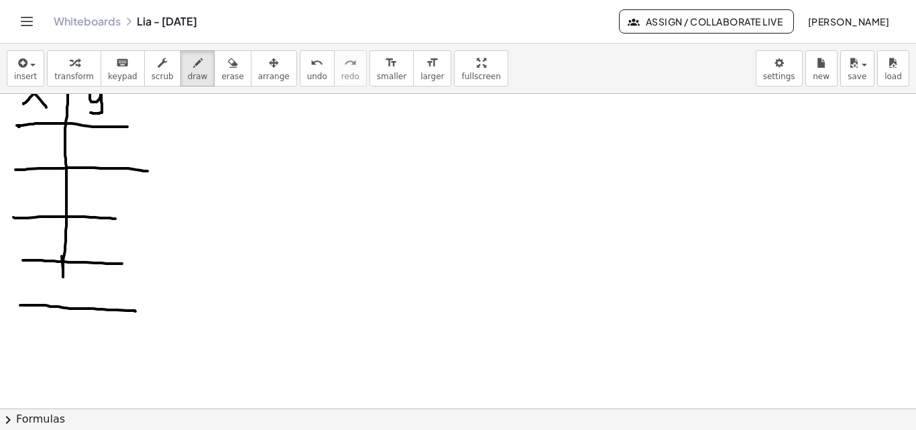
drag, startPoint x: 61, startPoint y: 264, endPoint x: 65, endPoint y: 220, distance: 43.8
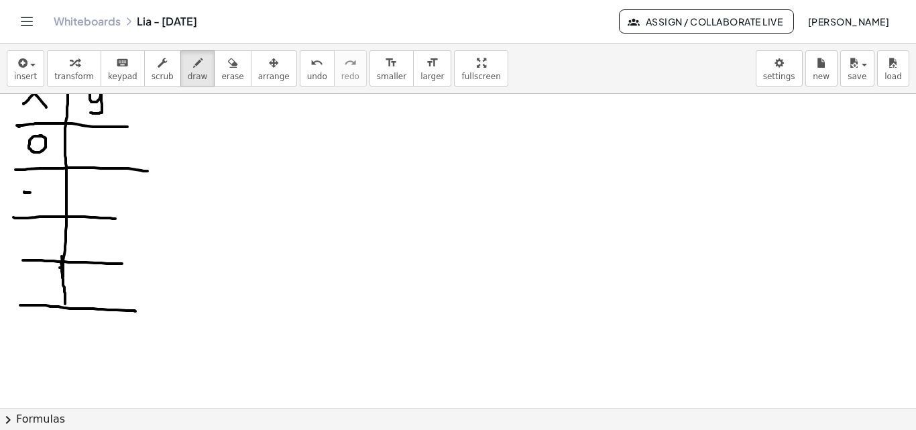
drag, startPoint x: 24, startPoint y: 192, endPoint x: 33, endPoint y: 191, distance: 8.8
drag, startPoint x: 38, startPoint y: 182, endPoint x: 44, endPoint y: 201, distance: 19.7
drag, startPoint x: 23, startPoint y: 239, endPoint x: 31, endPoint y: 240, distance: 7.4
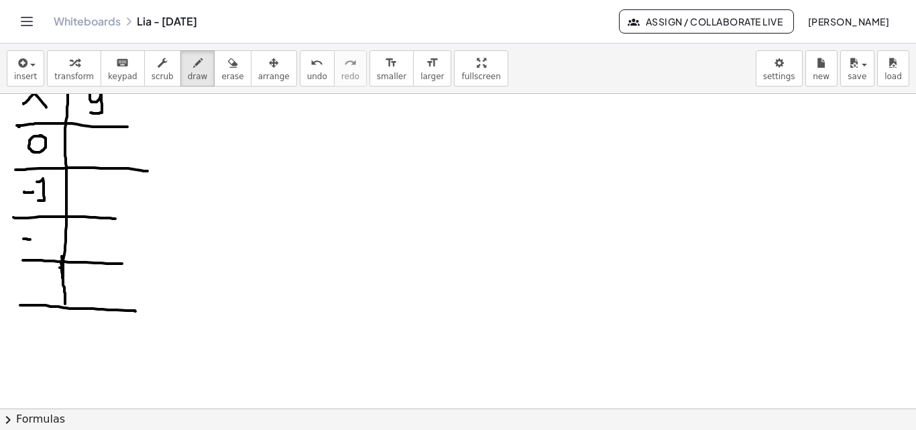
drag, startPoint x: 37, startPoint y: 234, endPoint x: 33, endPoint y: 262, distance: 27.8
drag, startPoint x: 17, startPoint y: 282, endPoint x: 25, endPoint y: 282, distance: 8.7
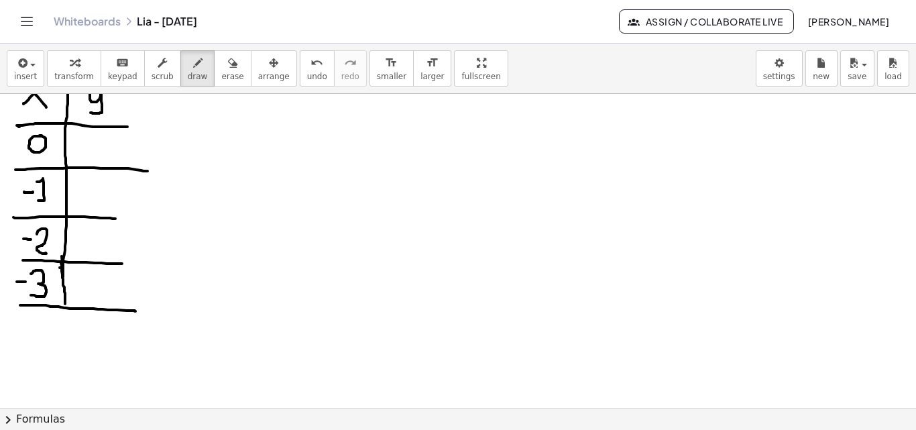
drag, startPoint x: 31, startPoint y: 274, endPoint x: 31, endPoint y: 295, distance: 21.5
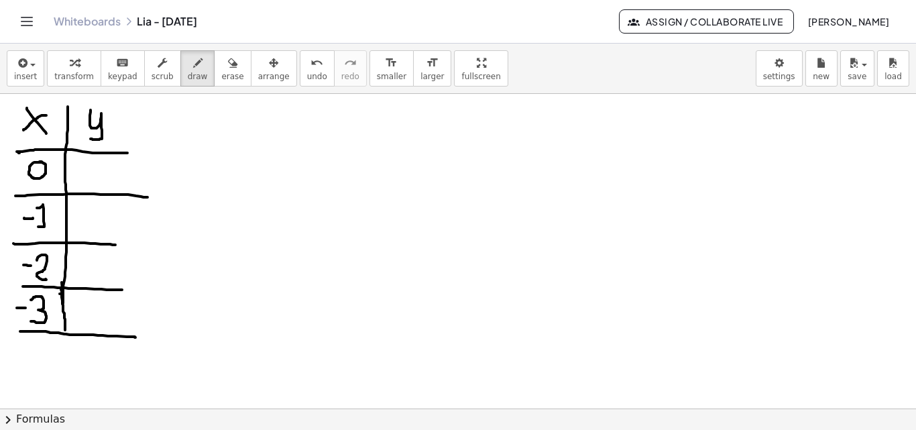
scroll to position [1740, 0]
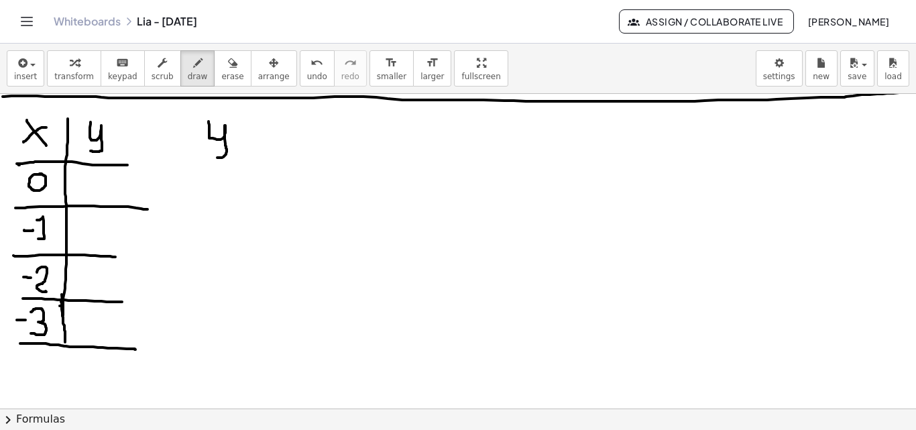
drag, startPoint x: 209, startPoint y: 121, endPoint x: 221, endPoint y: 148, distance: 29.4
drag, startPoint x: 235, startPoint y: 144, endPoint x: 243, endPoint y: 145, distance: 8.1
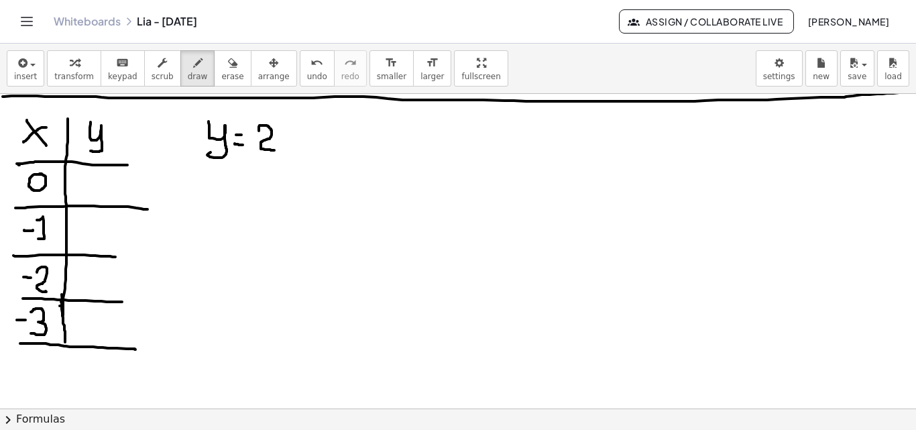
drag, startPoint x: 259, startPoint y: 131, endPoint x: 279, endPoint y: 141, distance: 22.5
drag, startPoint x: 278, startPoint y: 127, endPoint x: 298, endPoint y: 145, distance: 26.1
drag, startPoint x: 296, startPoint y: 126, endPoint x: 295, endPoint y: 142, distance: 16.2
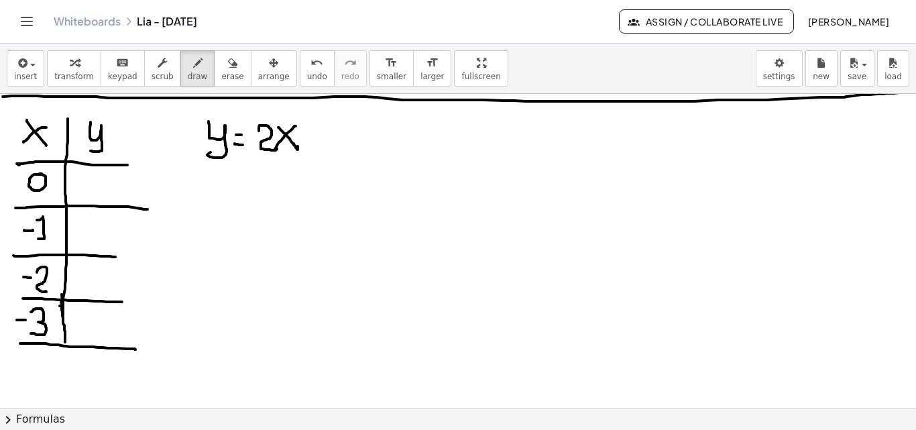
drag, startPoint x: 307, startPoint y: 135, endPoint x: 325, endPoint y: 134, distance: 17.5
drag, startPoint x: 339, startPoint y: 125, endPoint x: 343, endPoint y: 143, distance: 17.9
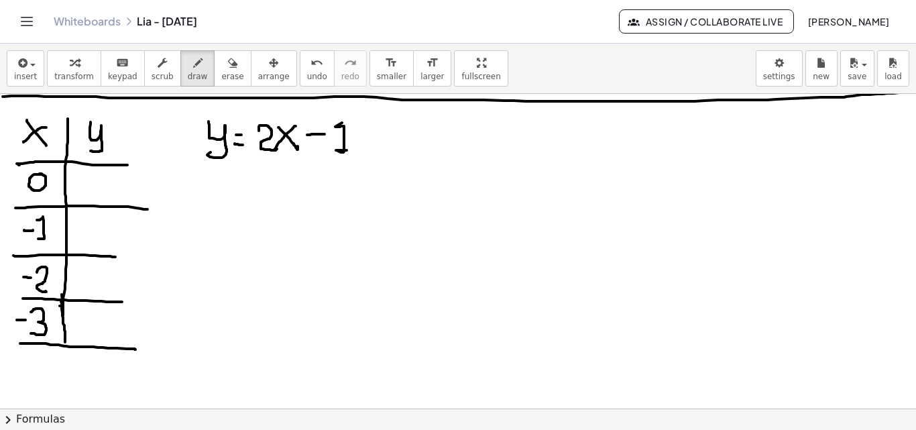
drag, startPoint x: 227, startPoint y: 189, endPoint x: 242, endPoint y: 215, distance: 30.4
drag, startPoint x: 242, startPoint y: 192, endPoint x: 225, endPoint y: 207, distance: 22.3
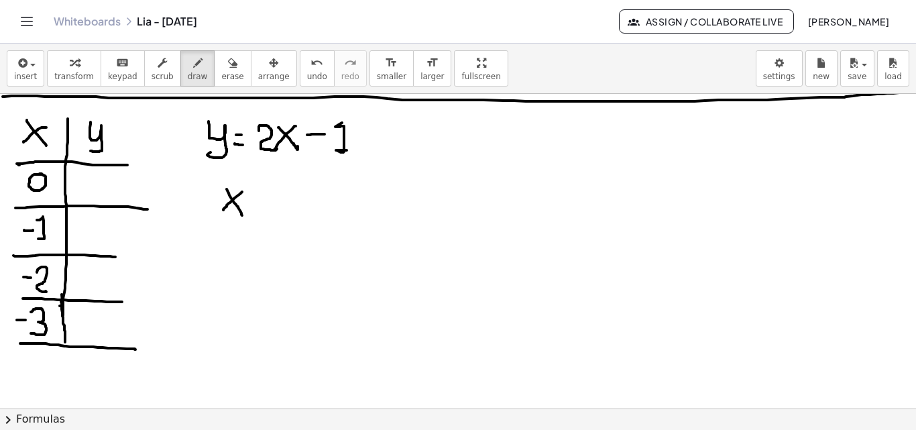
drag, startPoint x: 207, startPoint y: 237, endPoint x: 201, endPoint y: 258, distance: 22.5
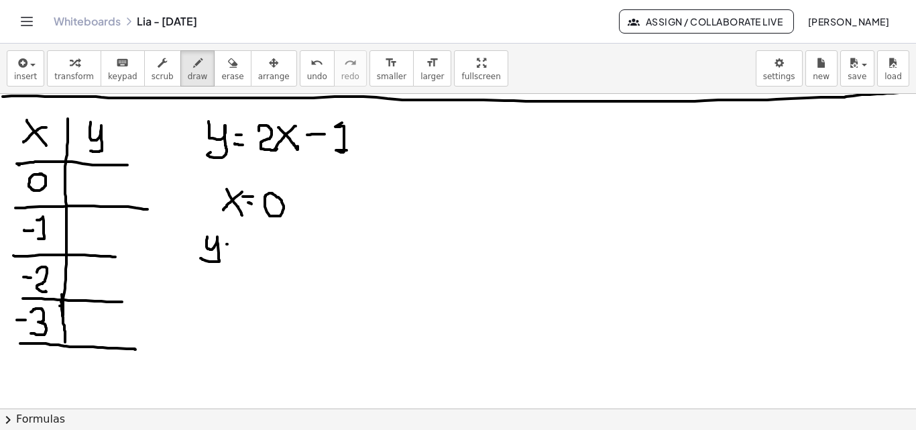
drag, startPoint x: 242, startPoint y: 242, endPoint x: 250, endPoint y: 260, distance: 19.8
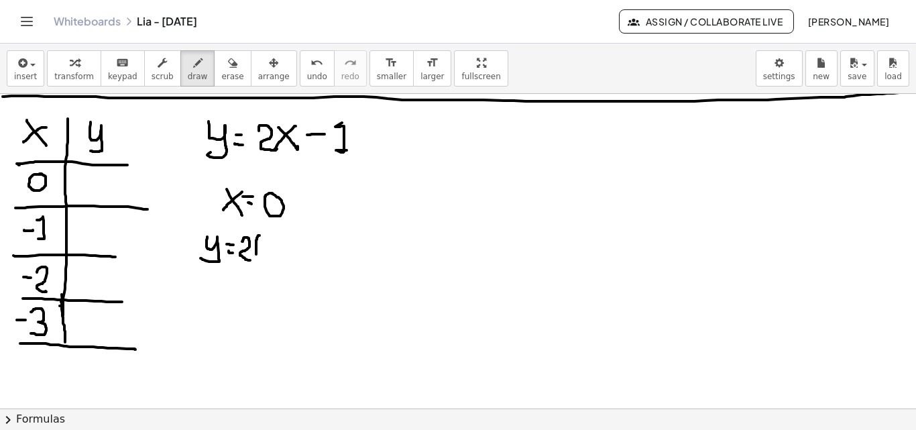
drag, startPoint x: 260, startPoint y: 235, endPoint x: 260, endPoint y: 261, distance: 25.5
drag, startPoint x: 285, startPoint y: 235, endPoint x: 305, endPoint y: 258, distance: 30.5
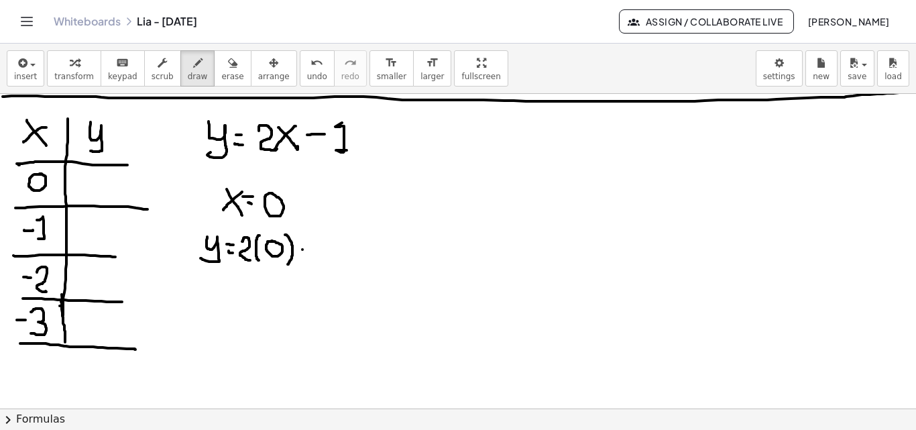
drag, startPoint x: 303, startPoint y: 250, endPoint x: 312, endPoint y: 250, distance: 9.4
drag, startPoint x: 323, startPoint y: 241, endPoint x: 327, endPoint y: 260, distance: 20.0
drag, startPoint x: 205, startPoint y: 278, endPoint x: 220, endPoint y: 292, distance: 20.4
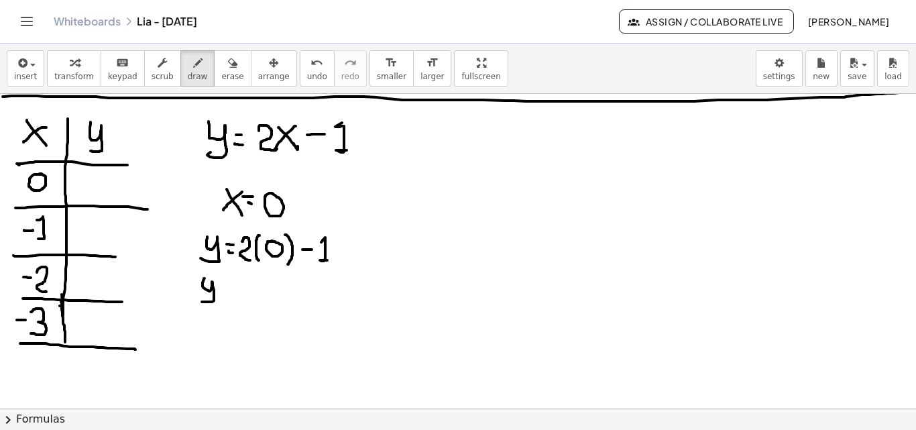
drag, startPoint x: 223, startPoint y: 287, endPoint x: 230, endPoint y: 288, distance: 6.8
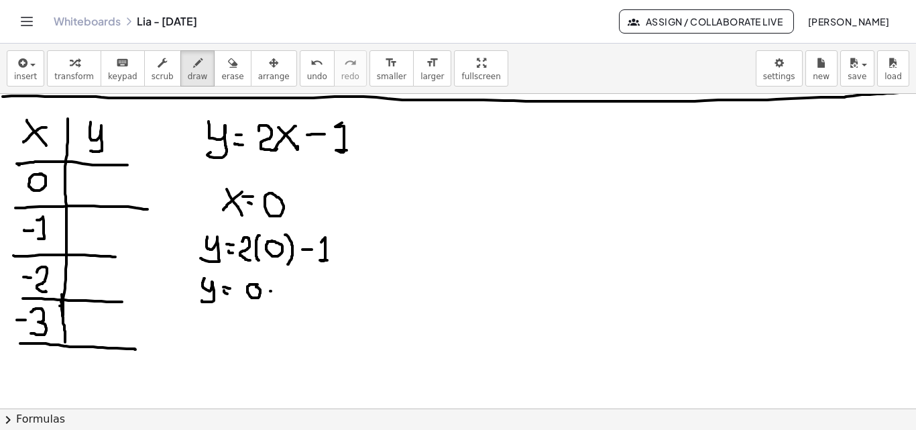
drag, startPoint x: 271, startPoint y: 291, endPoint x: 280, endPoint y: 292, distance: 9.4
drag, startPoint x: 286, startPoint y: 284, endPoint x: 265, endPoint y: 314, distance: 36.7
drag, startPoint x: 200, startPoint y: 319, endPoint x: 199, endPoint y: 339, distance: 19.5
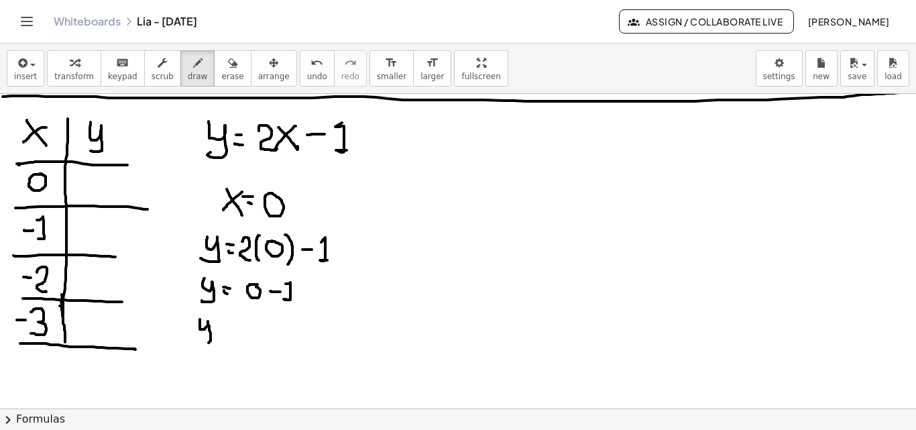
drag, startPoint x: 252, startPoint y: 327, endPoint x: 256, endPoint y: 340, distance: 14.2
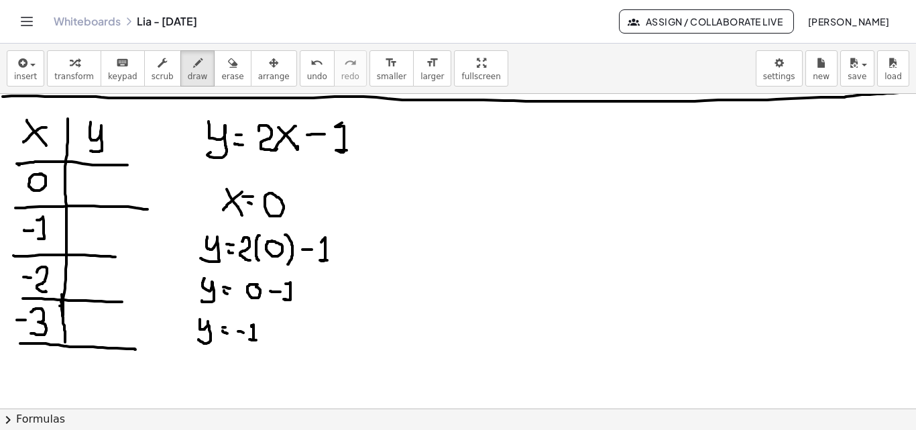
drag, startPoint x: 75, startPoint y: 184, endPoint x: 89, endPoint y: 185, distance: 14.1
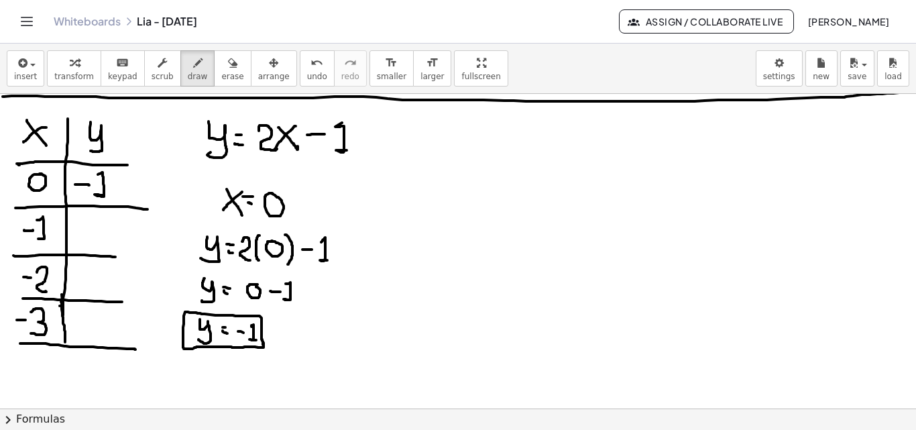
drag, startPoint x: 98, startPoint y: 174, endPoint x: 103, endPoint y: 195, distance: 21.5
drag, startPoint x: 333, startPoint y: 189, endPoint x: 337, endPoint y: 358, distance: 169.8
drag, startPoint x: 357, startPoint y: 189, endPoint x: 372, endPoint y: 212, distance: 27.7
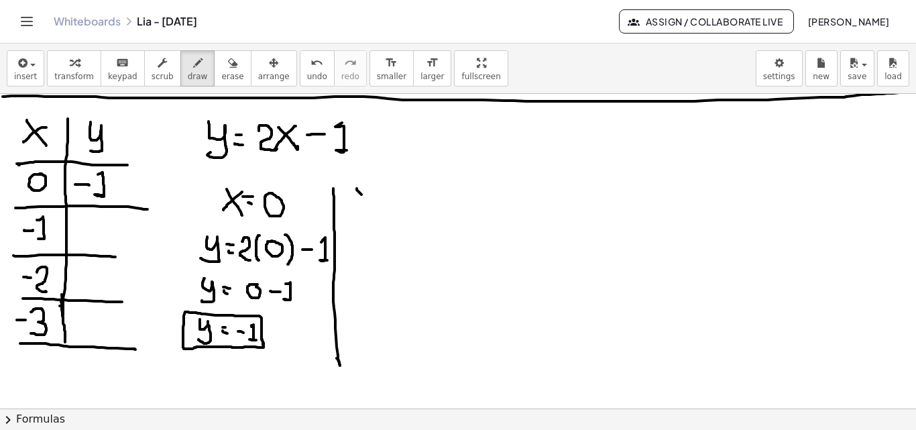
drag, startPoint x: 371, startPoint y: 193, endPoint x: 358, endPoint y: 208, distance: 19.5
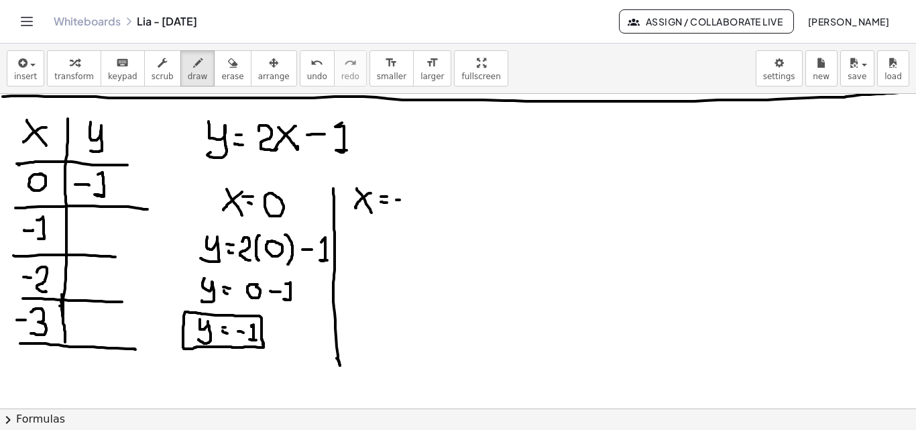
drag, startPoint x: 396, startPoint y: 200, endPoint x: 407, endPoint y: 200, distance: 10.1
drag, startPoint x: 413, startPoint y: 192, endPoint x: 428, endPoint y: 207, distance: 20.9
drag, startPoint x: 349, startPoint y: 242, endPoint x: 358, endPoint y: 254, distance: 14.9
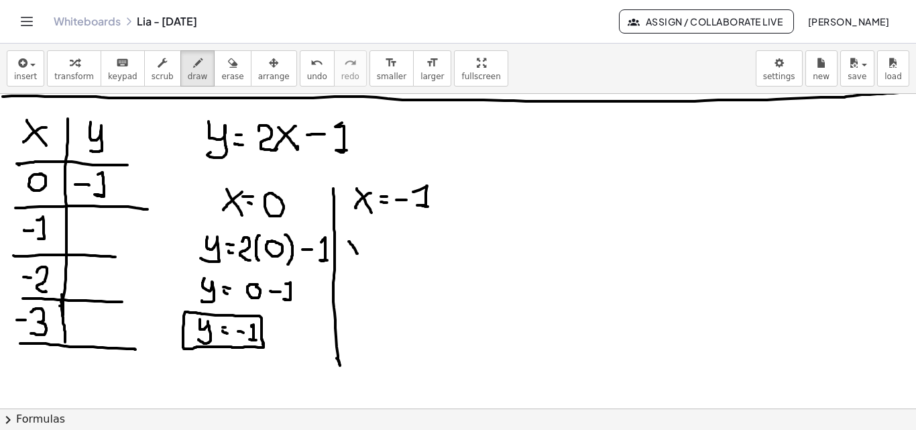
click at [228, 66] on icon "button" at bounding box center [232, 63] width 9 height 16
click at [189, 75] on span "draw" at bounding box center [198, 76] width 20 height 9
drag, startPoint x: 349, startPoint y: 233, endPoint x: 341, endPoint y: 261, distance: 29.1
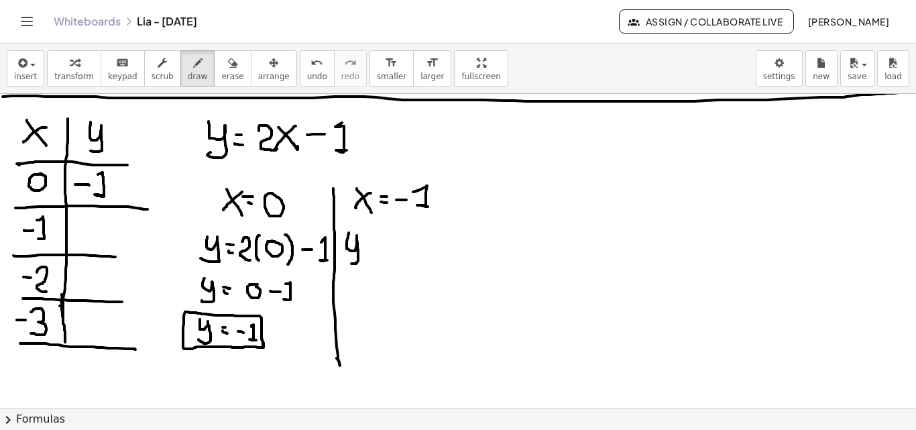
drag, startPoint x: 368, startPoint y: 244, endPoint x: 380, endPoint y: 255, distance: 15.7
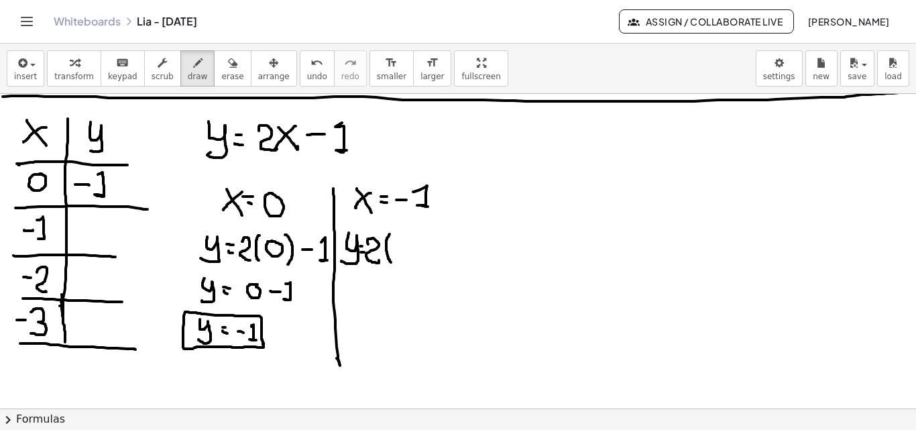
drag, startPoint x: 390, startPoint y: 234, endPoint x: 394, endPoint y: 266, distance: 32.5
drag, startPoint x: 393, startPoint y: 249, endPoint x: 403, endPoint y: 250, distance: 9.4
drag, startPoint x: 410, startPoint y: 240, endPoint x: 416, endPoint y: 257, distance: 17.8
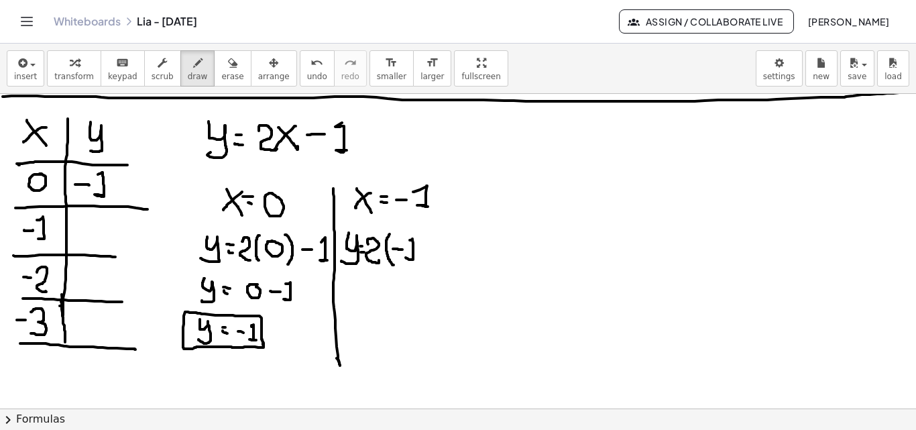
drag, startPoint x: 419, startPoint y: 235, endPoint x: 423, endPoint y: 264, distance: 29.0
drag, startPoint x: 434, startPoint y: 247, endPoint x: 447, endPoint y: 247, distance: 12.7
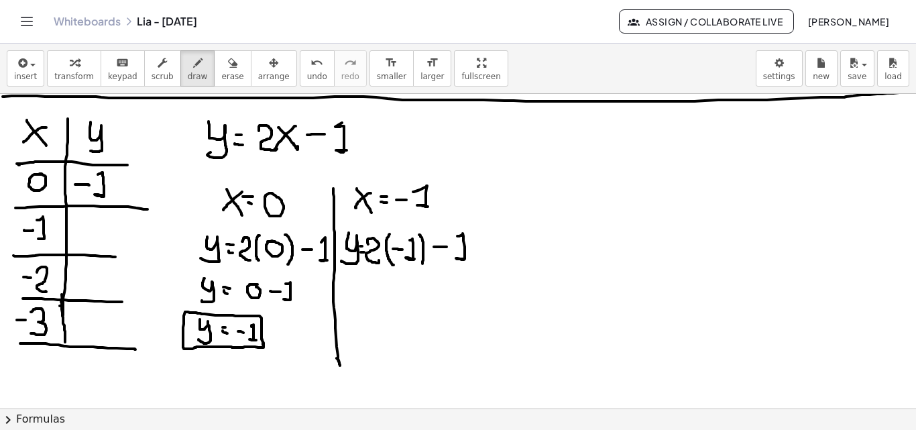
drag, startPoint x: 458, startPoint y: 236, endPoint x: 464, endPoint y: 260, distance: 24.4
drag, startPoint x: 341, startPoint y: 284, endPoint x: 346, endPoint y: 308, distance: 23.9
drag, startPoint x: 363, startPoint y: 294, endPoint x: 373, endPoint y: 295, distance: 10.1
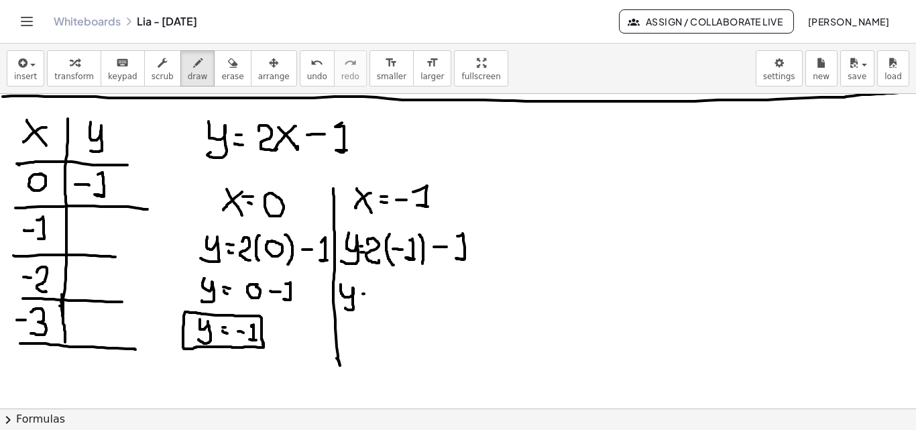
drag, startPoint x: 365, startPoint y: 303, endPoint x: 374, endPoint y: 304, distance: 9.4
drag, startPoint x: 387, startPoint y: 297, endPoint x: 401, endPoint y: 297, distance: 14.1
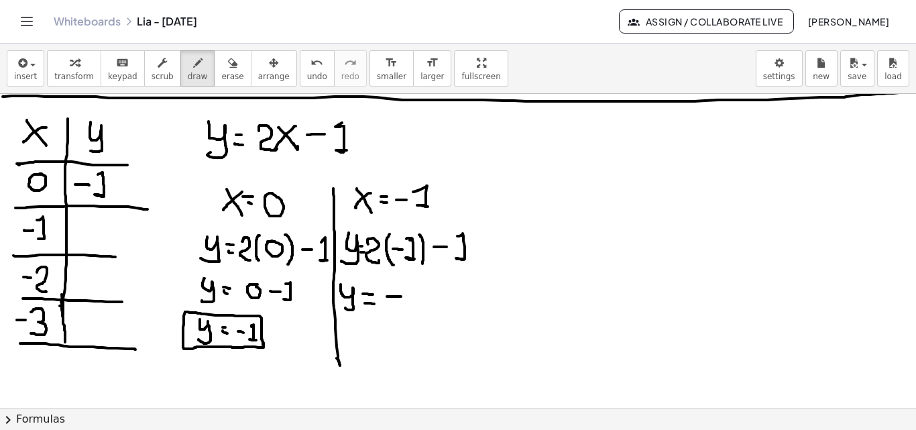
drag, startPoint x: 417, startPoint y: 288, endPoint x: 435, endPoint y: 307, distance: 26.6
drag, startPoint x: 447, startPoint y: 294, endPoint x: 461, endPoint y: 295, distance: 14.2
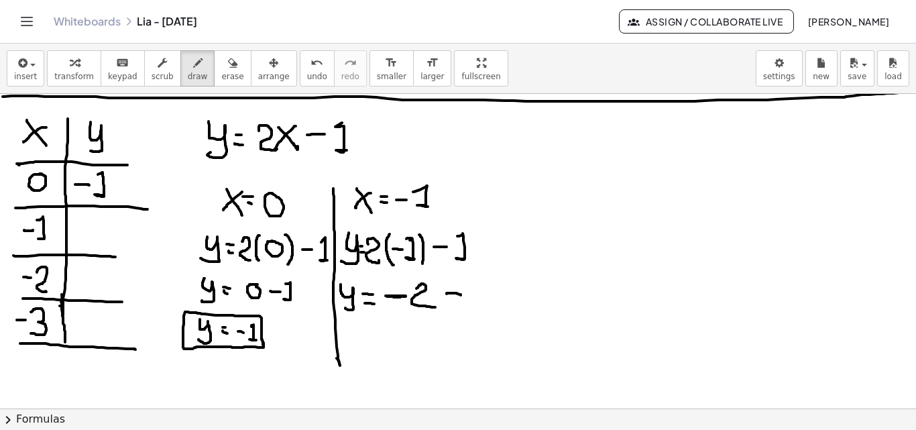
drag, startPoint x: 470, startPoint y: 284, endPoint x: 480, endPoint y: 307, distance: 24.6
drag, startPoint x: 344, startPoint y: 326, endPoint x: 356, endPoint y: 343, distance: 20.7
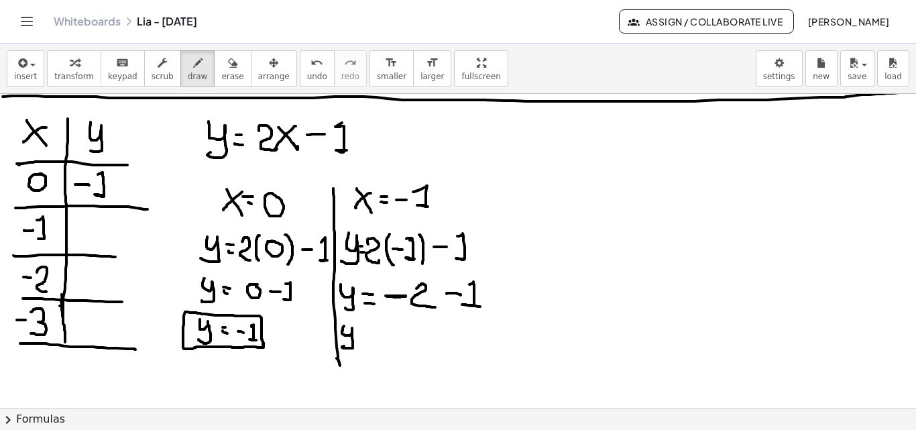
drag, startPoint x: 358, startPoint y: 340, endPoint x: 366, endPoint y: 343, distance: 7.9
drag, startPoint x: 396, startPoint y: 328, endPoint x: 392, endPoint y: 346, distance: 18.6
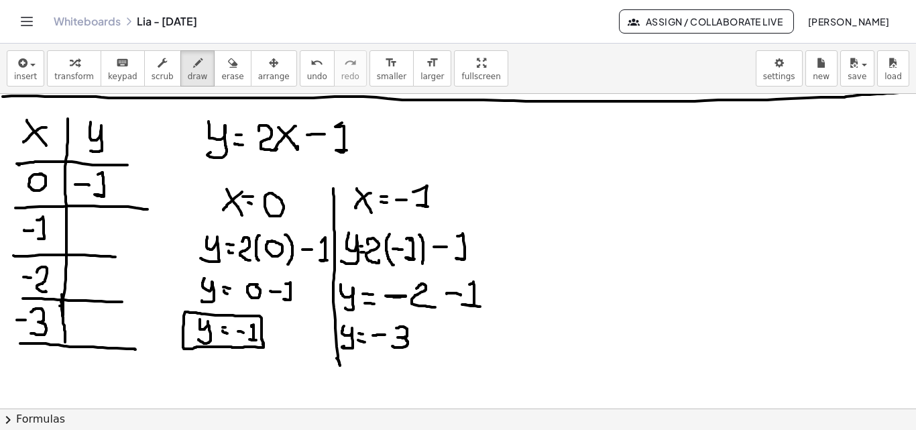
drag, startPoint x: 373, startPoint y: 335, endPoint x: 386, endPoint y: 335, distance: 12.8
drag, startPoint x: 335, startPoint y: 317, endPoint x: 338, endPoint y: 361, distance: 43.7
drag, startPoint x: 374, startPoint y: 335, endPoint x: 385, endPoint y: 335, distance: 10.7
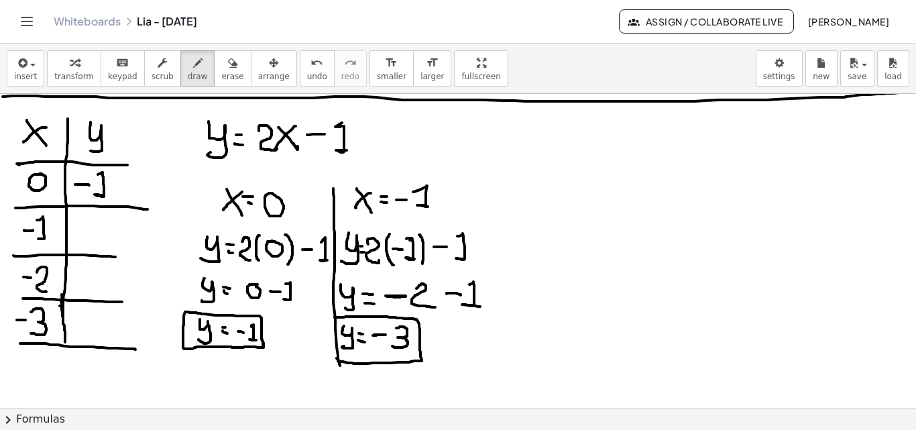
drag, startPoint x: 447, startPoint y: 295, endPoint x: 460, endPoint y: 294, distance: 12.8
drag, startPoint x: 79, startPoint y: 227, endPoint x: 92, endPoint y: 227, distance: 12.7
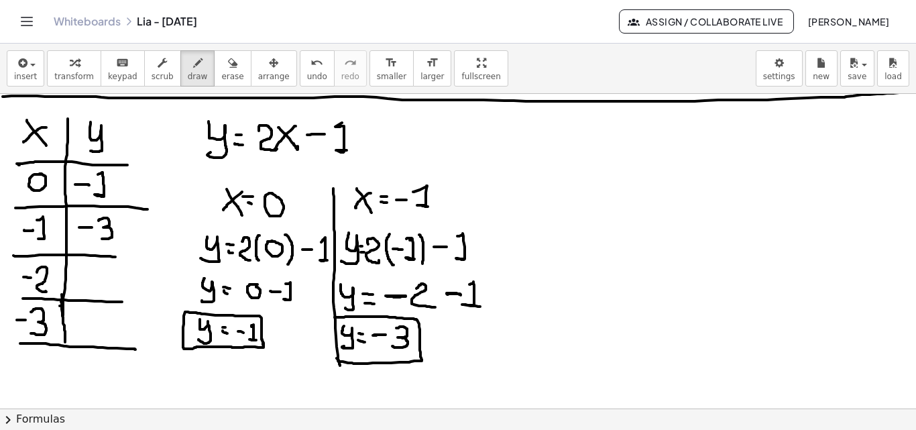
drag, startPoint x: 99, startPoint y: 221, endPoint x: 98, endPoint y: 240, distance: 19.5
drag, startPoint x: 492, startPoint y: 181, endPoint x: 502, endPoint y: 368, distance: 187.4
drag, startPoint x: 513, startPoint y: 190, endPoint x: 521, endPoint y: 201, distance: 13.0
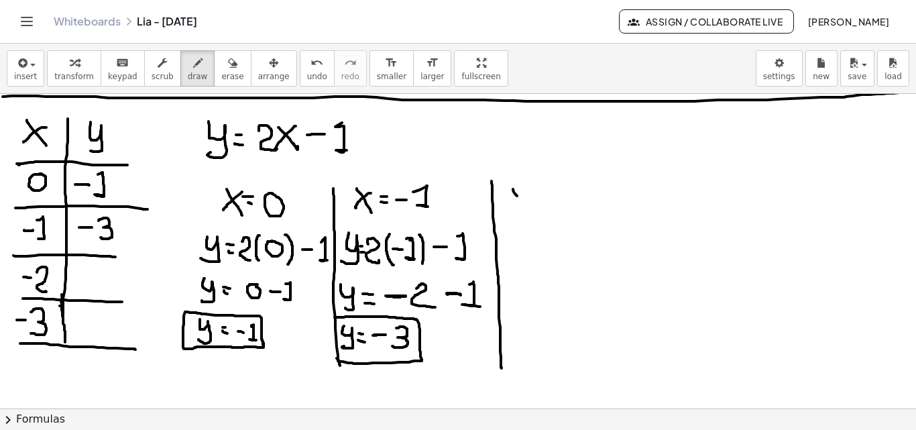
drag, startPoint x: 523, startPoint y: 188, endPoint x: 515, endPoint y: 200, distance: 14.5
drag, startPoint x: 531, startPoint y: 193, endPoint x: 539, endPoint y: 194, distance: 8.1
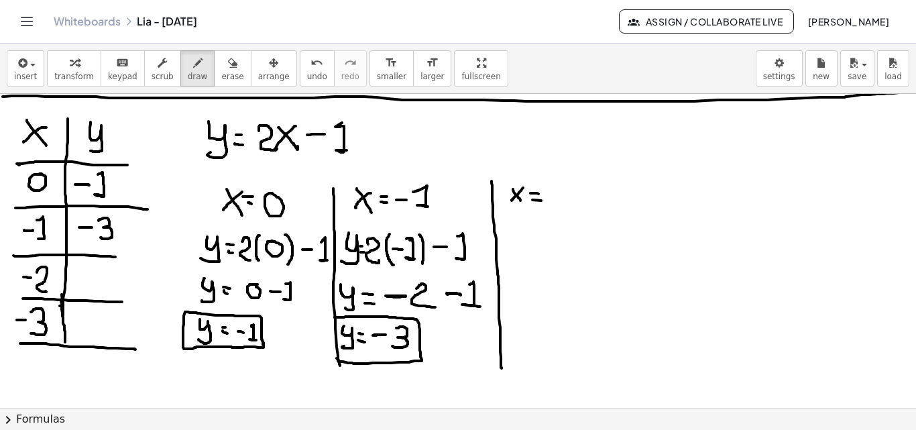
drag, startPoint x: 549, startPoint y: 194, endPoint x: 556, endPoint y: 194, distance: 7.4
drag, startPoint x: 560, startPoint y: 184, endPoint x: 576, endPoint y: 201, distance: 23.7
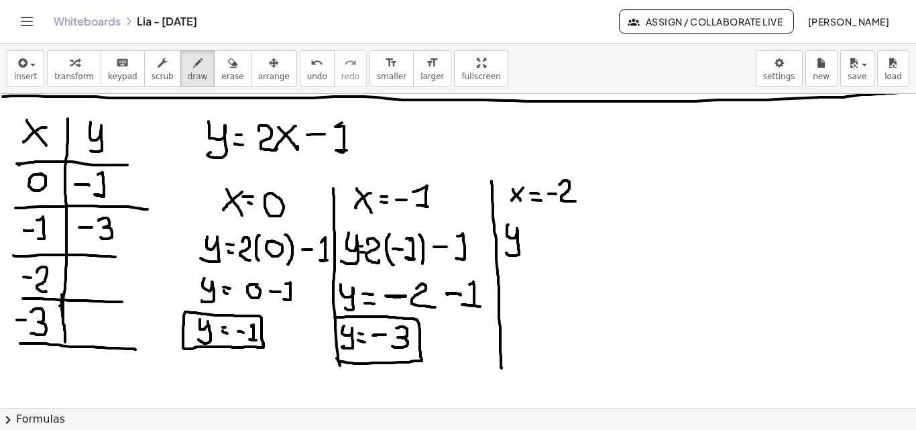
drag, startPoint x: 509, startPoint y: 225, endPoint x: 507, endPoint y: 253, distance: 28.2
drag, startPoint x: 529, startPoint y: 231, endPoint x: 537, endPoint y: 231, distance: 7.4
drag, startPoint x: 529, startPoint y: 240, endPoint x: 541, endPoint y: 242, distance: 11.5
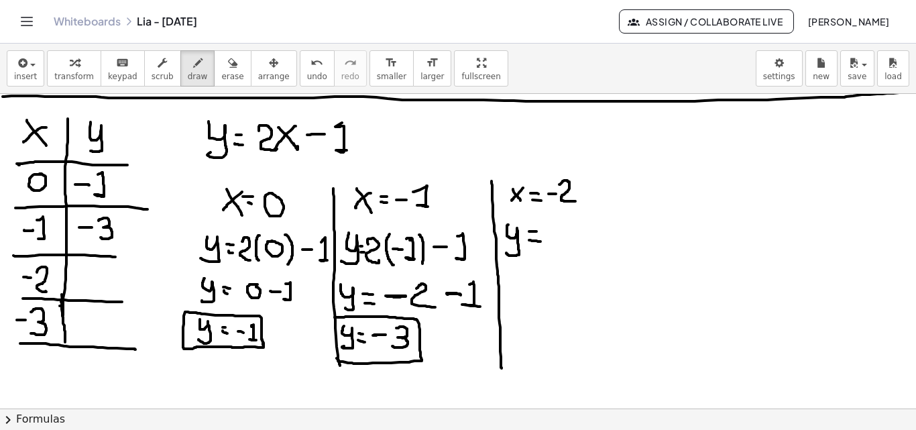
drag, startPoint x: 551, startPoint y: 227, endPoint x: 576, endPoint y: 234, distance: 25.3
drag, startPoint x: 581, startPoint y: 217, endPoint x: 585, endPoint y: 235, distance: 17.9
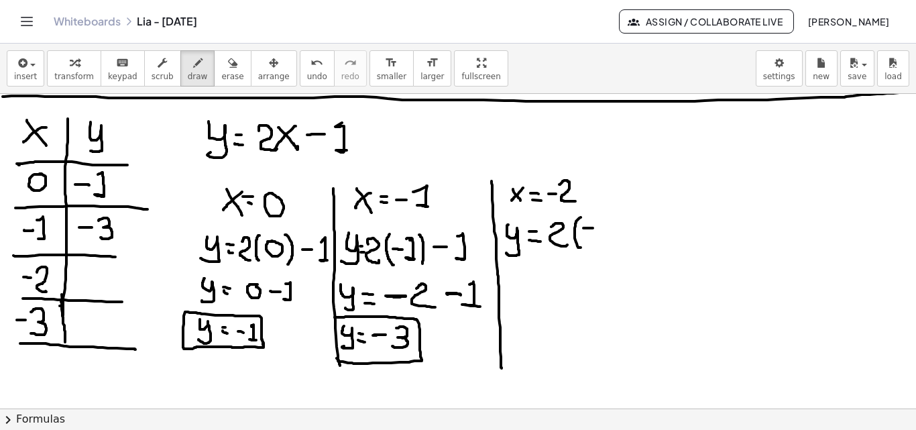
drag, startPoint x: 584, startPoint y: 228, endPoint x: 593, endPoint y: 228, distance: 9.4
drag, startPoint x: 601, startPoint y: 221, endPoint x: 615, endPoint y: 235, distance: 19.5
drag, startPoint x: 619, startPoint y: 216, endPoint x: 623, endPoint y: 246, distance: 30.5
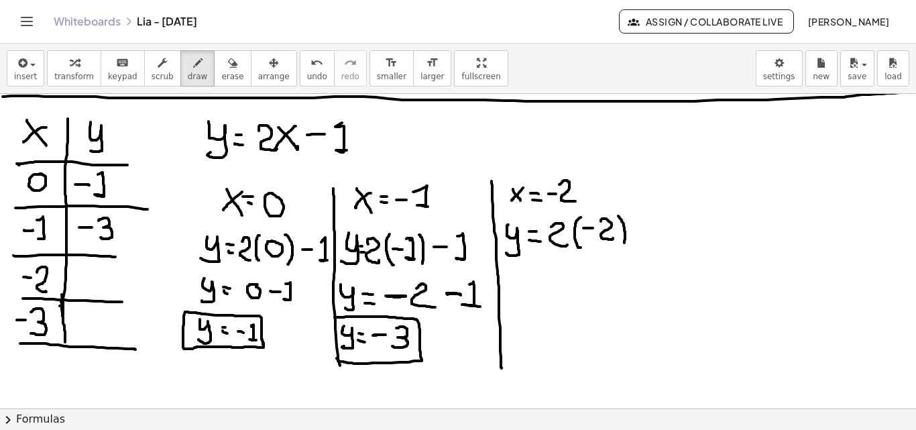
drag, startPoint x: 635, startPoint y: 229, endPoint x: 650, endPoint y: 229, distance: 15.4
drag, startPoint x: 659, startPoint y: 221, endPoint x: 666, endPoint y: 243, distance: 22.9
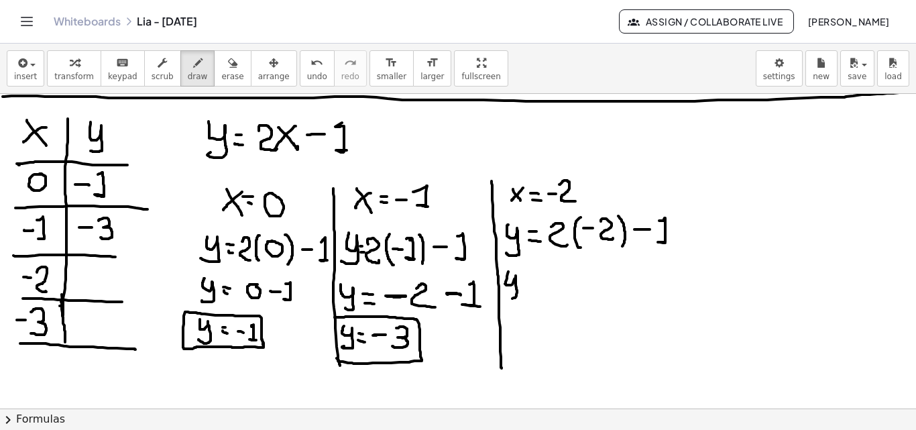
drag, startPoint x: 509, startPoint y: 272, endPoint x: 516, endPoint y: 290, distance: 20.2
drag, startPoint x: 568, startPoint y: 280, endPoint x: 577, endPoint y: 299, distance: 21.0
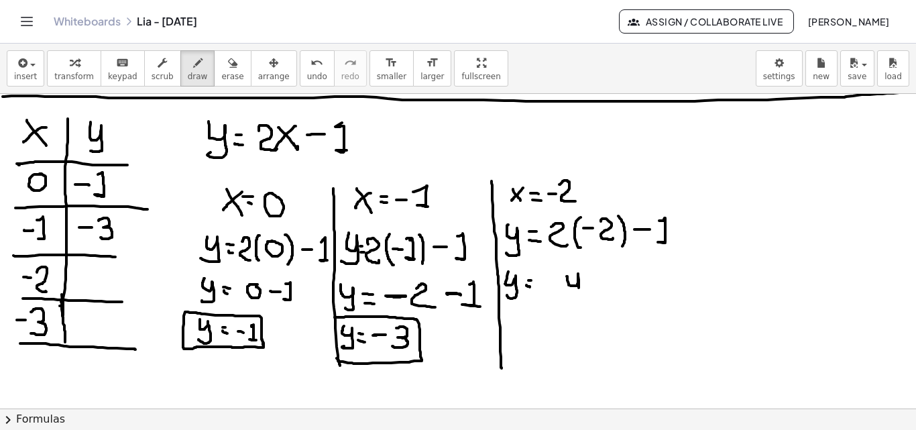
drag, startPoint x: 566, startPoint y: 270, endPoint x: 568, endPoint y: 284, distance: 14.2
drag, startPoint x: 545, startPoint y: 284, endPoint x: 558, endPoint y: 284, distance: 12.7
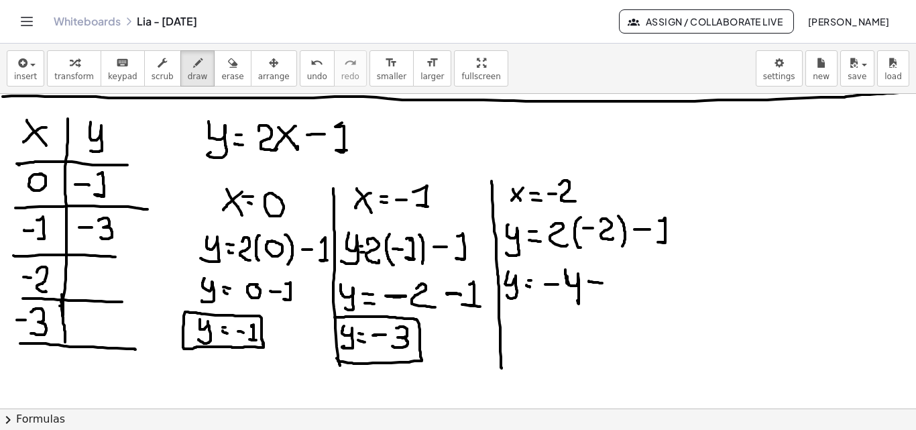
drag, startPoint x: 589, startPoint y: 281, endPoint x: 602, endPoint y: 283, distance: 13.6
drag, startPoint x: 612, startPoint y: 273, endPoint x: 617, endPoint y: 298, distance: 25.4
drag, startPoint x: 566, startPoint y: 268, endPoint x: 579, endPoint y: 301, distance: 35.5
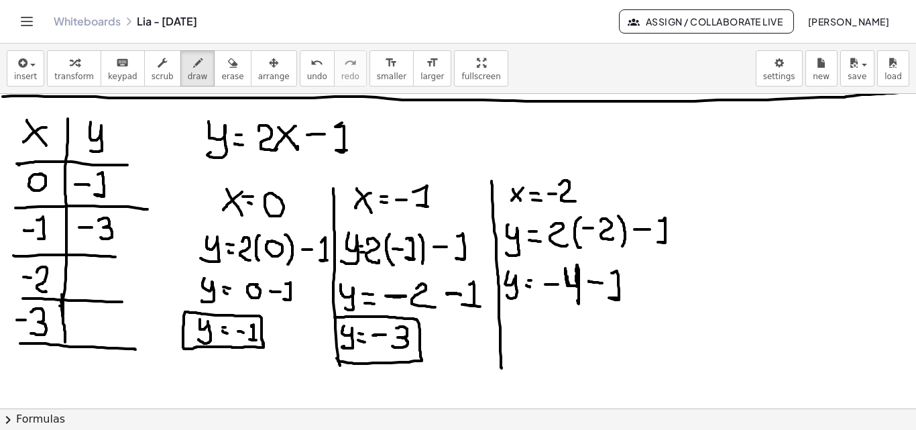
drag, startPoint x: 674, startPoint y: 173, endPoint x: 686, endPoint y: 367, distance: 194.3
drag, startPoint x: 509, startPoint y: 321, endPoint x: 515, endPoint y: 345, distance: 24.2
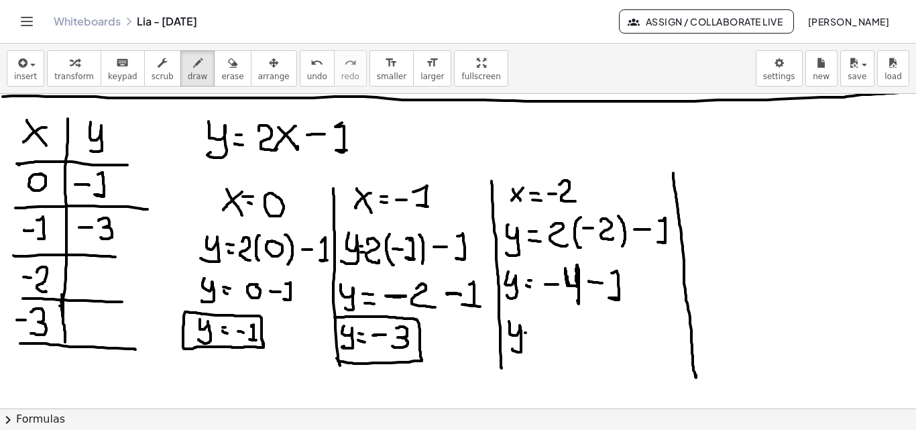
drag, startPoint x: 525, startPoint y: 334, endPoint x: 533, endPoint y: 334, distance: 7.4
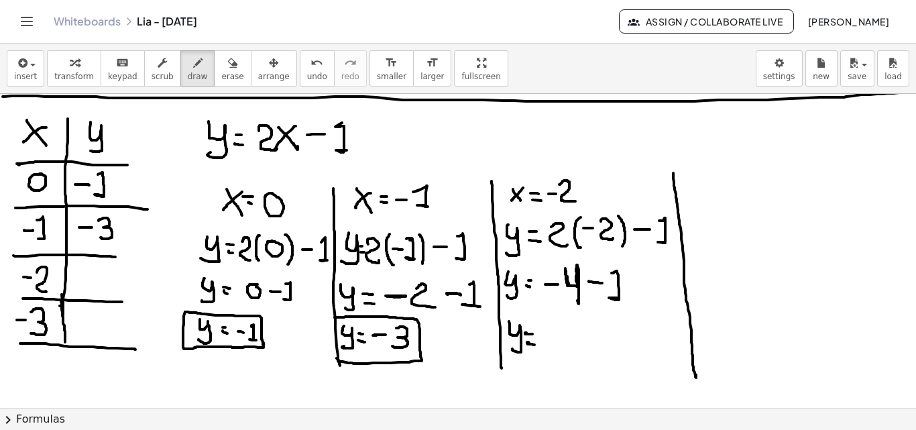
drag, startPoint x: 582, startPoint y: 321, endPoint x: 571, endPoint y: 348, distance: 28.9
drag, startPoint x: 547, startPoint y: 335, endPoint x: 558, endPoint y: 335, distance: 10.1
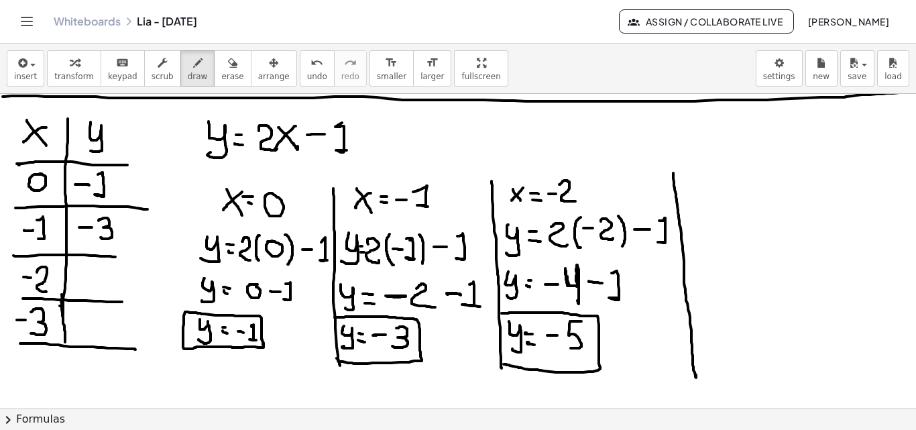
drag, startPoint x: 502, startPoint y: 313, endPoint x: 504, endPoint y: 364, distance: 51.0
drag, startPoint x: 72, startPoint y: 277, endPoint x: 83, endPoint y: 275, distance: 10.9
drag, startPoint x: 103, startPoint y: 267, endPoint x: 89, endPoint y: 284, distance: 22.8
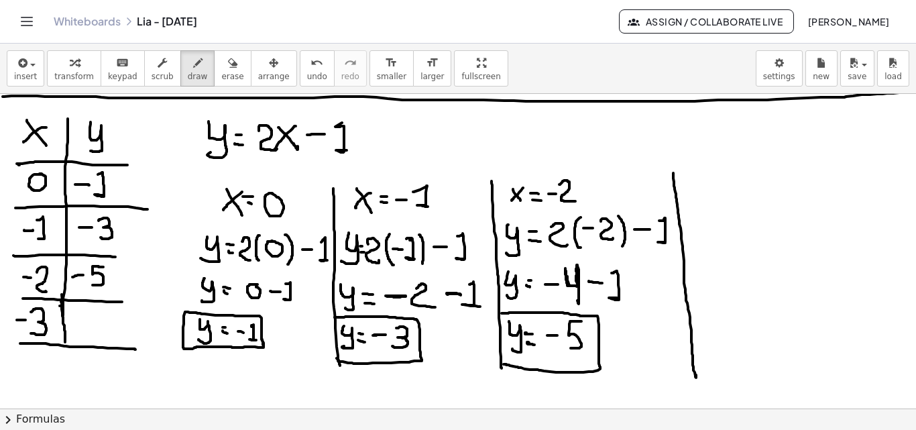
drag, startPoint x: 687, startPoint y: 178, endPoint x: 698, endPoint y: 186, distance: 13.4
drag, startPoint x: 696, startPoint y: 176, endPoint x: 684, endPoint y: 192, distance: 19.6
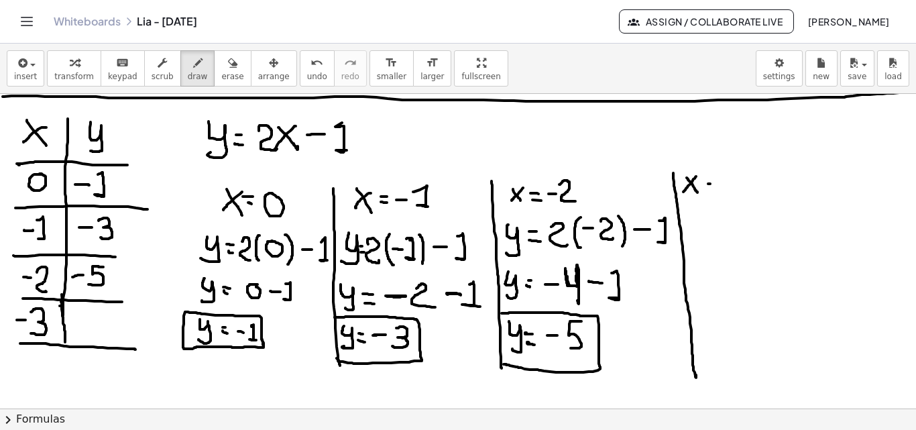
drag, startPoint x: 721, startPoint y: 183, endPoint x: 731, endPoint y: 183, distance: 10.1
drag, startPoint x: 735, startPoint y: 175, endPoint x: 737, endPoint y: 193, distance: 18.2
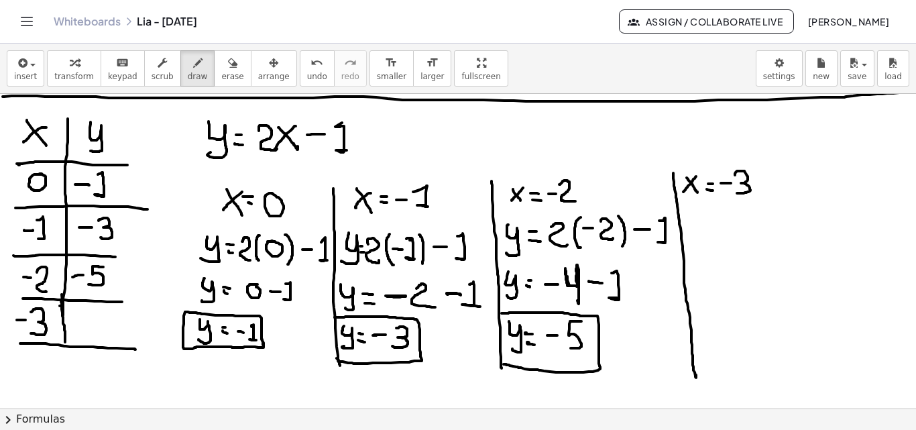
drag, startPoint x: 686, startPoint y: 213, endPoint x: 694, endPoint y: 231, distance: 19.2
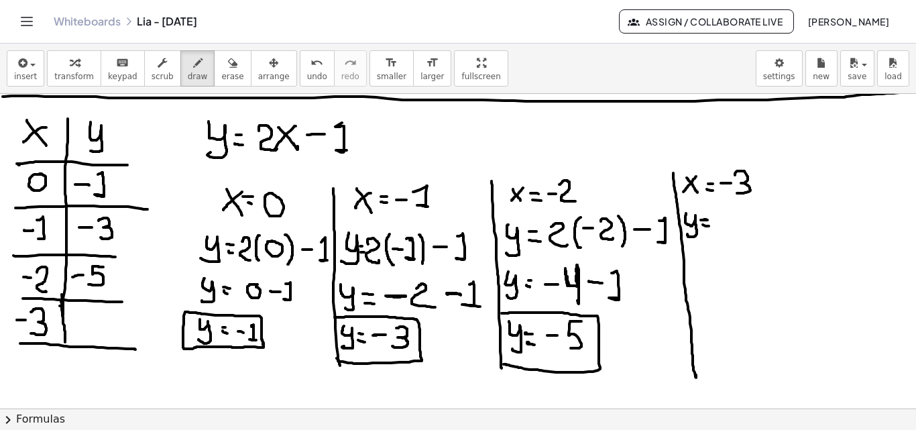
drag, startPoint x: 703, startPoint y: 224, endPoint x: 710, endPoint y: 225, distance: 6.8
drag, startPoint x: 719, startPoint y: 217, endPoint x: 737, endPoint y: 223, distance: 18.2
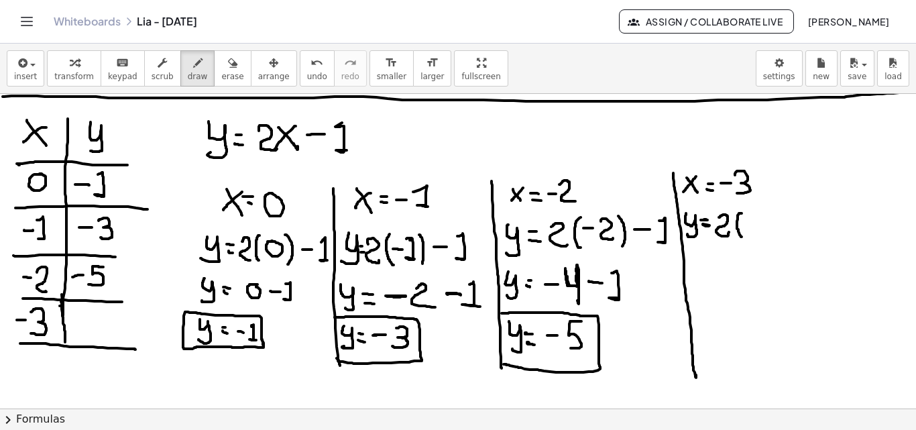
drag, startPoint x: 742, startPoint y: 213, endPoint x: 745, endPoint y: 227, distance: 14.3
drag, startPoint x: 745, startPoint y: 225, endPoint x: 755, endPoint y: 216, distance: 13.8
drag, startPoint x: 755, startPoint y: 215, endPoint x: 755, endPoint y: 233, distance: 18.1
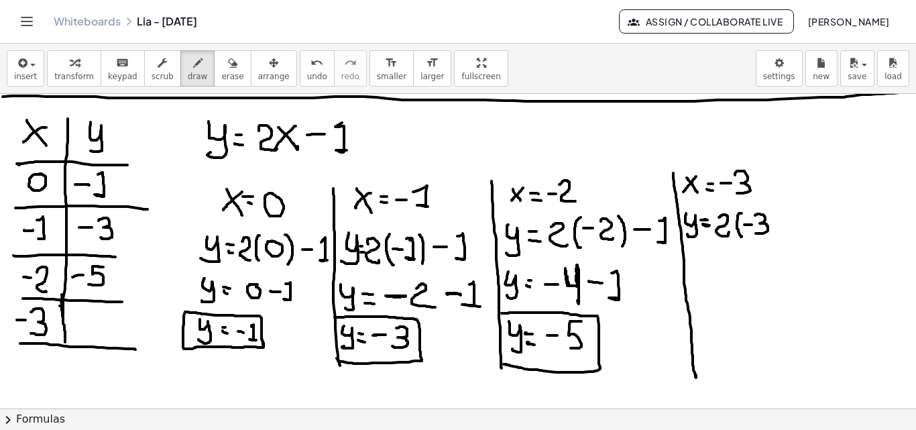
drag, startPoint x: 770, startPoint y: 211, endPoint x: 775, endPoint y: 233, distance: 22.0
drag, startPoint x: 786, startPoint y: 221, endPoint x: 798, endPoint y: 222, distance: 12.1
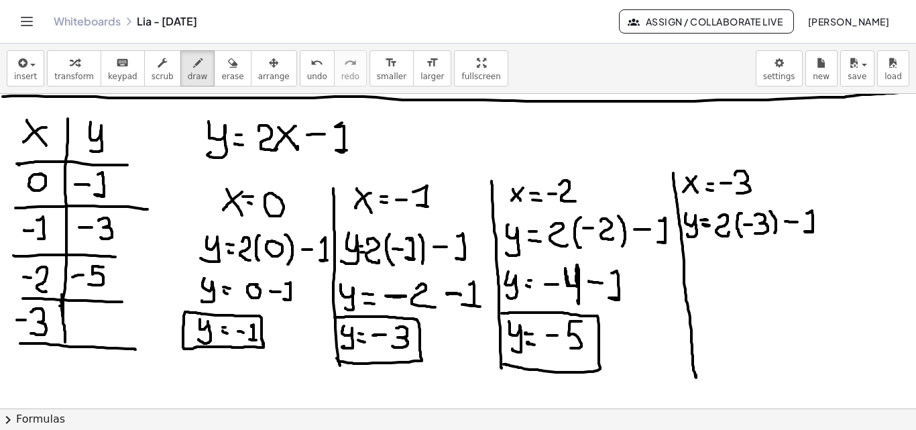
drag, startPoint x: 807, startPoint y: 213, endPoint x: 807, endPoint y: 231, distance: 17.4
drag, startPoint x: 691, startPoint y: 259, endPoint x: 707, endPoint y: 272, distance: 20.5
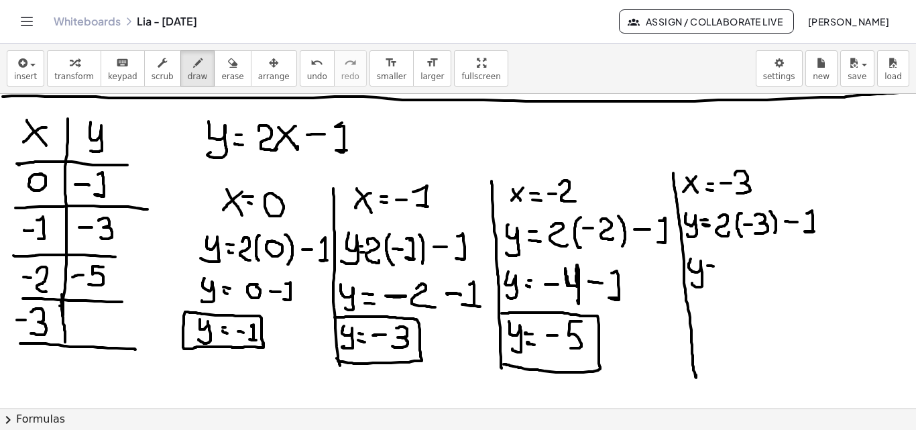
drag, startPoint x: 727, startPoint y: 269, endPoint x: 735, endPoint y: 269, distance: 8.1
drag, startPoint x: 757, startPoint y: 260, endPoint x: 749, endPoint y: 275, distance: 17.4
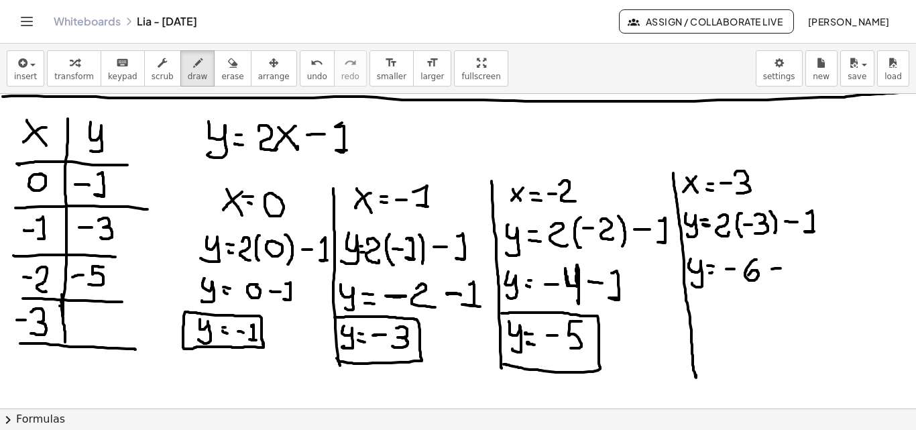
drag, startPoint x: 772, startPoint y: 269, endPoint x: 784, endPoint y: 268, distance: 12.2
drag, startPoint x: 792, startPoint y: 257, endPoint x: 794, endPoint y: 280, distance: 22.9
drag, startPoint x: 696, startPoint y: 311, endPoint x: 721, endPoint y: 335, distance: 33.7
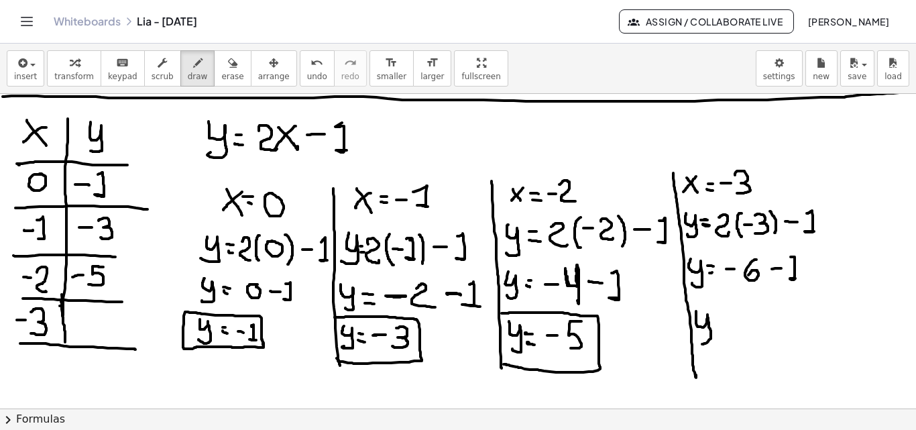
drag, startPoint x: 756, startPoint y: 315, endPoint x: 765, endPoint y: 328, distance: 15.4
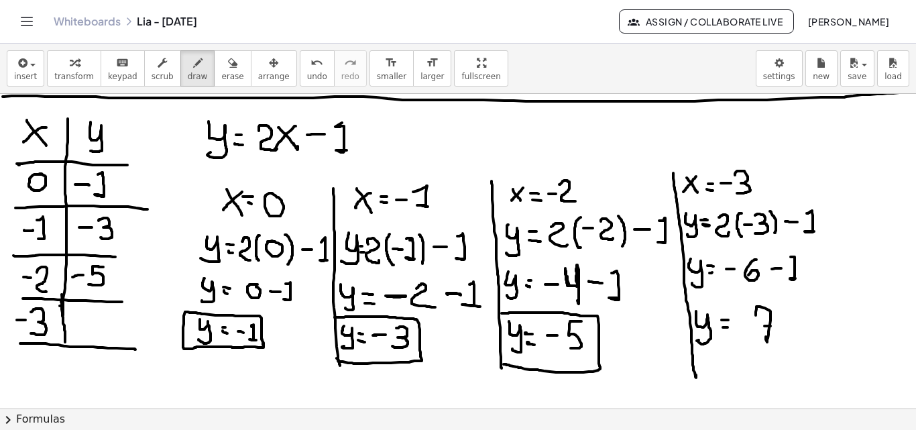
drag, startPoint x: 739, startPoint y: 322, endPoint x: 748, endPoint y: 322, distance: 9.4
drag, startPoint x: 688, startPoint y: 300, endPoint x: 689, endPoint y: 354, distance: 53.7
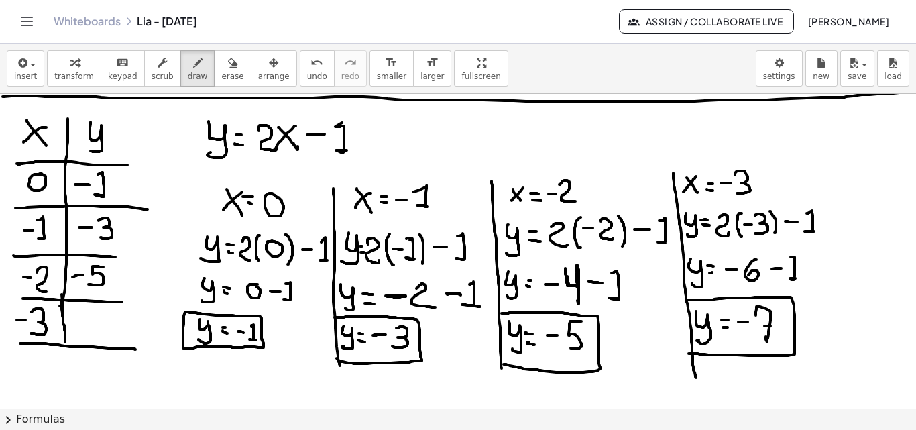
drag, startPoint x: 727, startPoint y: 270, endPoint x: 737, endPoint y: 270, distance: 10.7
drag, startPoint x: 771, startPoint y: 270, endPoint x: 784, endPoint y: 269, distance: 13.4
click at [228, 56] on icon "button" at bounding box center [232, 63] width 9 height 16
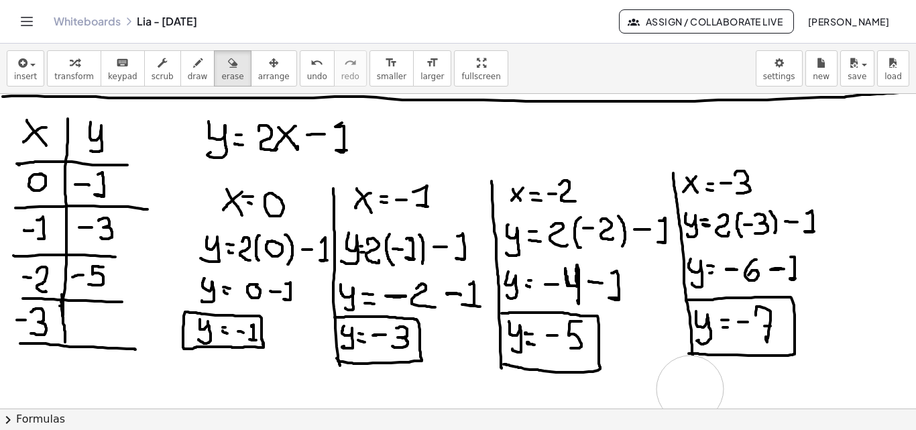
drag, startPoint x: 880, startPoint y: 360, endPoint x: 690, endPoint y: 389, distance: 191.4
click at [193, 60] on icon "button" at bounding box center [197, 63] width 9 height 16
click at [188, 72] on span "draw" at bounding box center [198, 76] width 20 height 9
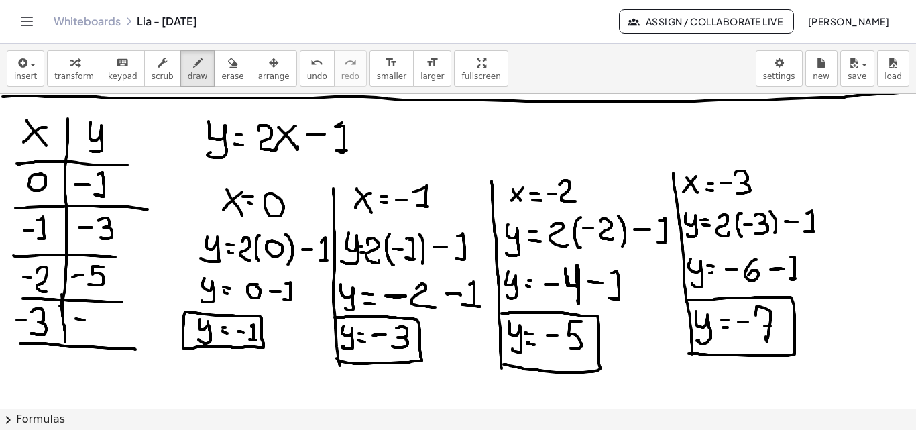
drag, startPoint x: 76, startPoint y: 319, endPoint x: 85, endPoint y: 320, distance: 9.5
drag, startPoint x: 95, startPoint y: 315, endPoint x: 103, endPoint y: 332, distance: 18.9
drag, startPoint x: 101, startPoint y: 326, endPoint x: 110, endPoint y: 327, distance: 9.4
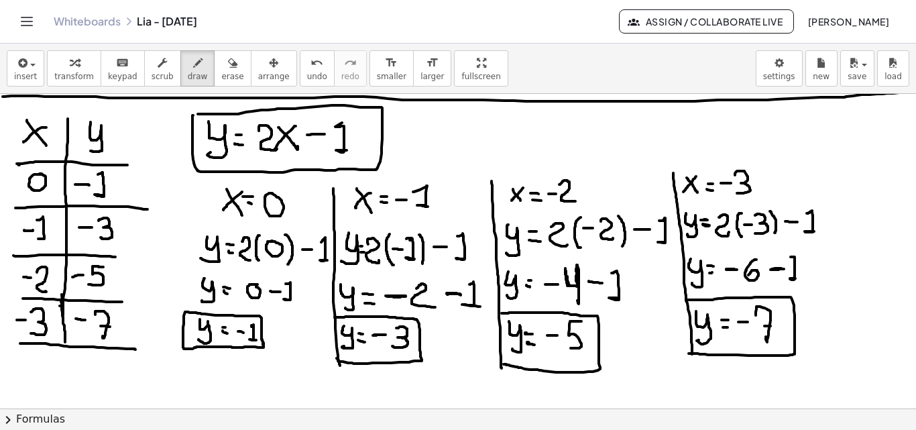
drag, startPoint x: 193, startPoint y: 115, endPoint x: 335, endPoint y: 115, distance: 141.6
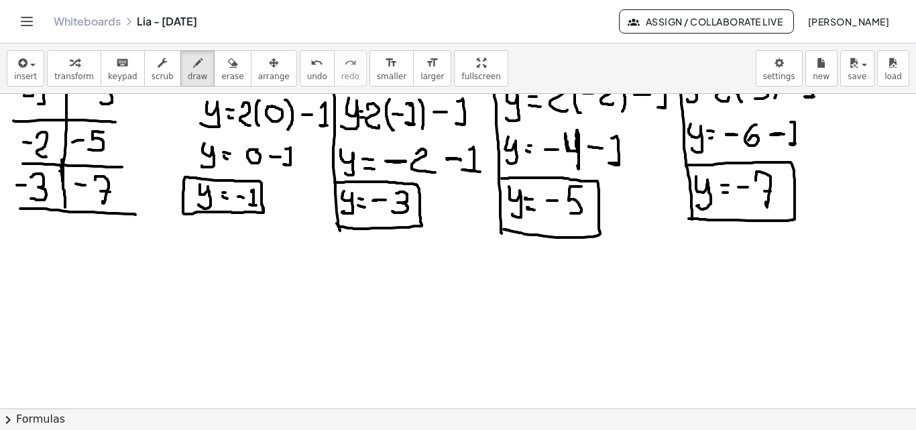
scroll to position [1887, 0]
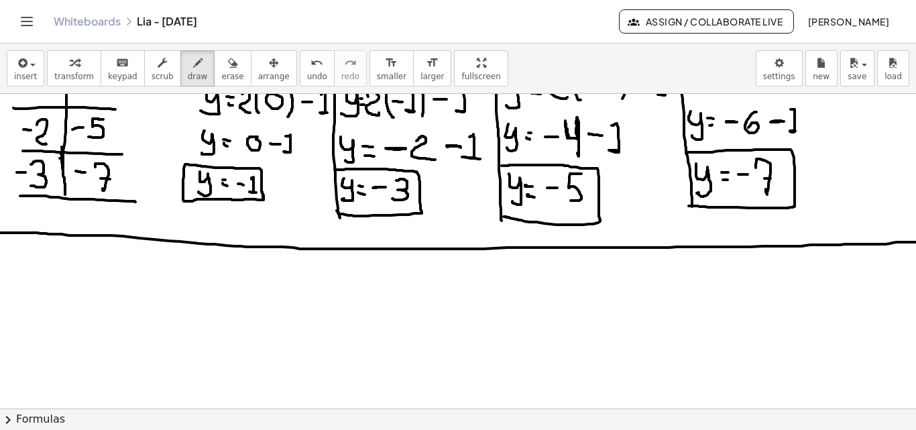
drag, startPoint x: 0, startPoint y: 233, endPoint x: 921, endPoint y: 242, distance: 921.2
click at [916, 242] on html "Graspable Math Activities Get Started Activity Bank Assigned Work Classes White…" at bounding box center [458, 215] width 916 height 430
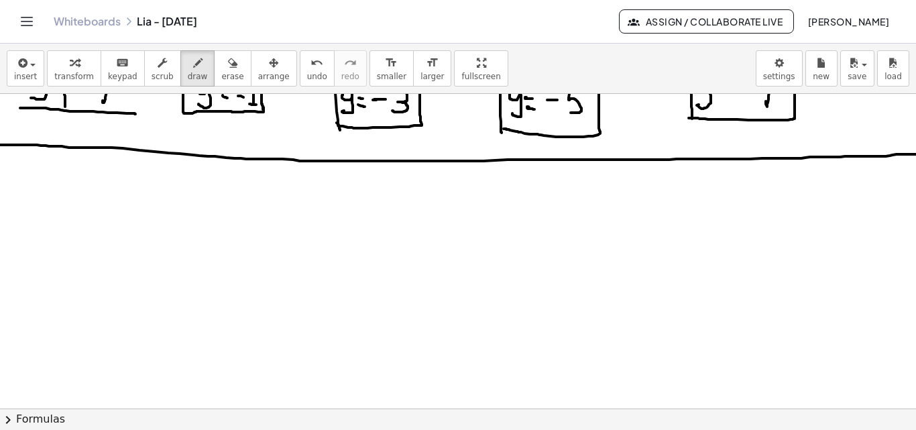
scroll to position [1980, 0]
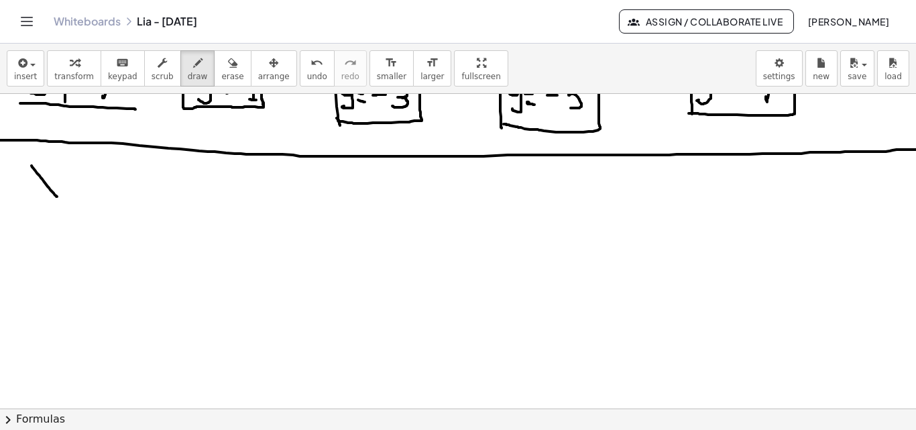
drag, startPoint x: 32, startPoint y: 166, endPoint x: 57, endPoint y: 197, distance: 40.0
drag, startPoint x: 43, startPoint y: 176, endPoint x: 61, endPoint y: 181, distance: 18.9
drag, startPoint x: 78, startPoint y: 166, endPoint x: 77, endPoint y: 305, distance: 139.5
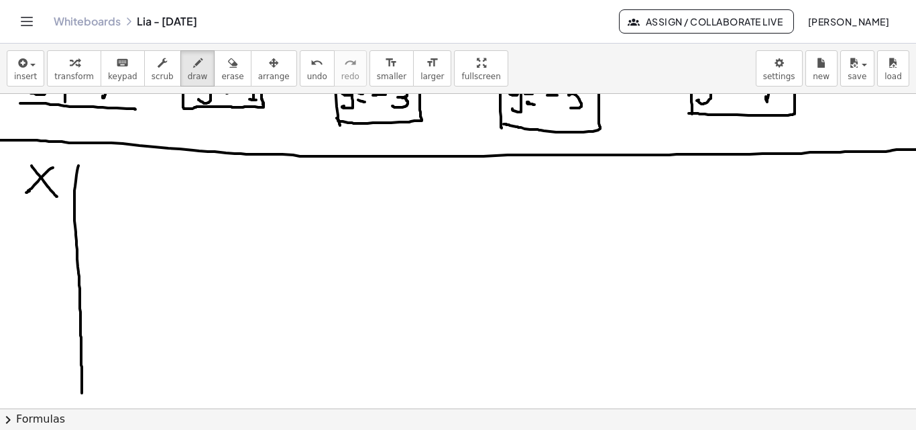
drag, startPoint x: 23, startPoint y: 209, endPoint x: 153, endPoint y: 212, distance: 130.2
drag, startPoint x: 104, startPoint y: 168, endPoint x: 102, endPoint y: 200, distance: 31.6
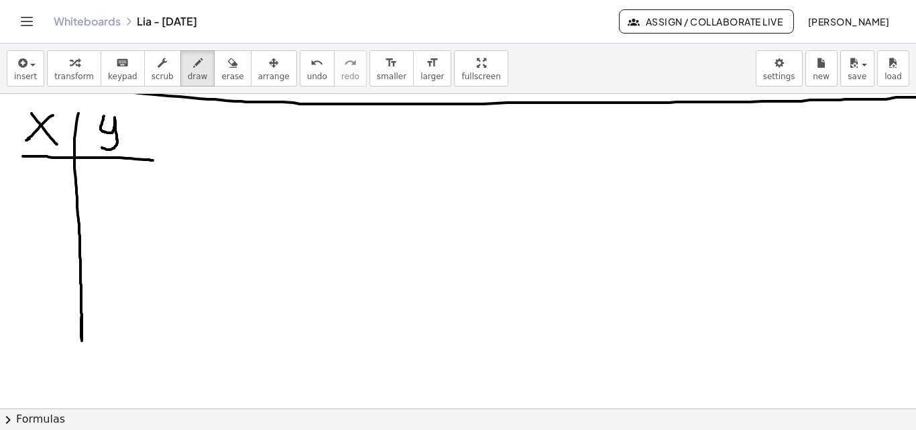
scroll to position [2037, 0]
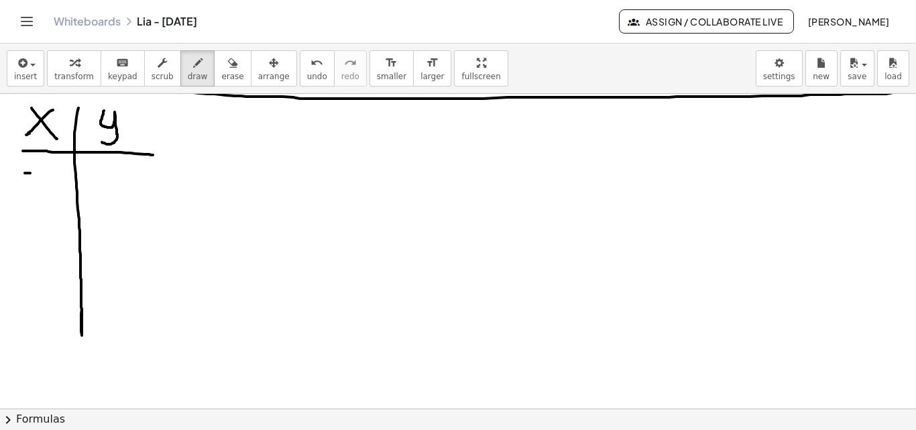
drag, startPoint x: 25, startPoint y: 173, endPoint x: 36, endPoint y: 173, distance: 11.4
drag, startPoint x: 216, startPoint y: 68, endPoint x: 60, endPoint y: 214, distance: 213.6
click at [214, 81] on button "erase" at bounding box center [232, 68] width 37 height 36
drag, startPoint x: 16, startPoint y: 205, endPoint x: 22, endPoint y: 199, distance: 9.0
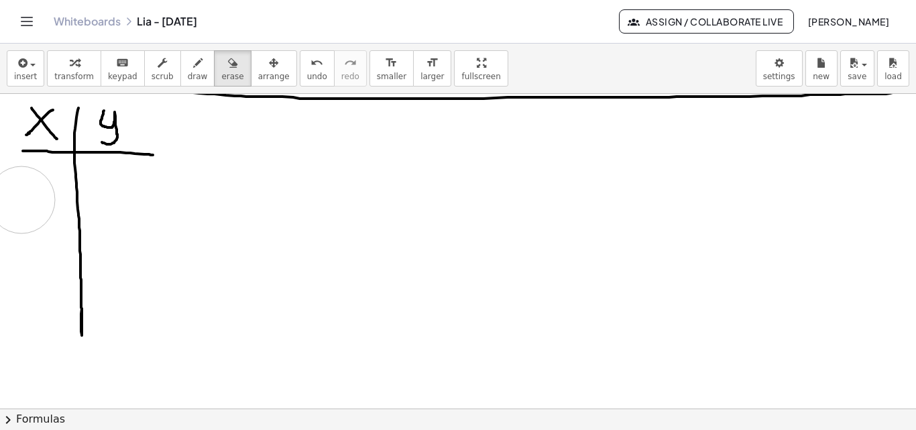
click at [193, 68] on icon "button" at bounding box center [197, 63] width 9 height 16
drag, startPoint x: 26, startPoint y: 166, endPoint x: 45, endPoint y: 191, distance: 31.1
drag, startPoint x: 32, startPoint y: 205, endPoint x: 42, endPoint y: 227, distance: 24.9
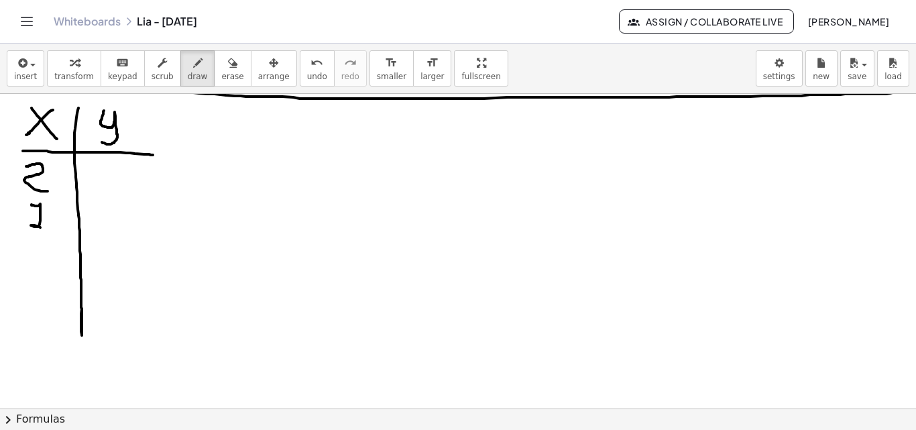
drag, startPoint x: 44, startPoint y: 246, endPoint x: 34, endPoint y: 258, distance: 15.7
drag, startPoint x: 28, startPoint y: 297, endPoint x: 40, endPoint y: 298, distance: 11.4
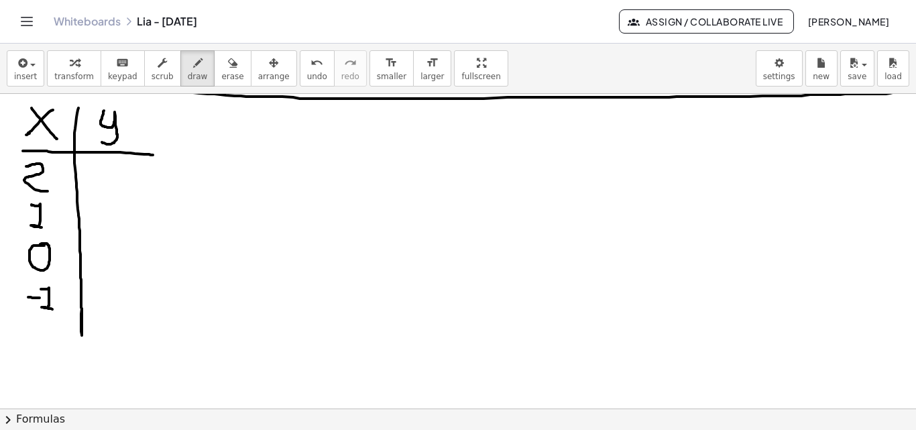
drag, startPoint x: 43, startPoint y: 289, endPoint x: 32, endPoint y: 319, distance: 32.0
drag, startPoint x: 31, startPoint y: 333, endPoint x: 40, endPoint y: 334, distance: 9.4
drag, startPoint x: 46, startPoint y: 325, endPoint x: 58, endPoint y: 345, distance: 23.8
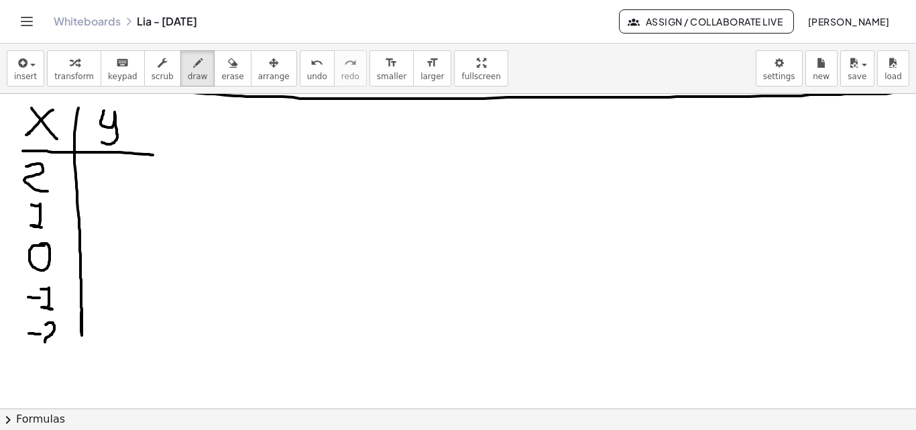
drag, startPoint x: 81, startPoint y: 334, endPoint x: 32, endPoint y: 361, distance: 55.8
drag, startPoint x: 0, startPoint y: 359, endPoint x: 100, endPoint y: 339, distance: 101.8
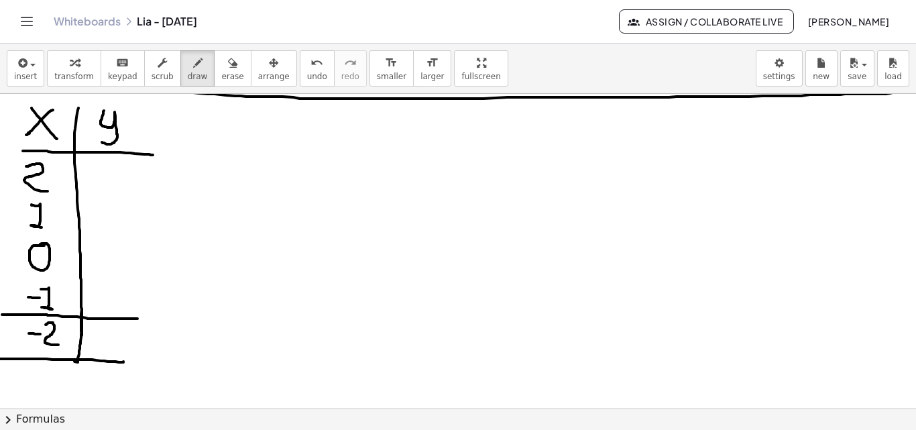
drag, startPoint x: 2, startPoint y: 315, endPoint x: 142, endPoint y: 319, distance: 139.6
drag, startPoint x: 0, startPoint y: 276, endPoint x: 138, endPoint y: 276, distance: 138.2
drag, startPoint x: 1, startPoint y: 235, endPoint x: 135, endPoint y: 240, distance: 133.6
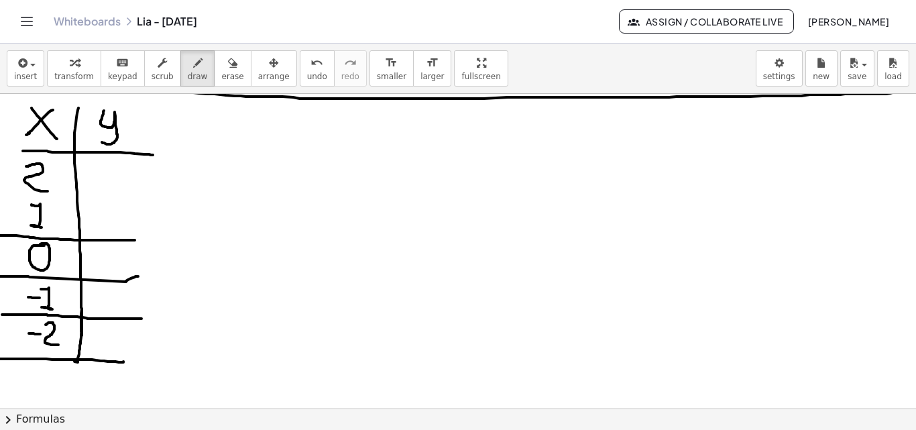
drag, startPoint x: 1, startPoint y: 196, endPoint x: 151, endPoint y: 200, distance: 150.3
drag, startPoint x: 129, startPoint y: 282, endPoint x: 149, endPoint y: 280, distance: 19.6
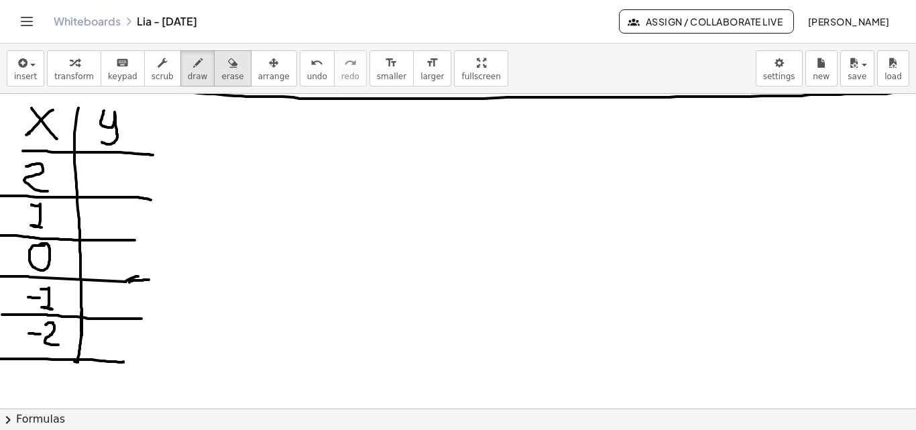
drag, startPoint x: 207, startPoint y: 61, endPoint x: 201, endPoint y: 71, distance: 11.4
click at [214, 68] on button "erase" at bounding box center [232, 68] width 37 height 36
drag, startPoint x: 154, startPoint y: 333, endPoint x: 160, endPoint y: 170, distance: 163.1
click at [193, 70] on icon "button" at bounding box center [197, 63] width 9 height 16
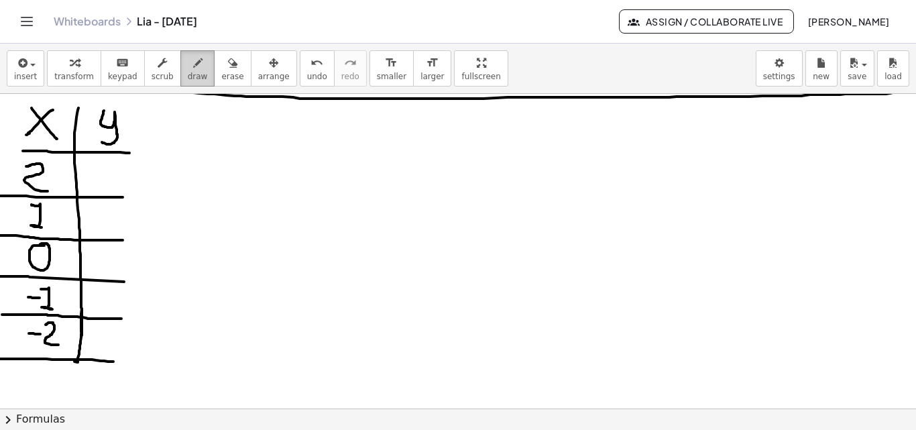
click at [188, 76] on span "draw" at bounding box center [198, 76] width 20 height 9
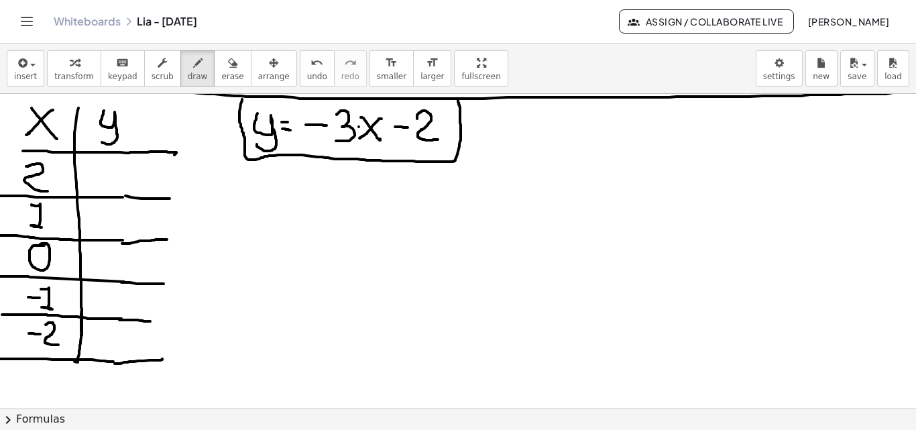
drag, startPoint x: 242, startPoint y: 189, endPoint x: 253, endPoint y: 214, distance: 27.0
drag, startPoint x: 256, startPoint y: 195, endPoint x: 244, endPoint y: 209, distance: 18.6
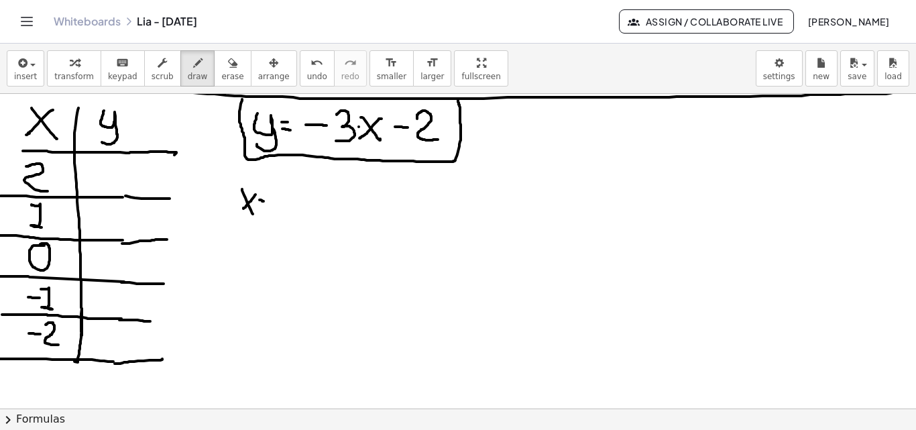
drag, startPoint x: 268, startPoint y: 197, endPoint x: 281, endPoint y: 211, distance: 19.5
drag, startPoint x: 354, startPoint y: 180, endPoint x: 352, endPoint y: 378, distance: 197.2
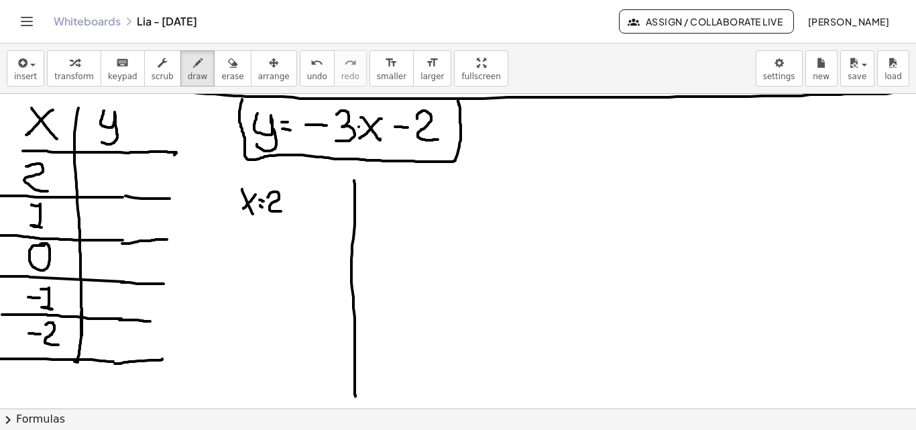
drag, startPoint x: 377, startPoint y: 193, endPoint x: 390, endPoint y: 210, distance: 22.0
drag, startPoint x: 390, startPoint y: 195, endPoint x: 382, endPoint y: 210, distance: 16.8
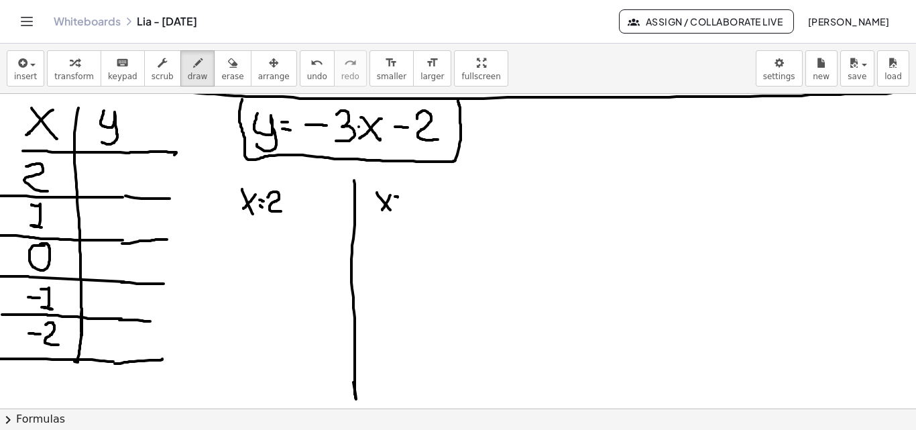
drag, startPoint x: 405, startPoint y: 193, endPoint x: 457, endPoint y: 195, distance: 51.7
drag, startPoint x: 513, startPoint y: 185, endPoint x: 525, endPoint y: 399, distance: 213.7
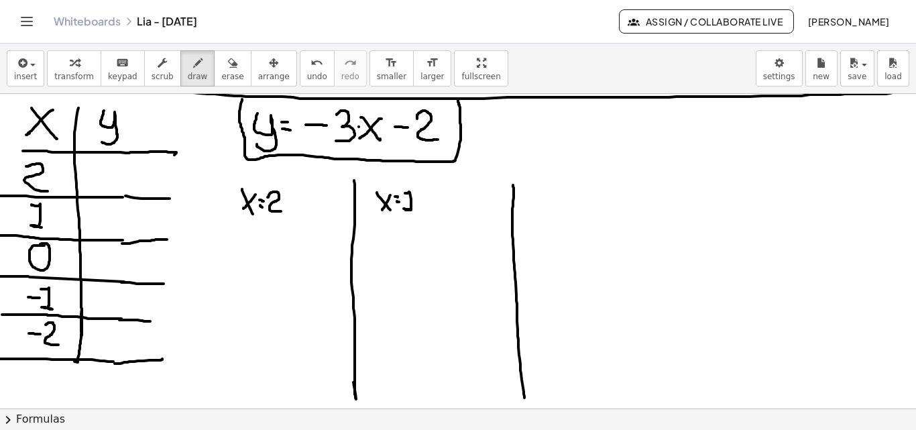
click at [525, 399] on div "×" at bounding box center [458, 251] width 916 height 315
drag, startPoint x: 531, startPoint y: 190, endPoint x: 541, endPoint y: 207, distance: 19.8
drag, startPoint x: 541, startPoint y: 193, endPoint x: 526, endPoint y: 211, distance: 23.4
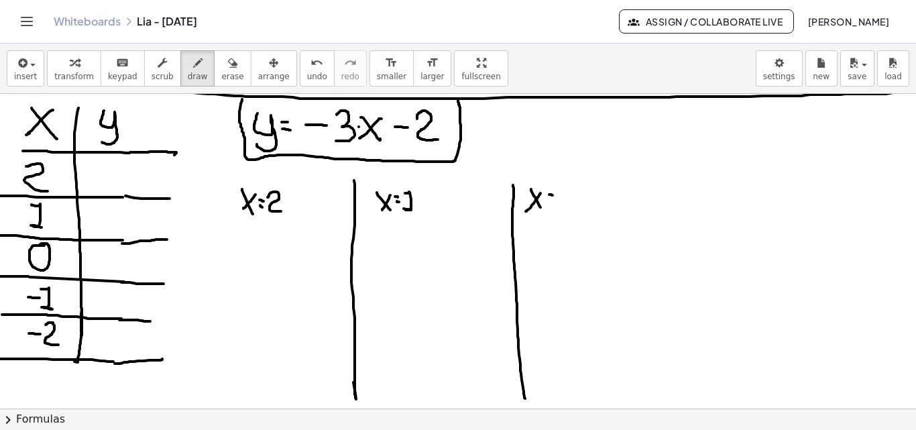
drag, startPoint x: 653, startPoint y: 190, endPoint x: 661, endPoint y: 401, distance: 211.5
click at [661, 401] on div "×" at bounding box center [458, 251] width 916 height 315
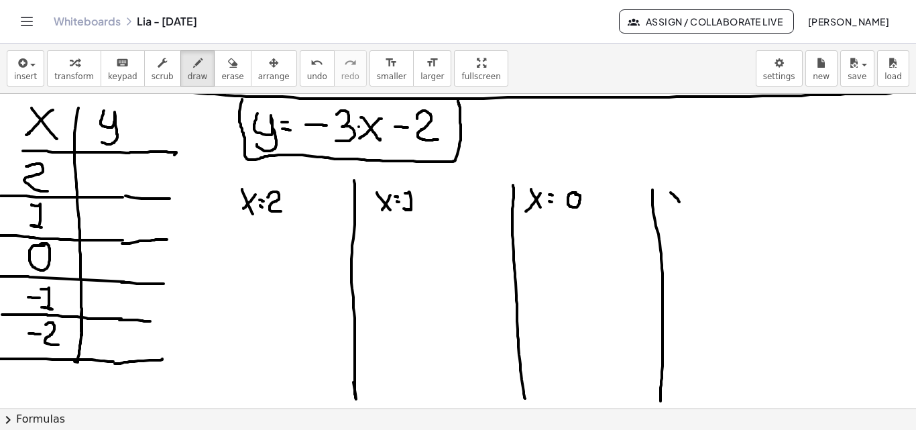
drag, startPoint x: 671, startPoint y: 193, endPoint x: 684, endPoint y: 207, distance: 19.9
drag, startPoint x: 683, startPoint y: 195, endPoint x: 676, endPoint y: 208, distance: 14.7
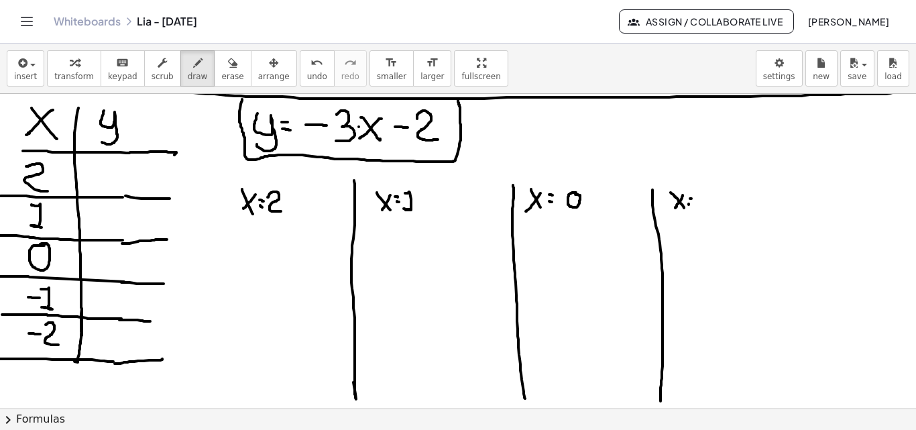
drag, startPoint x: 717, startPoint y: 196, endPoint x: 765, endPoint y: 206, distance: 50.0
drag, startPoint x: 791, startPoint y: 192, endPoint x: 786, endPoint y: 397, distance: 205.3
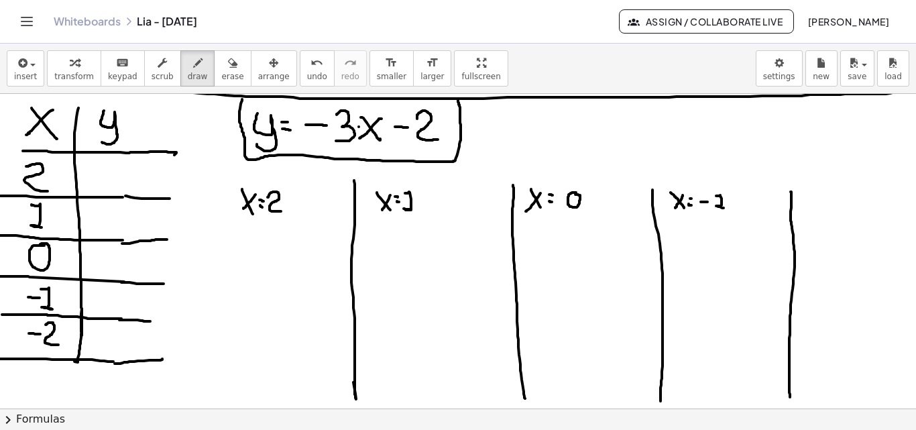
drag, startPoint x: 802, startPoint y: 199, endPoint x: 810, endPoint y: 209, distance: 13.4
drag, startPoint x: 810, startPoint y: 201, endPoint x: 803, endPoint y: 209, distance: 11.0
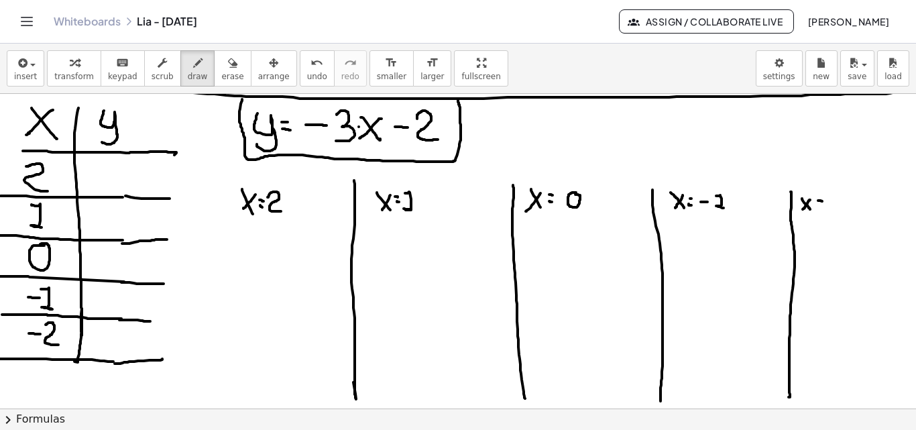
drag, startPoint x: 833, startPoint y: 205, endPoint x: 840, endPoint y: 205, distance: 6.7
drag, startPoint x: 846, startPoint y: 199, endPoint x: 829, endPoint y: 234, distance: 39.0
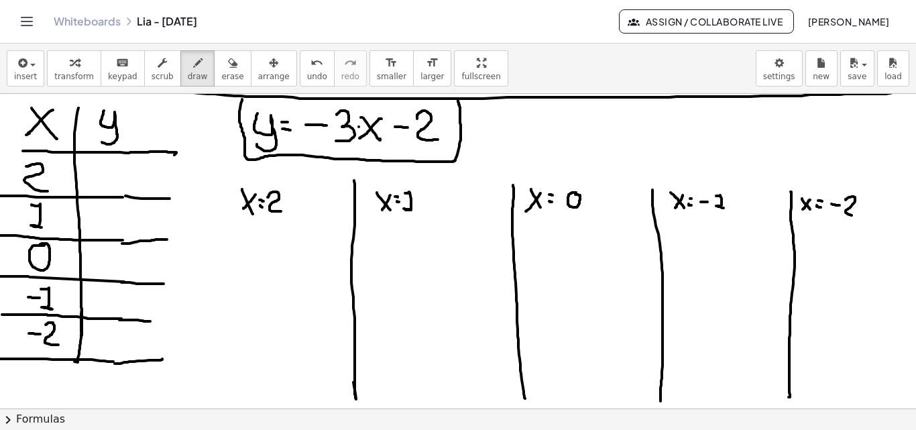
drag, startPoint x: 202, startPoint y: 233, endPoint x: 203, endPoint y: 258, distance: 24.2
drag, startPoint x: 215, startPoint y: 247, endPoint x: 221, endPoint y: 246, distance: 6.8
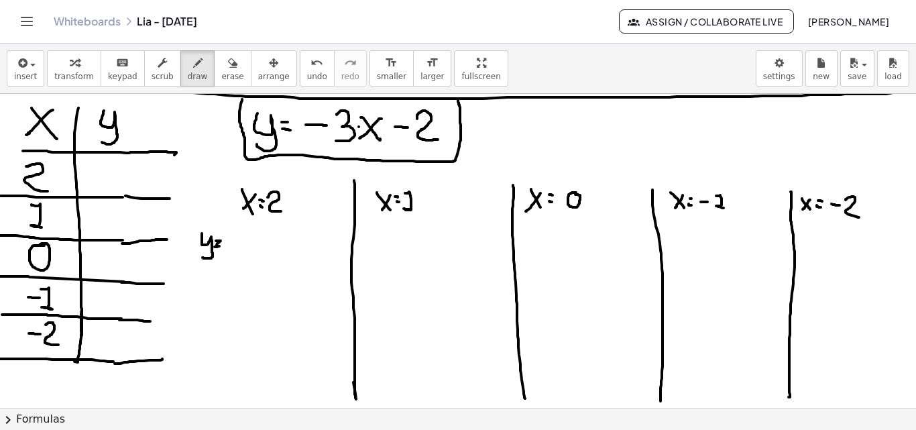
click at [221, 62] on div "button" at bounding box center [232, 62] width 22 height 16
drag, startPoint x: 291, startPoint y: 280, endPoint x: 246, endPoint y: 250, distance: 54.7
click at [193, 64] on icon "button" at bounding box center [197, 63] width 9 height 16
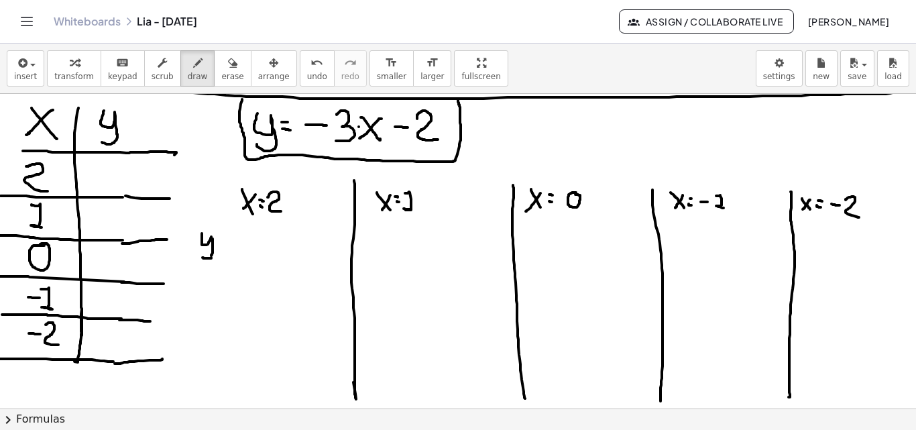
drag, startPoint x: 213, startPoint y: 239, endPoint x: 210, endPoint y: 257, distance: 18.3
drag, startPoint x: 360, startPoint y: 231, endPoint x: 362, endPoint y: 244, distance: 12.9
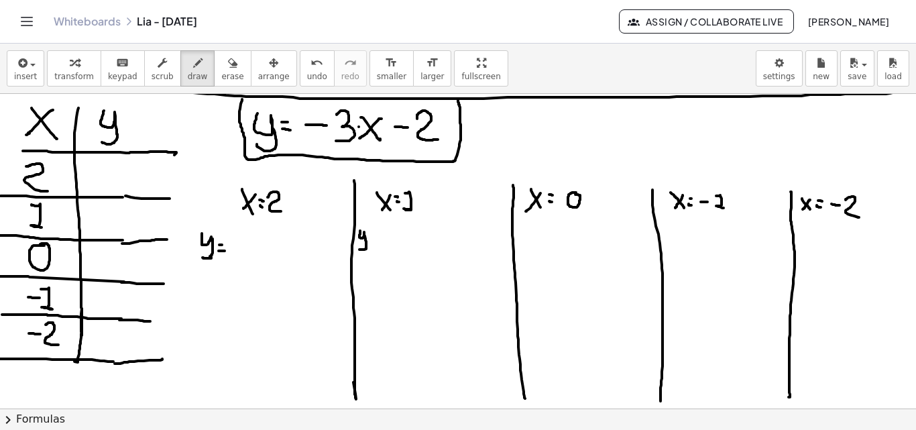
drag, startPoint x: 519, startPoint y: 232, endPoint x: 525, endPoint y: 244, distance: 12.9
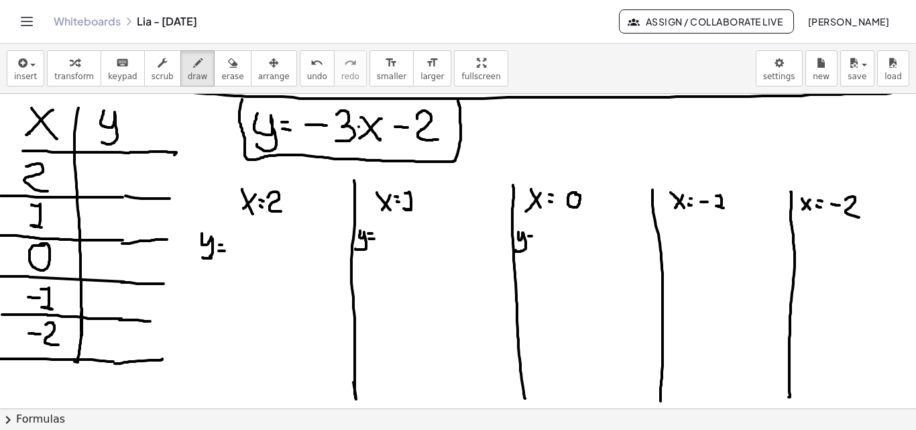
drag, startPoint x: 666, startPoint y: 231, endPoint x: 666, endPoint y: 252, distance: 20.8
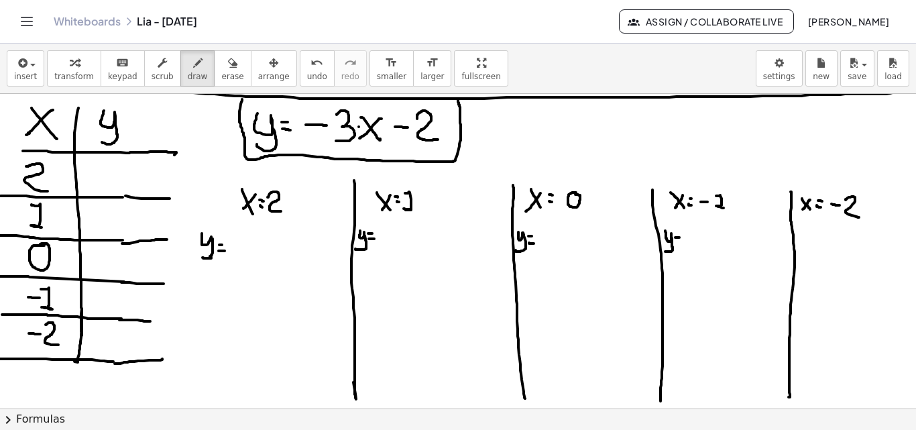
drag, startPoint x: 801, startPoint y: 233, endPoint x: 804, endPoint y: 252, distance: 18.4
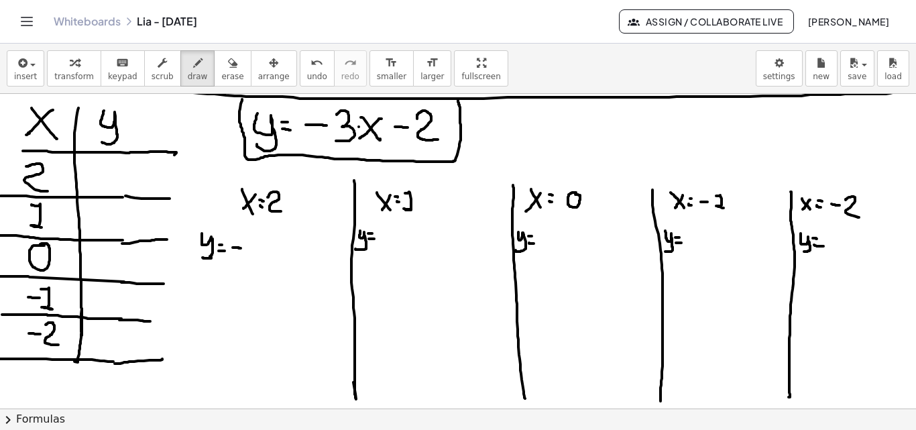
drag, startPoint x: 233, startPoint y: 248, endPoint x: 241, endPoint y: 248, distance: 8.1
drag, startPoint x: 246, startPoint y: 240, endPoint x: 247, endPoint y: 254, distance: 13.4
drag, startPoint x: 267, startPoint y: 234, endPoint x: 268, endPoint y: 255, distance: 20.8
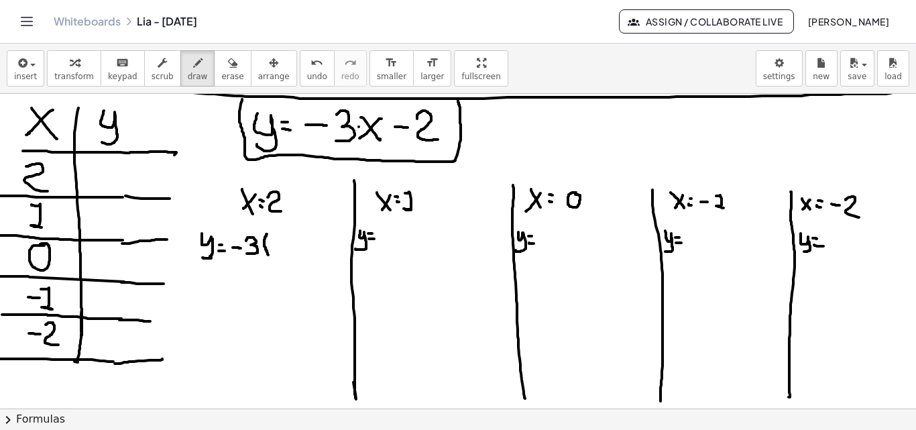
drag, startPoint x: 274, startPoint y: 240, endPoint x: 282, endPoint y: 249, distance: 11.9
drag, startPoint x: 284, startPoint y: 232, endPoint x: 290, endPoint y: 252, distance: 20.8
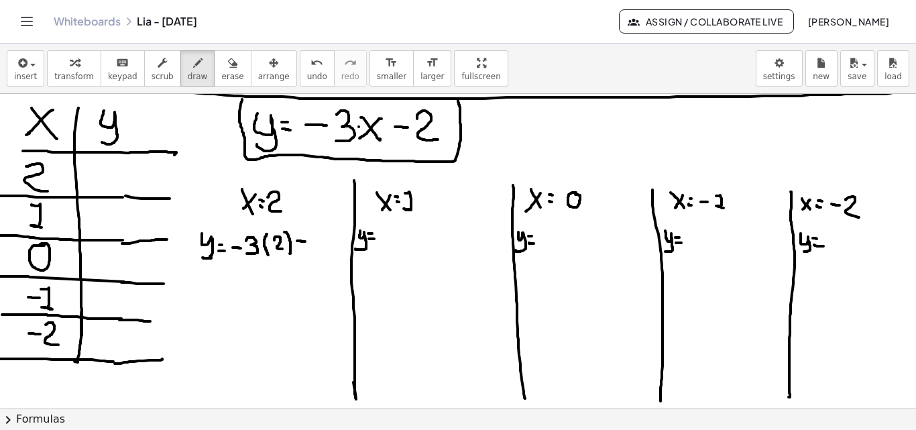
drag, startPoint x: 297, startPoint y: 241, endPoint x: 305, endPoint y: 242, distance: 8.1
drag, startPoint x: 309, startPoint y: 237, endPoint x: 309, endPoint y: 261, distance: 23.5
drag, startPoint x: 194, startPoint y: 276, endPoint x: 194, endPoint y: 297, distance: 20.8
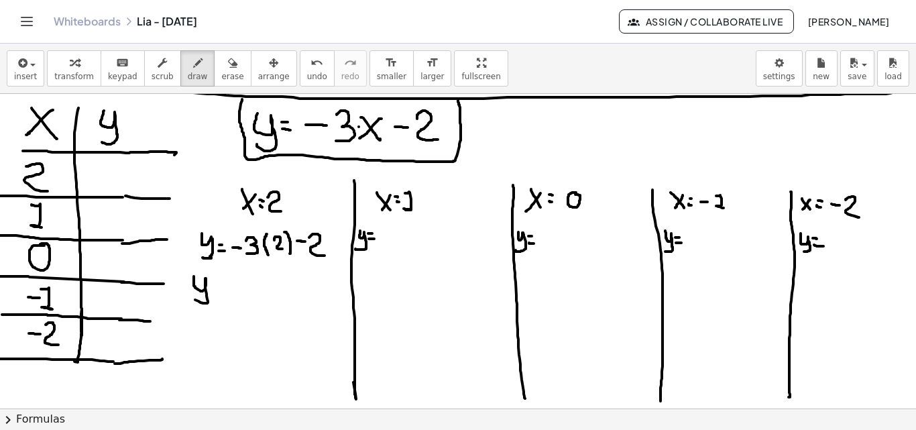
drag, startPoint x: 209, startPoint y: 287, endPoint x: 216, endPoint y: 289, distance: 7.0
drag, startPoint x: 266, startPoint y: 233, endPoint x: 234, endPoint y: 285, distance: 60.9
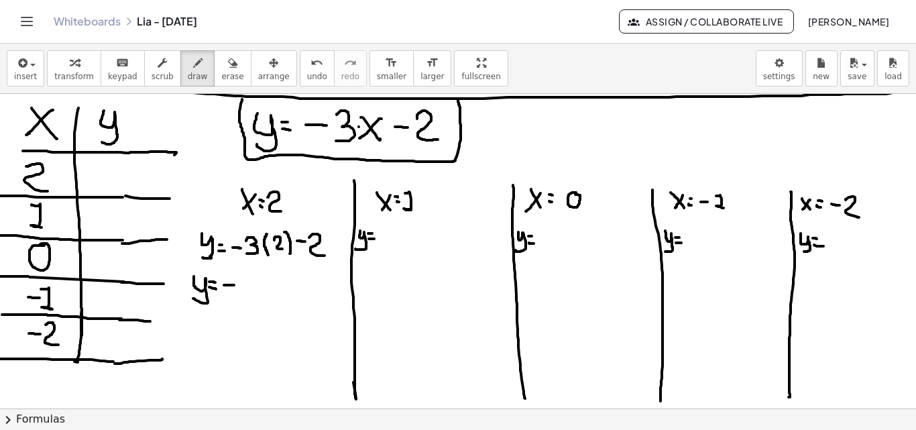
drag, startPoint x: 256, startPoint y: 275, endPoint x: 246, endPoint y: 289, distance: 16.9
drag, startPoint x: 268, startPoint y: 283, endPoint x: 275, endPoint y: 283, distance: 7.4
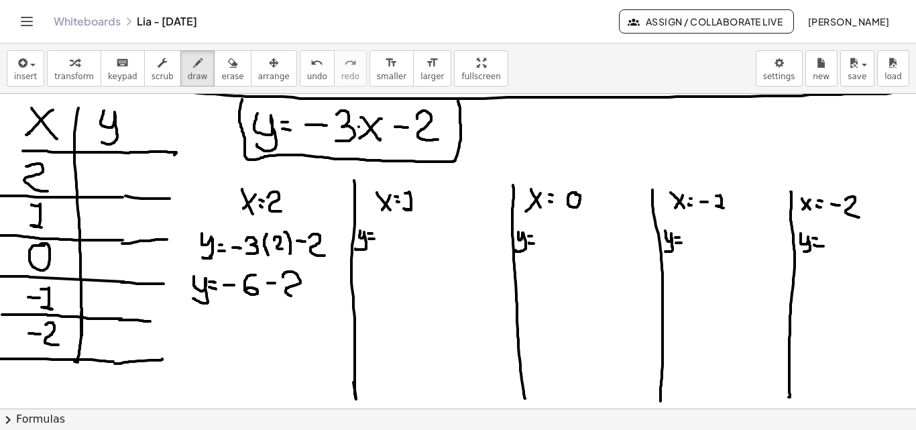
drag, startPoint x: 283, startPoint y: 277, endPoint x: 299, endPoint y: 296, distance: 24.7
drag, startPoint x: 195, startPoint y: 317, endPoint x: 195, endPoint y: 337, distance: 20.8
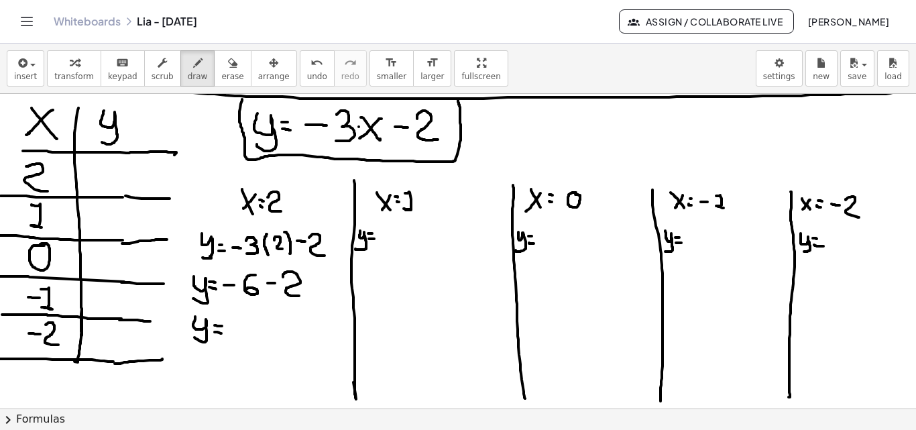
drag, startPoint x: 215, startPoint y: 332, endPoint x: 221, endPoint y: 333, distance: 6.8
drag, startPoint x: 235, startPoint y: 328, endPoint x: 246, endPoint y: 328, distance: 10.7
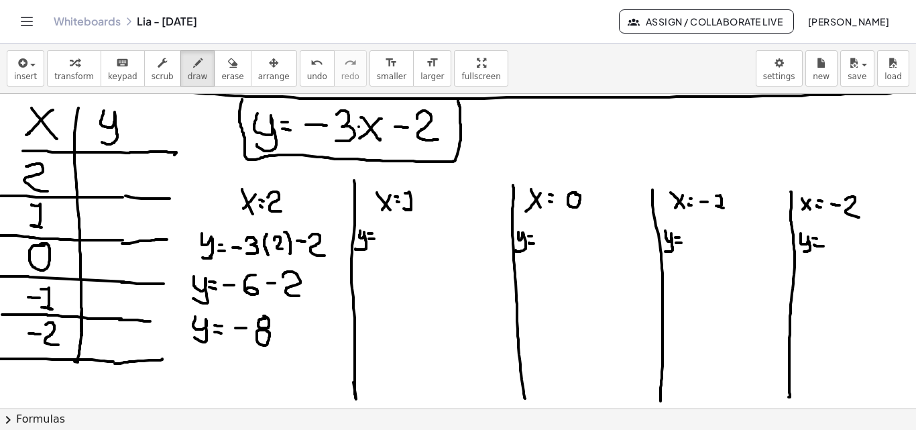
drag, startPoint x: 279, startPoint y: 333, endPoint x: 202, endPoint y: 270, distance: 99.2
drag, startPoint x: 100, startPoint y: 176, endPoint x: 112, endPoint y: 174, distance: 12.2
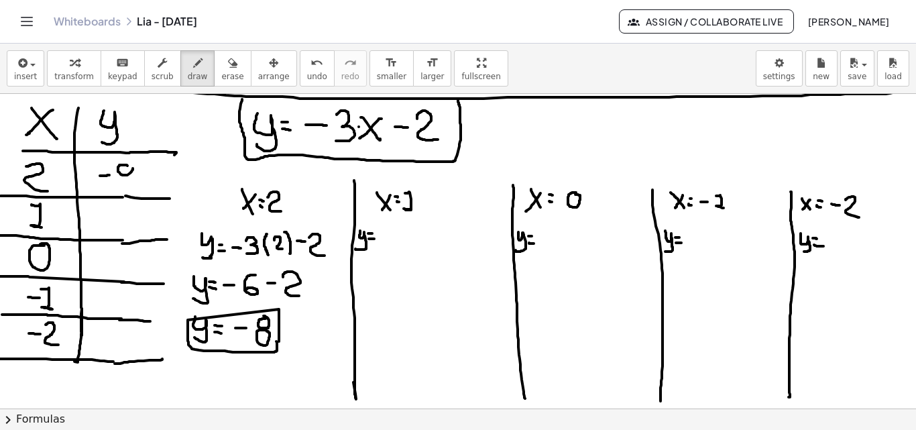
drag, startPoint x: 113, startPoint y: 178, endPoint x: 126, endPoint y: 178, distance: 12.7
drag, startPoint x: 385, startPoint y: 235, endPoint x: 388, endPoint y: 248, distance: 13.7
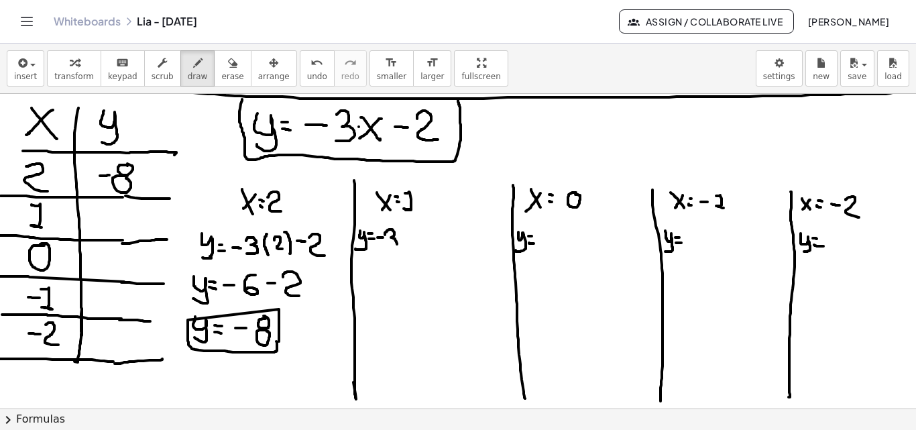
drag, startPoint x: 403, startPoint y: 231, endPoint x: 411, endPoint y: 244, distance: 14.7
drag, startPoint x: 410, startPoint y: 235, endPoint x: 416, endPoint y: 248, distance: 14.7
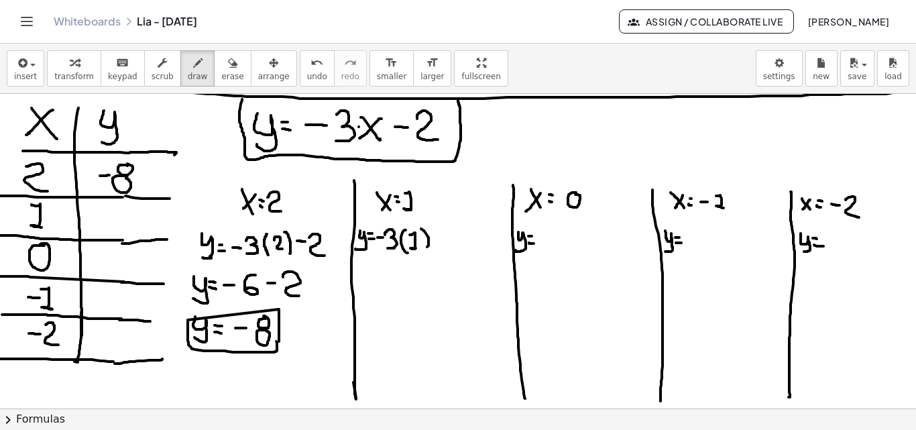
drag, startPoint x: 421, startPoint y: 229, endPoint x: 425, endPoint y: 250, distance: 21.2
drag, startPoint x: 456, startPoint y: 232, endPoint x: 469, endPoint y: 250, distance: 22.1
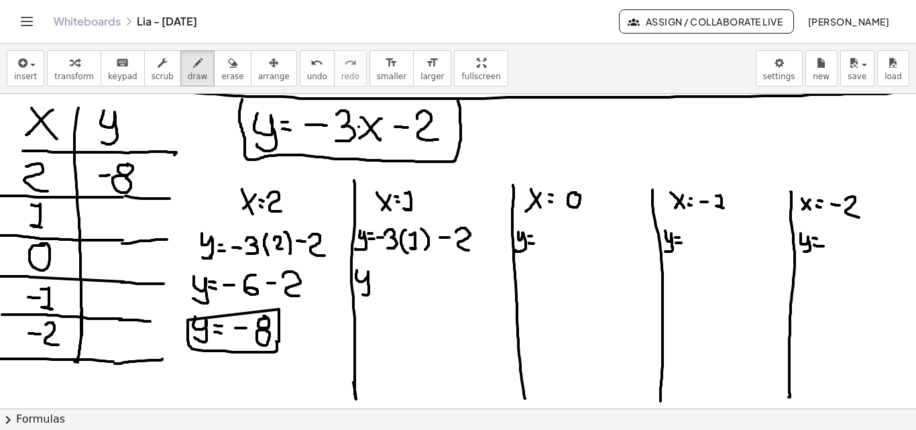
drag, startPoint x: 357, startPoint y: 270, endPoint x: 362, endPoint y: 294, distance: 23.9
drag, startPoint x: 377, startPoint y: 284, endPoint x: 384, endPoint y: 285, distance: 7.4
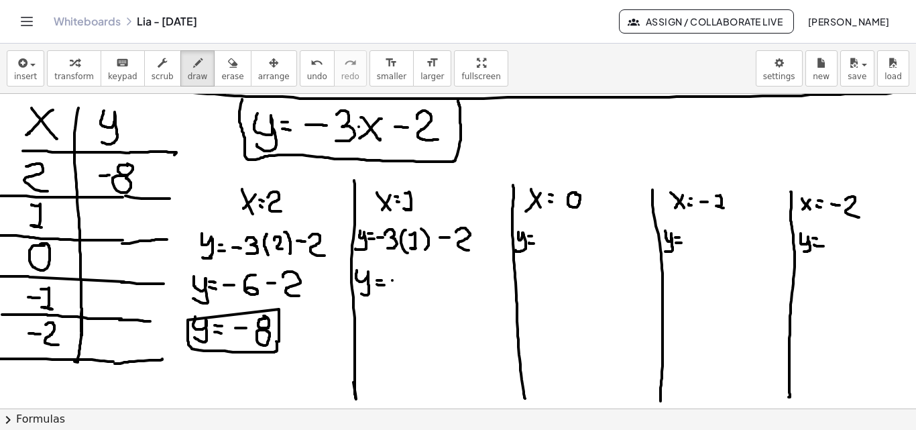
drag, startPoint x: 392, startPoint y: 280, endPoint x: 404, endPoint y: 280, distance: 11.4
drag, startPoint x: 411, startPoint y: 272, endPoint x: 412, endPoint y: 288, distance: 16.1
drag, startPoint x: 433, startPoint y: 276, endPoint x: 444, endPoint y: 276, distance: 11.4
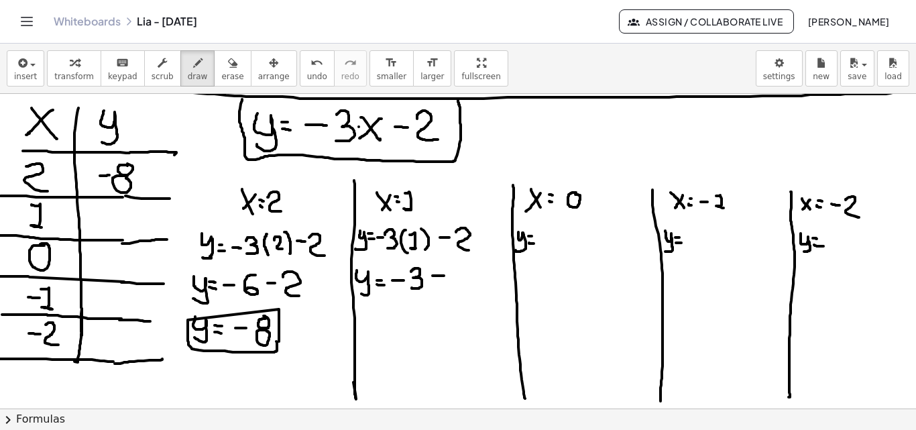
drag, startPoint x: 450, startPoint y: 270, endPoint x: 449, endPoint y: 293, distance: 22.2
drag, startPoint x: 365, startPoint y: 316, endPoint x: 367, endPoint y: 333, distance: 17.6
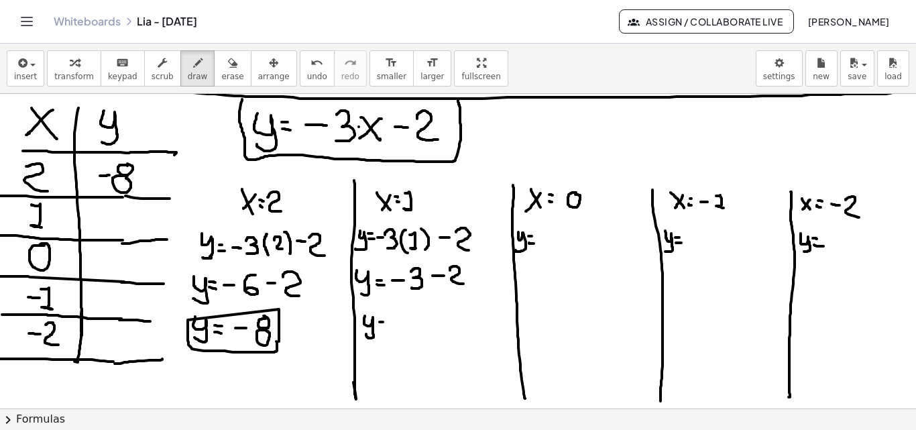
drag, startPoint x: 399, startPoint y: 322, endPoint x: 409, endPoint y: 322, distance: 10.7
drag, startPoint x: 435, startPoint y: 312, endPoint x: 427, endPoint y: 330, distance: 19.8
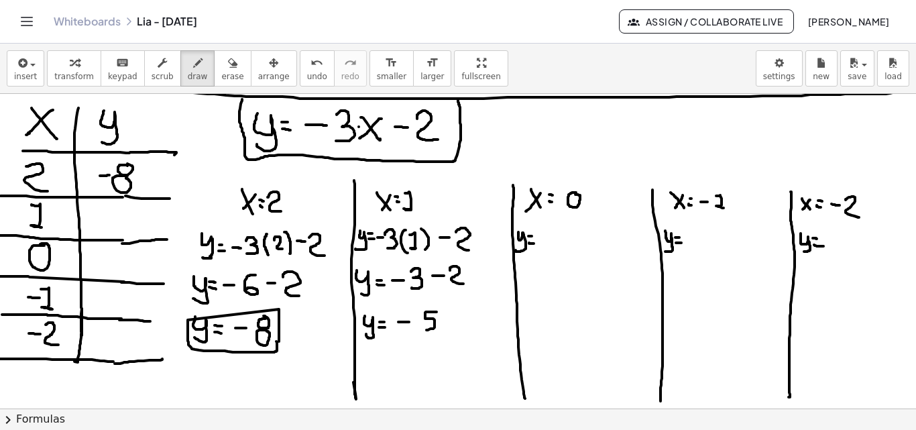
drag, startPoint x: 103, startPoint y: 217, endPoint x: 117, endPoint y: 218, distance: 14.1
drag, startPoint x: 140, startPoint y: 209, endPoint x: 132, endPoint y: 226, distance: 18.6
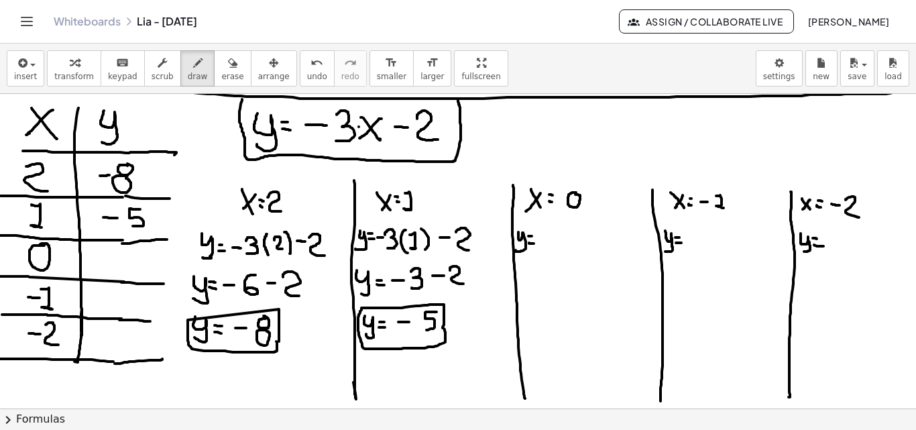
drag, startPoint x: 541, startPoint y: 240, endPoint x: 549, endPoint y: 239, distance: 8.1
drag, startPoint x: 550, startPoint y: 231, endPoint x: 556, endPoint y: 244, distance: 14.7
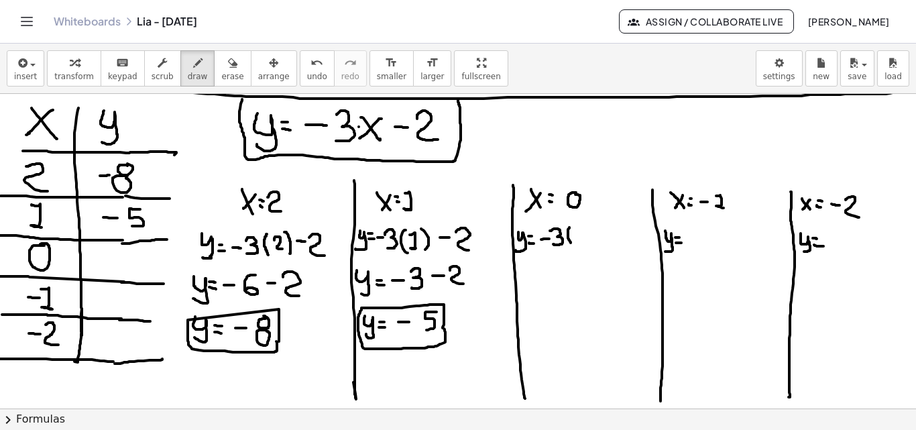
drag, startPoint x: 570, startPoint y: 227, endPoint x: 574, endPoint y: 246, distance: 18.7
drag, startPoint x: 588, startPoint y: 227, endPoint x: 594, endPoint y: 247, distance: 21.2
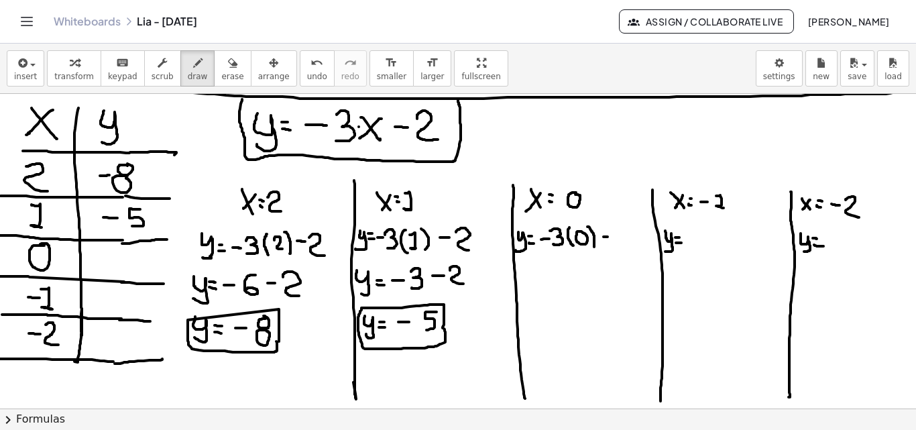
drag, startPoint x: 604, startPoint y: 237, endPoint x: 614, endPoint y: 237, distance: 10.1
drag, startPoint x: 621, startPoint y: 231, endPoint x: 635, endPoint y: 246, distance: 20.9
drag, startPoint x: 521, startPoint y: 272, endPoint x: 523, endPoint y: 288, distance: 16.3
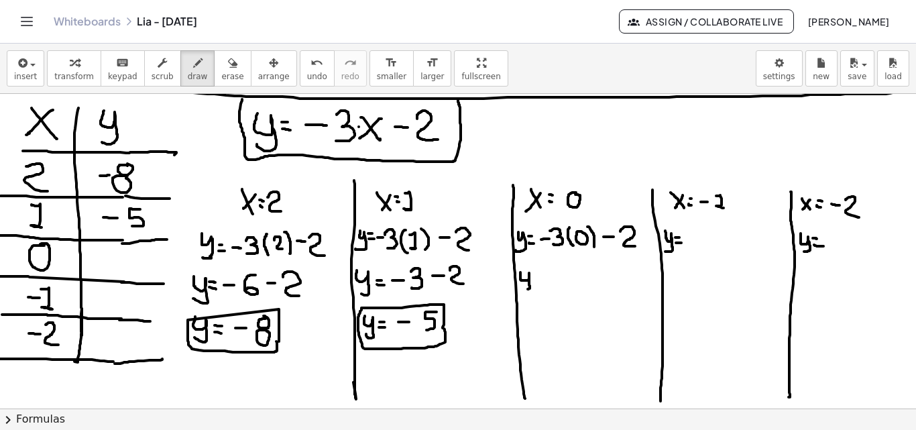
drag, startPoint x: 549, startPoint y: 252, endPoint x: 599, endPoint y: 219, distance: 59.5
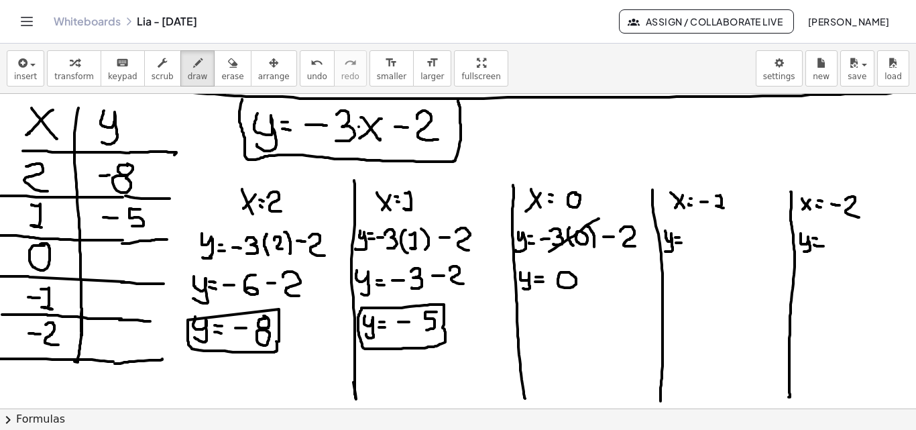
drag, startPoint x: 607, startPoint y: 274, endPoint x: 618, endPoint y: 290, distance: 19.4
drag, startPoint x: 523, startPoint y: 312, endPoint x: 523, endPoint y: 333, distance: 20.8
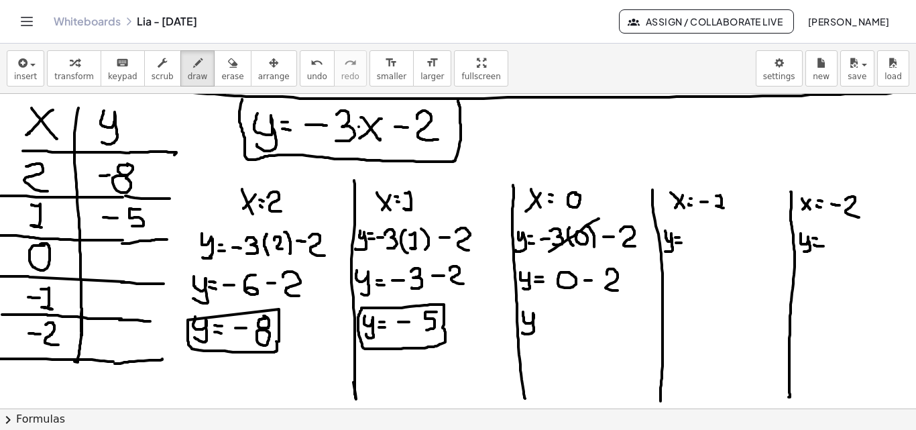
drag, startPoint x: 543, startPoint y: 327, endPoint x: 552, endPoint y: 327, distance: 8.7
drag, startPoint x: 563, startPoint y: 322, endPoint x: 580, endPoint y: 321, distance: 17.5
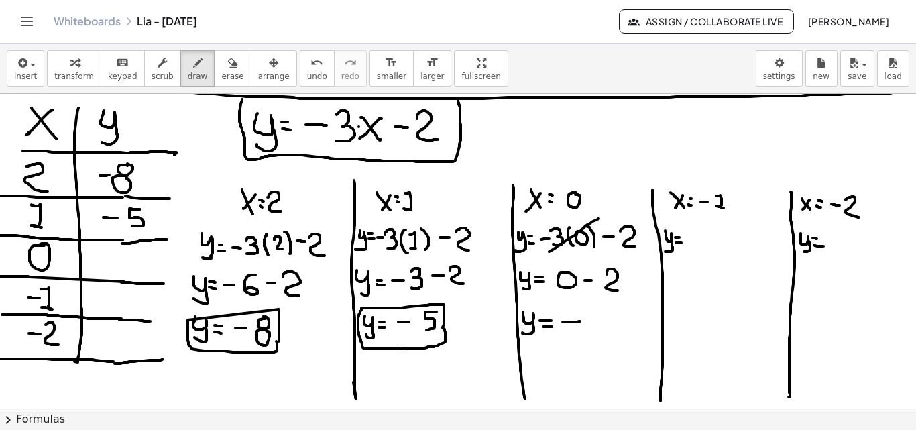
drag, startPoint x: 589, startPoint y: 314, endPoint x: 606, endPoint y: 331, distance: 23.7
drag, startPoint x: 519, startPoint y: 303, endPoint x: 570, endPoint y: 301, distance: 51.7
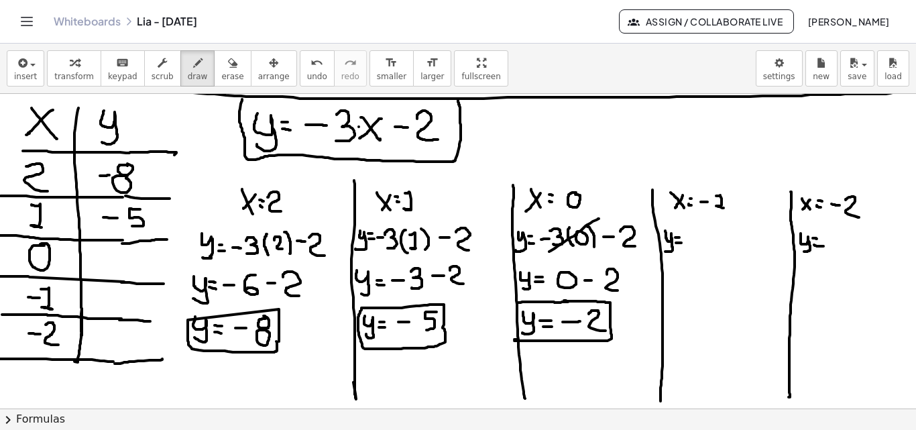
drag, startPoint x: 568, startPoint y: 301, endPoint x: 515, endPoint y: 339, distance: 65.4
drag, startPoint x: 98, startPoint y: 258, endPoint x: 115, endPoint y: 260, distance: 17.6
drag, startPoint x: 129, startPoint y: 255, endPoint x: 139, endPoint y: 274, distance: 21.3
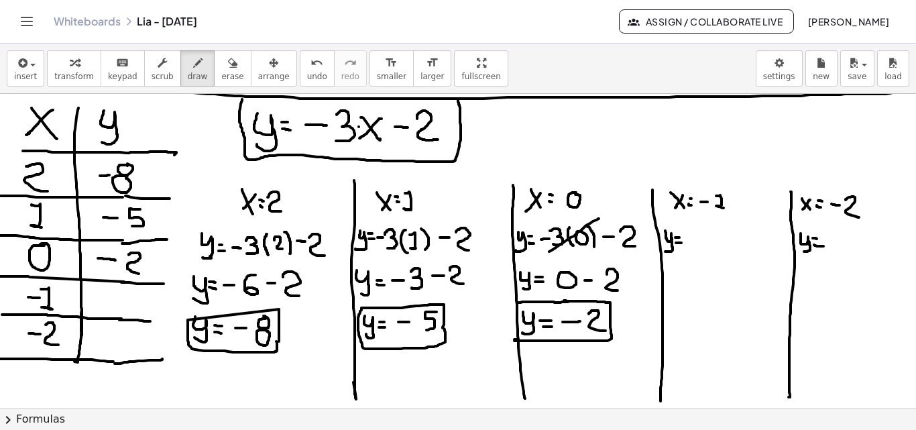
drag, startPoint x: 690, startPoint y: 240, endPoint x: 698, endPoint y: 240, distance: 8.1
drag, startPoint x: 702, startPoint y: 233, endPoint x: 705, endPoint y: 251, distance: 17.8
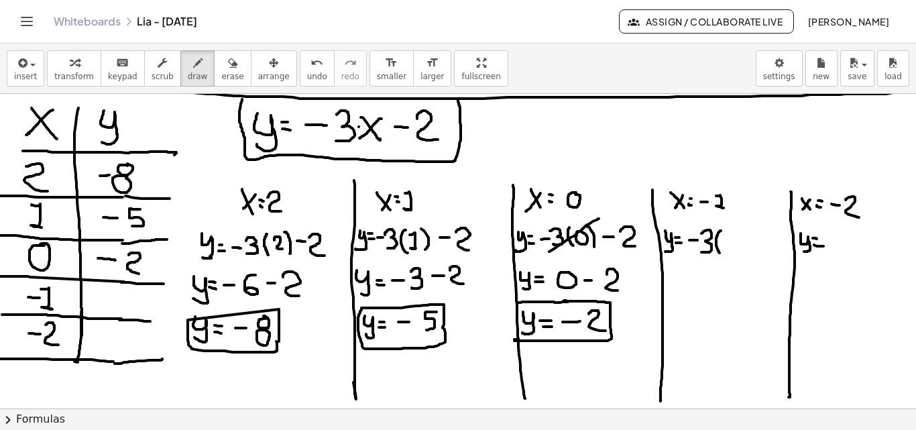
drag, startPoint x: 721, startPoint y: 231, endPoint x: 721, endPoint y: 254, distance: 23.5
drag, startPoint x: 721, startPoint y: 243, endPoint x: 728, endPoint y: 242, distance: 7.4
drag, startPoint x: 734, startPoint y: 233, endPoint x: 737, endPoint y: 250, distance: 16.4
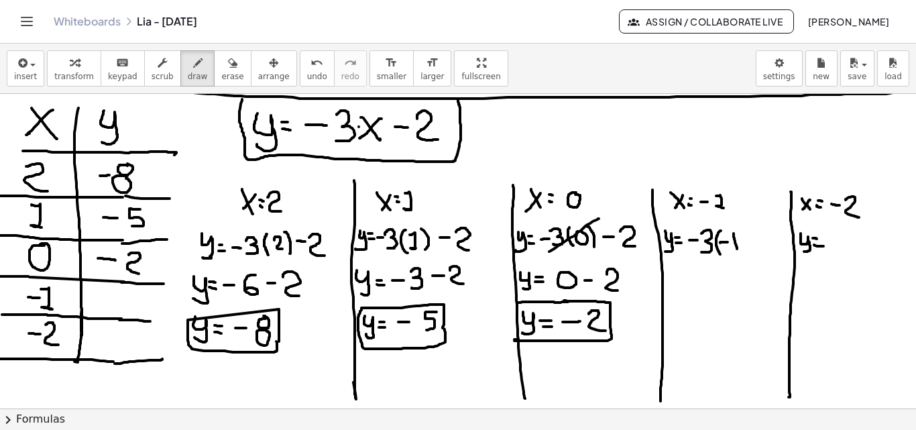
drag, startPoint x: 739, startPoint y: 230, endPoint x: 745, endPoint y: 256, distance: 26.2
drag, startPoint x: 753, startPoint y: 239, endPoint x: 763, endPoint y: 238, distance: 9.4
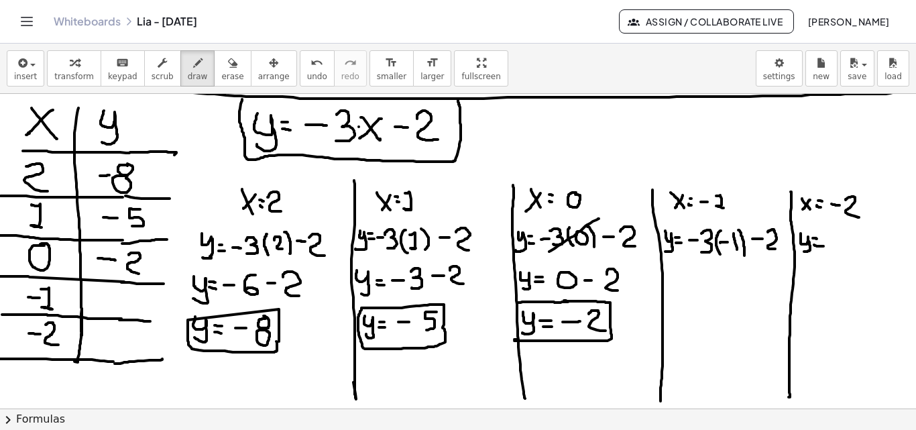
drag, startPoint x: 770, startPoint y: 231, endPoint x: 779, endPoint y: 249, distance: 20.4
drag, startPoint x: 668, startPoint y: 283, endPoint x: 670, endPoint y: 299, distance: 16.2
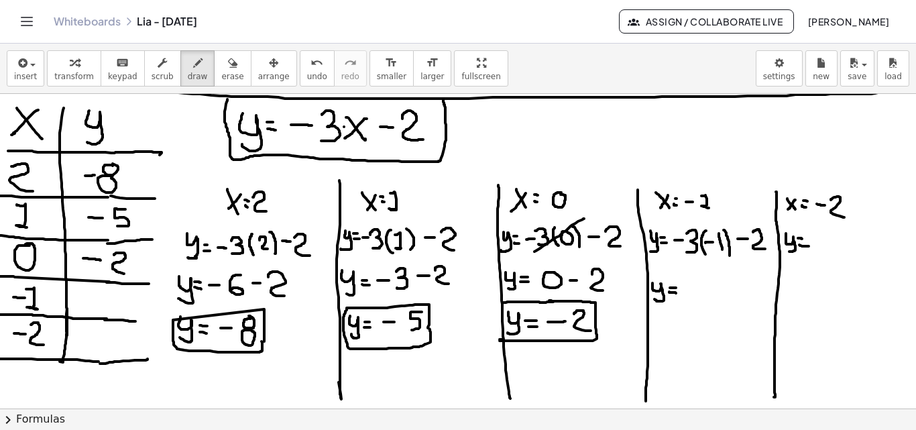
scroll to position [2037, 15]
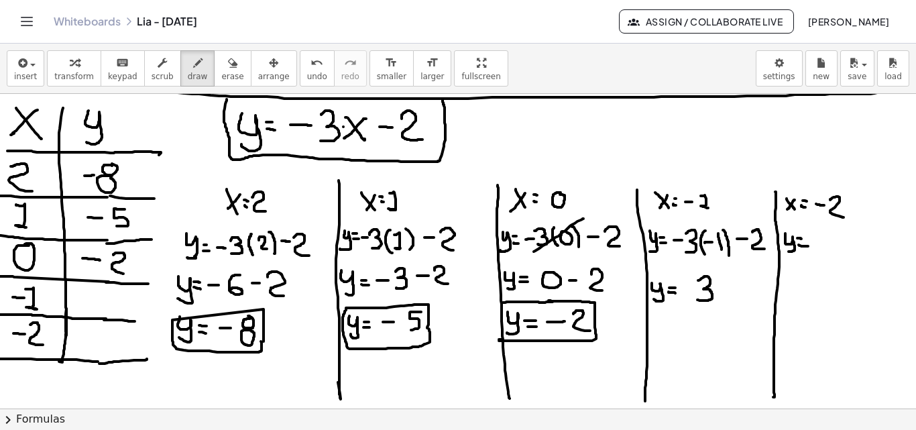
drag, startPoint x: 698, startPoint y: 280, endPoint x: 698, endPoint y: 300, distance: 19.5
drag, startPoint x: 686, startPoint y: 282, endPoint x: 687, endPoint y: 297, distance: 14.2
drag, startPoint x: 680, startPoint y: 290, endPoint x: 693, endPoint y: 290, distance: 12.7
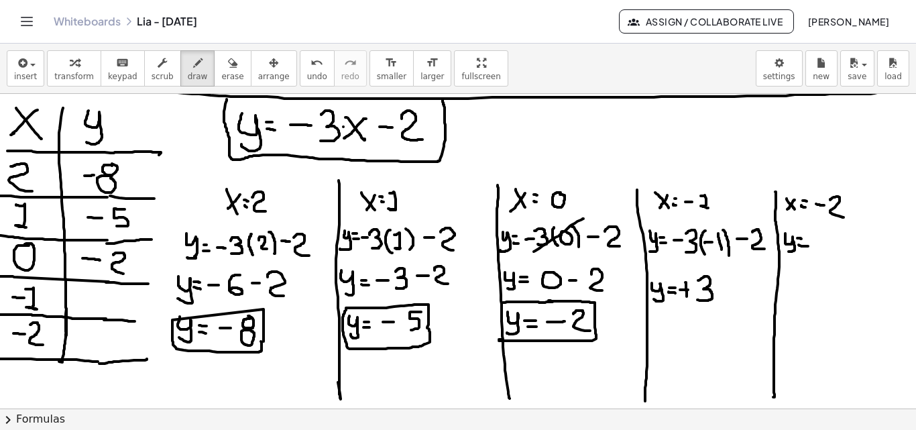
drag, startPoint x: 721, startPoint y: 289, endPoint x: 730, endPoint y: 289, distance: 9.4
drag, startPoint x: 738, startPoint y: 281, endPoint x: 756, endPoint y: 301, distance: 27.1
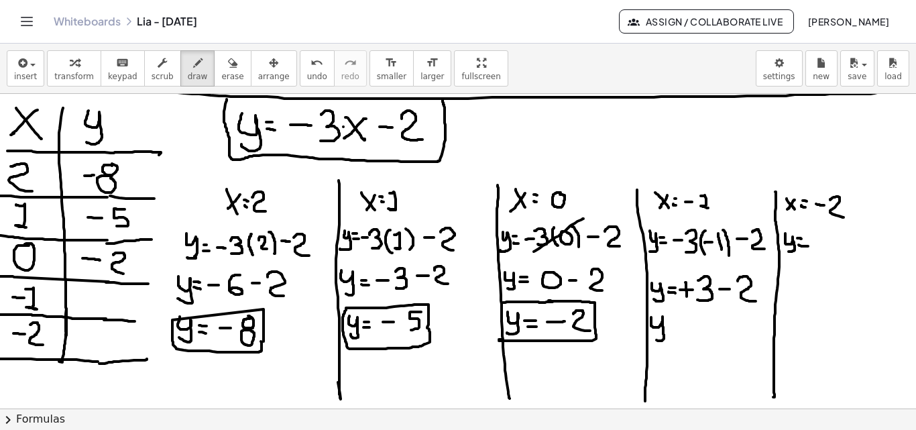
drag, startPoint x: 651, startPoint y: 317, endPoint x: 655, endPoint y: 339, distance: 21.8
drag, startPoint x: 671, startPoint y: 329, endPoint x: 678, endPoint y: 329, distance: 6.7
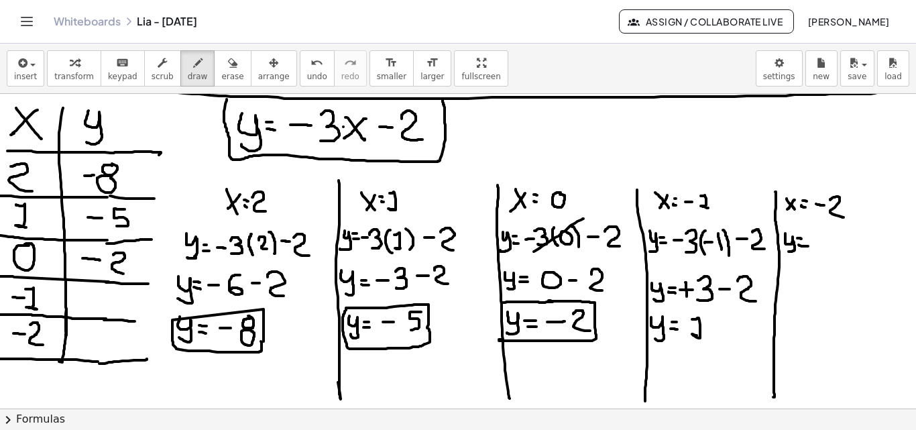
drag, startPoint x: 692, startPoint y: 319, endPoint x: 697, endPoint y: 335, distance: 16.8
drag, startPoint x: 651, startPoint y: 307, endPoint x: 647, endPoint y: 346, distance: 39.8
drag, startPoint x: 93, startPoint y: 293, endPoint x: 103, endPoint y: 309, distance: 18.6
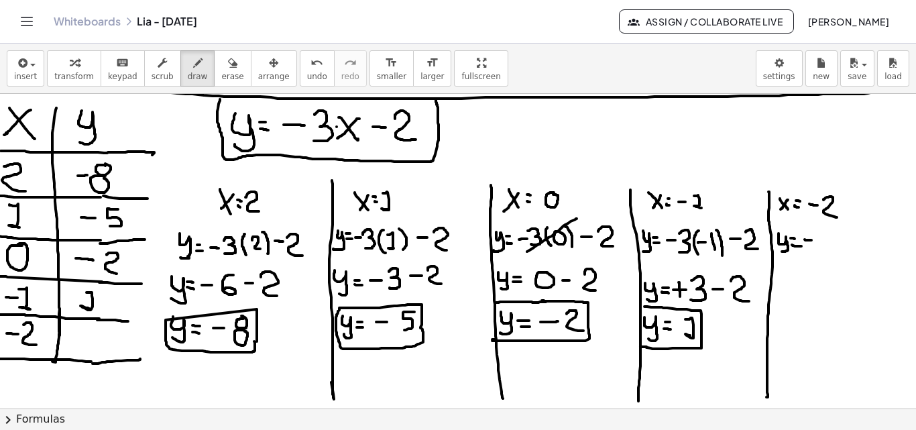
drag, startPoint x: 795, startPoint y: 240, endPoint x: 802, endPoint y: 240, distance: 6.7
drag, startPoint x: 806, startPoint y: 235, endPoint x: 808, endPoint y: 250, distance: 14.9
drag, startPoint x: 823, startPoint y: 229, endPoint x: 825, endPoint y: 254, distance: 24.9
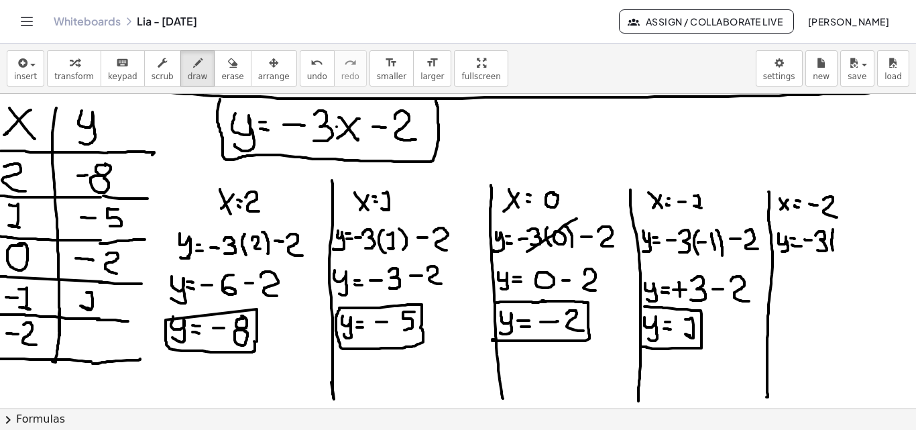
drag, startPoint x: 834, startPoint y: 234, endPoint x: 845, endPoint y: 252, distance: 21.1
drag, startPoint x: 850, startPoint y: 223, endPoint x: 854, endPoint y: 261, distance: 37.8
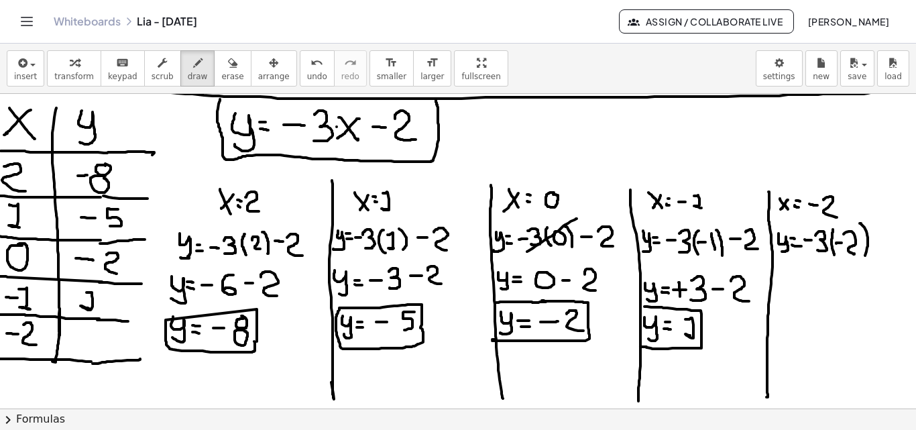
drag, startPoint x: 873, startPoint y: 235, endPoint x: 887, endPoint y: 254, distance: 22.9
drag, startPoint x: 766, startPoint y: 279, endPoint x: 766, endPoint y: 299, distance: 19.5
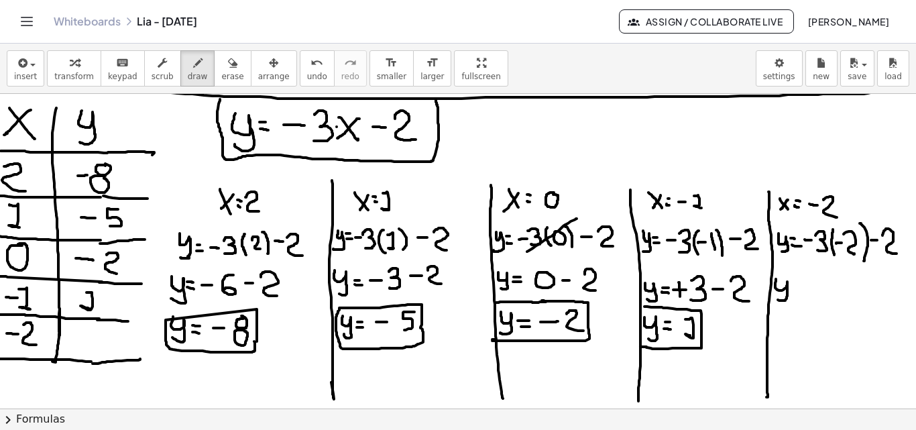
drag, startPoint x: 818, startPoint y: 280, endPoint x: 804, endPoint y: 296, distance: 20.9
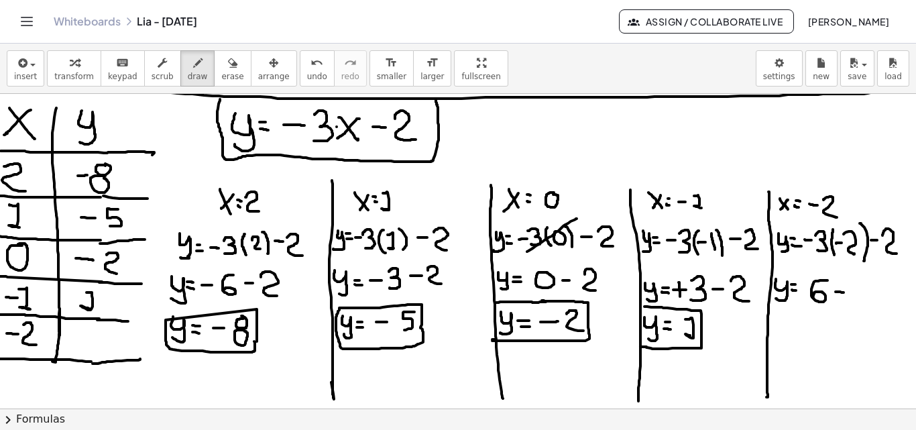
drag, startPoint x: 826, startPoint y: 292, endPoint x: 837, endPoint y: 292, distance: 10.7
drag, startPoint x: 846, startPoint y: 284, endPoint x: 843, endPoint y: 306, distance: 22.3
drag, startPoint x: 764, startPoint y: 323, endPoint x: 782, endPoint y: 335, distance: 21.4
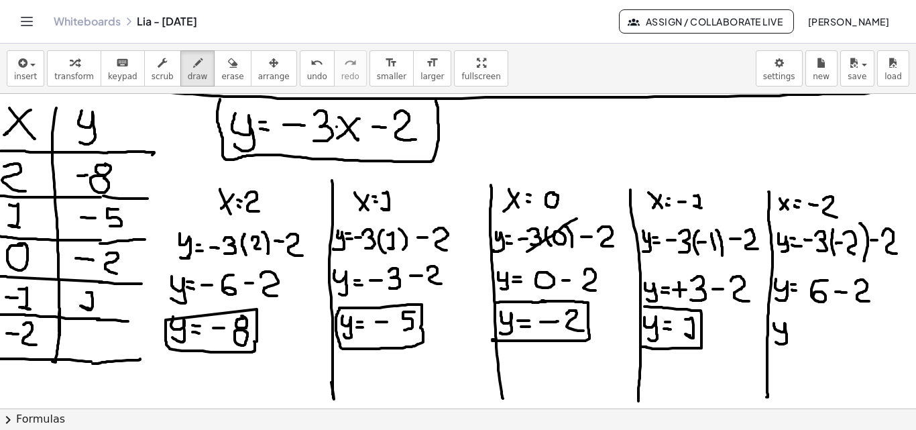
drag, startPoint x: 760, startPoint y: 314, endPoint x: 821, endPoint y: 319, distance: 61.2
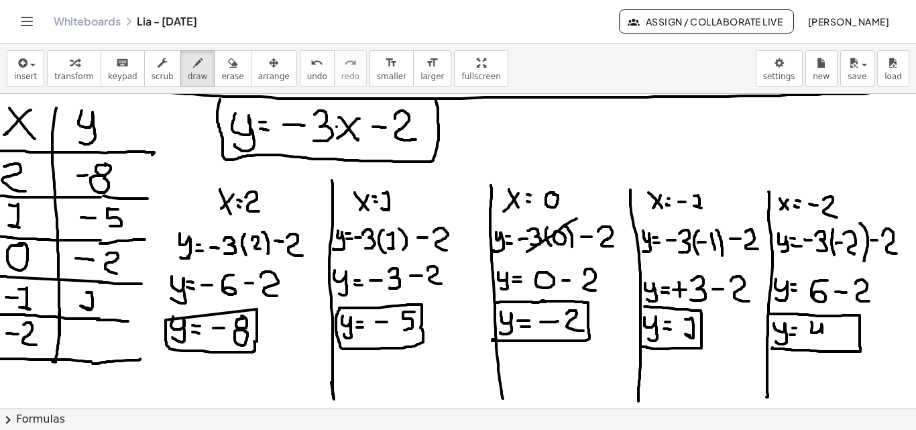
drag, startPoint x: 802, startPoint y: 322, endPoint x: 812, endPoint y: 340, distance: 21.1
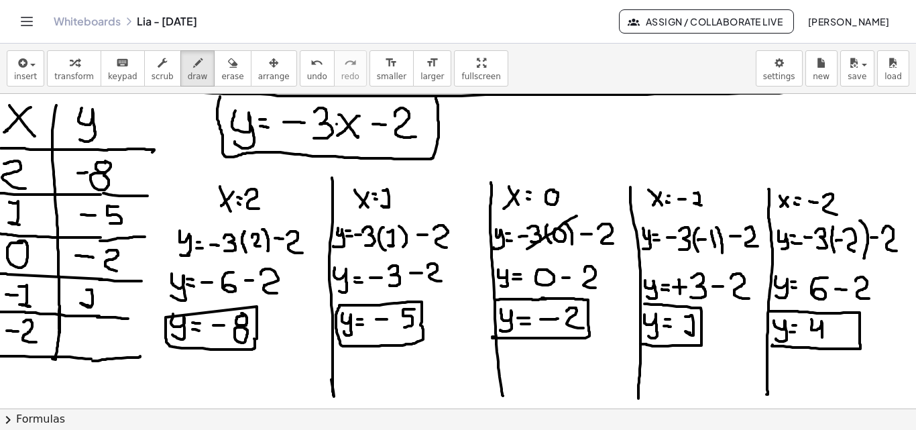
scroll to position [2041, 0]
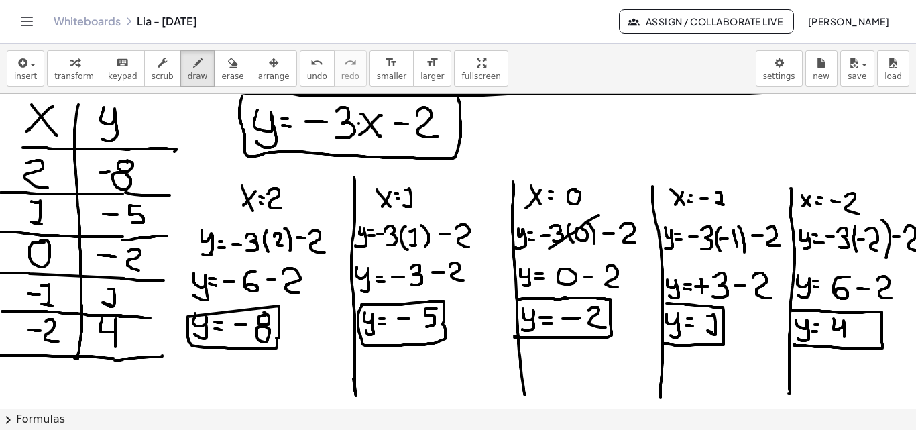
drag, startPoint x: 102, startPoint y: 319, endPoint x: 115, endPoint y: 347, distance: 31.2
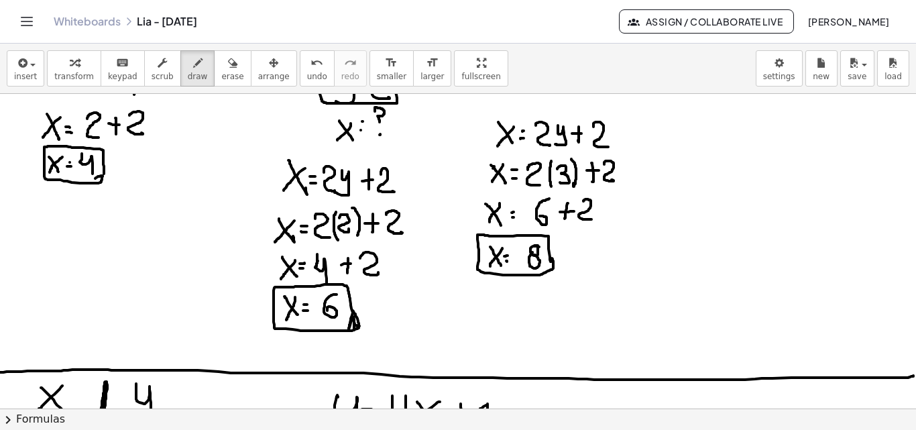
scroll to position [0, 0]
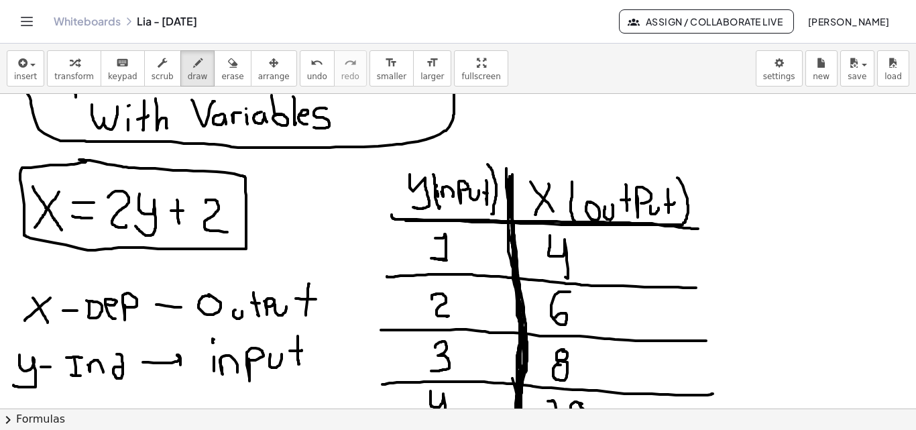
scroll to position [138, 0]
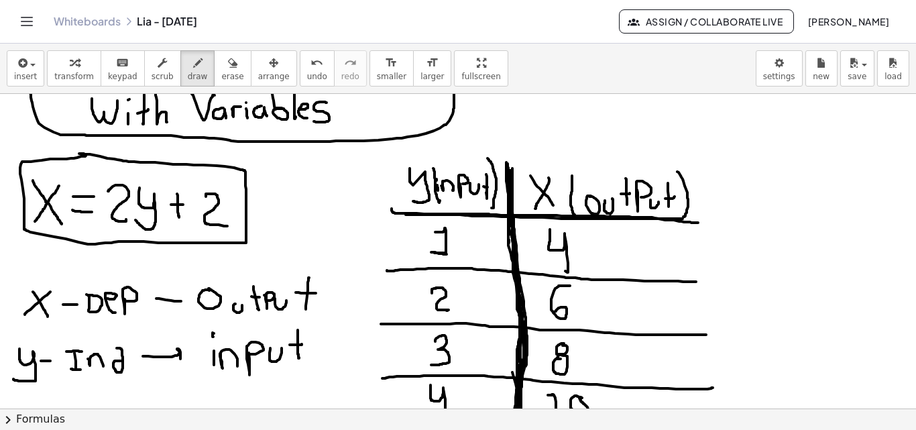
drag, startPoint x: 508, startPoint y: 164, endPoint x: 713, endPoint y: 130, distance: 208.0
click at [851, 68] on icon "button" at bounding box center [854, 63] width 12 height 16
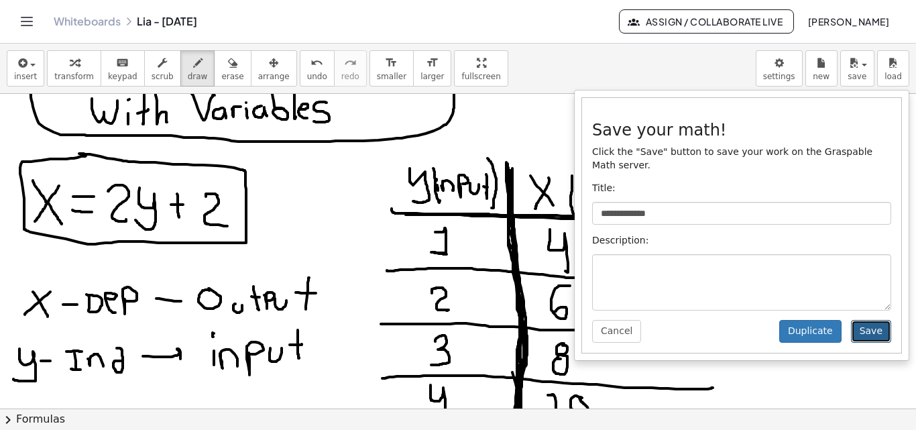
click at [867, 320] on button "Save" at bounding box center [871, 331] width 40 height 23
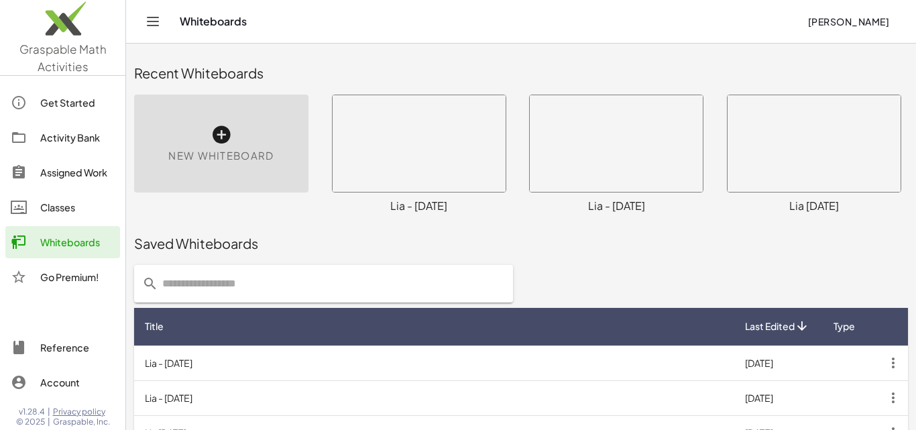
click at [883, 362] on icon "button" at bounding box center [894, 363] width 24 height 24
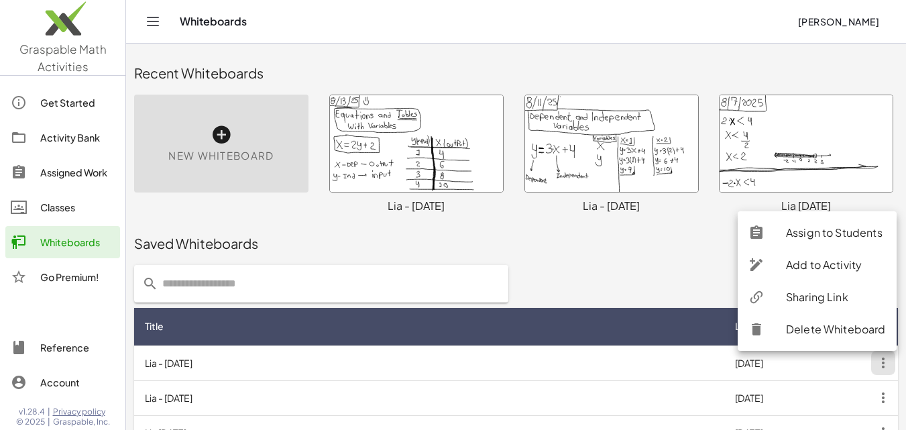
click at [804, 297] on div "Sharing Link" at bounding box center [836, 297] width 100 height 16
